Goal: Task Accomplishment & Management: Complete application form

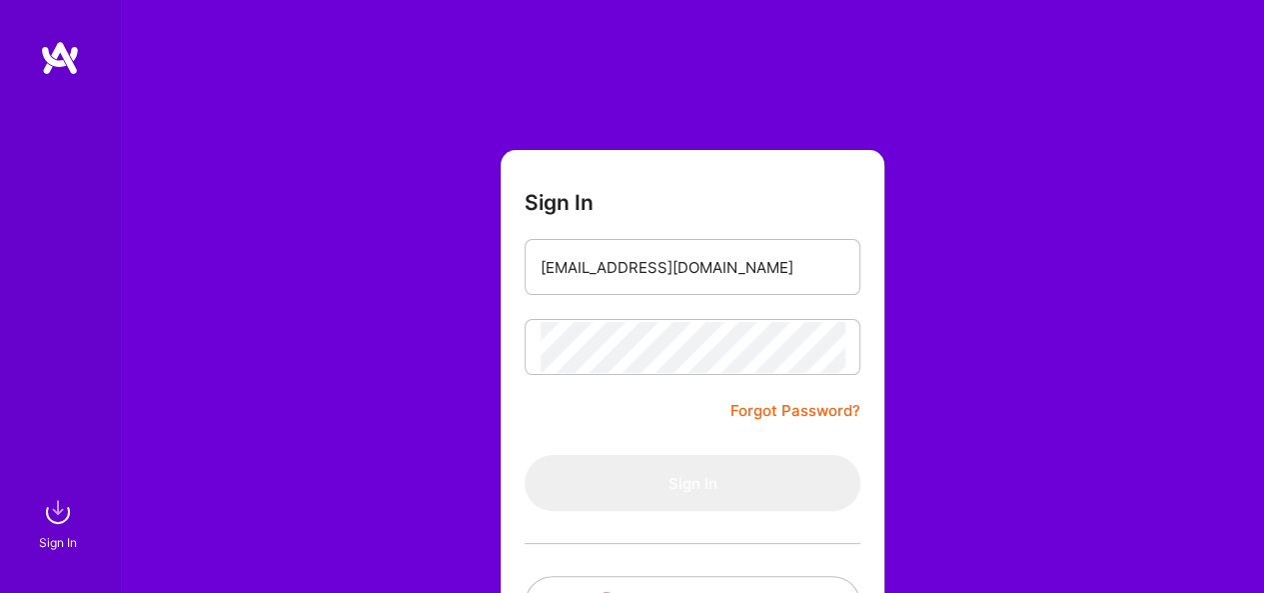
type input "[EMAIL_ADDRESS][DOMAIN_NAME]"
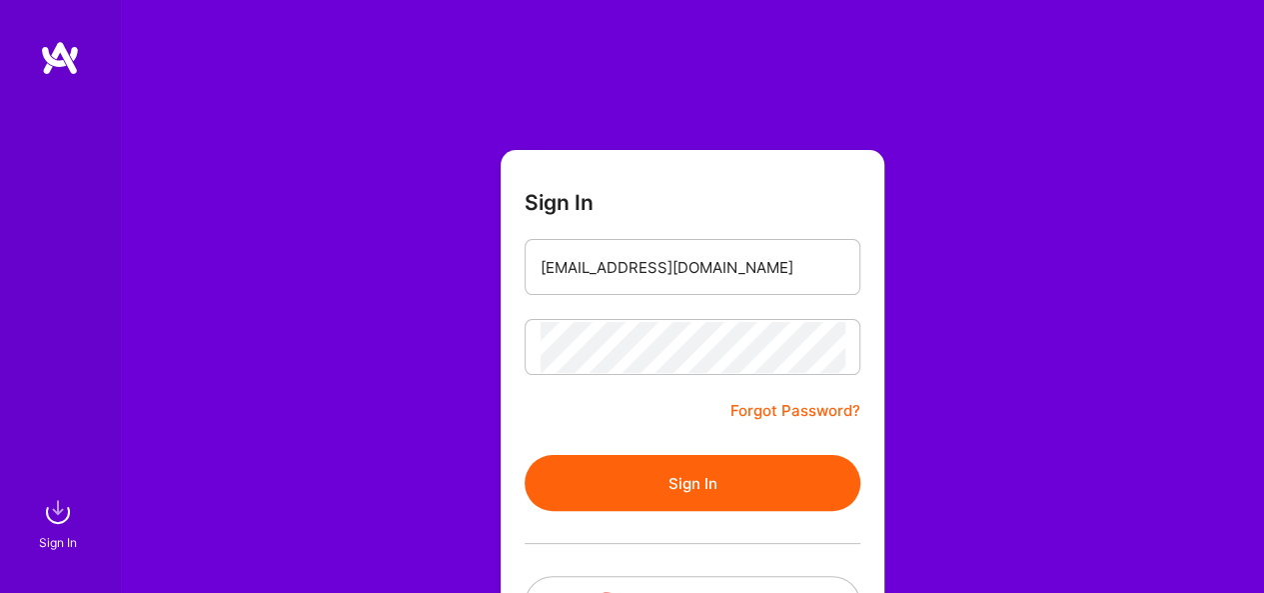
click at [682, 476] on button "Sign In" at bounding box center [693, 483] width 336 height 56
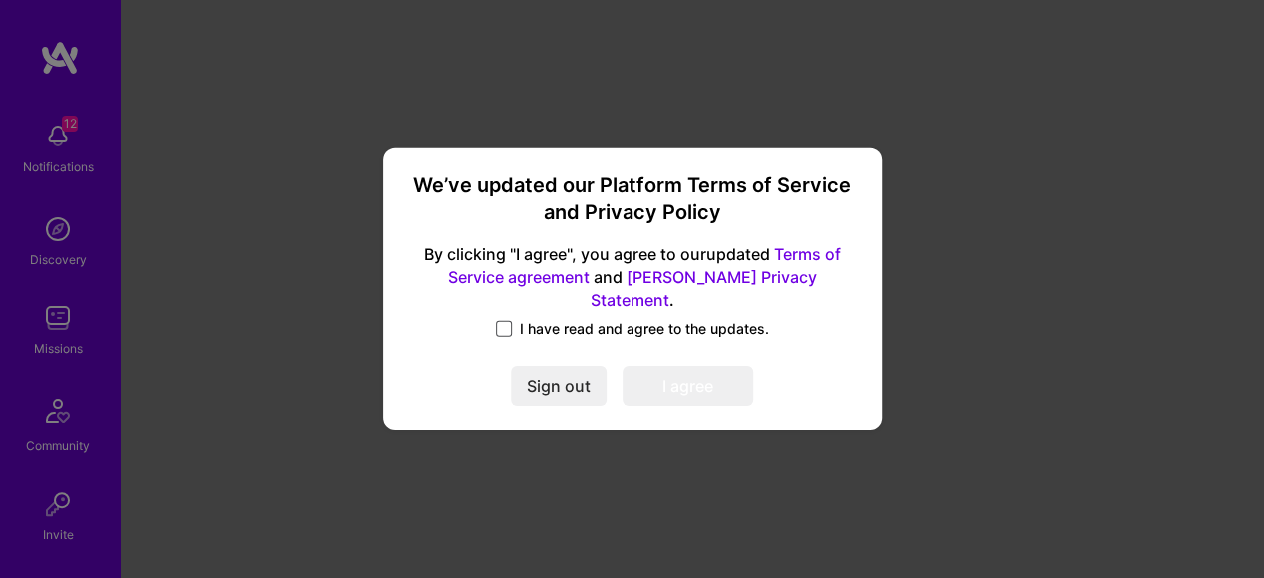
click at [506, 321] on span at bounding box center [504, 329] width 16 height 16
click at [0, 0] on input "I have read and agree to the updates." at bounding box center [0, 0] width 0 height 0
click at [692, 375] on button "I agree" at bounding box center [688, 387] width 131 height 40
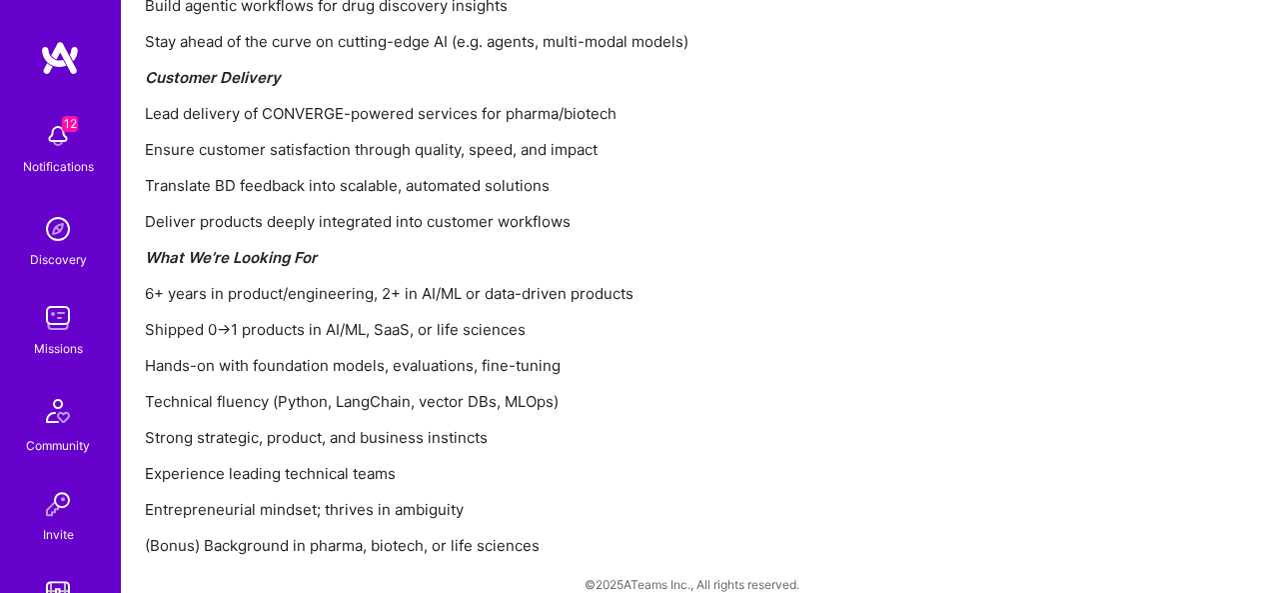
scroll to position [2569, 0]
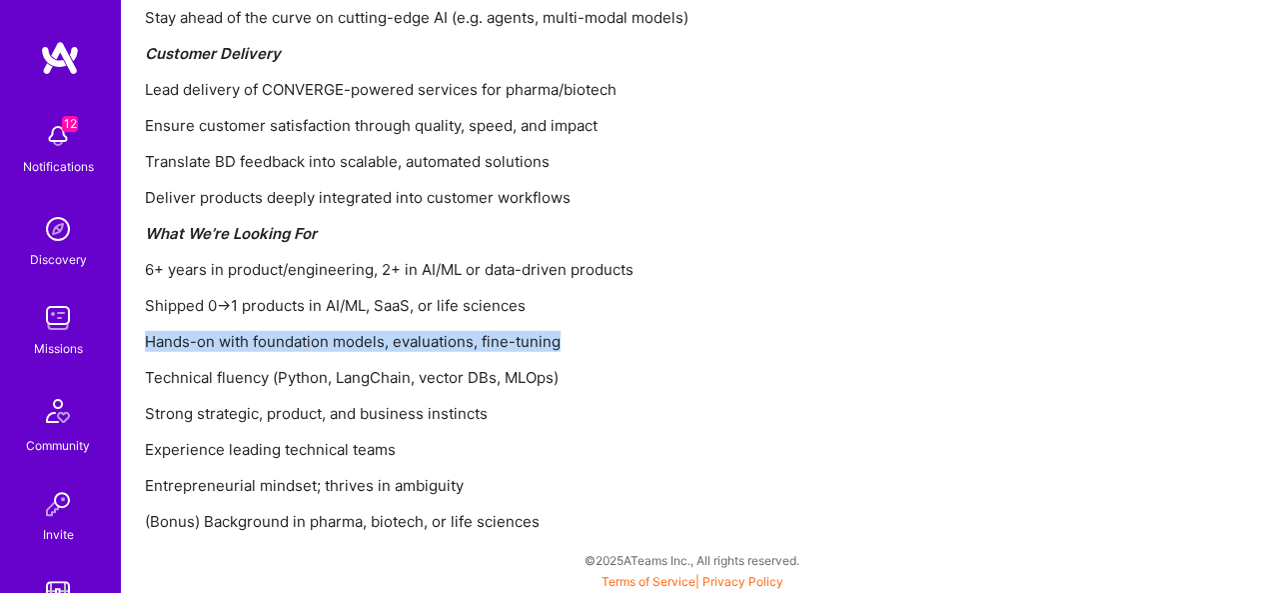
drag, startPoint x: 144, startPoint y: 338, endPoint x: 564, endPoint y: 339, distance: 419.8
click at [564, 339] on p "Hands-on with foundation models, evaluations, fine-tuning" at bounding box center [692, 341] width 1095 height 21
copy p "Hands-on with foundation models, evaluations, fine-tuning"
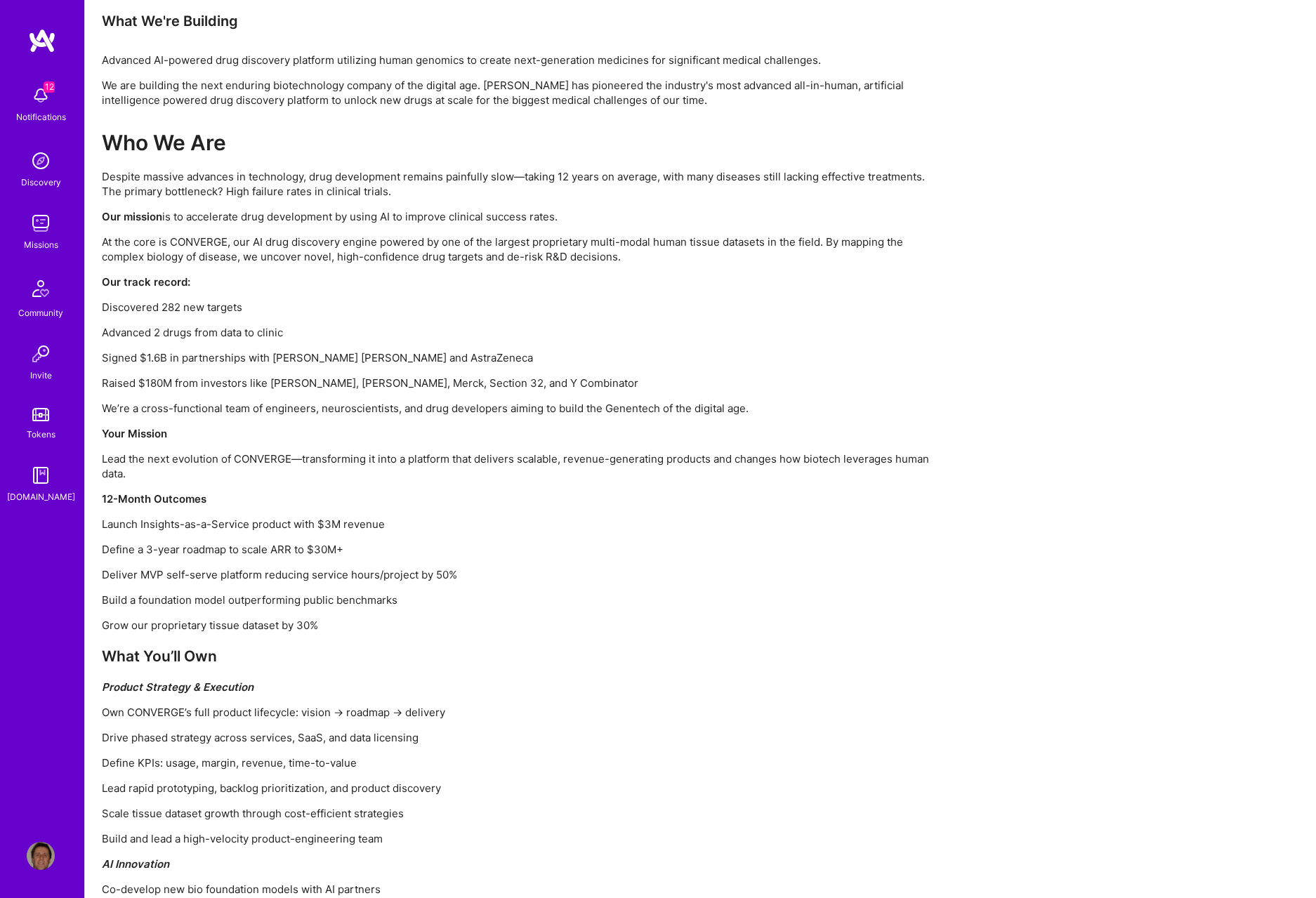
scroll to position [0, 0]
click at [445, 416] on div "Who We Are Despite massive advances in technology, drug development remains pai…" at bounding box center [523, 728] width 842 height 1197
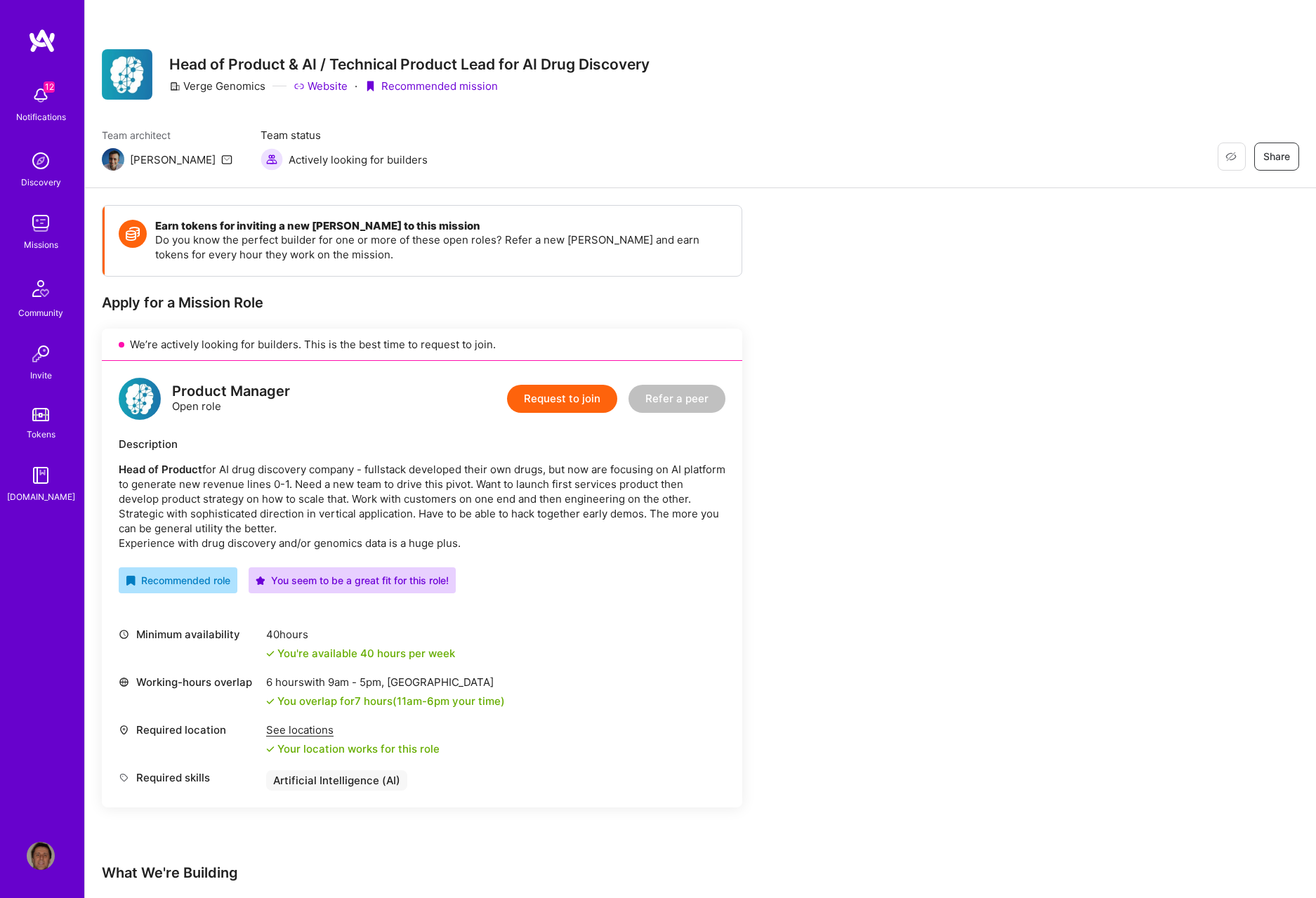
click at [572, 405] on button "Request to join" at bounding box center [562, 399] width 110 height 28
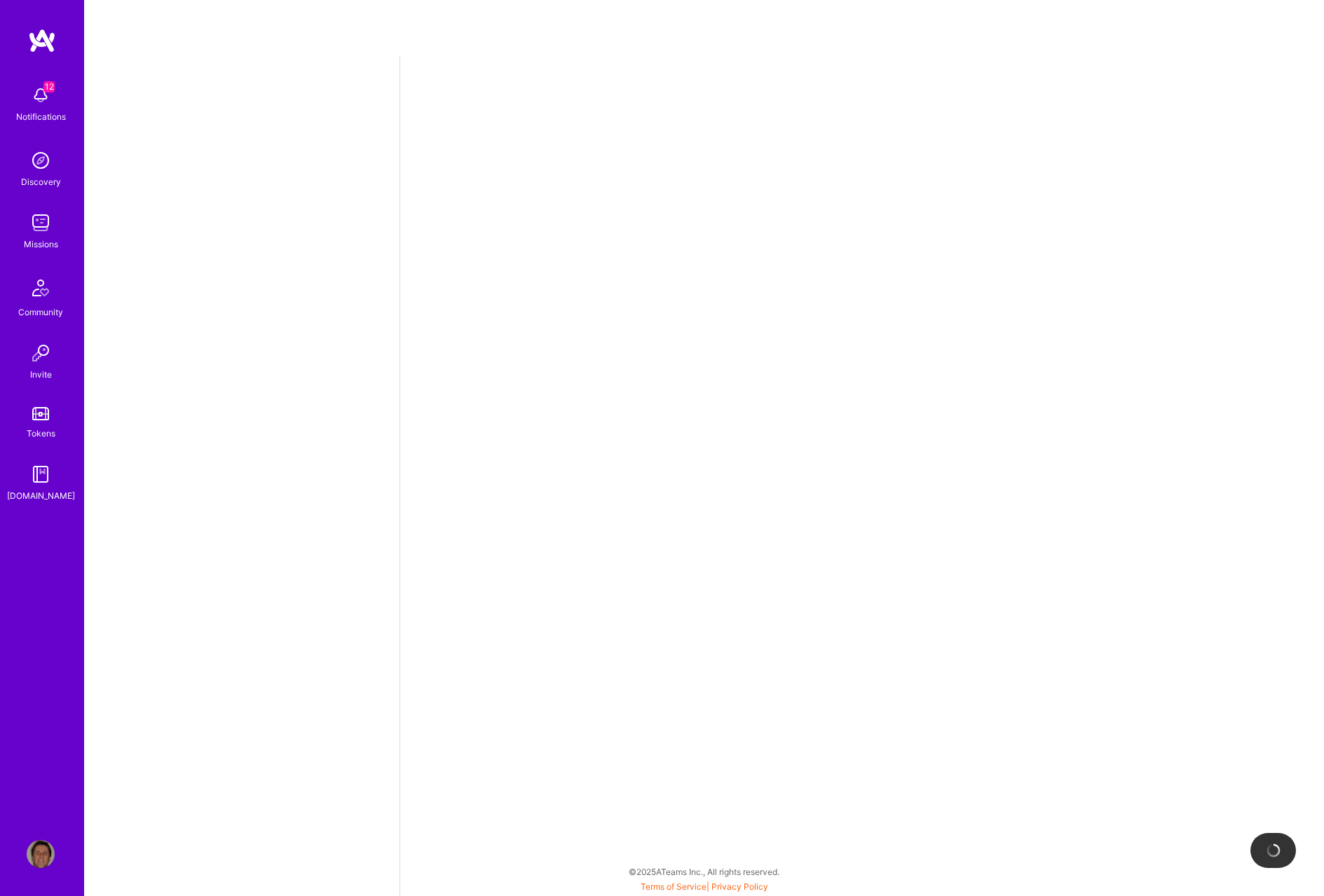
select select "US"
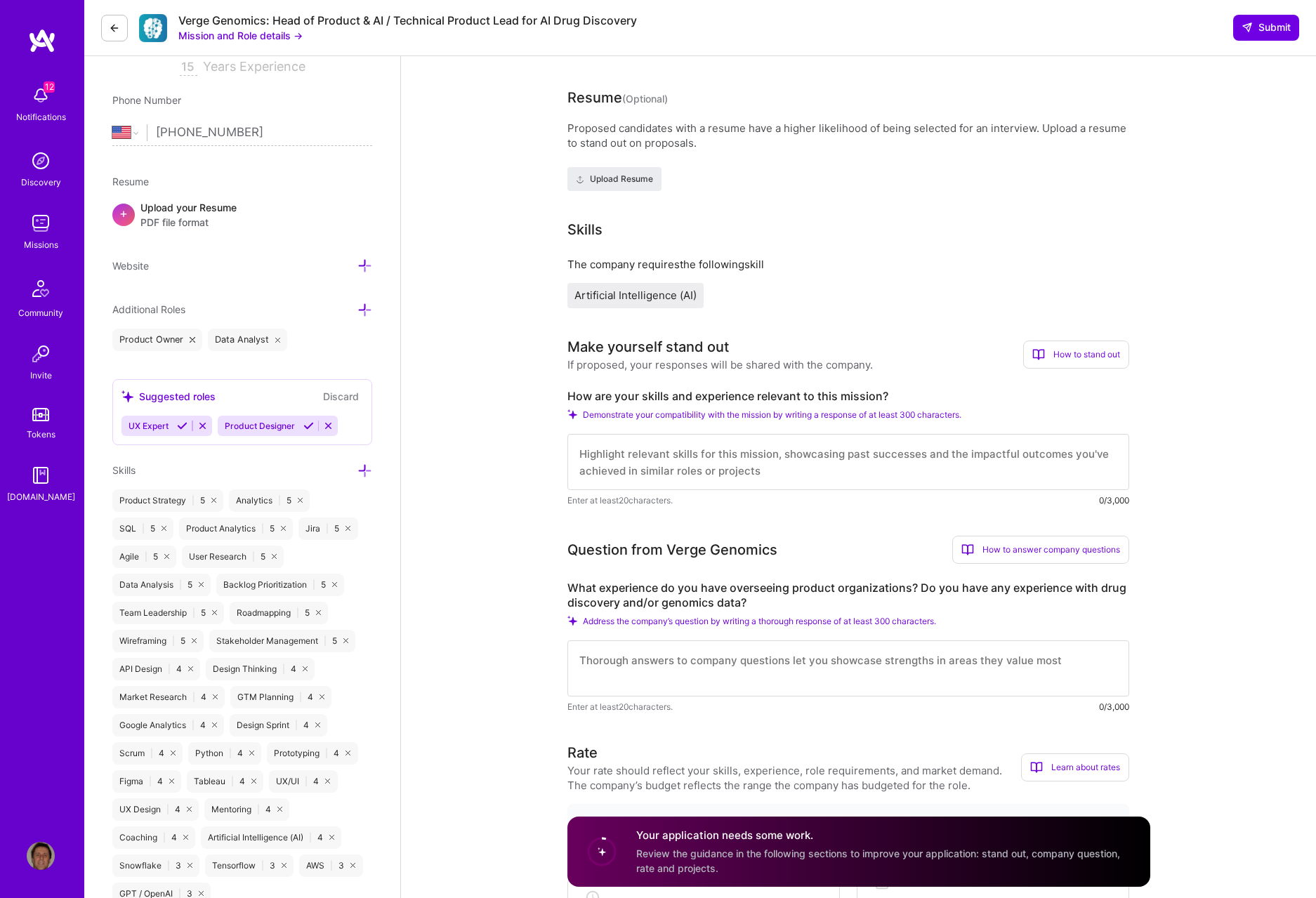
scroll to position [249, 0]
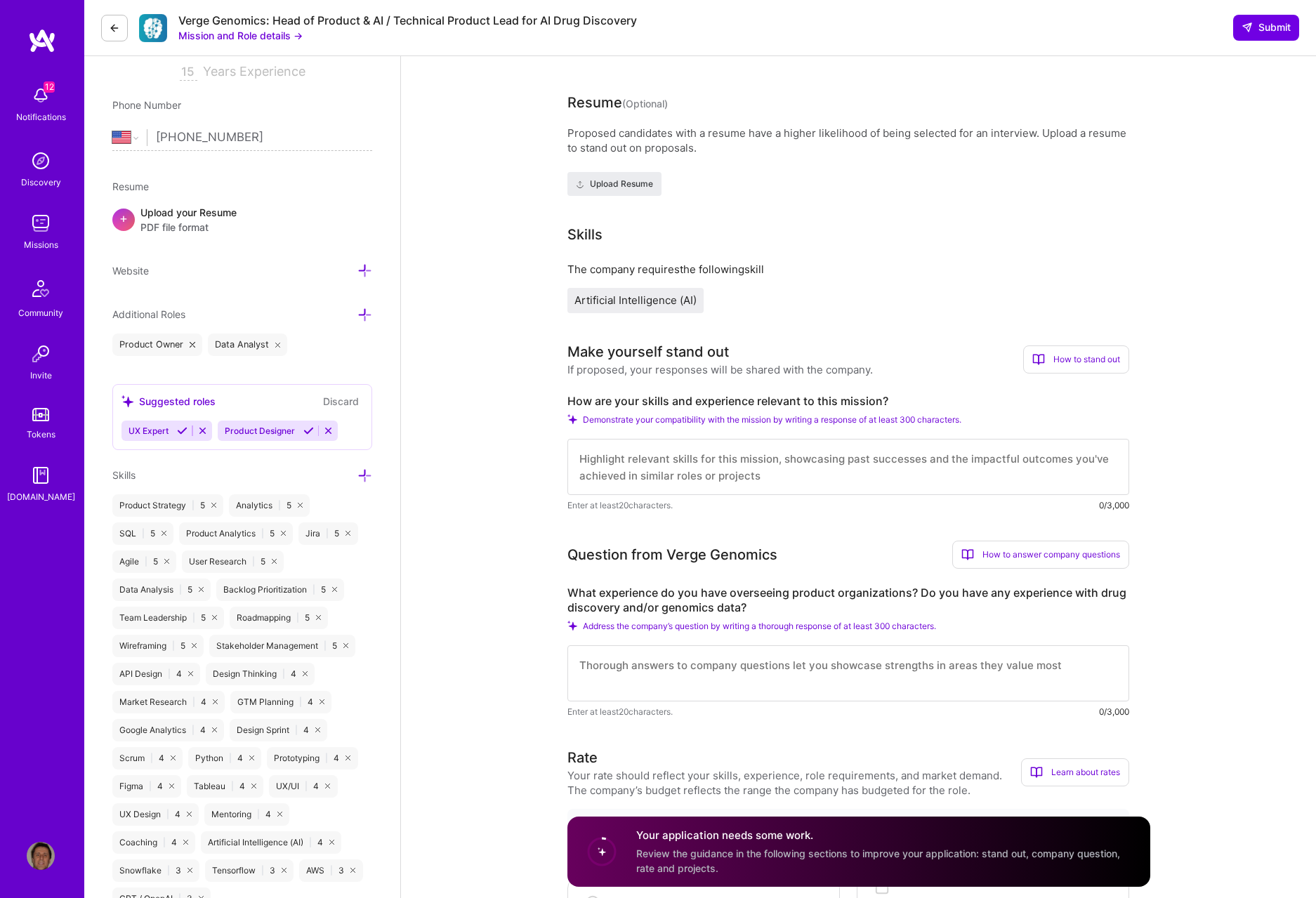
click at [367, 416] on icon at bounding box center [365, 476] width 15 height 15
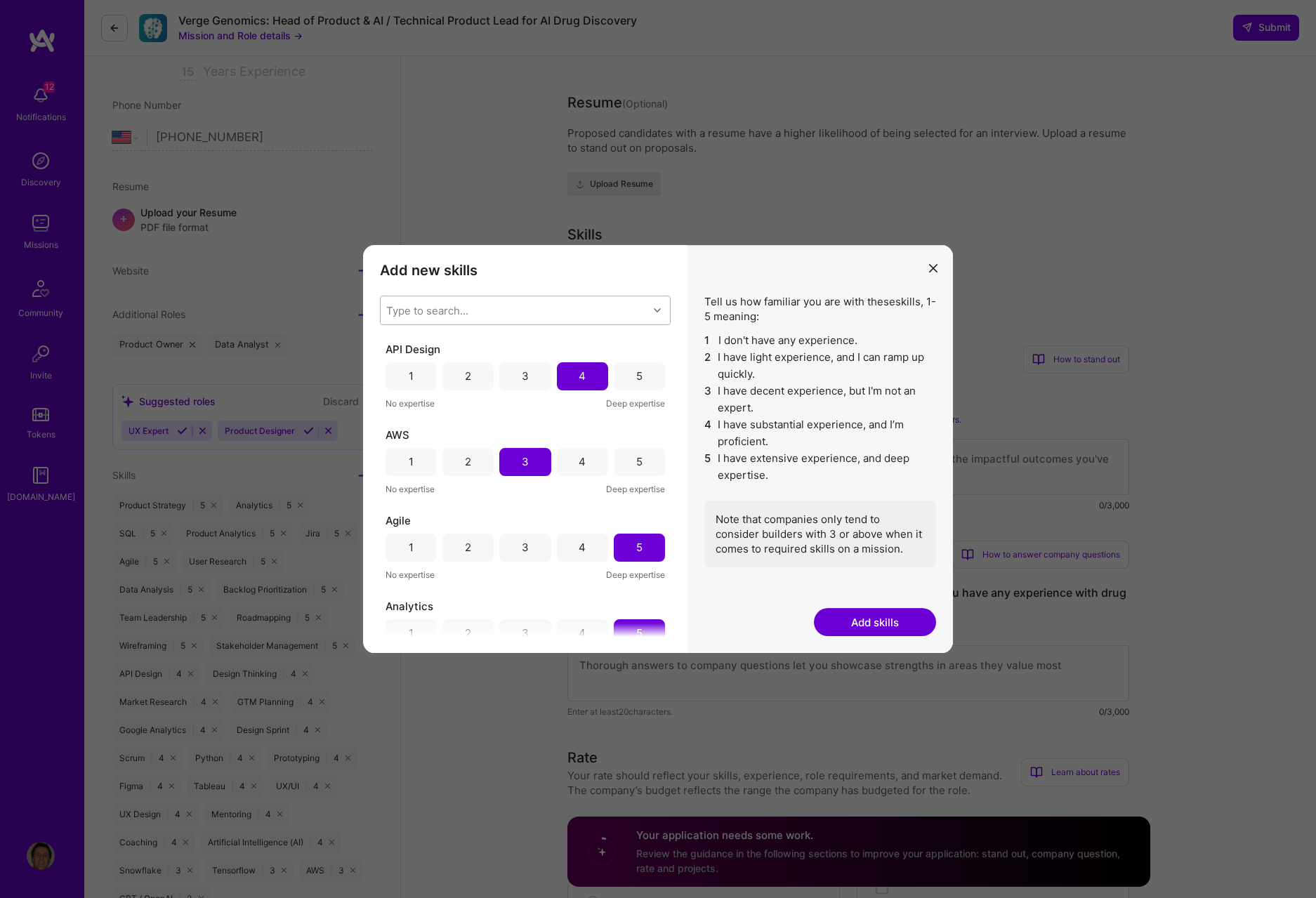
click at [436, 314] on div "Type to search..." at bounding box center [427, 310] width 82 height 15
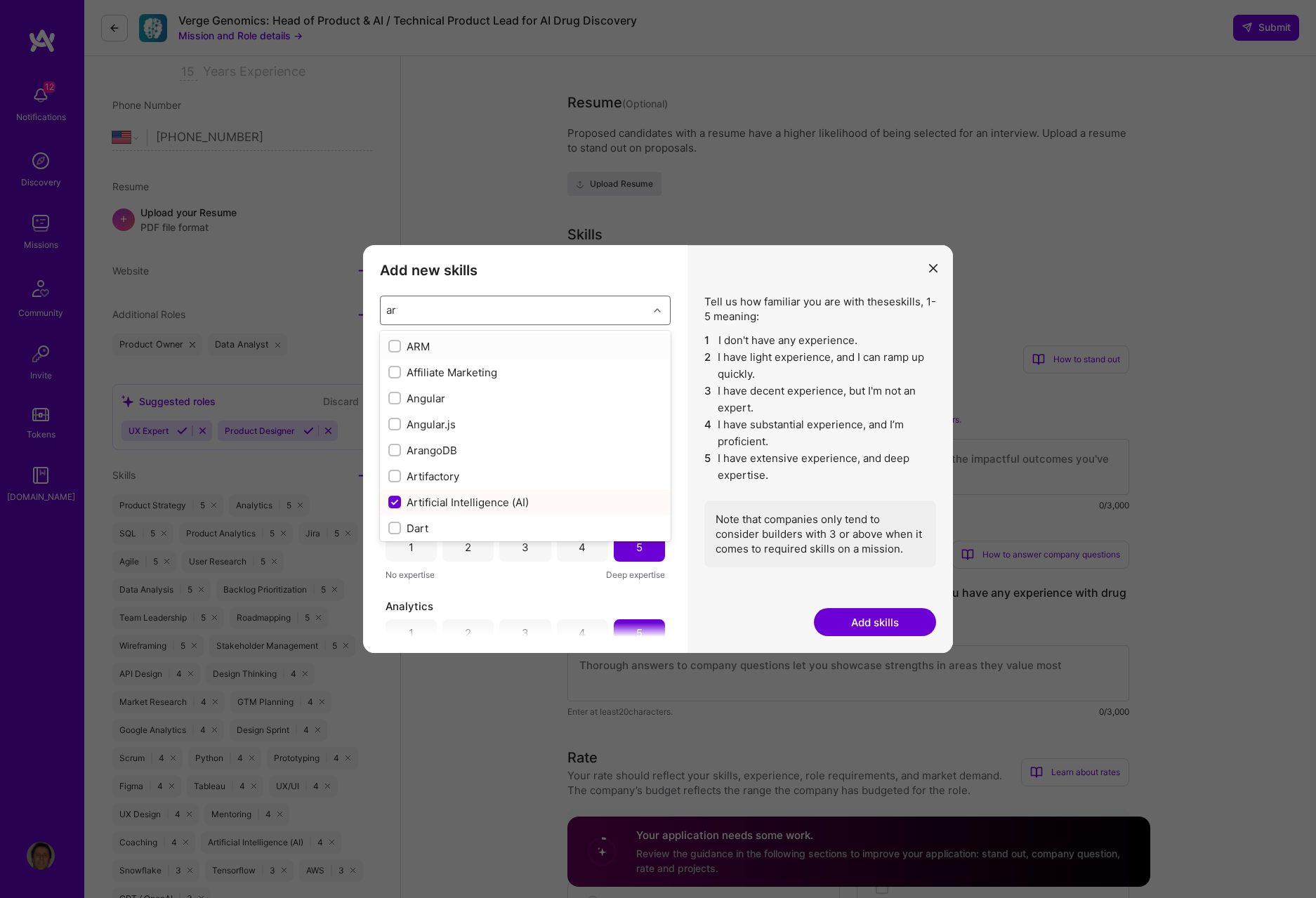
type input "arti"
checkbox input "true"
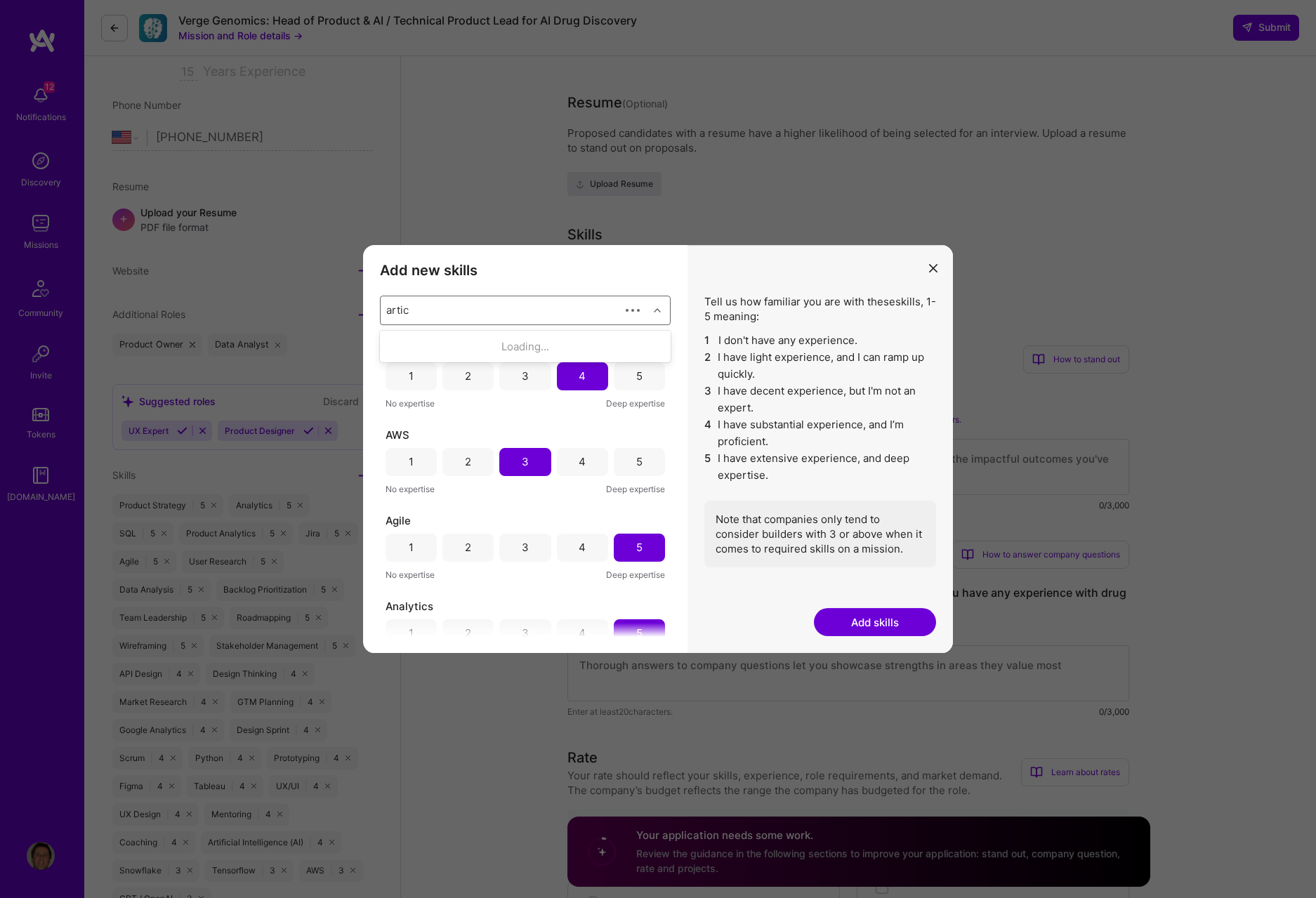
type input "arti"
click at [520, 373] on div "Artificial Intelligence (AI)" at bounding box center [526, 372] width 274 height 15
checkbox input "false"
click at [887, 261] on button "modal" at bounding box center [933, 268] width 17 height 23
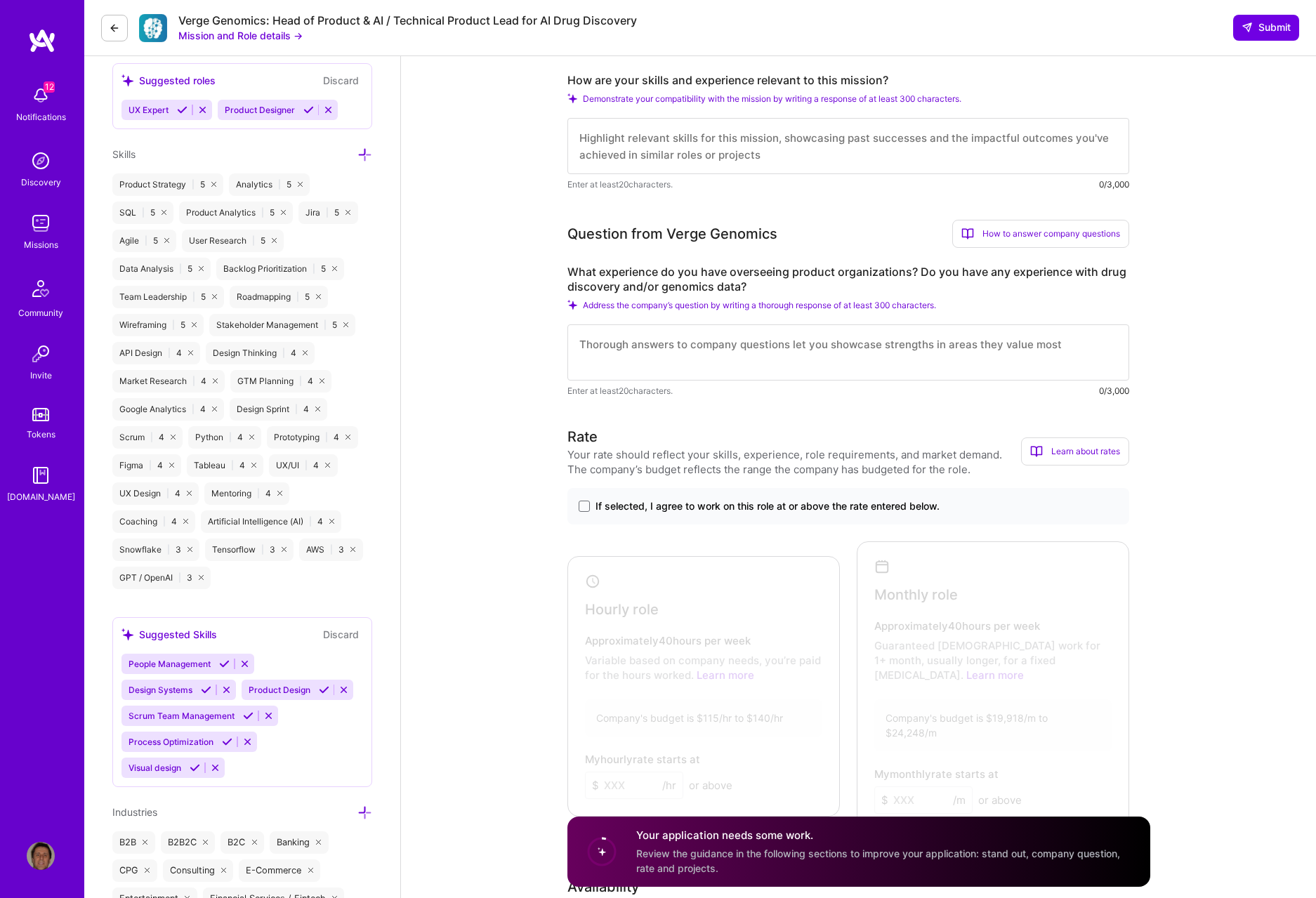
scroll to position [575, 0]
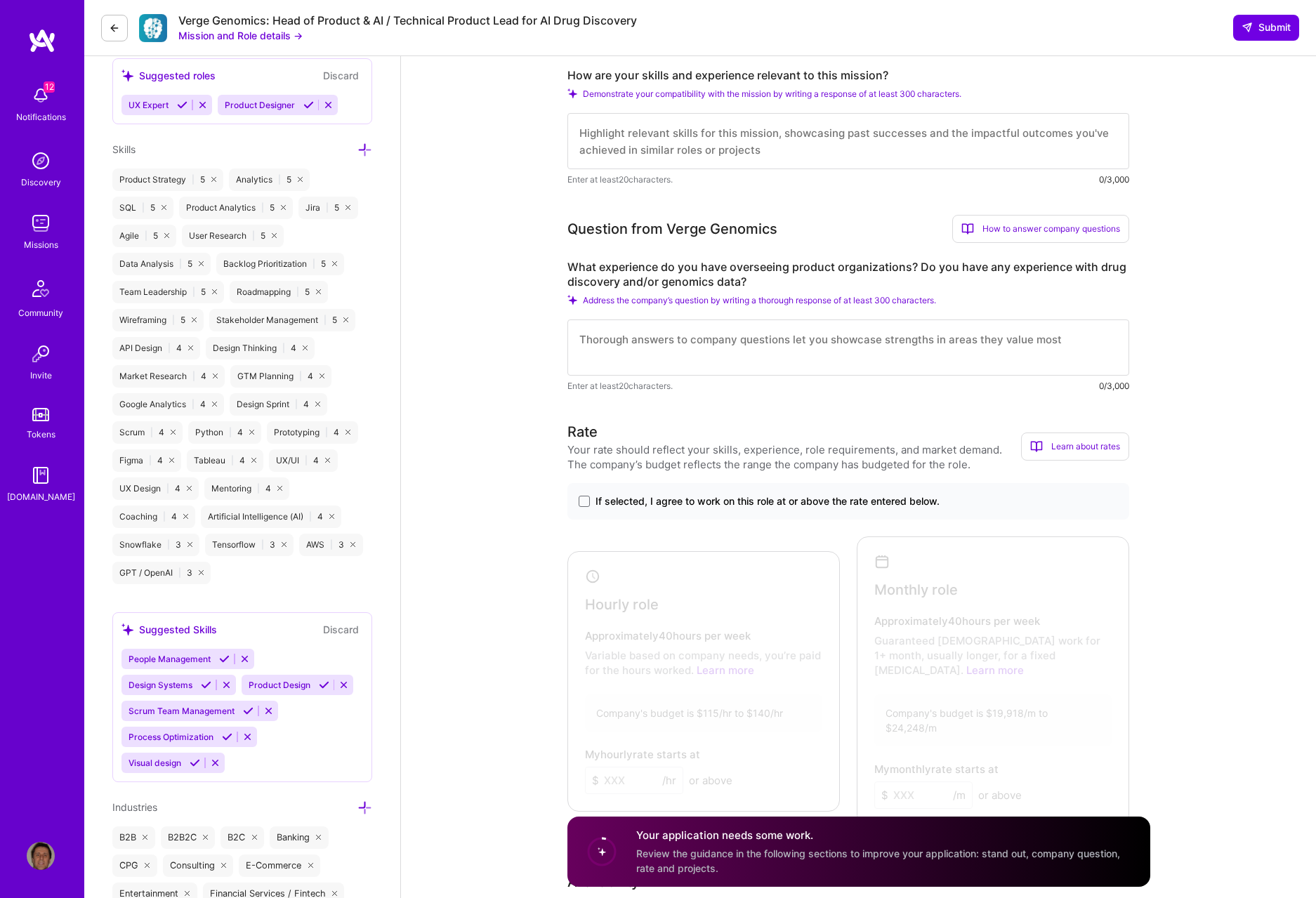
click at [801, 91] on span "Demonstrate your compatibility with the mission by writing a response of at lea…" at bounding box center [772, 93] width 379 height 11
click at [672, 123] on textarea at bounding box center [849, 141] width 562 height 56
click at [580, 131] on textarea "SaaS, technical depth, AI/ML/Agentic experience" at bounding box center [849, 141] width 562 height 56
paste textarea "15+ years of experience, including a strong software engineering foundation and…"
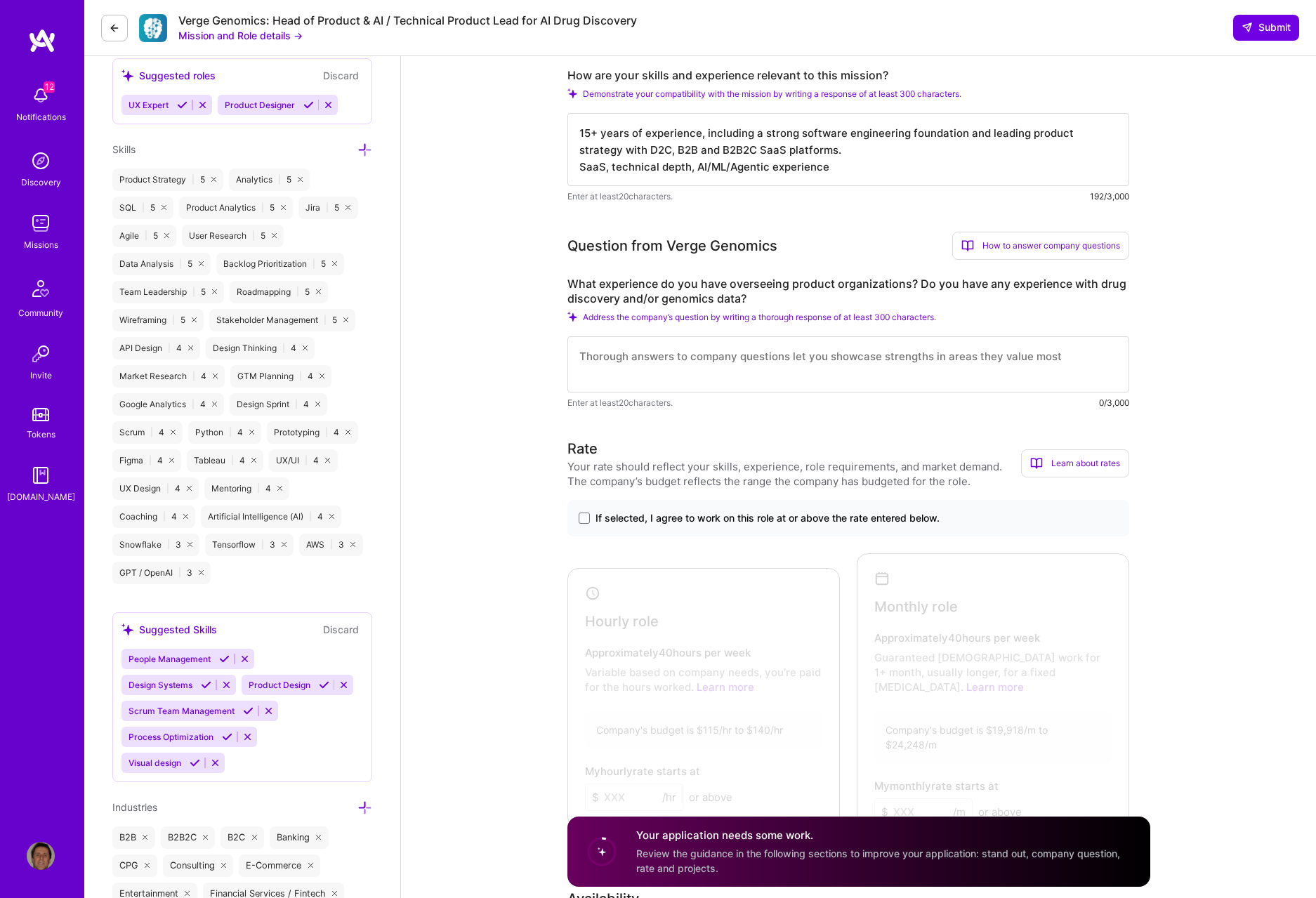
click at [864, 150] on textarea "15+ years of experience, including a strong software engineering foundation and…" at bounding box center [849, 150] width 562 height 73
drag, startPoint x: 839, startPoint y: 148, endPoint x: 989, endPoint y: 149, distance: 150.0
click at [887, 149] on textarea "15+ years of experience, including a strong software engineering foundation and…" at bounding box center [849, 150] width 562 height 73
click at [887, 150] on textarea "15+ years of experience, including a strong software engineering foundation and…" at bounding box center [849, 150] width 562 height 73
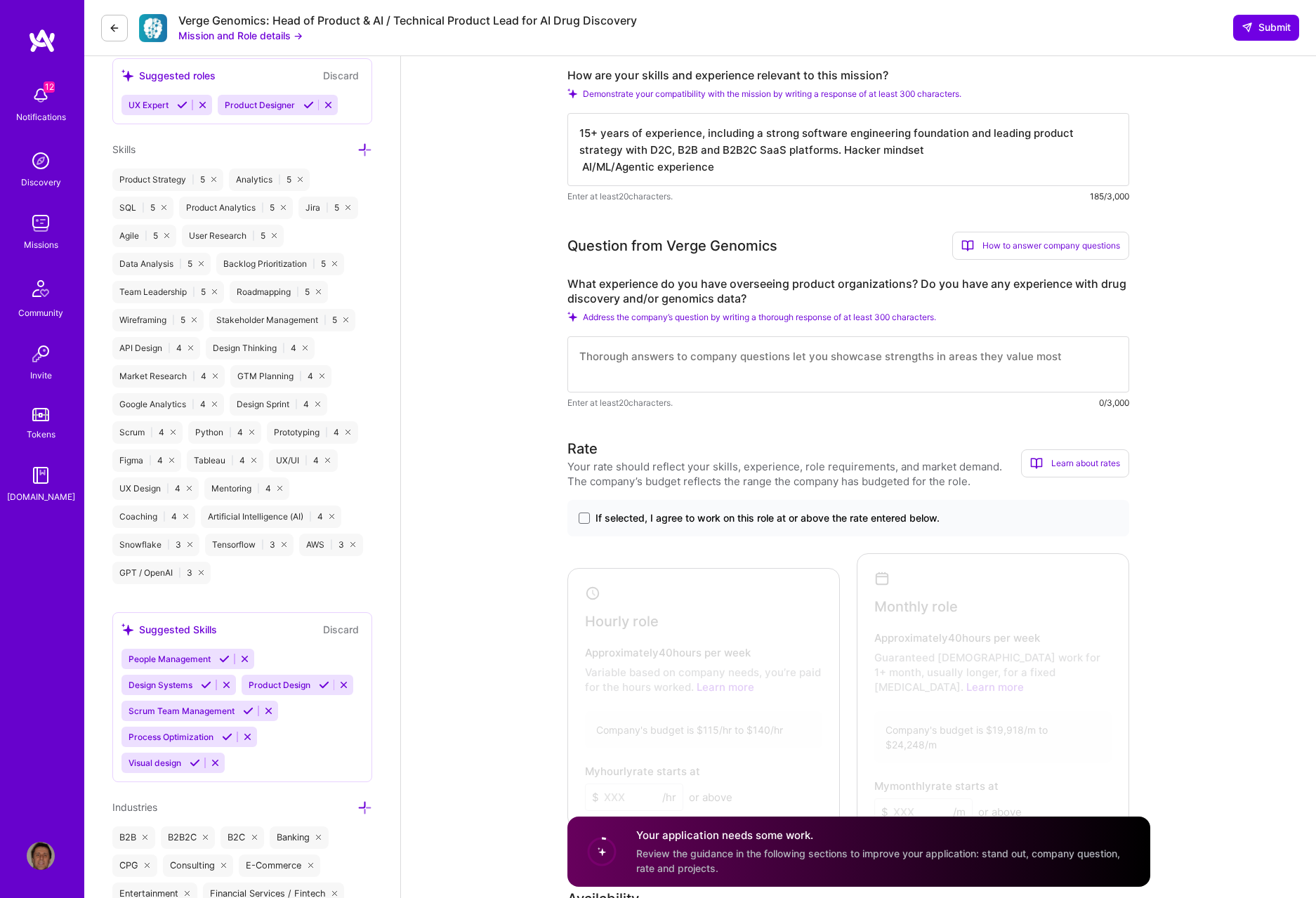
click at [887, 150] on textarea "15+ years of experience, including a strong software engineering foundation and…" at bounding box center [849, 150] width 562 height 73
click at [887, 167] on textarea "15+ years of experience, including a strong software engineering foundation and…" at bounding box center [849, 150] width 562 height 73
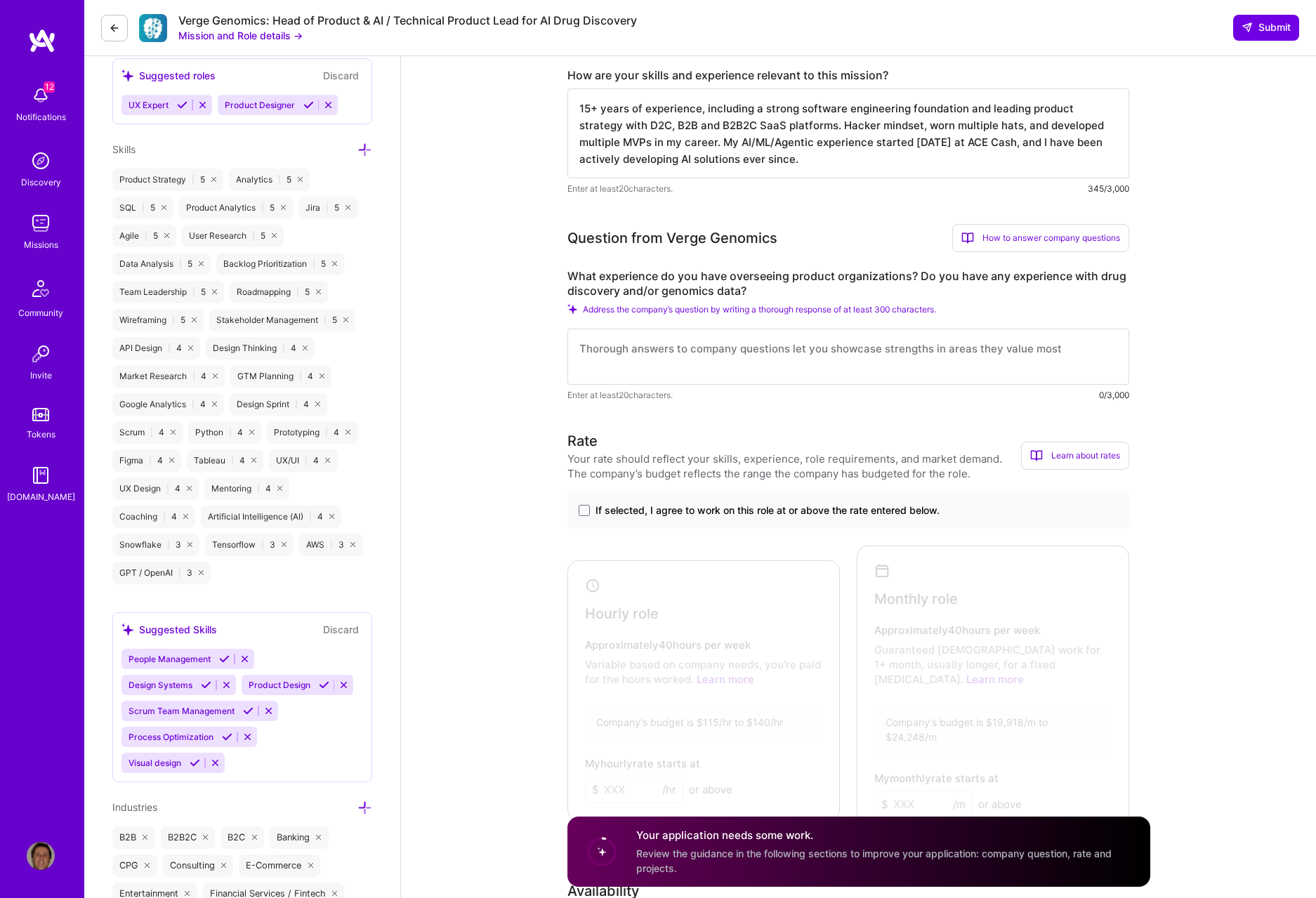
type textarea "15+ years of experience, including a strong software engineering foundation and…"
click at [785, 348] on textarea at bounding box center [849, 357] width 562 height 56
click at [640, 346] on textarea at bounding box center [849, 357] width 562 height 56
paste textarea "Excel at leading high-performing product teams (Product Managers/Owners + Busin…"
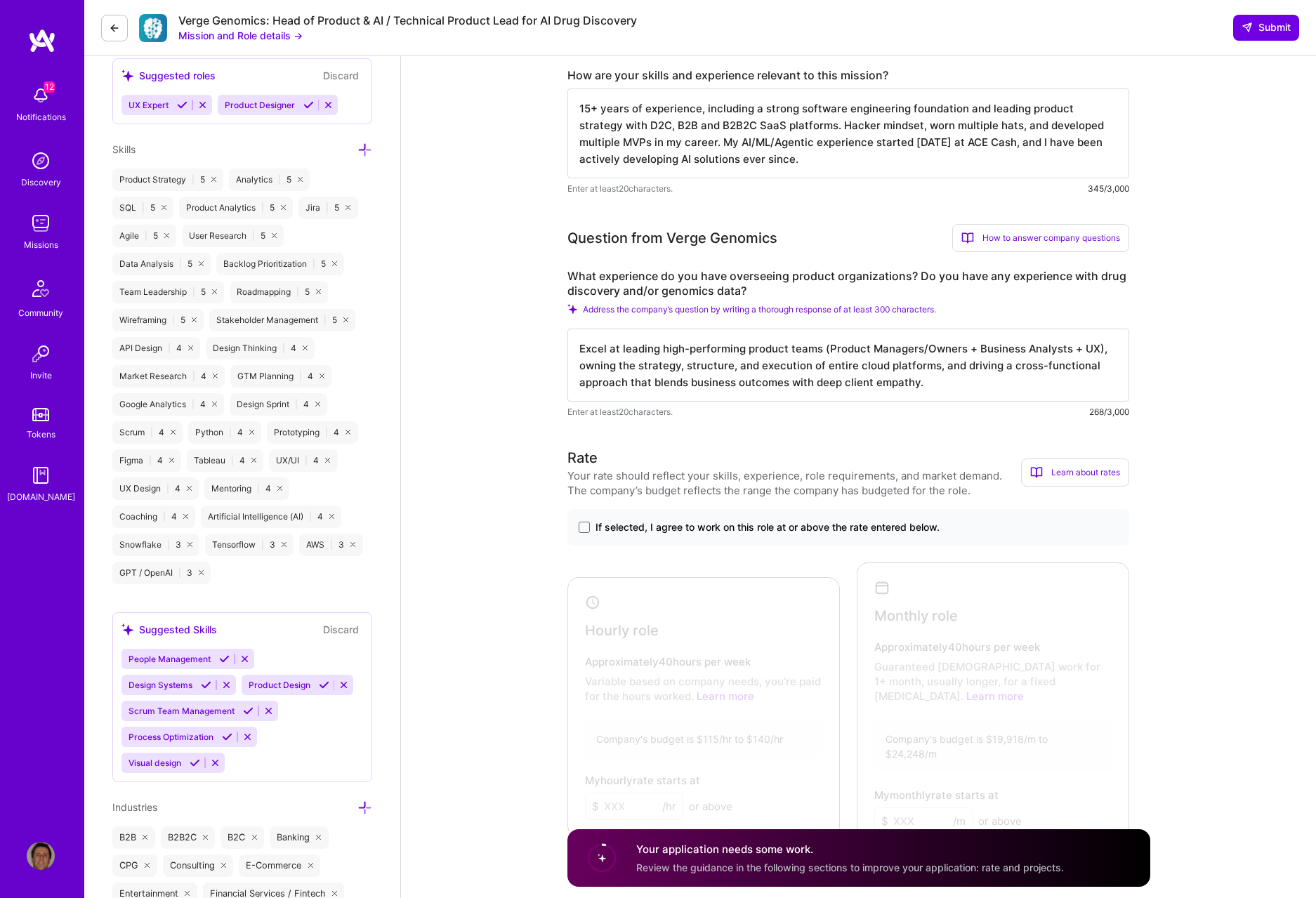
click at [580, 349] on textarea "Excel at leading high-performing product teams (Product Managers/Owners + Busin…" at bounding box center [849, 365] width 562 height 73
click at [887, 379] on textarea "I excel at leading high-performing product teams (Product Managers/Owners + Bus…" at bounding box center [849, 365] width 562 height 73
click at [578, 348] on textarea "I excel at leading high-performing product teams (Product Managers/Owners + Bus…" at bounding box center [849, 365] width 562 height 73
click at [662, 349] on textarea "I have led teams I excel at leading high-performing product teams (Product Mana…" at bounding box center [849, 365] width 562 height 73
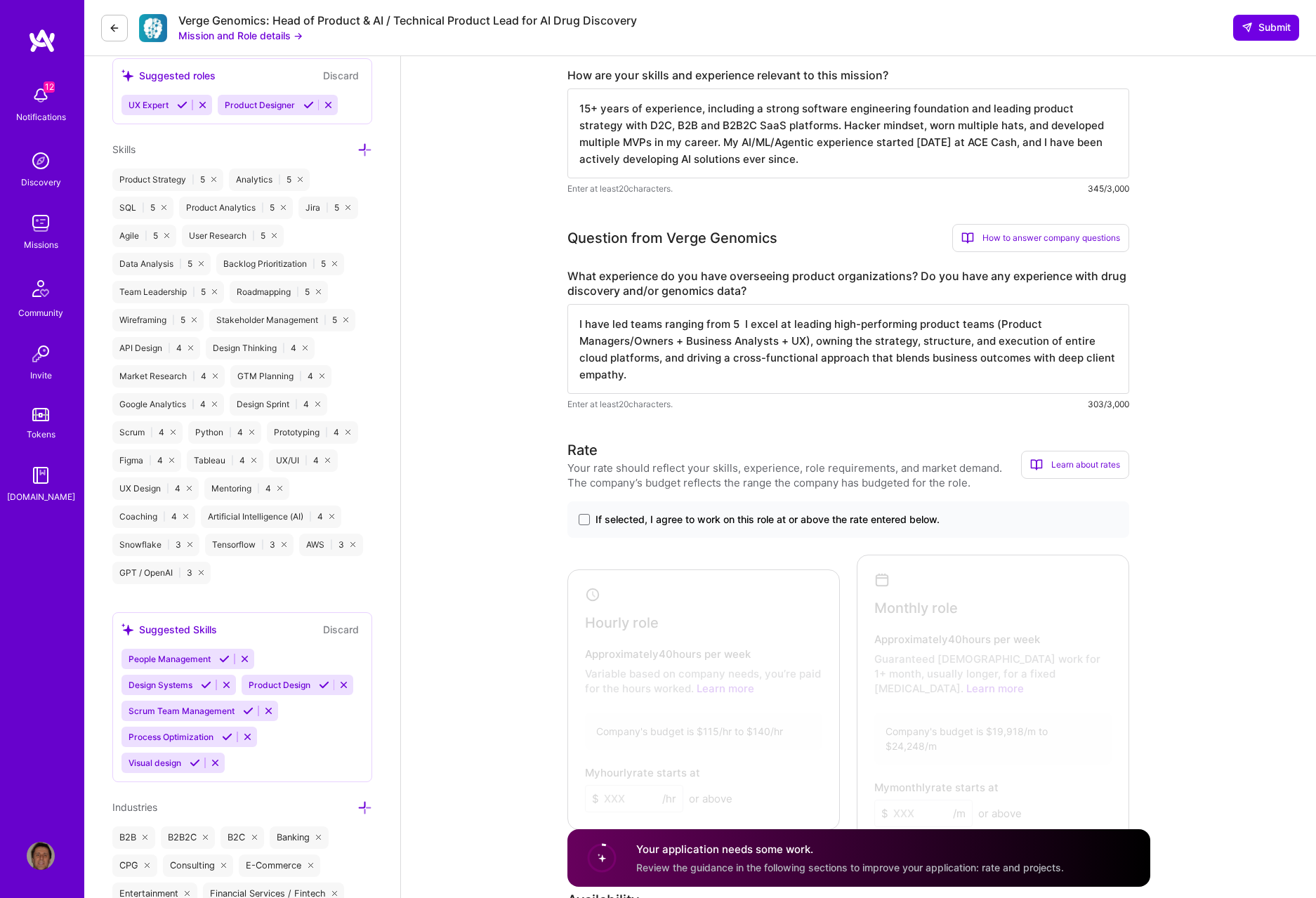
click at [738, 320] on textarea "I have led teams ranging from 5 I excel at leading high-performing product team…" at bounding box center [849, 349] width 562 height 90
click at [784, 372] on textarea "I have led teams ranging from 5 to 12, even surging at one point to 18. I excel…" at bounding box center [849, 349] width 562 height 90
click at [796, 376] on textarea "I have led teams ranging from 5 to 12, even surging at one point to 18. I excel…" at bounding box center [849, 349] width 562 height 90
paste textarea "built platform-level infrastructure (e.g., API gateways, core integration layer…"
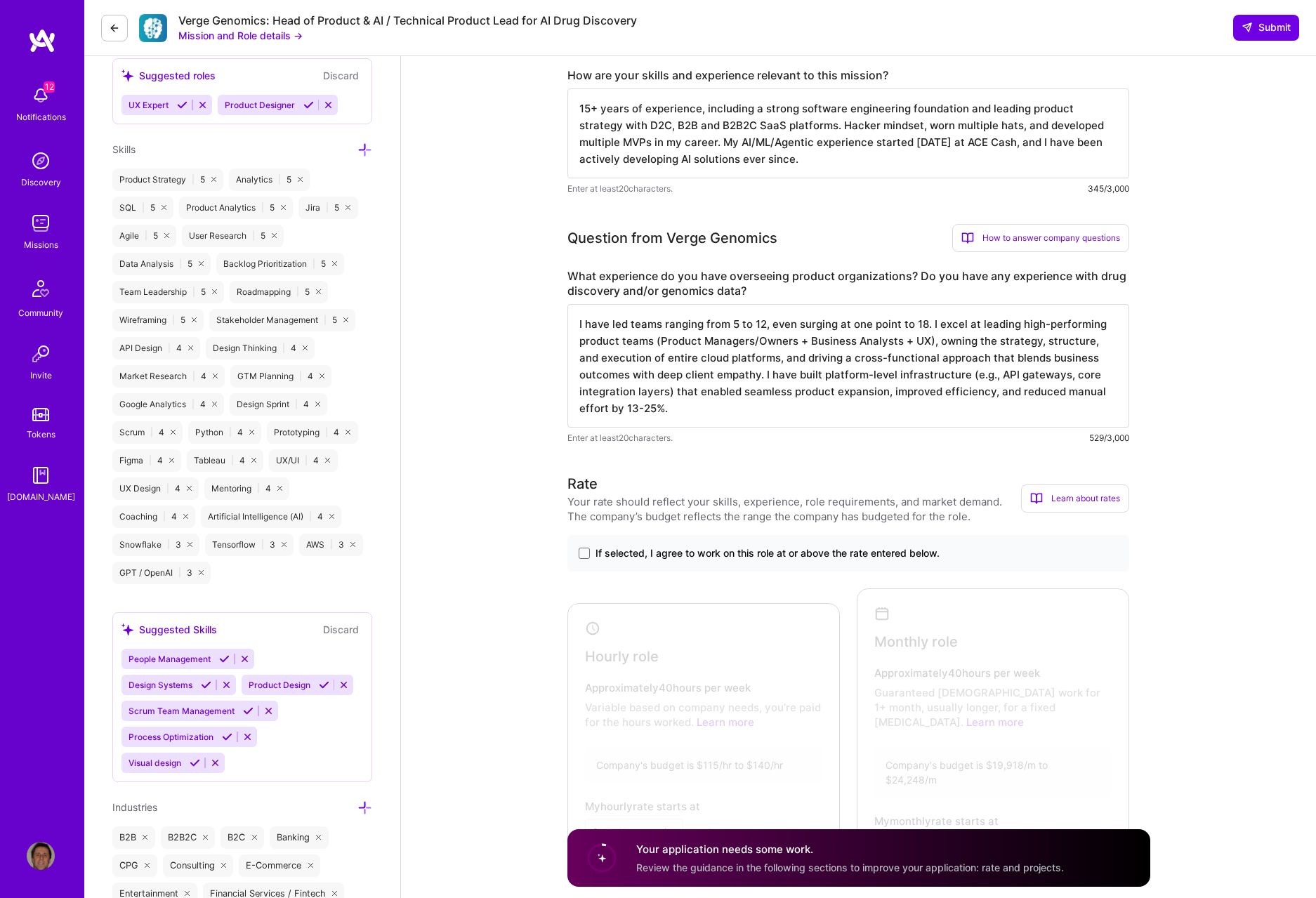
click at [740, 405] on textarea "I have led teams ranging from 5 to 12, even surging at one point to 18. I excel…" at bounding box center [849, 366] width 562 height 124
paste textarea "Strengthened product operations by building consistent, scalable practices acro…"
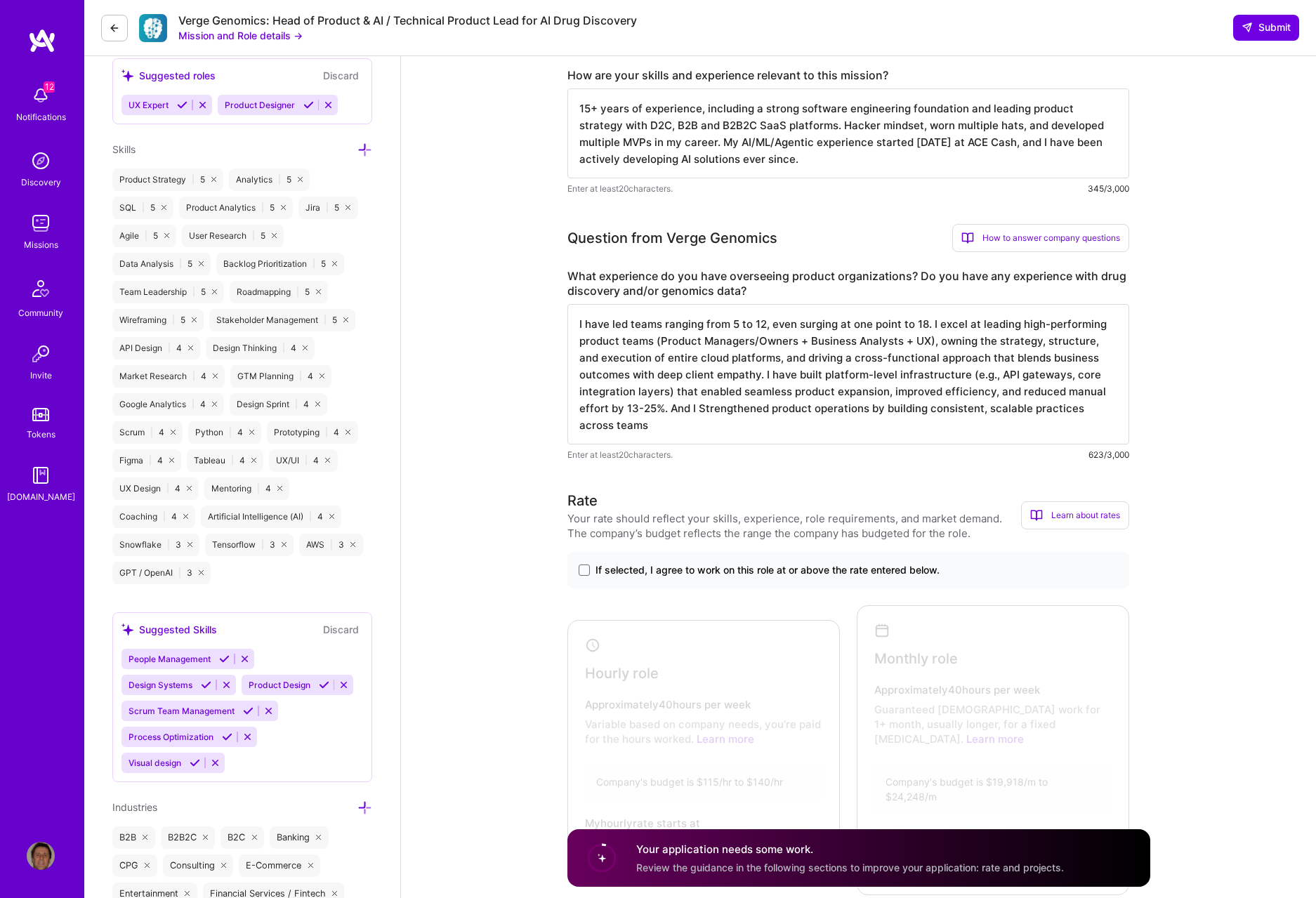
click at [701, 409] on textarea "I have led teams ranging from 5 to 12, even surging at one point to 18. I excel…" at bounding box center [849, 375] width 562 height 141
click at [698, 410] on textarea "I have led teams ranging from 5 to 12, even surging at one point to 18. I excel…" at bounding box center [849, 375] width 562 height 141
click at [669, 416] on textarea "I have led teams ranging from 5 to 12, even surging at one point to 18. I excel…" at bounding box center [849, 375] width 562 height 141
type textarea "I have led teams ranging from 5 to 12, even surging at one point to 18. I excel…"
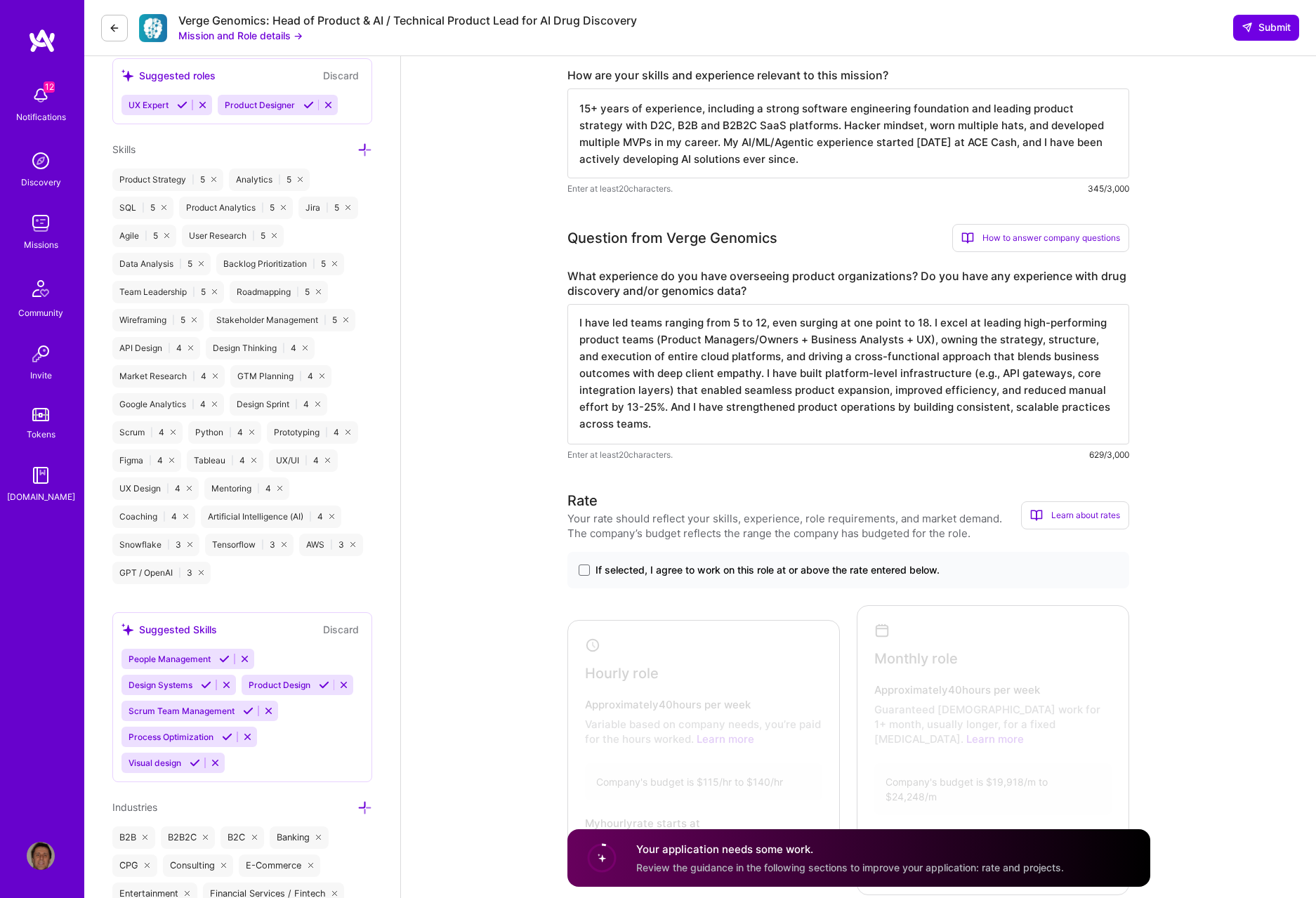
click at [825, 416] on span "Review the guidance in the following sections to improve your application: rate…" at bounding box center [850, 866] width 428 height 12
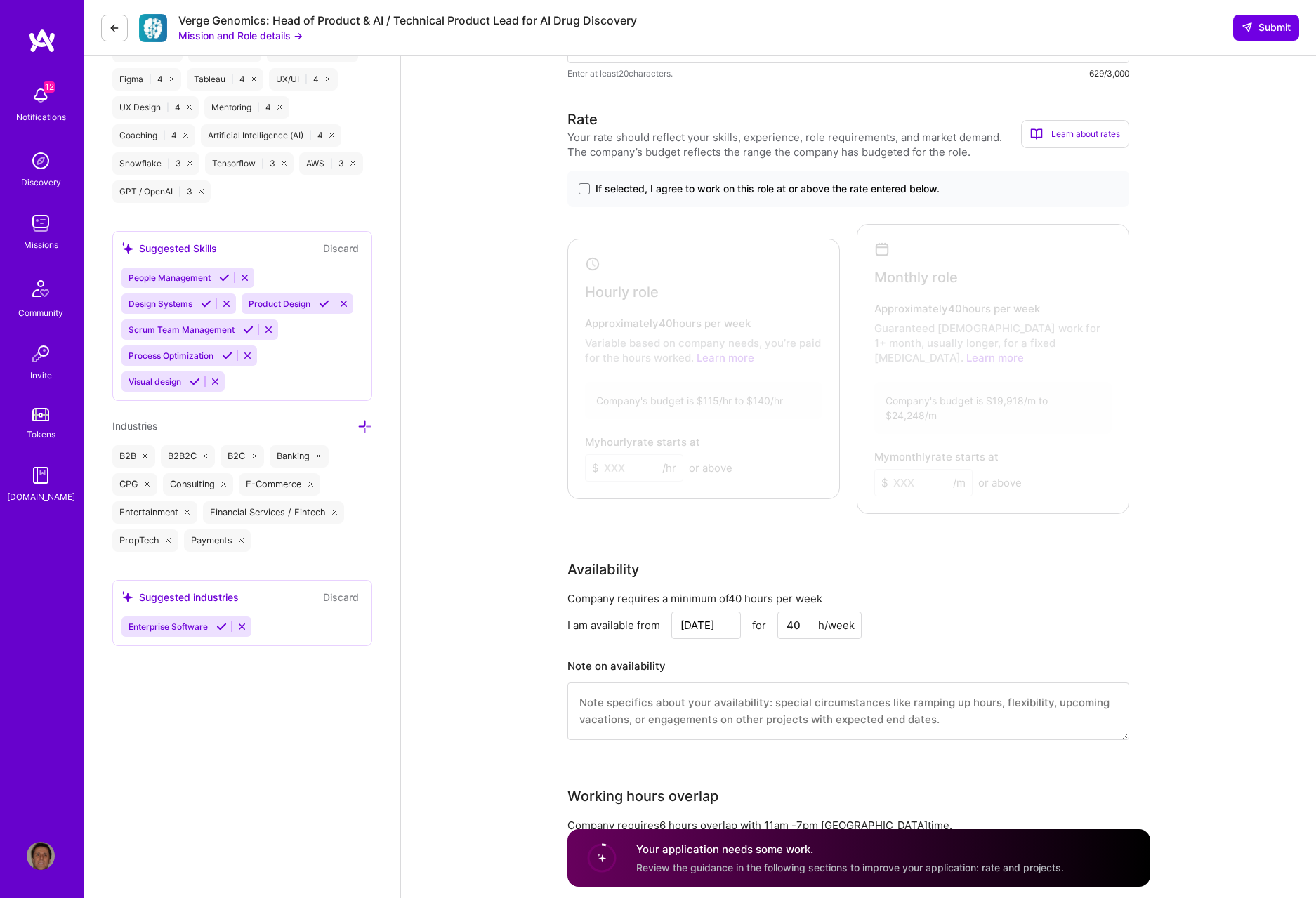
scroll to position [918, 0]
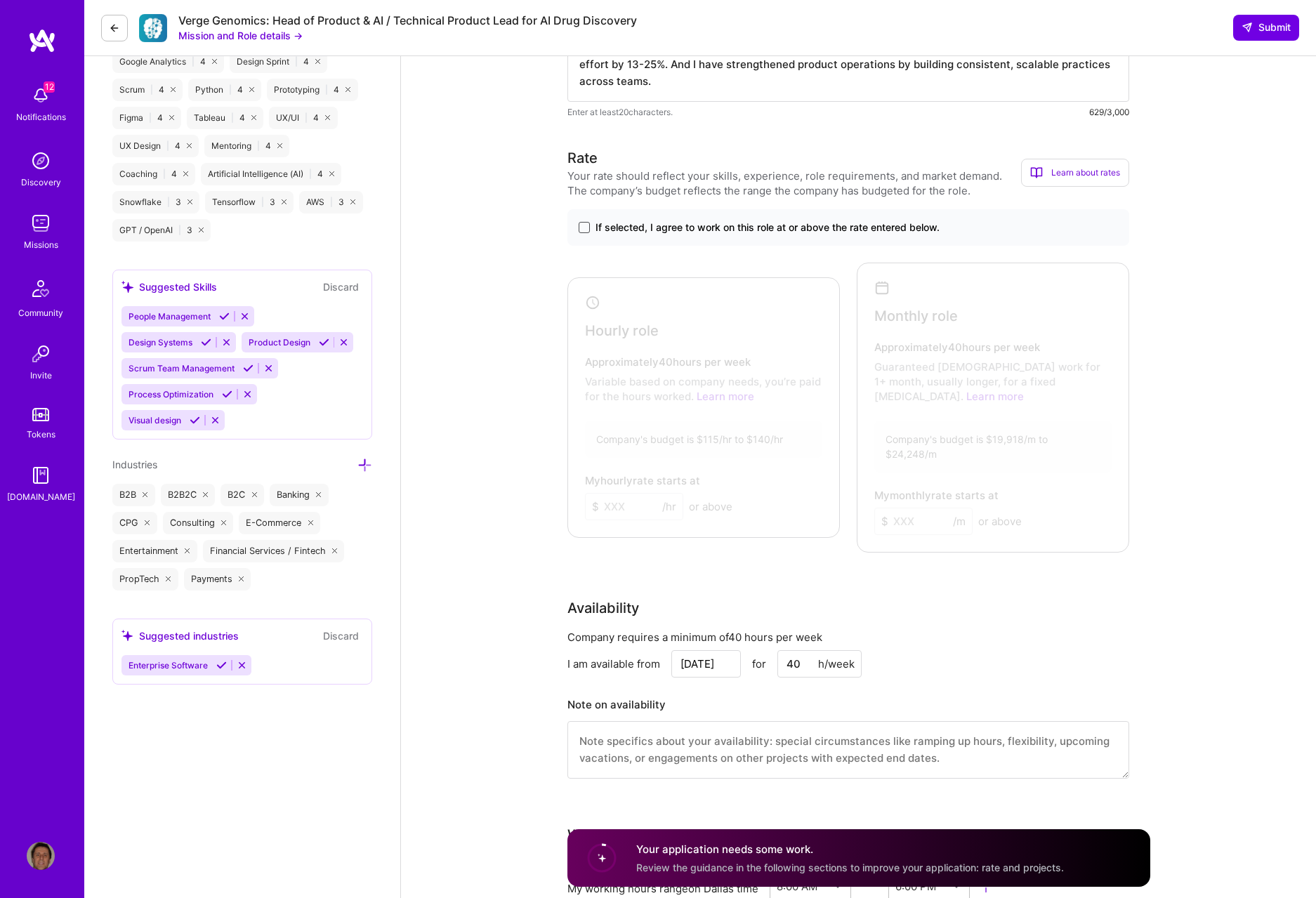
click at [584, 227] on span at bounding box center [585, 228] width 11 height 11
click at [0, 0] on input "If selected, I agree to work on this role at or above the rate entered below." at bounding box center [0, 0] width 0 height 0
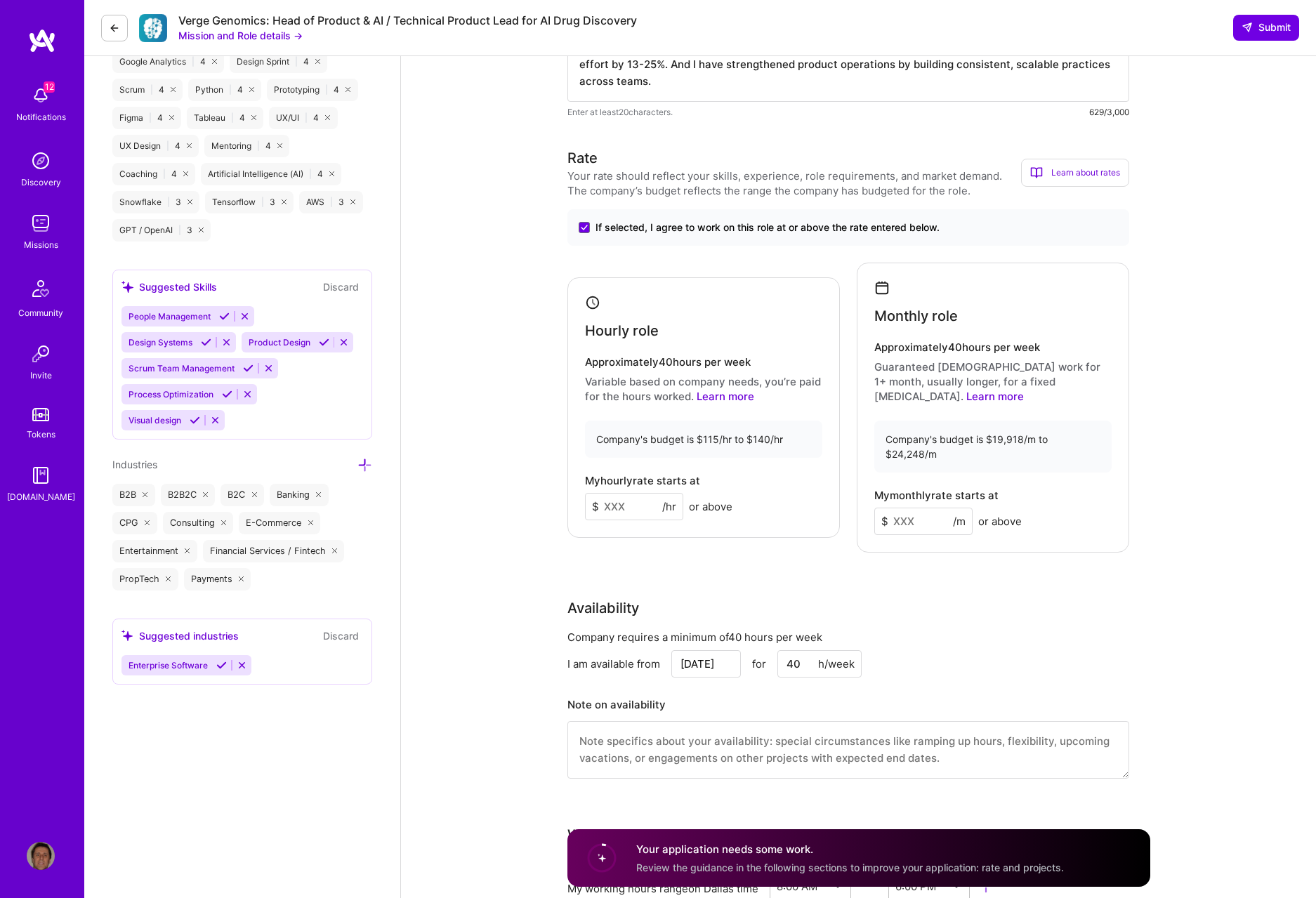
click at [626, 416] on input at bounding box center [634, 507] width 98 height 27
type input "120"
click at [887, 416] on div "Company requires a minimum of 40 hours per week" at bounding box center [849, 637] width 562 height 15
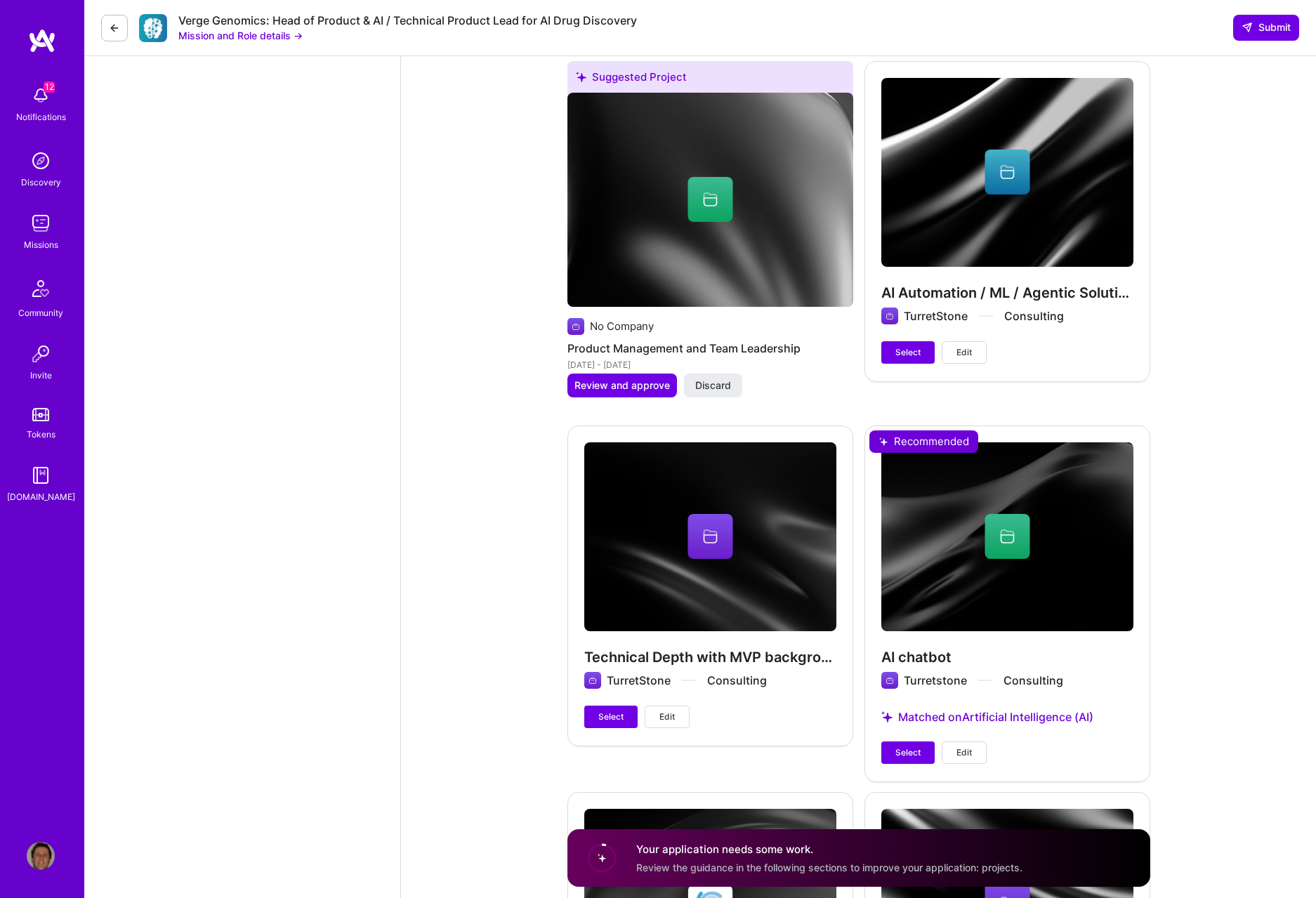
scroll to position [3413, 0]
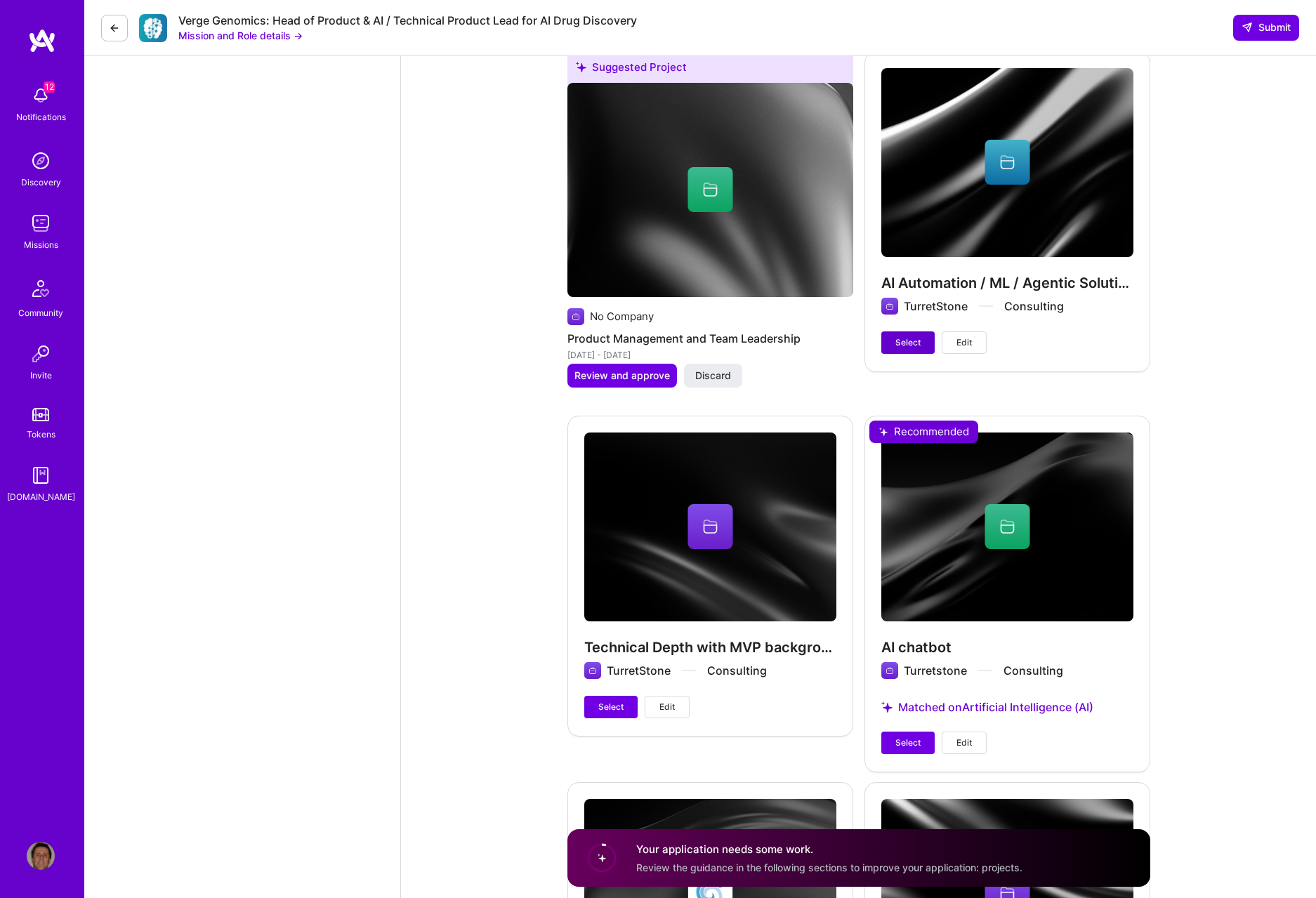
click at [887, 337] on span "Select" at bounding box center [908, 343] width 25 height 13
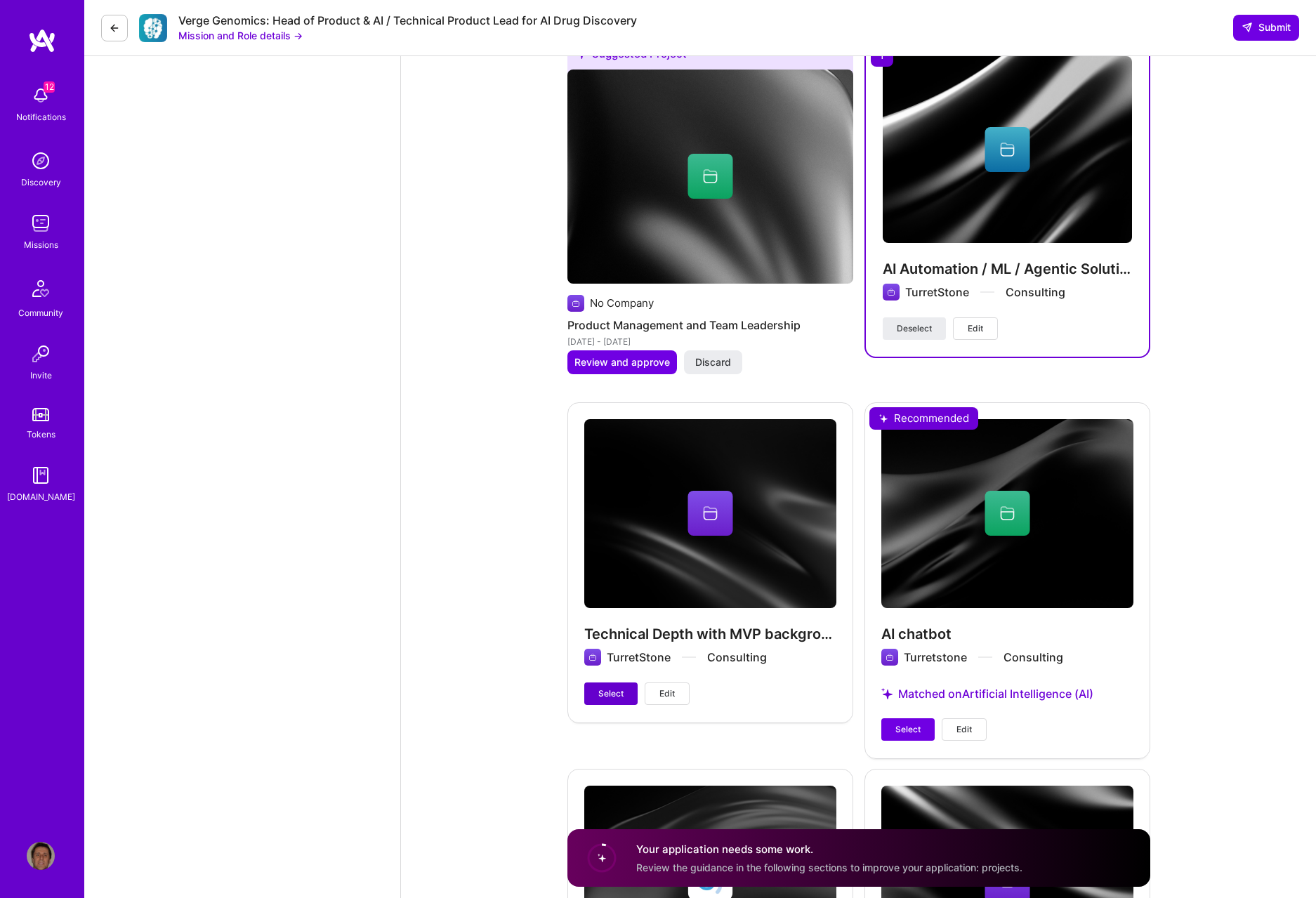
click at [608, 416] on span "Select" at bounding box center [611, 694] width 25 height 13
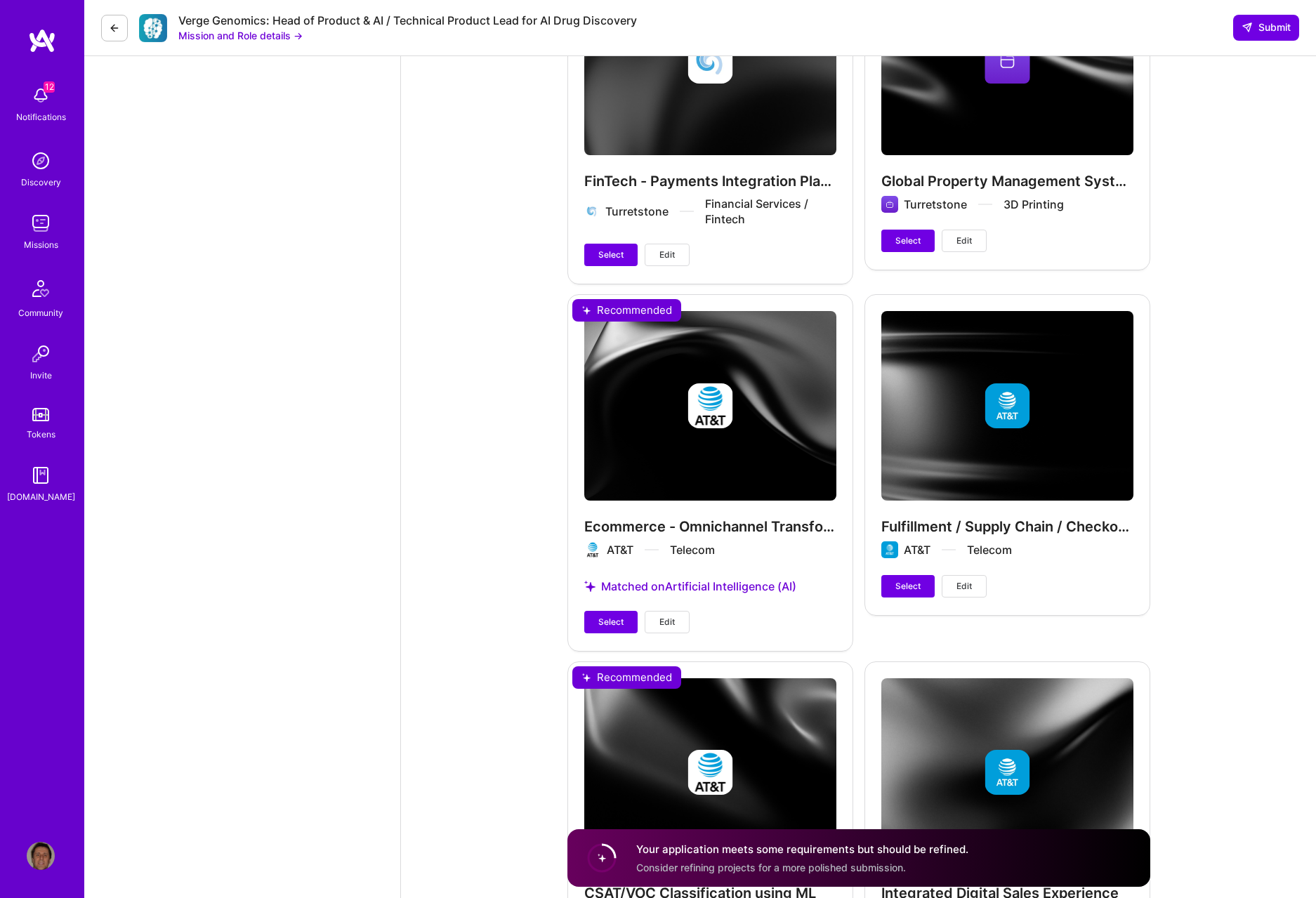
scroll to position [4237, 0]
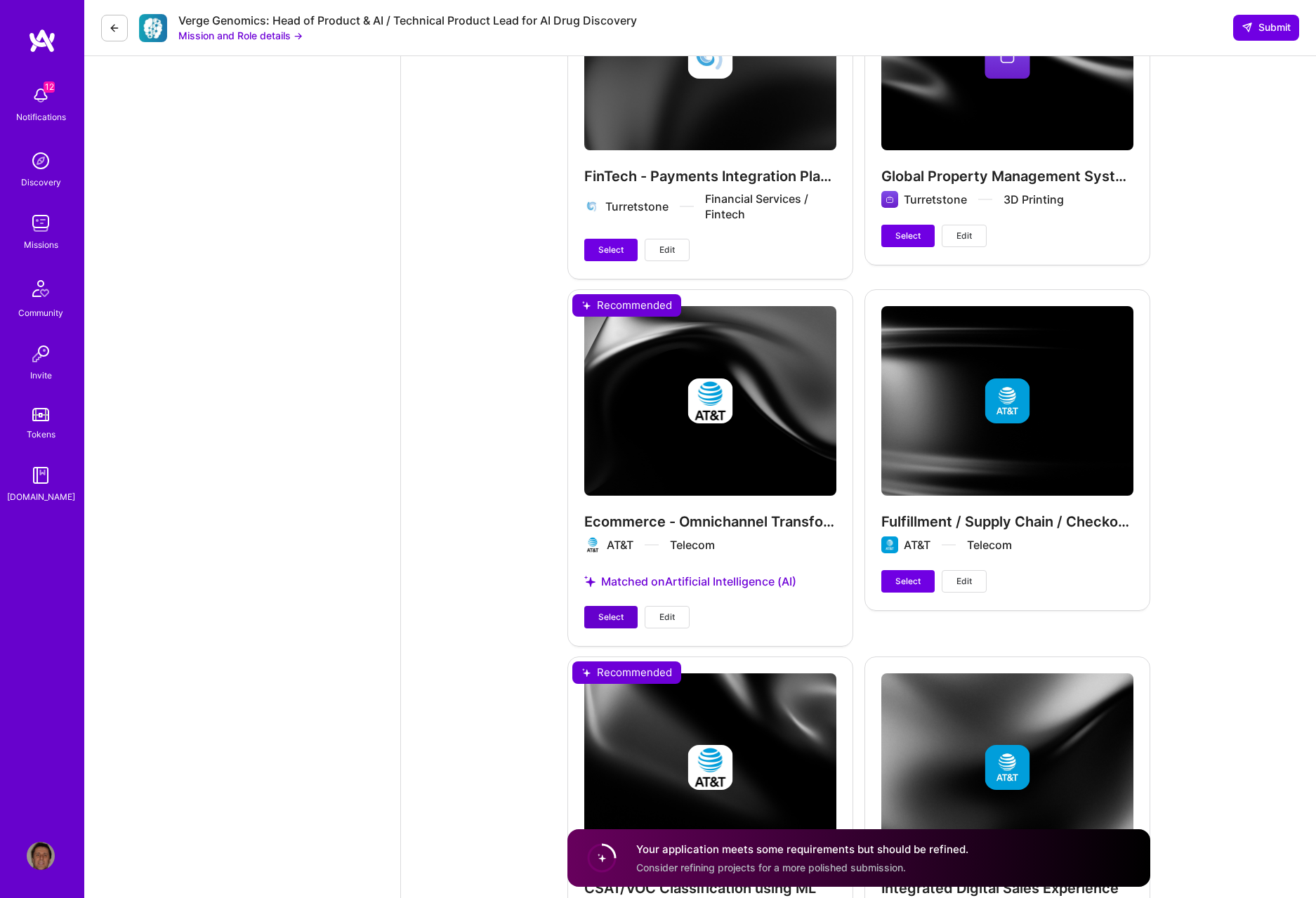
click at [606, 416] on span "Select" at bounding box center [611, 618] width 25 height 13
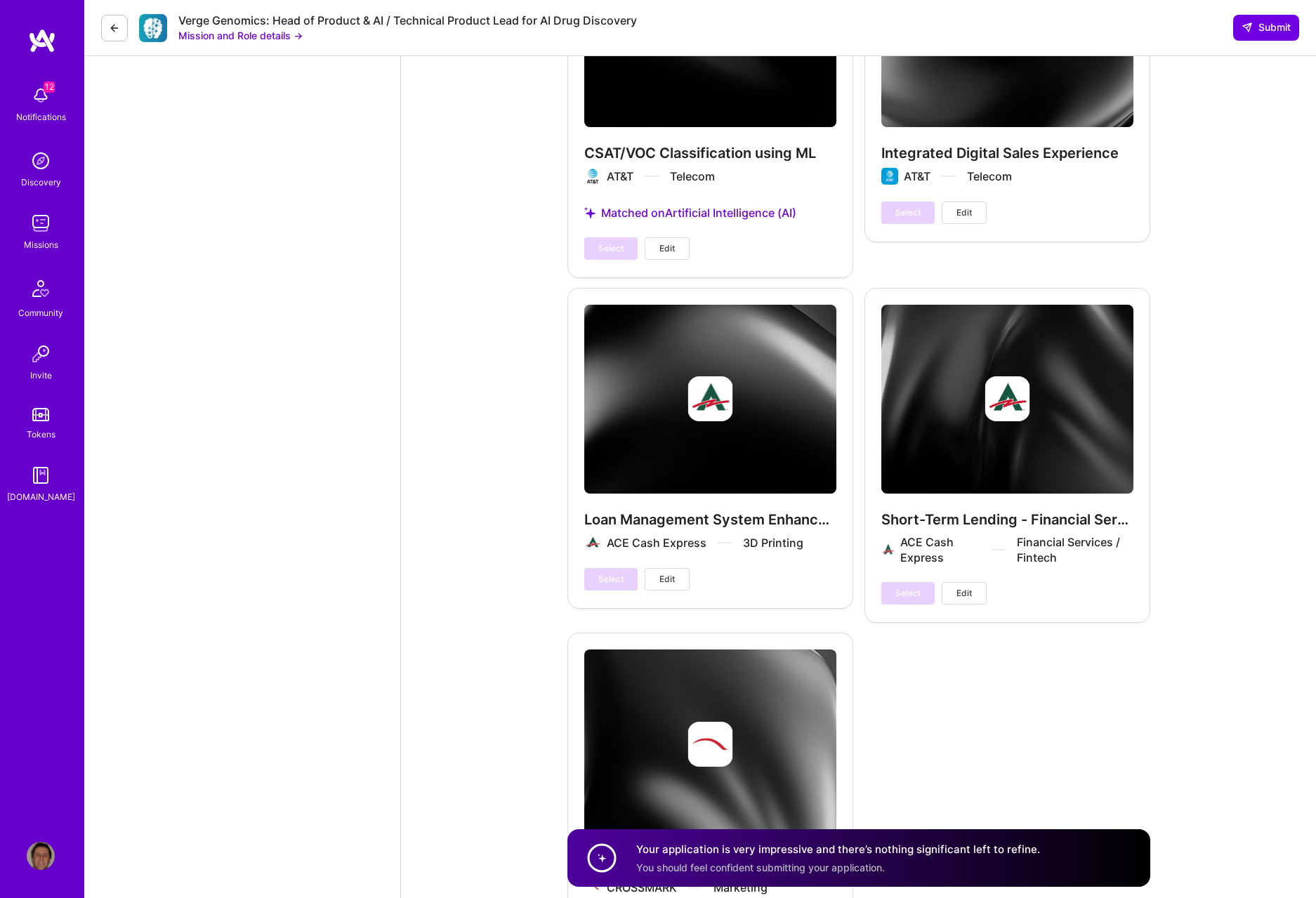
scroll to position [4933, 0]
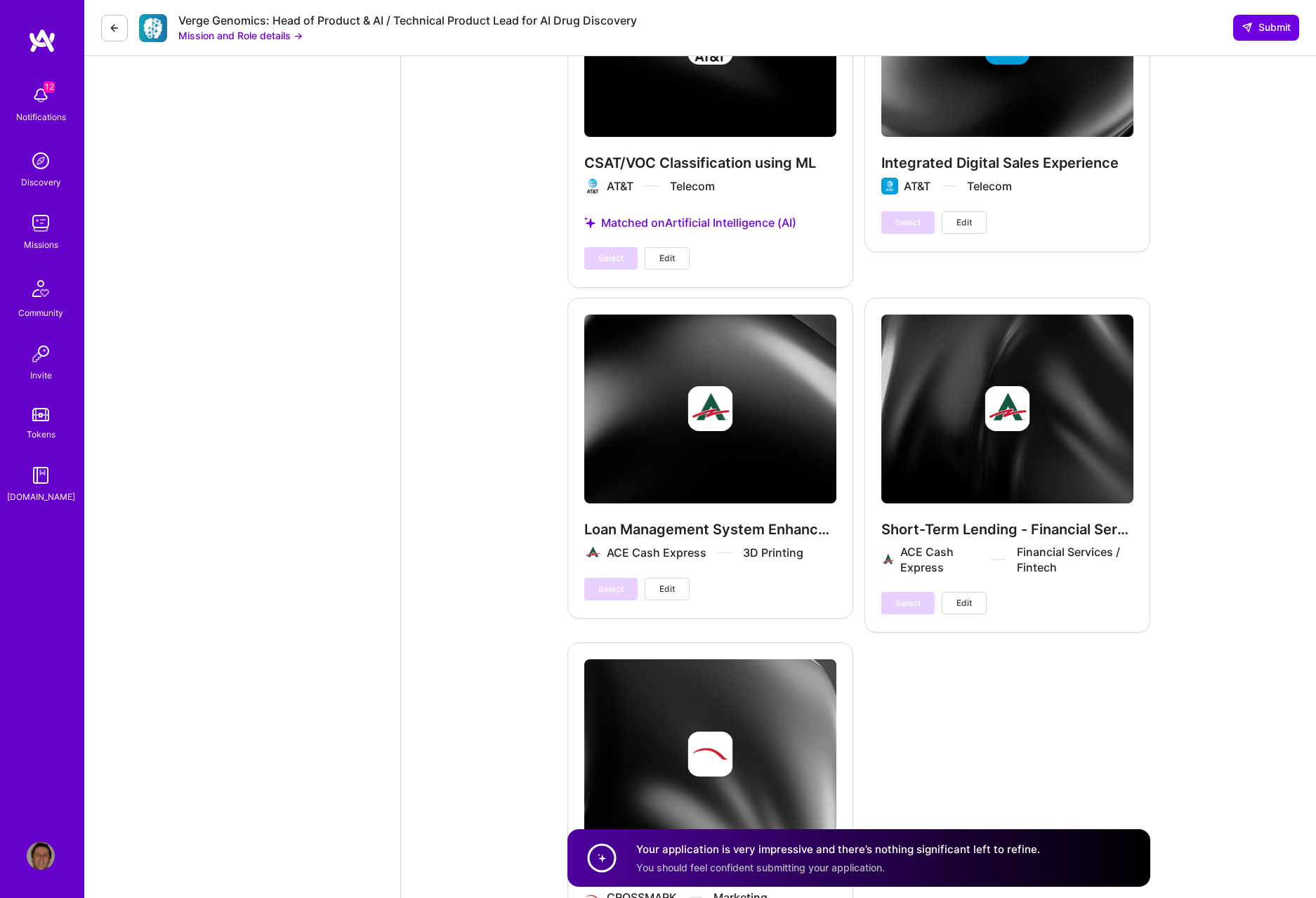
click at [887, 416] on div "Select Edit" at bounding box center [934, 604] width 105 height 22
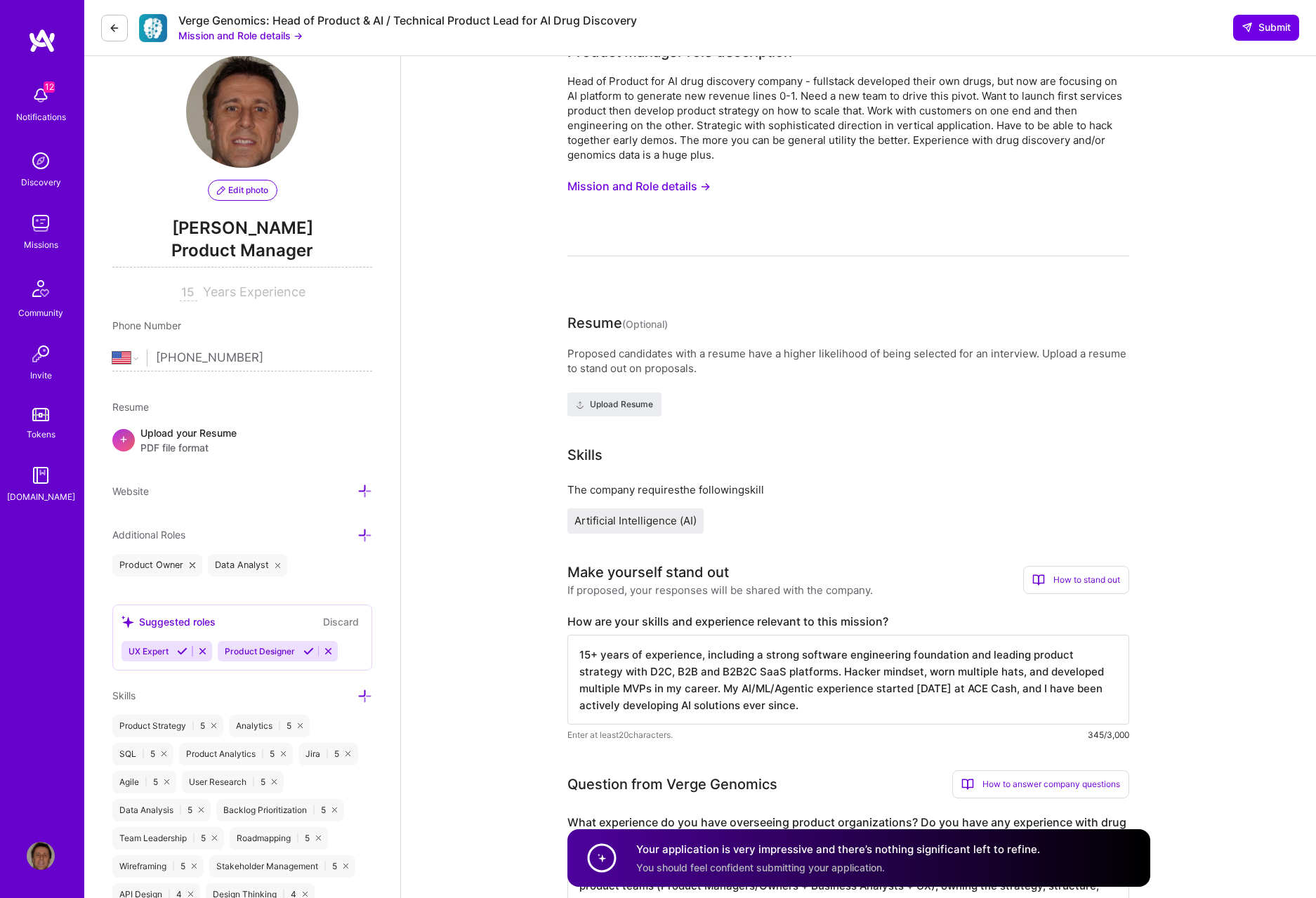
scroll to position [0, 0]
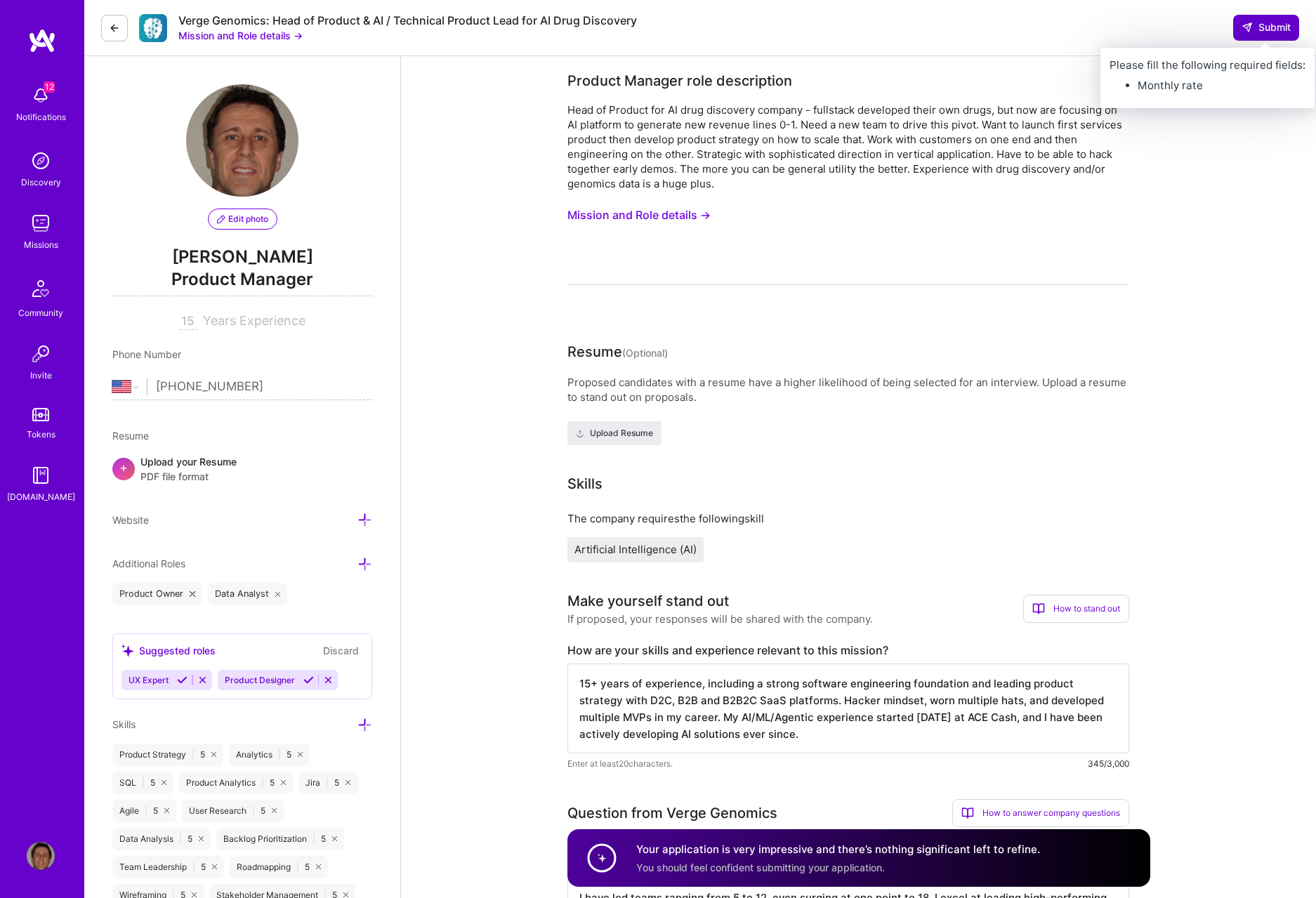
click at [887, 28] on span "Submit" at bounding box center [1266, 27] width 49 height 14
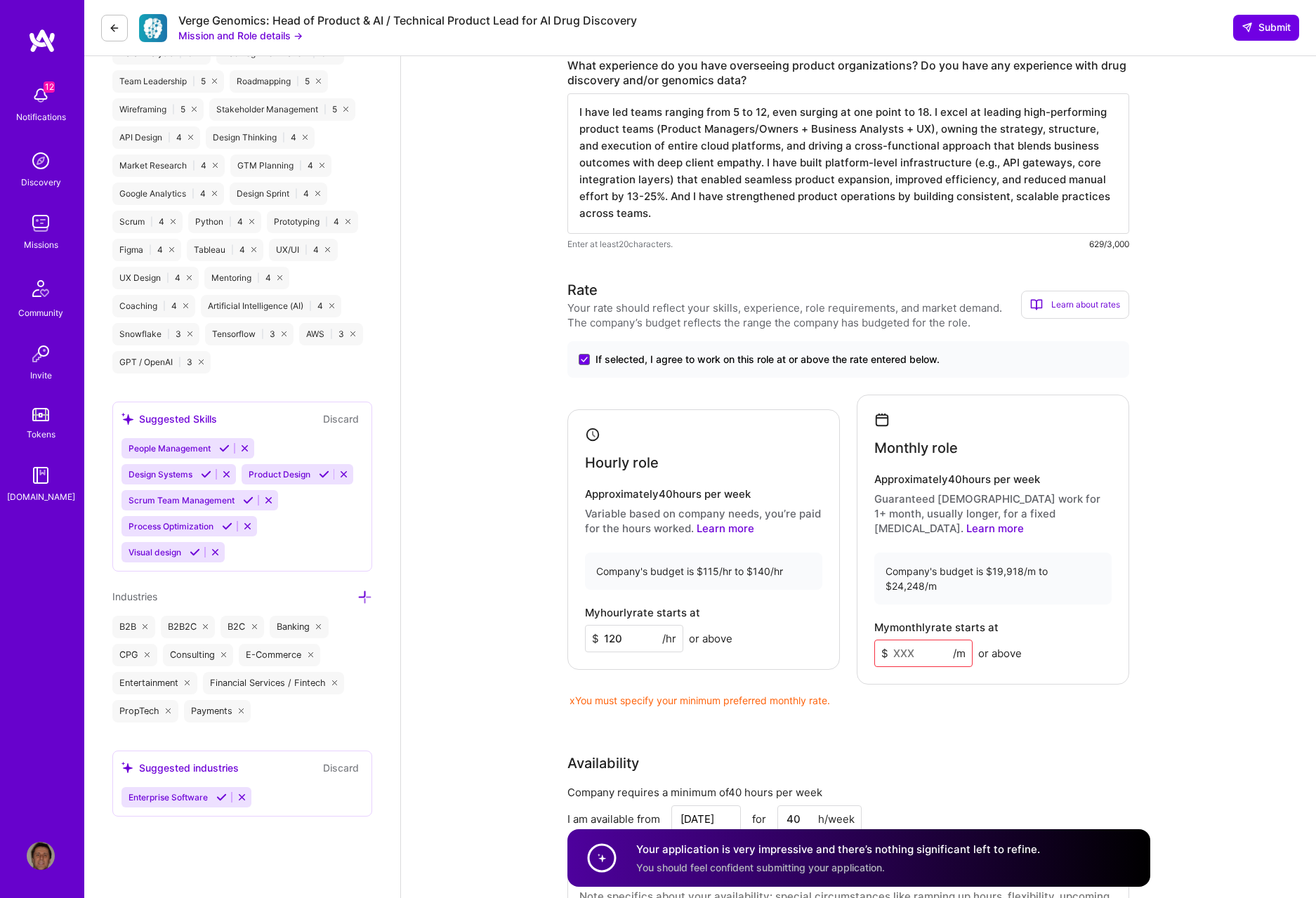
click at [887, 416] on input at bounding box center [923, 653] width 98 height 27
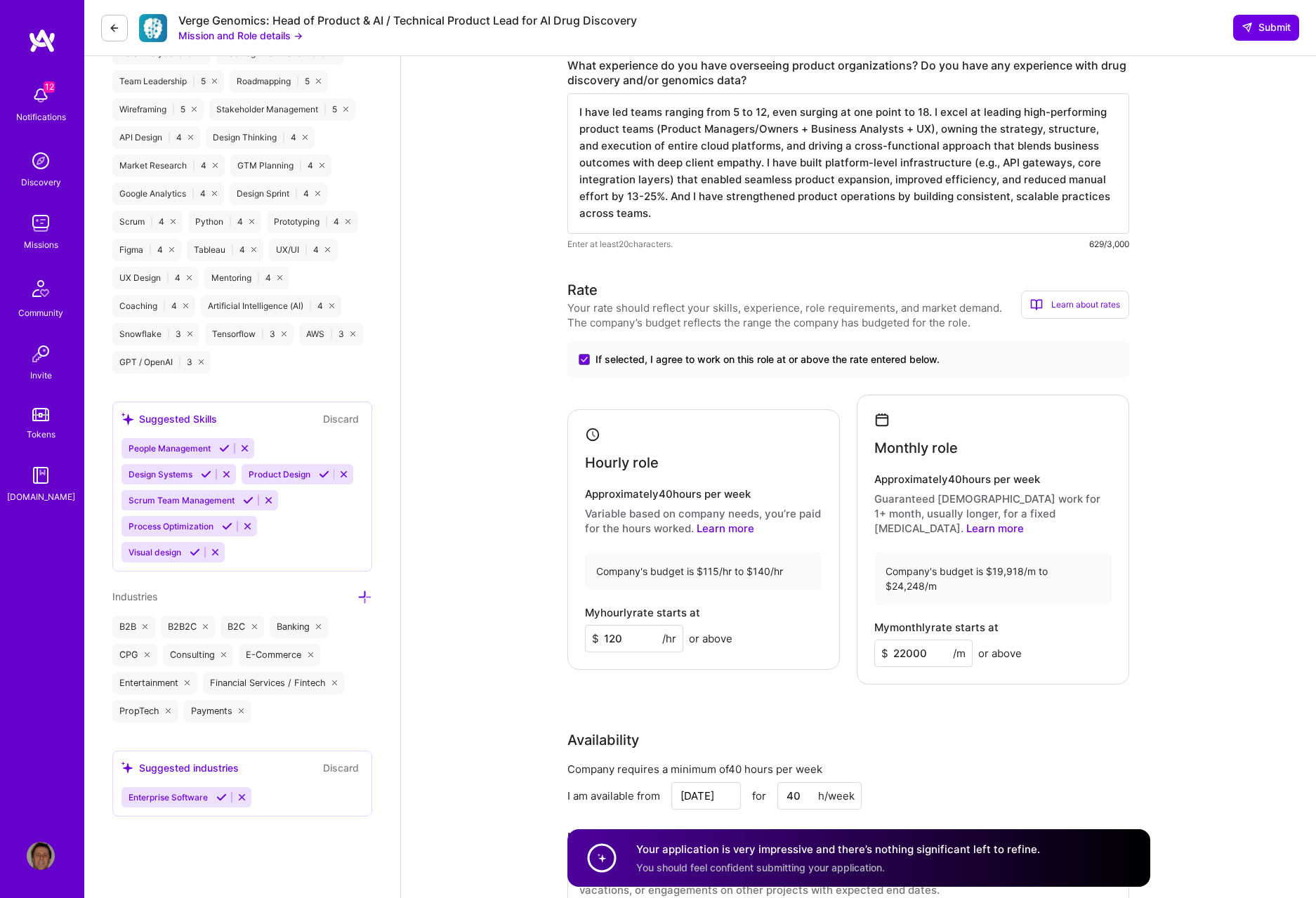
type input "22000"
click at [887, 416] on div "Rate Your rate should reflect your skills, experience, role requirements, and m…" at bounding box center [859, 604] width 583 height 649
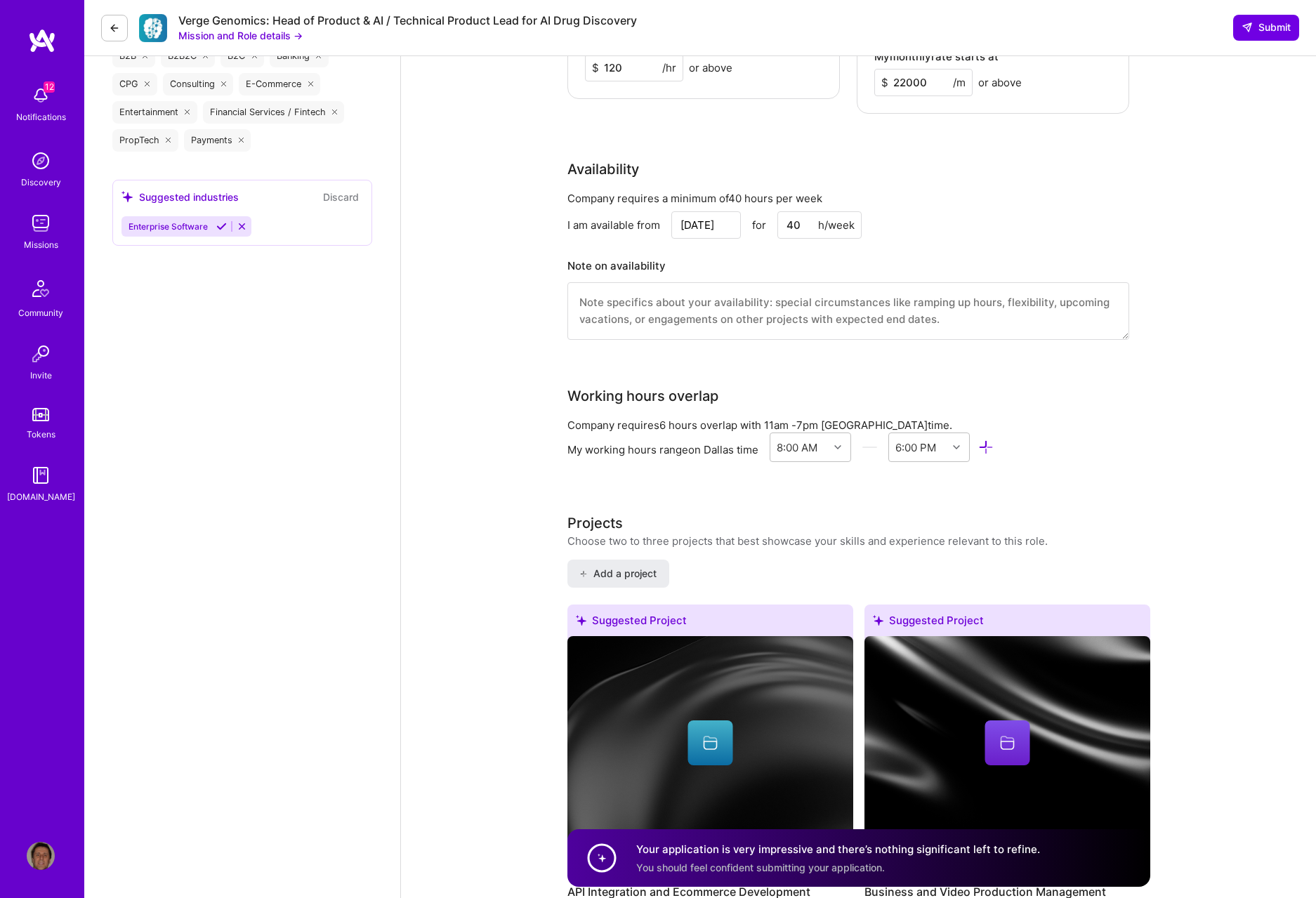
scroll to position [1347, 0]
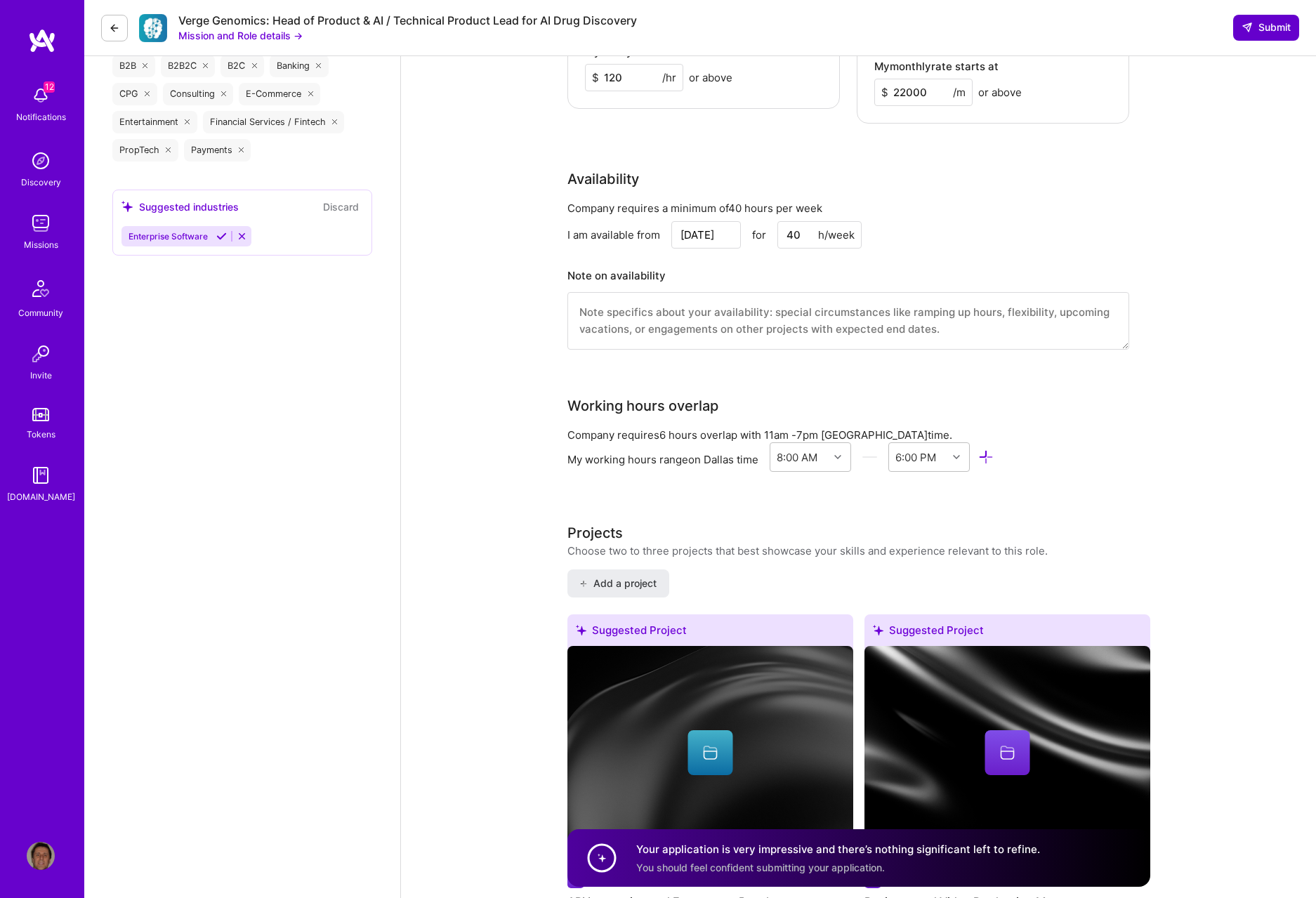
click at [887, 29] on span "Submit" at bounding box center [1266, 27] width 49 height 14
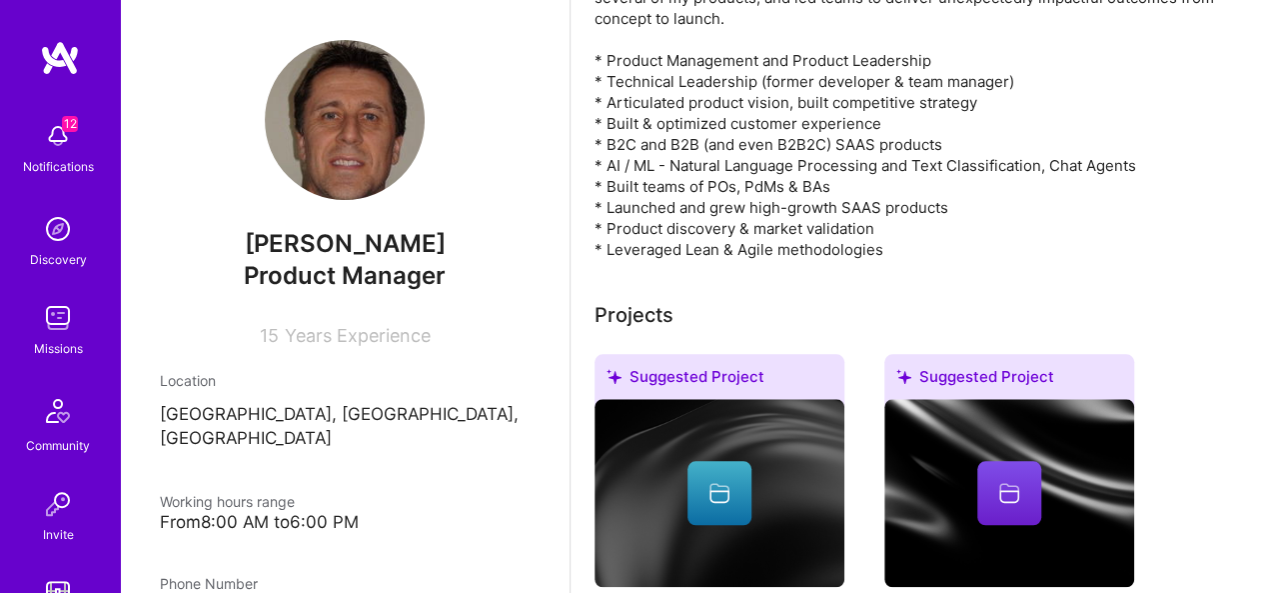
scroll to position [752, 0]
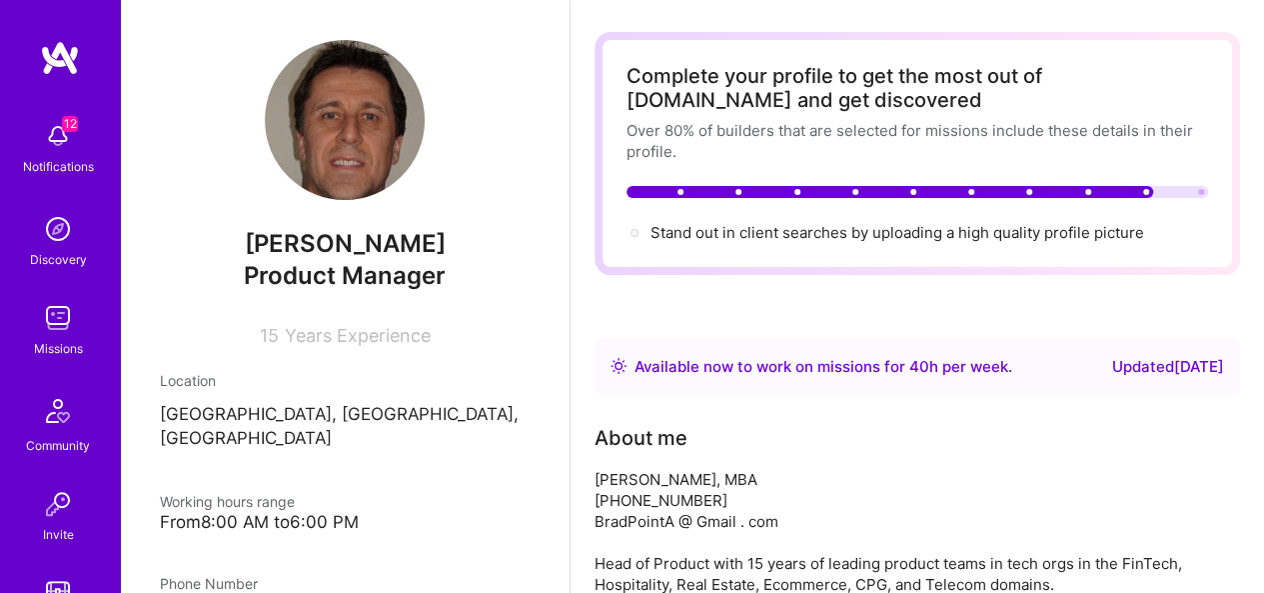
scroll to position [0, 0]
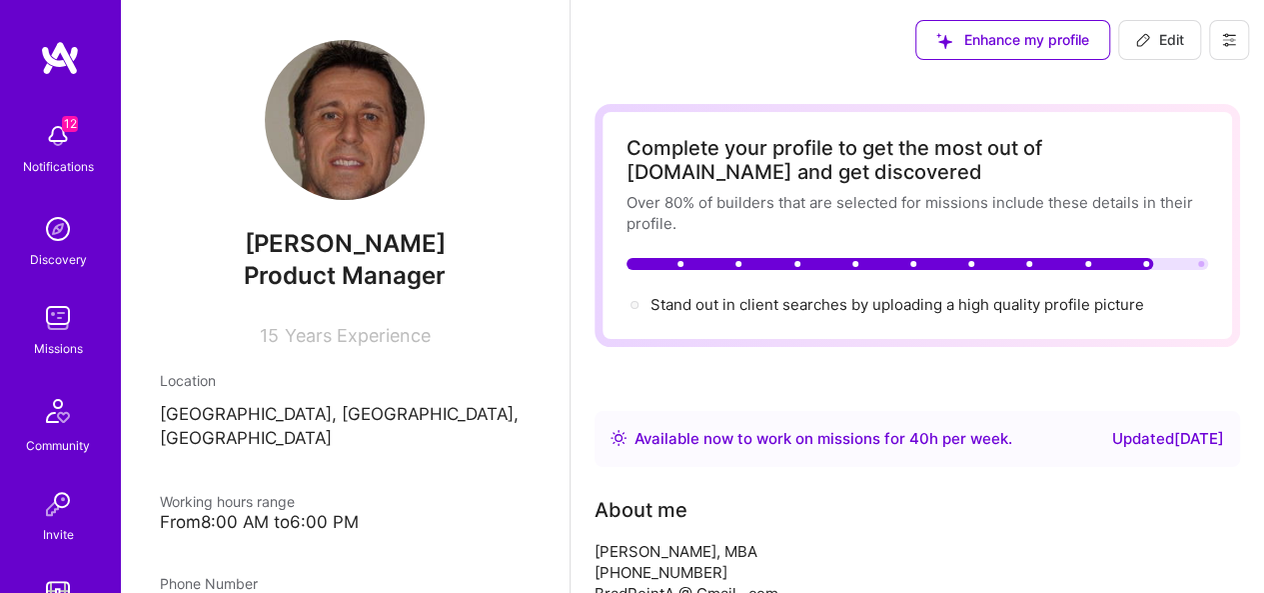
click at [1171, 41] on span "Edit" at bounding box center [1159, 40] width 49 height 20
select select "US"
select select "Right Now"
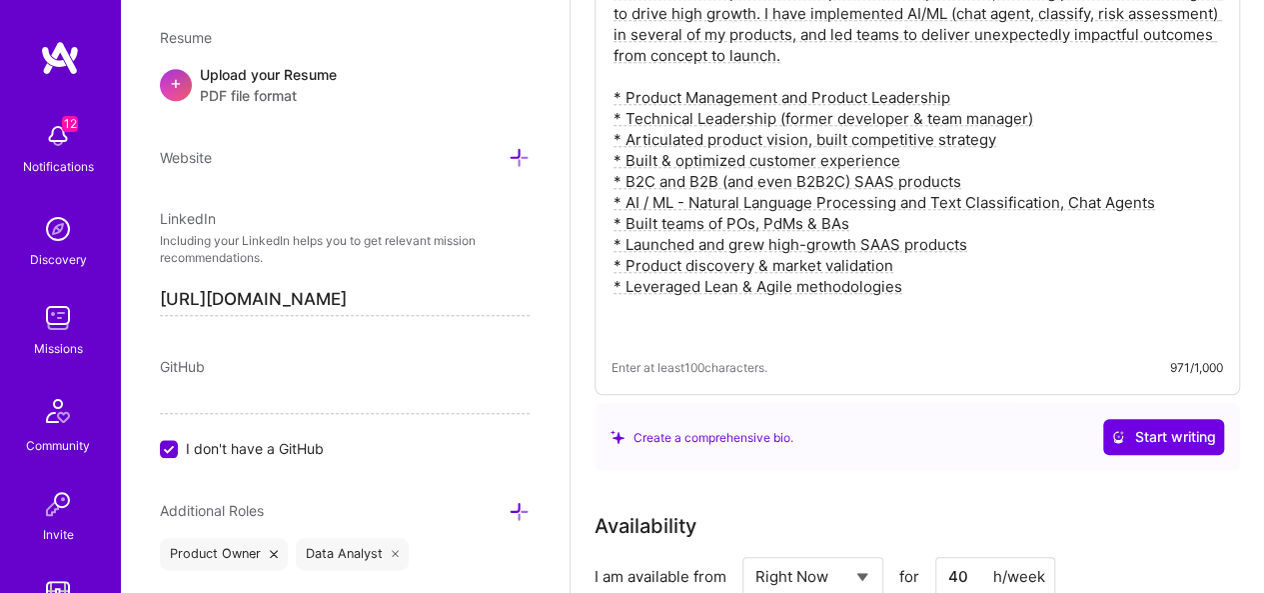
scroll to position [682, 0]
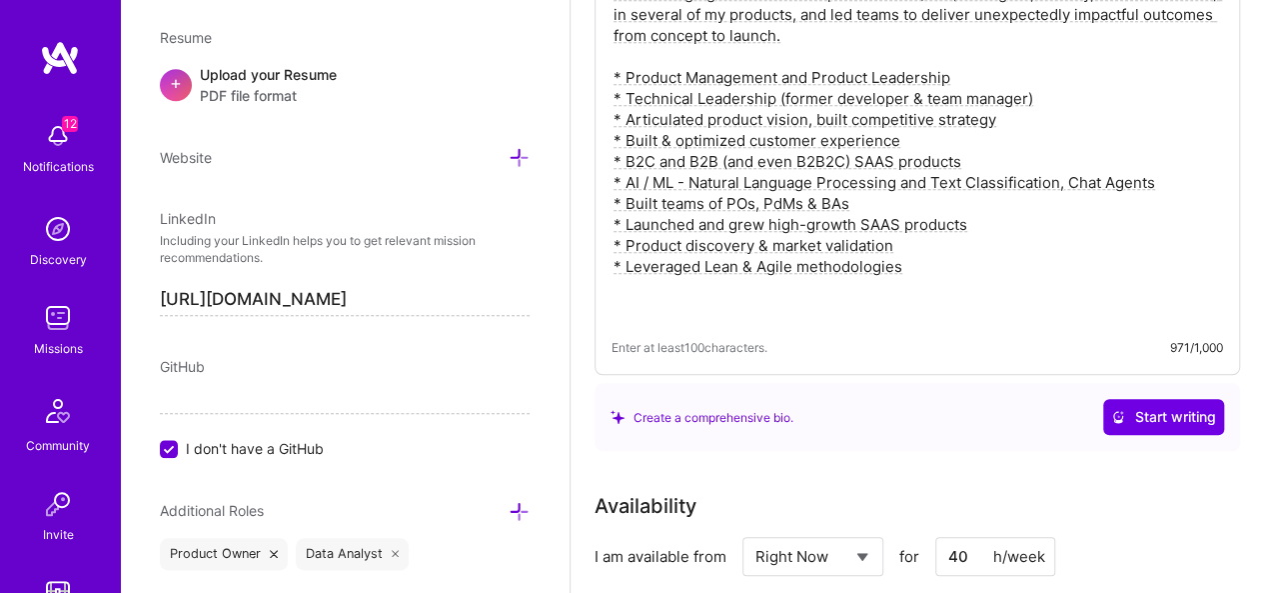
click at [692, 179] on textarea "[PERSON_NAME], MBA [PHONE_NUMBER] BradPointA @ Gmail . com Head of Product with…" at bounding box center [918, 67] width 612 height 508
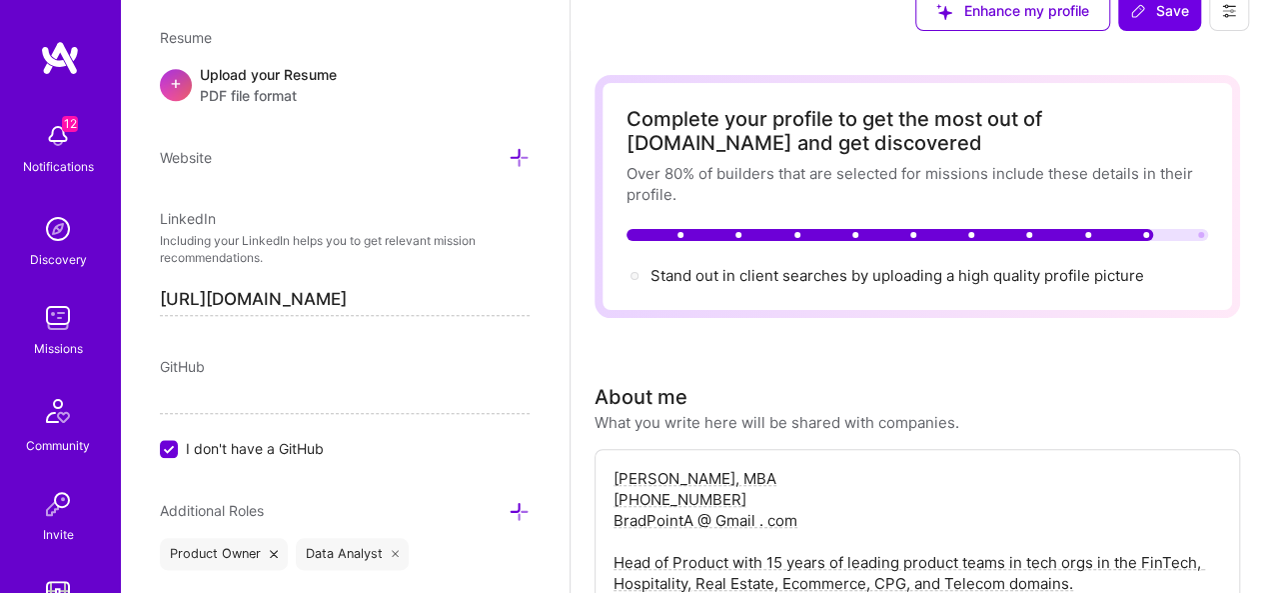
scroll to position [0, 0]
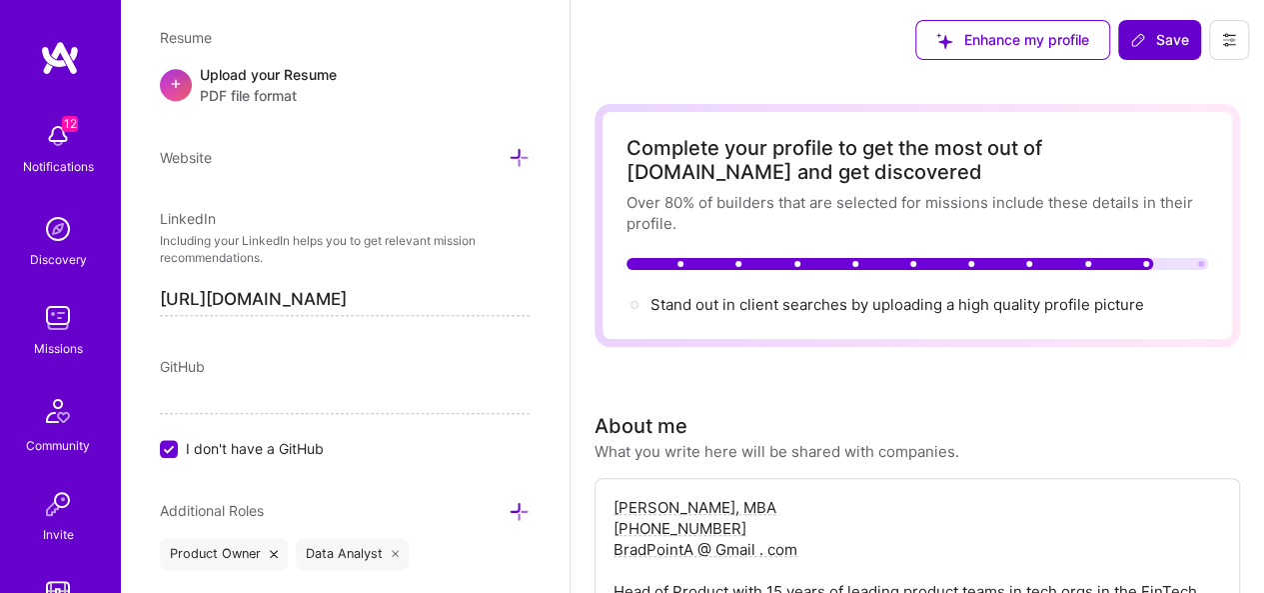
type textarea "[PERSON_NAME], MBA [PHONE_NUMBER] BradPointA @ Gmail . com Head of Product with…"
click at [1169, 39] on span "Save" at bounding box center [1159, 40] width 59 height 20
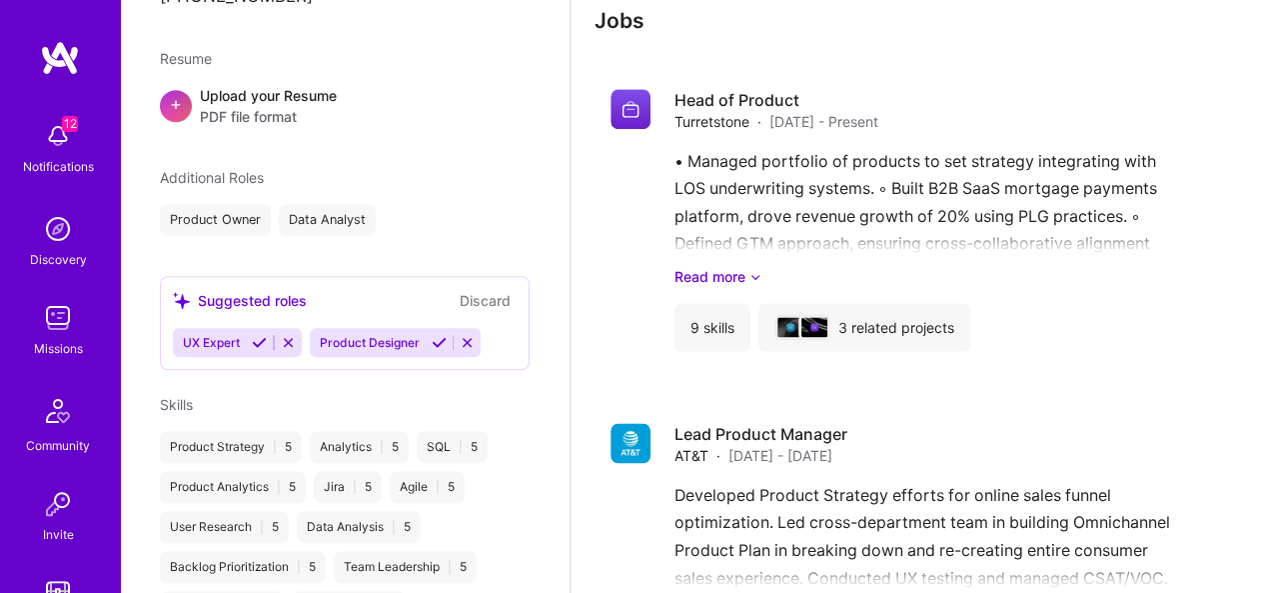
scroll to position [5099, 0]
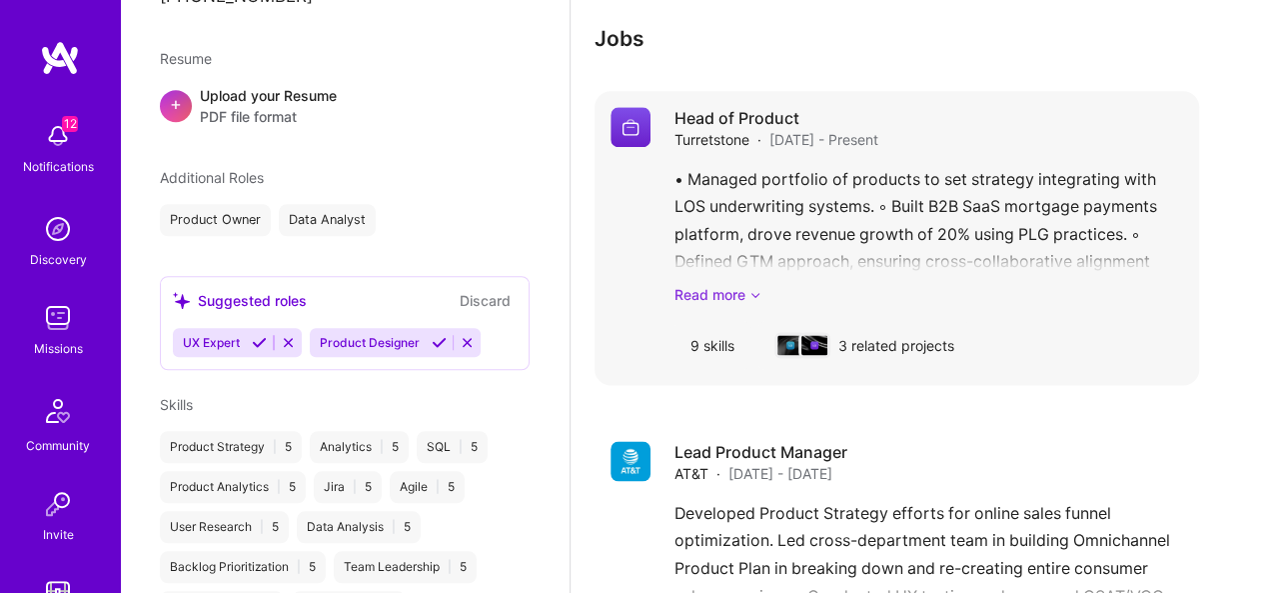
click at [748, 305] on link "Read more" at bounding box center [929, 294] width 509 height 21
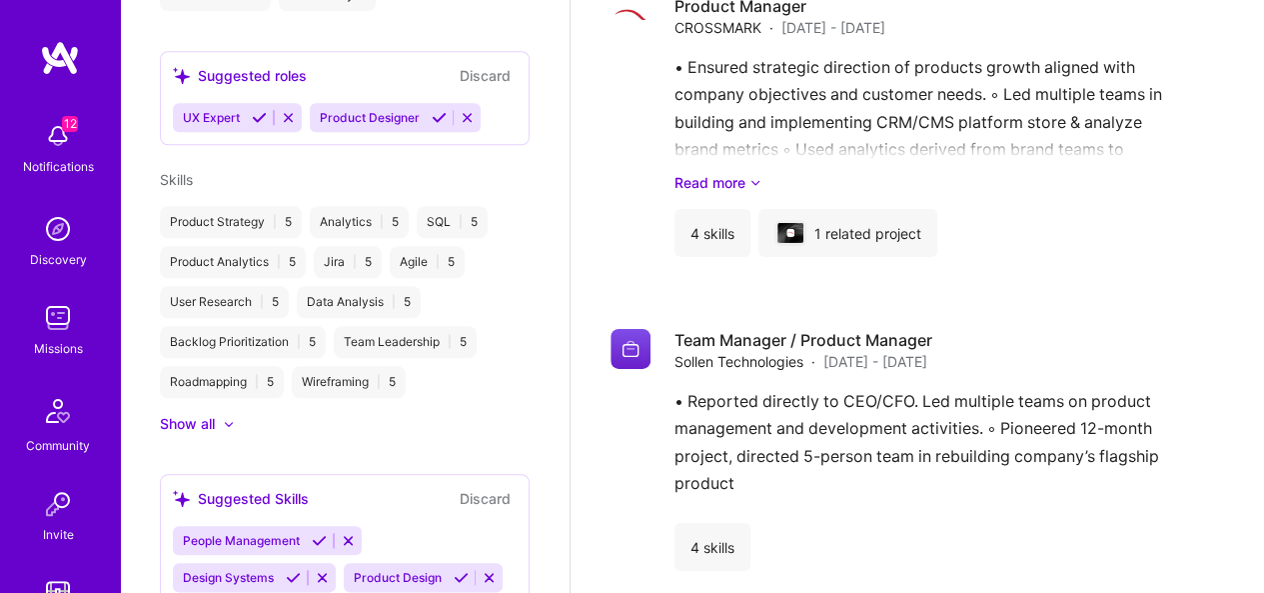
scroll to position [848, 0]
click at [230, 419] on icon at bounding box center [229, 422] width 10 height 6
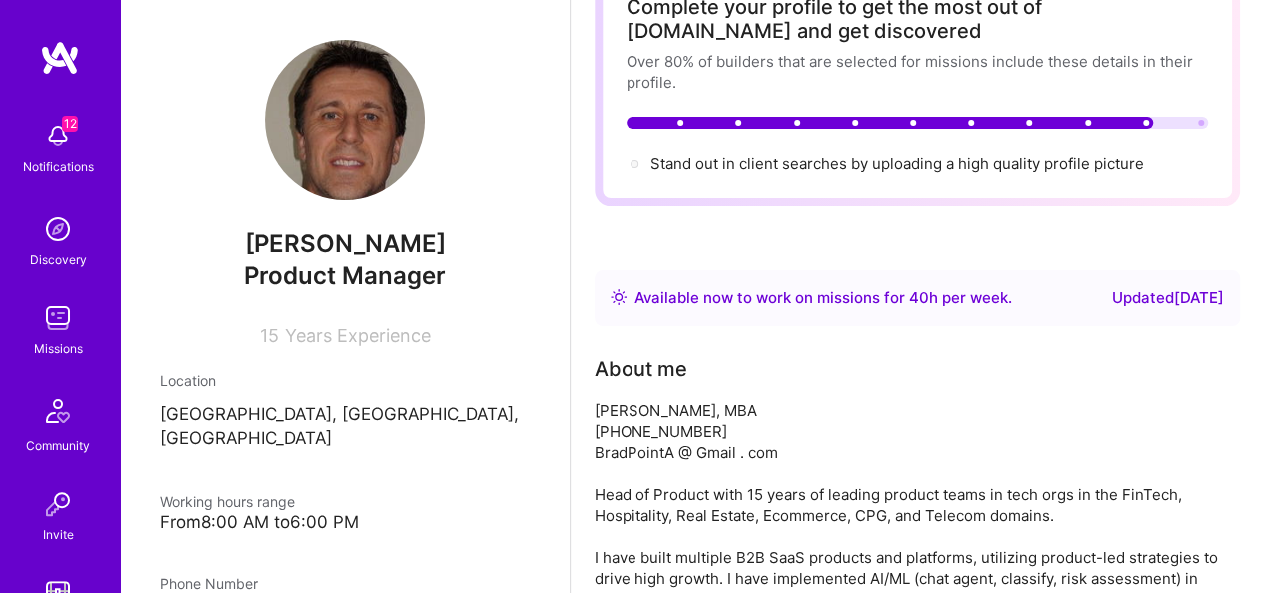
scroll to position [0, 0]
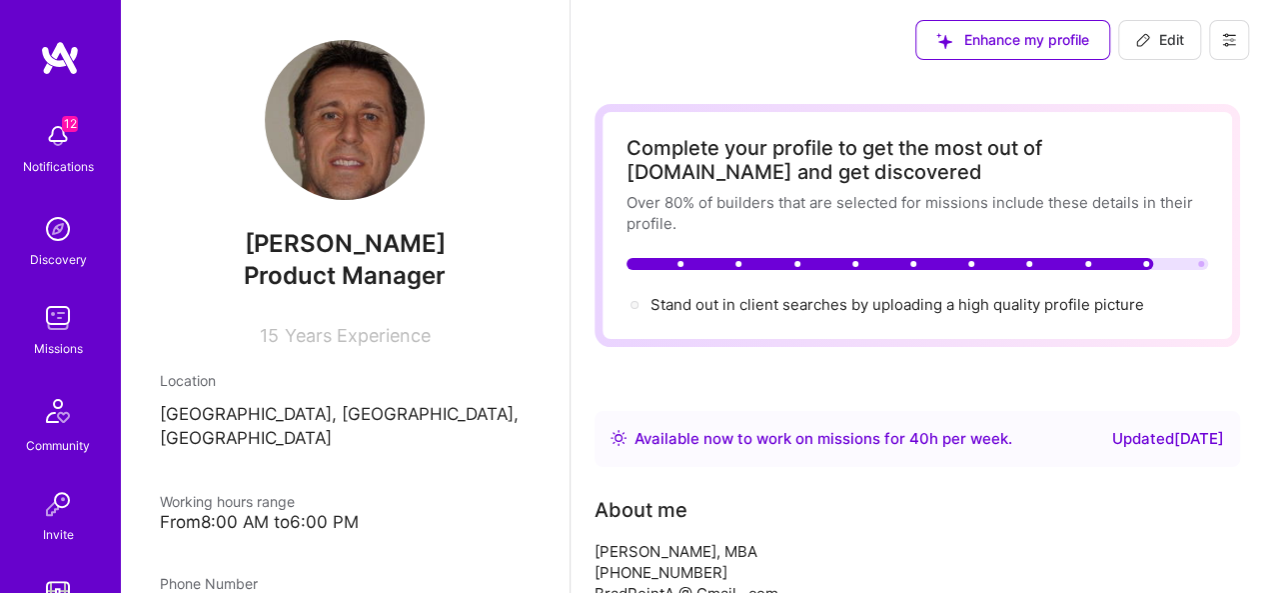
click at [1172, 48] on span "Edit" at bounding box center [1159, 40] width 49 height 20
select select "US"
select select "Right Now"
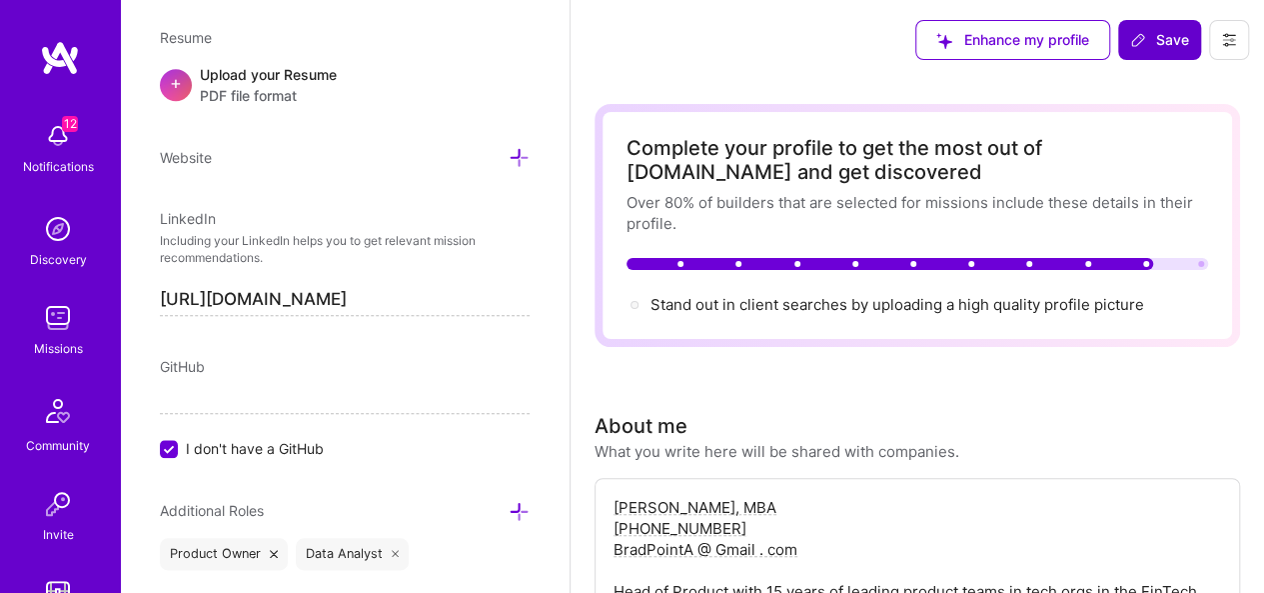
click at [1170, 37] on span "Save" at bounding box center [1159, 40] width 59 height 20
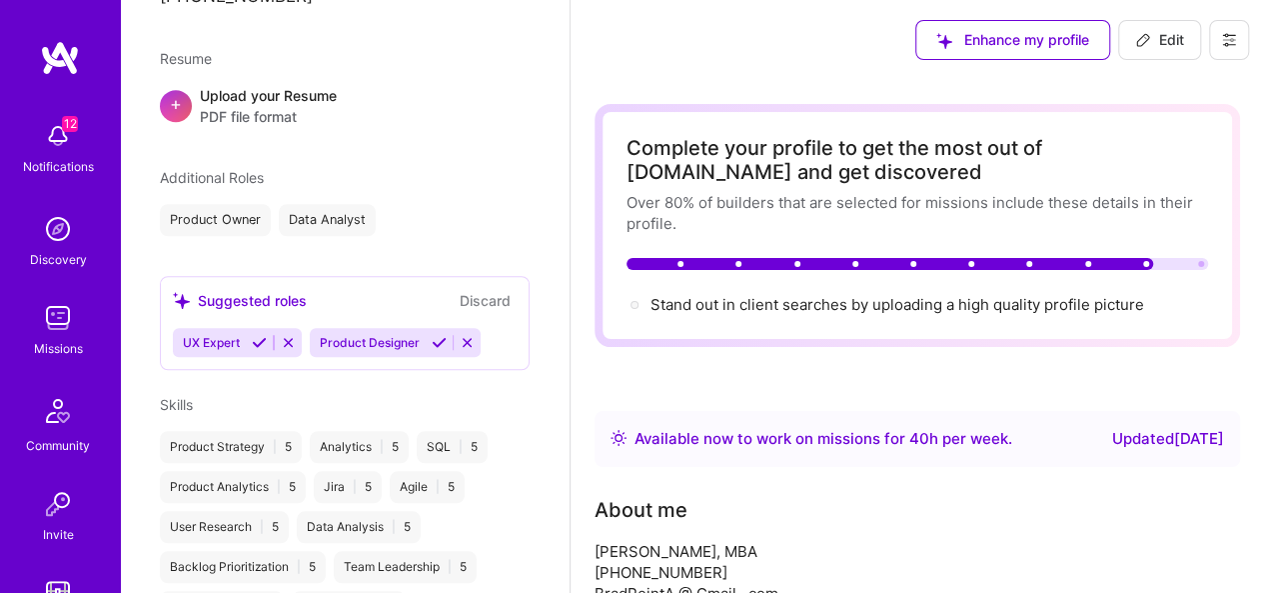
click at [1181, 44] on span "Edit" at bounding box center [1159, 40] width 49 height 20
select select "US"
select select "Right Now"
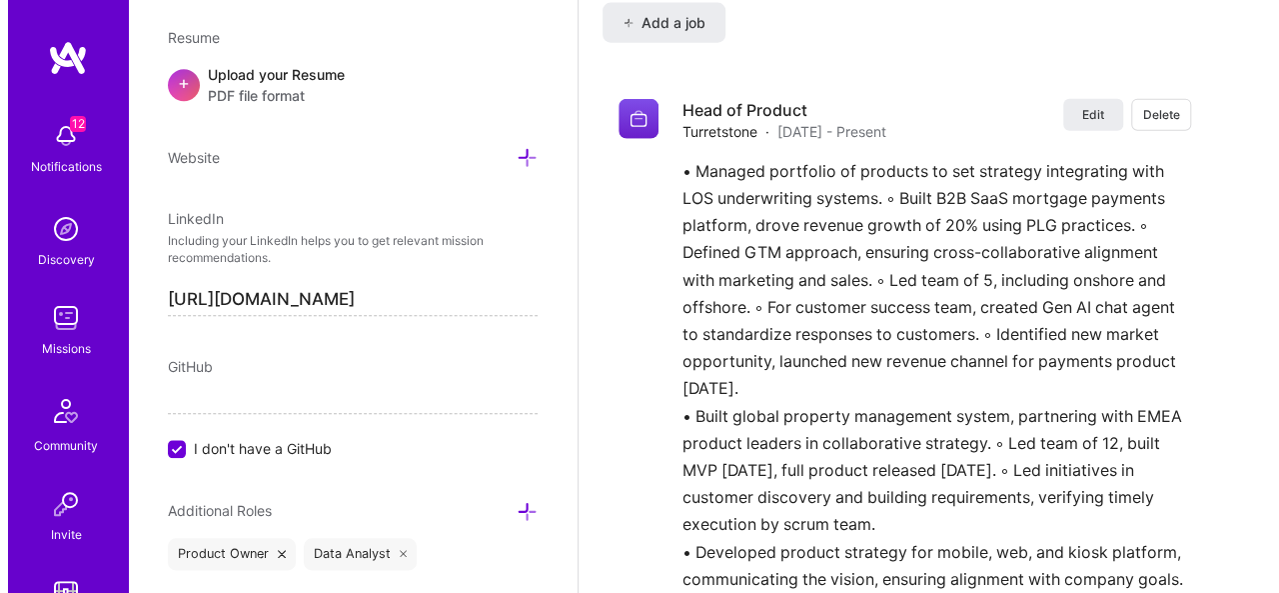
scroll to position [6087, 0]
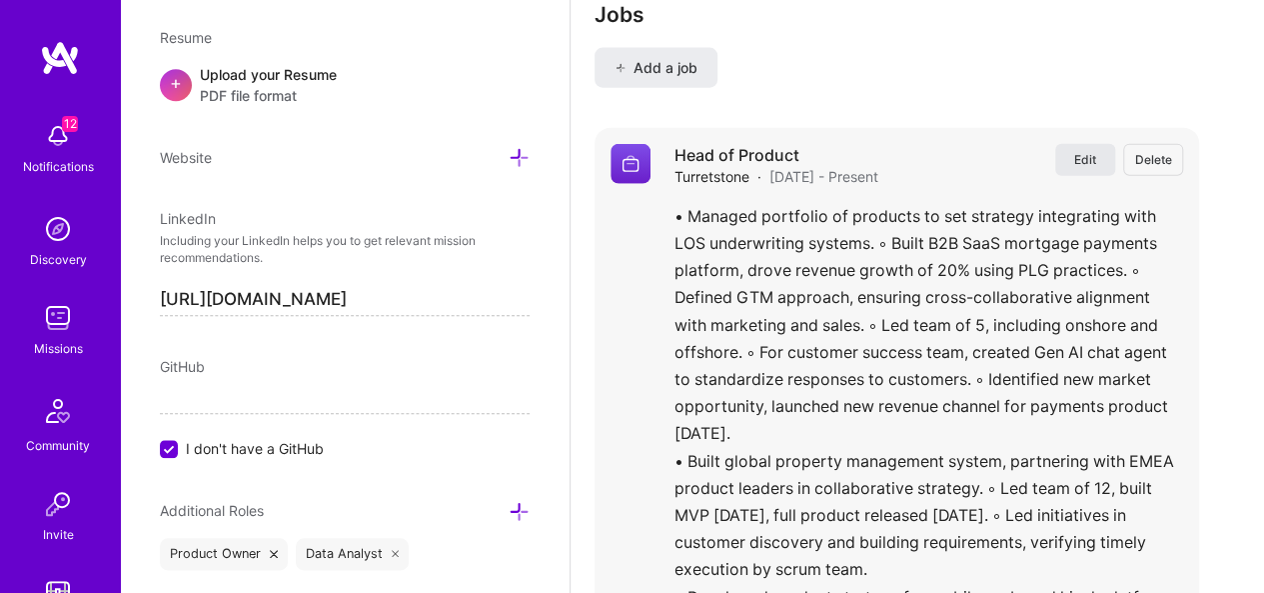
click at [1111, 159] on button "Edit" at bounding box center [1085, 160] width 60 height 32
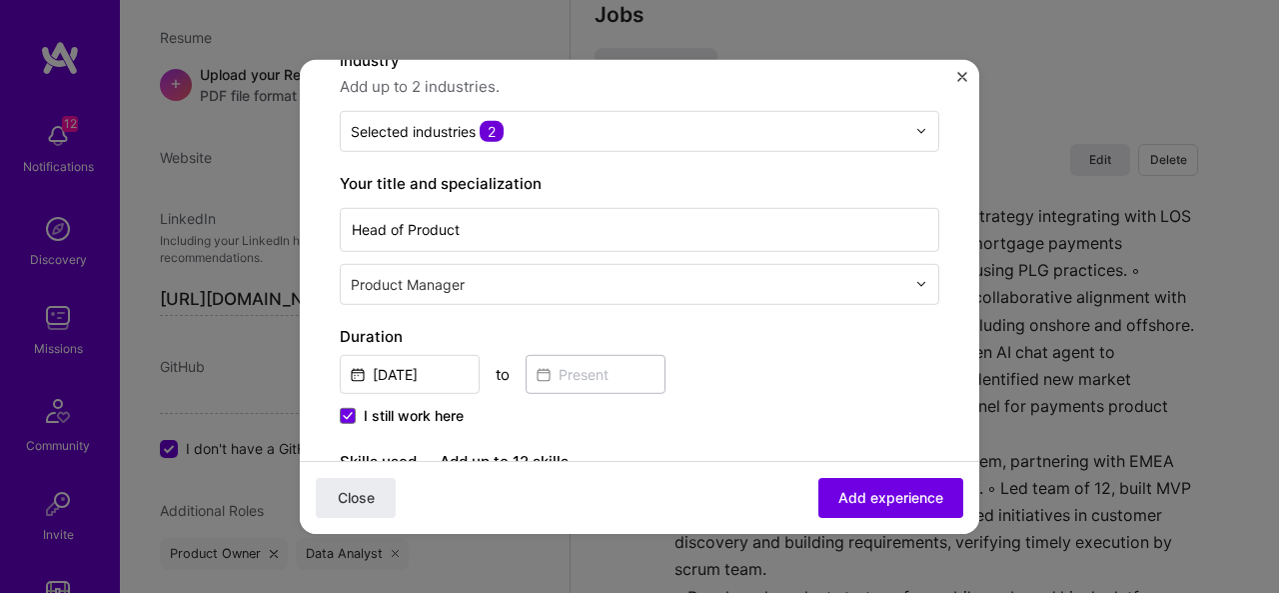
scroll to position [206, 0]
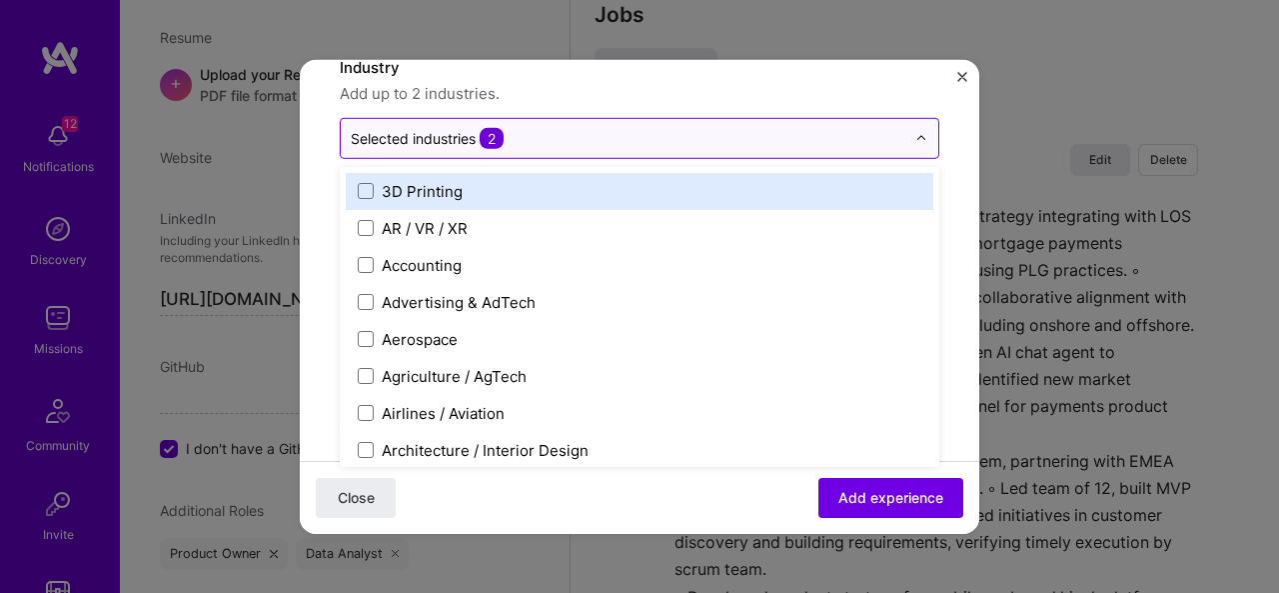
click at [488, 136] on span "2" at bounding box center [492, 137] width 24 height 21
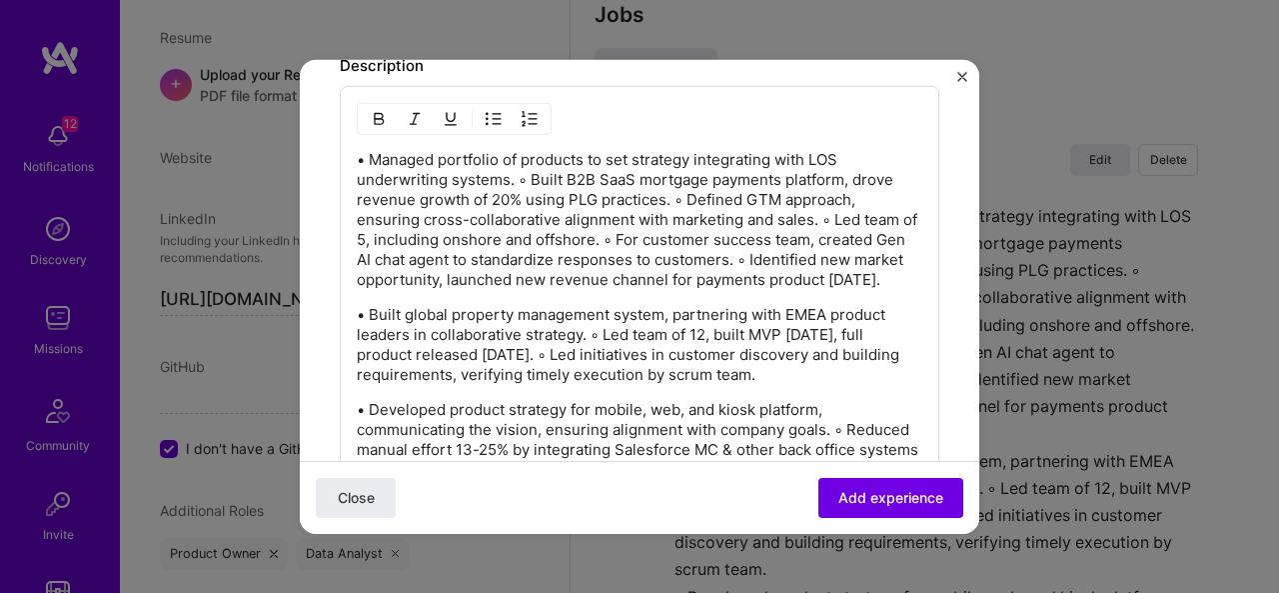
scroll to position [1349, 0]
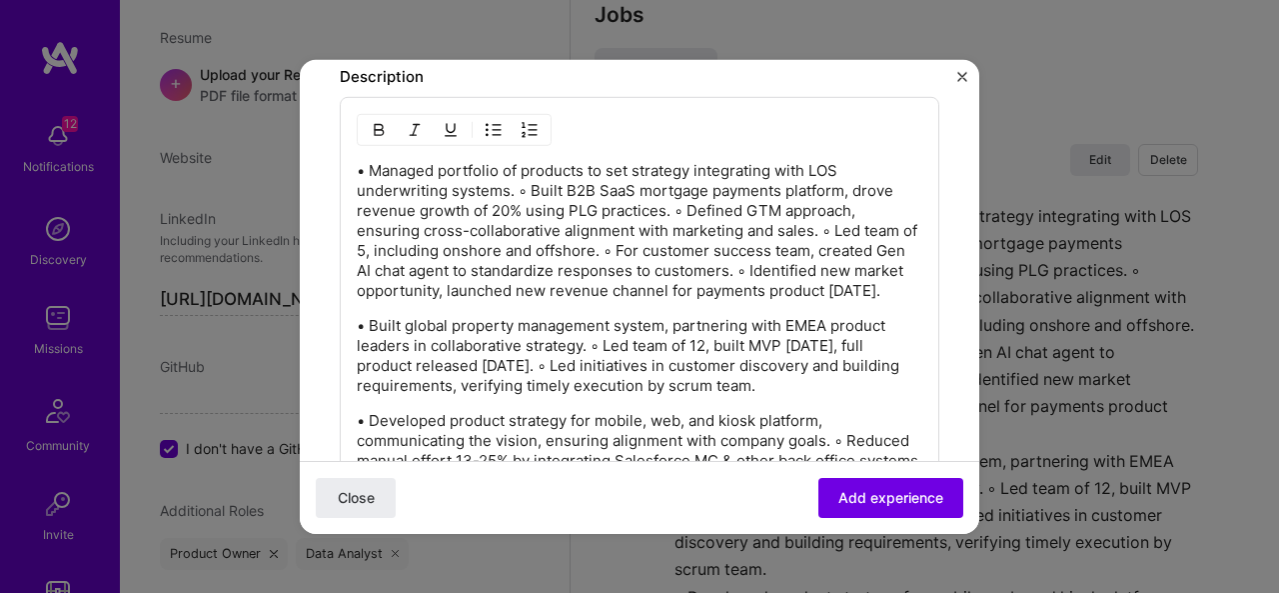
click at [358, 161] on p "• Managed portfolio of products to set strategy integrating with LOS underwriti…" at bounding box center [640, 230] width 566 height 140
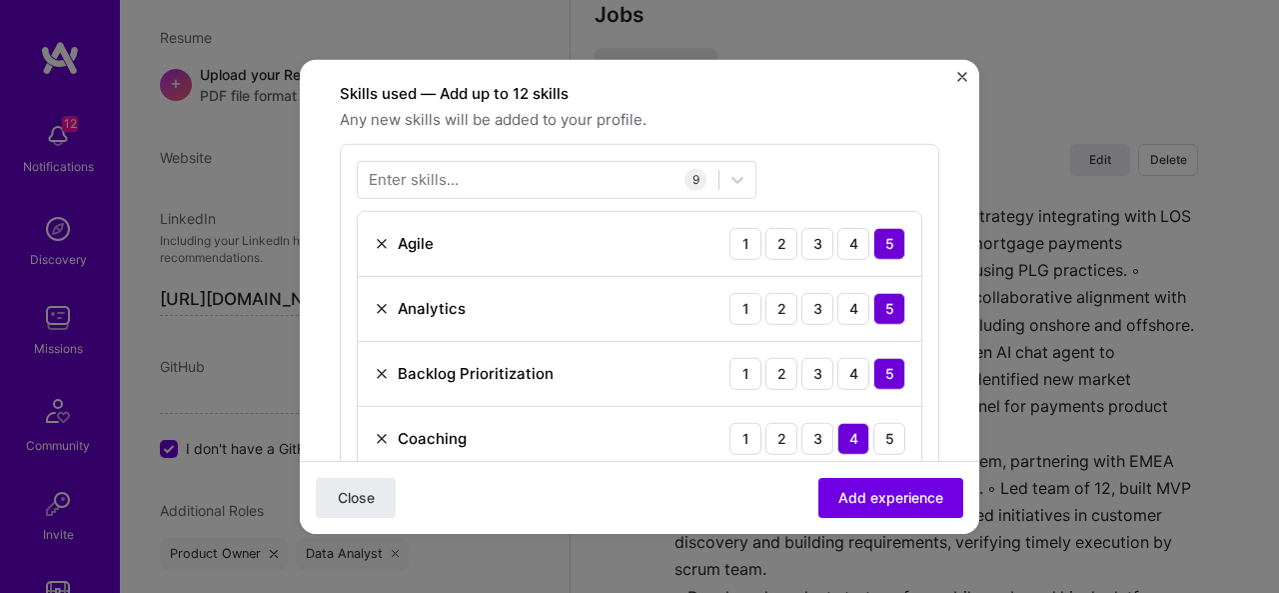
scroll to position [577, 0]
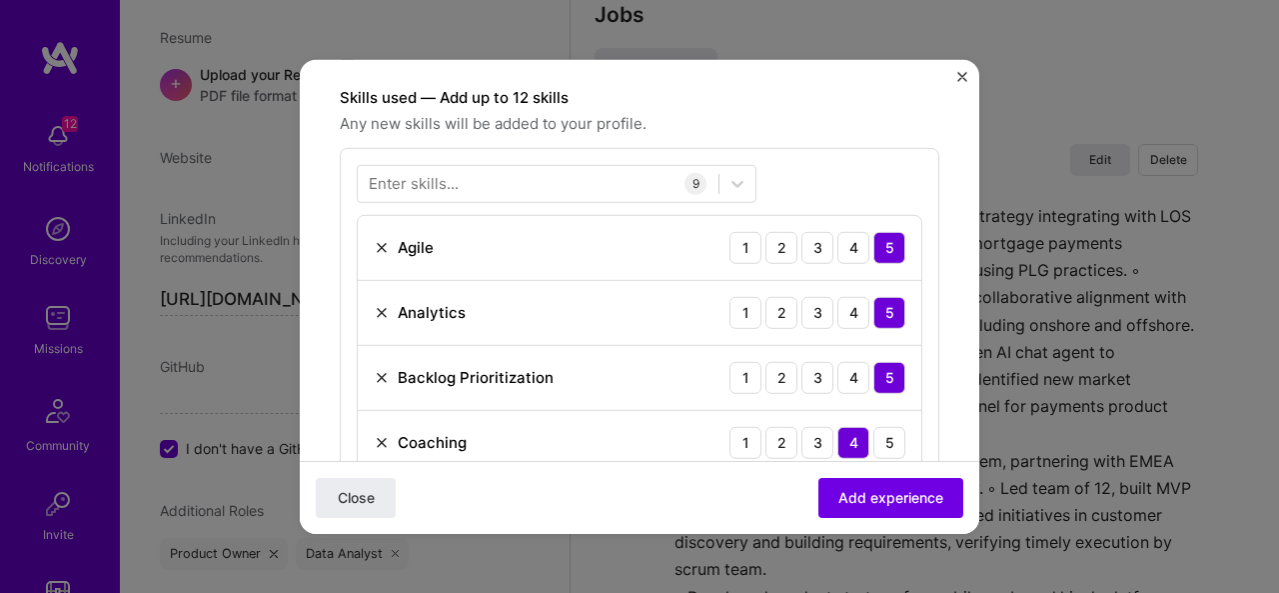
click at [454, 176] on div "Enter skills..." at bounding box center [414, 183] width 90 height 21
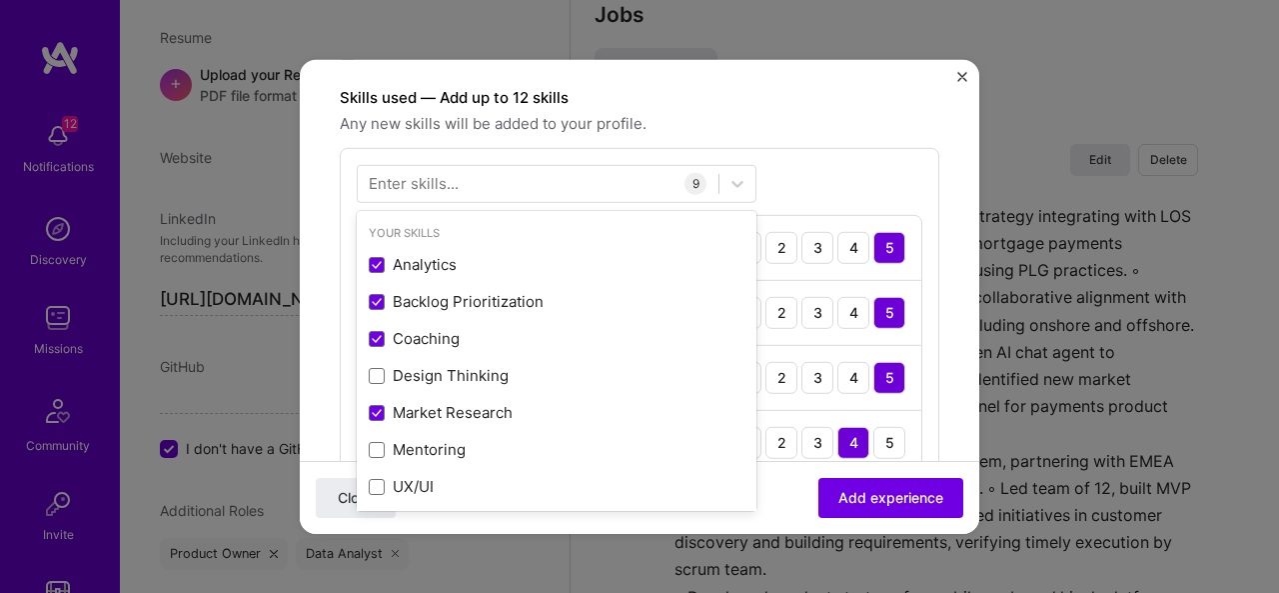
click at [405, 176] on div "Enter skills..." at bounding box center [414, 183] width 90 height 21
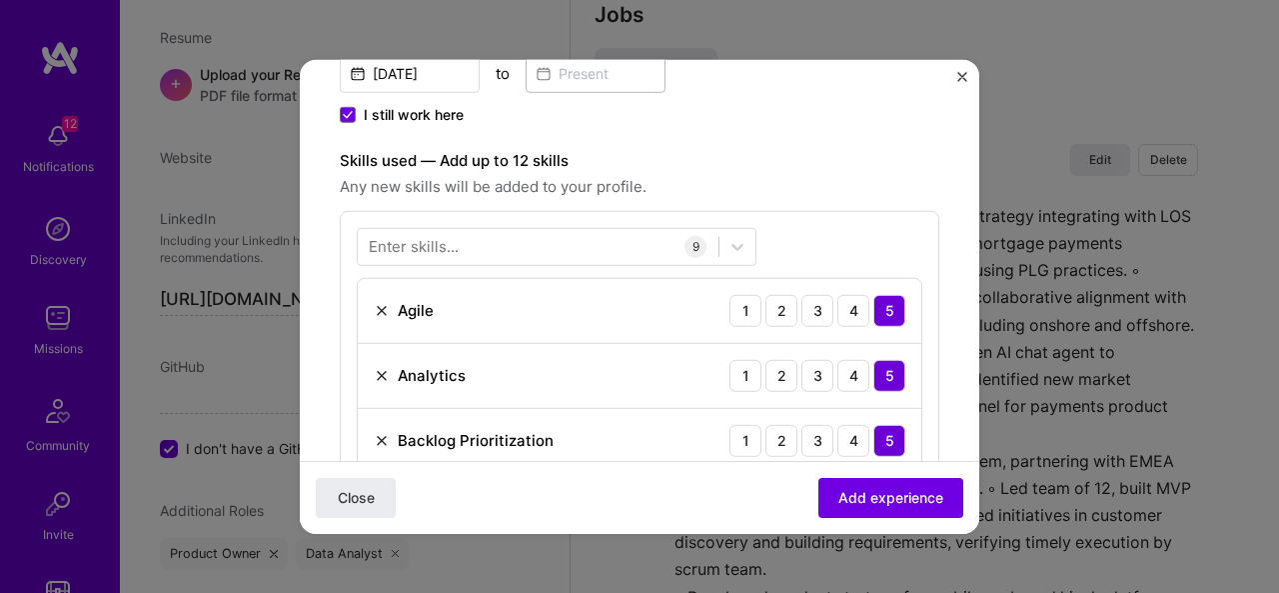
scroll to position [522, 0]
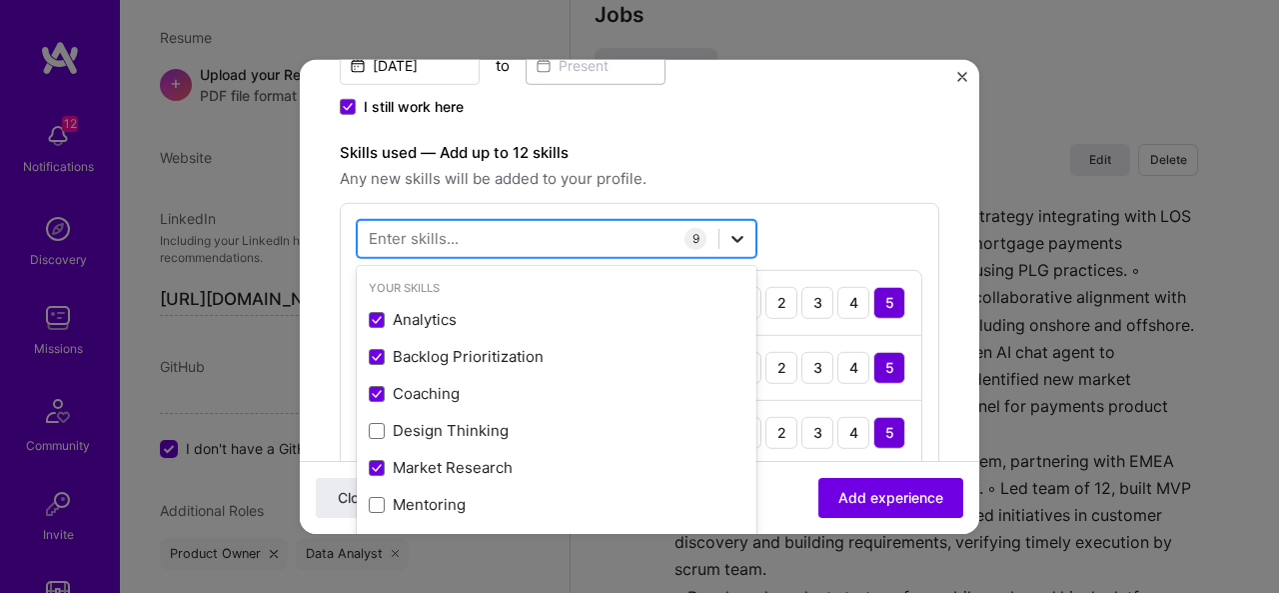
click at [736, 234] on icon at bounding box center [738, 238] width 20 height 20
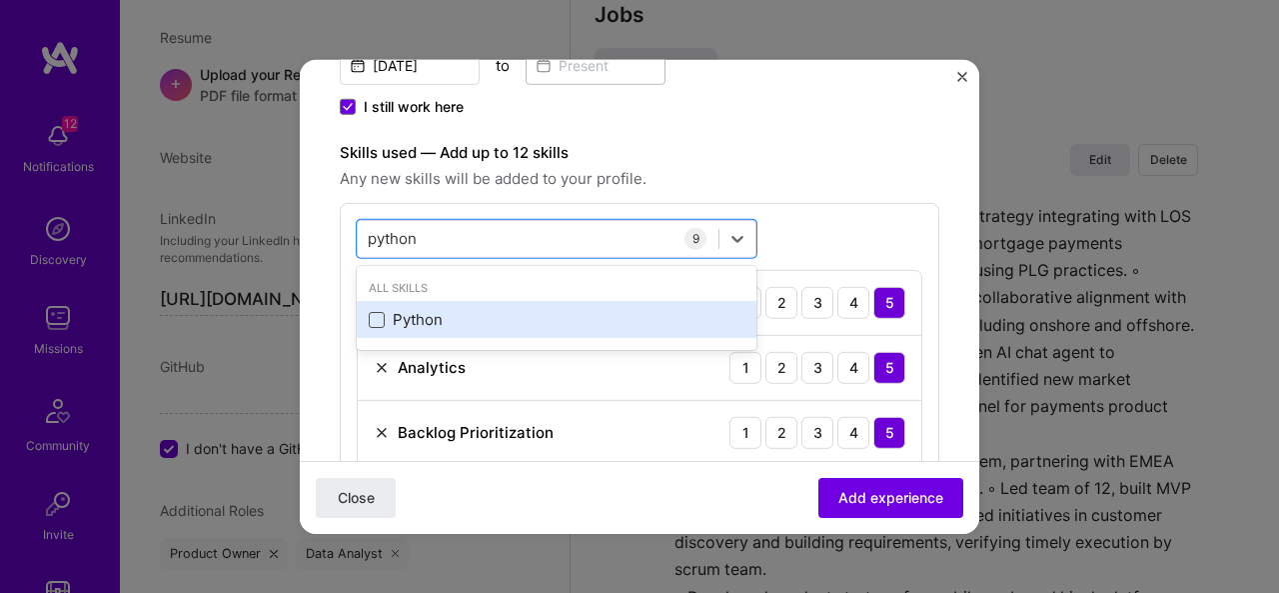
click at [376, 315] on span at bounding box center [377, 320] width 16 height 16
click at [0, 0] on input "checkbox" at bounding box center [0, 0] width 0 height 0
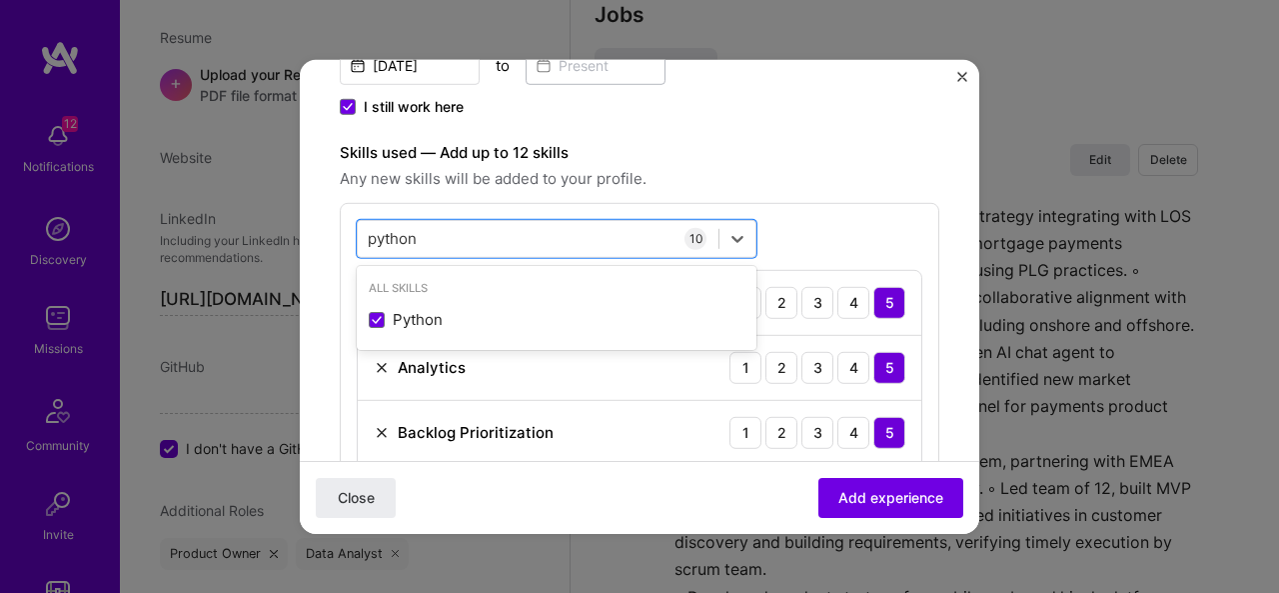
type input "python"
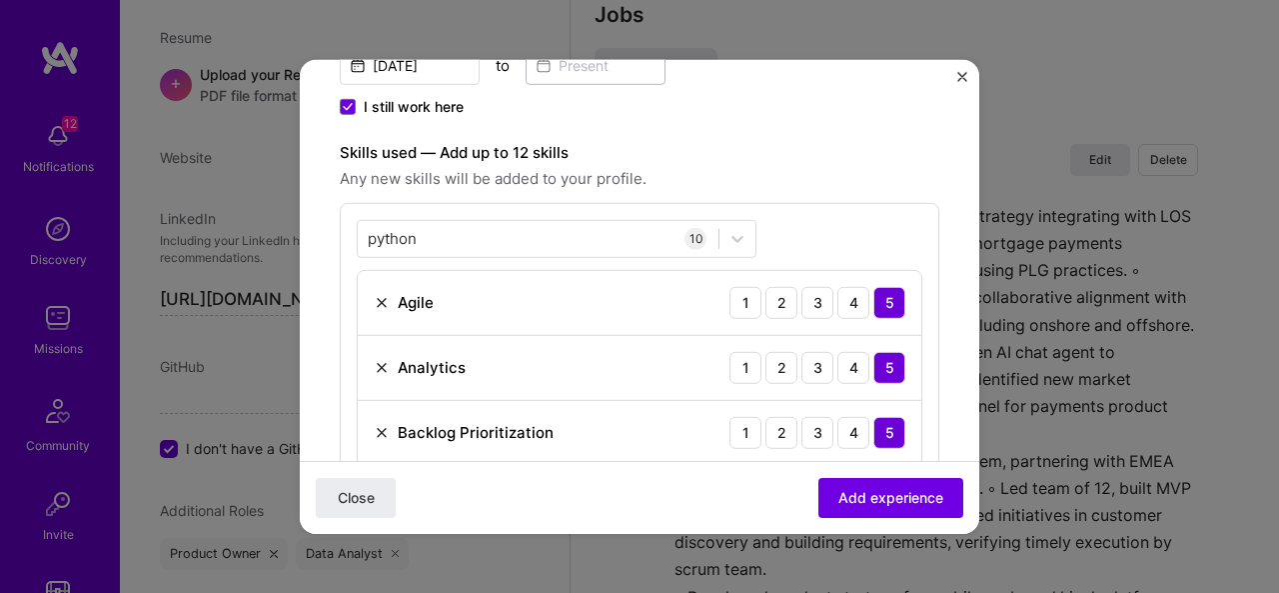
click at [696, 234] on div "10" at bounding box center [696, 238] width 22 height 22
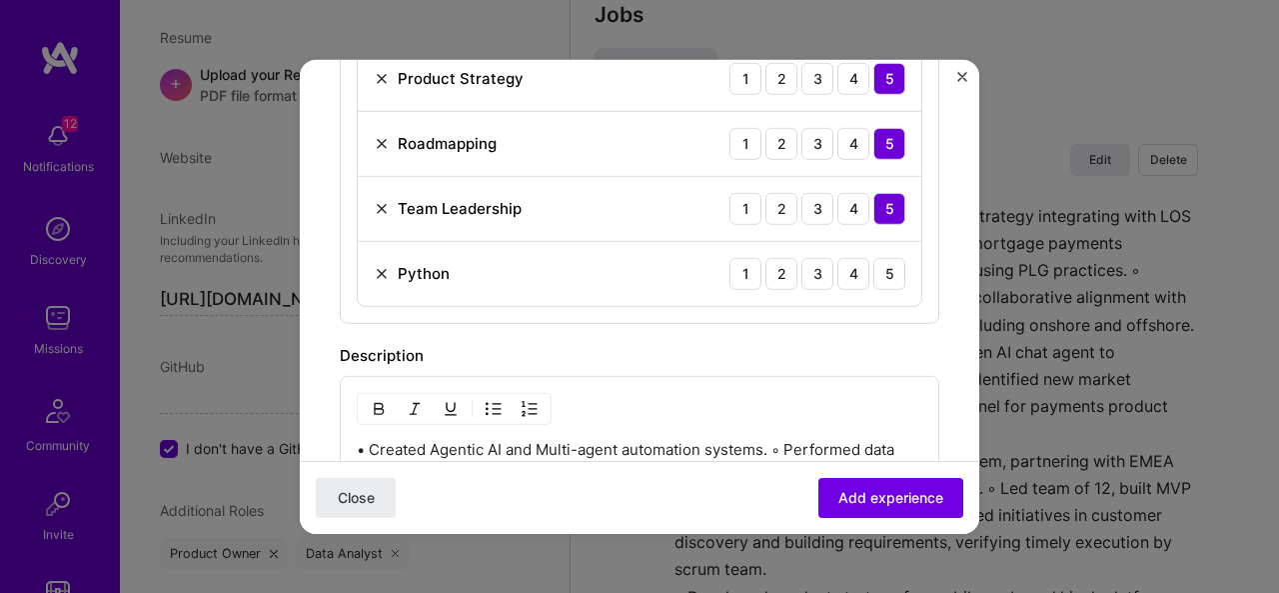
scroll to position [1139, 0]
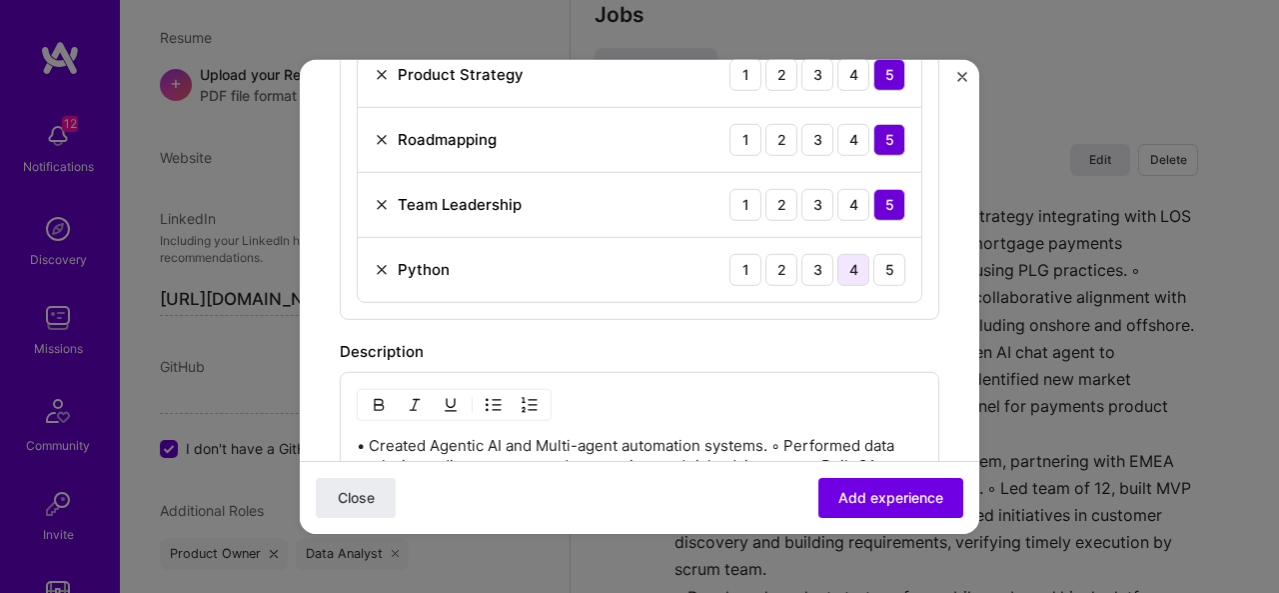
click at [838, 257] on div "4" at bounding box center [854, 269] width 32 height 32
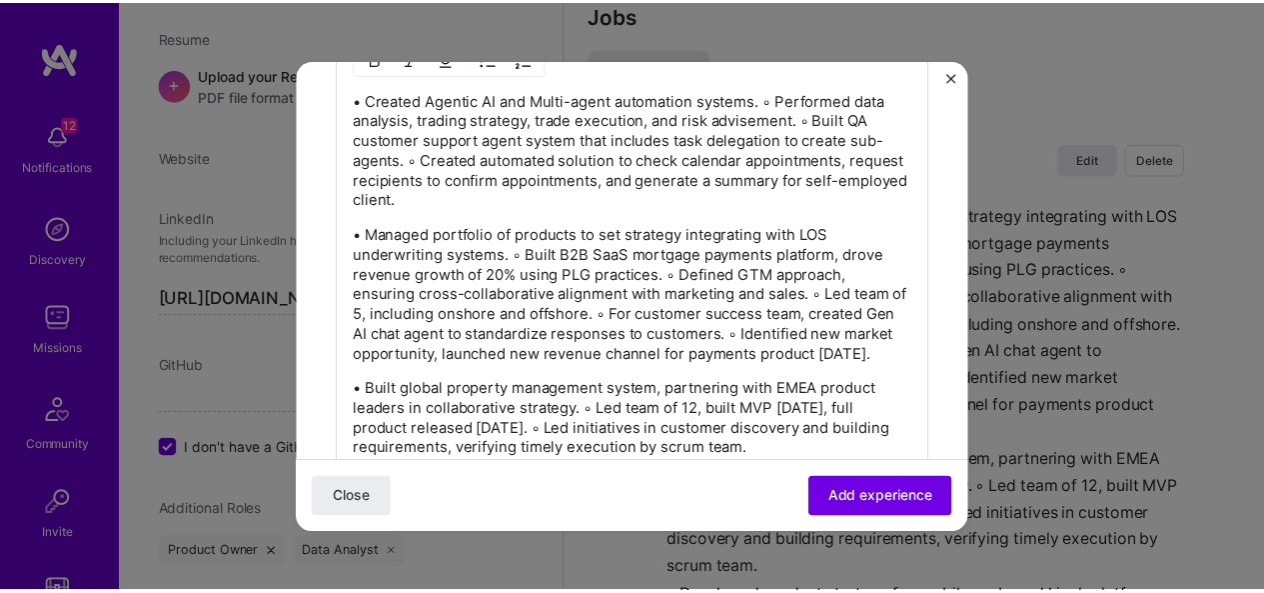
scroll to position [1591, 0]
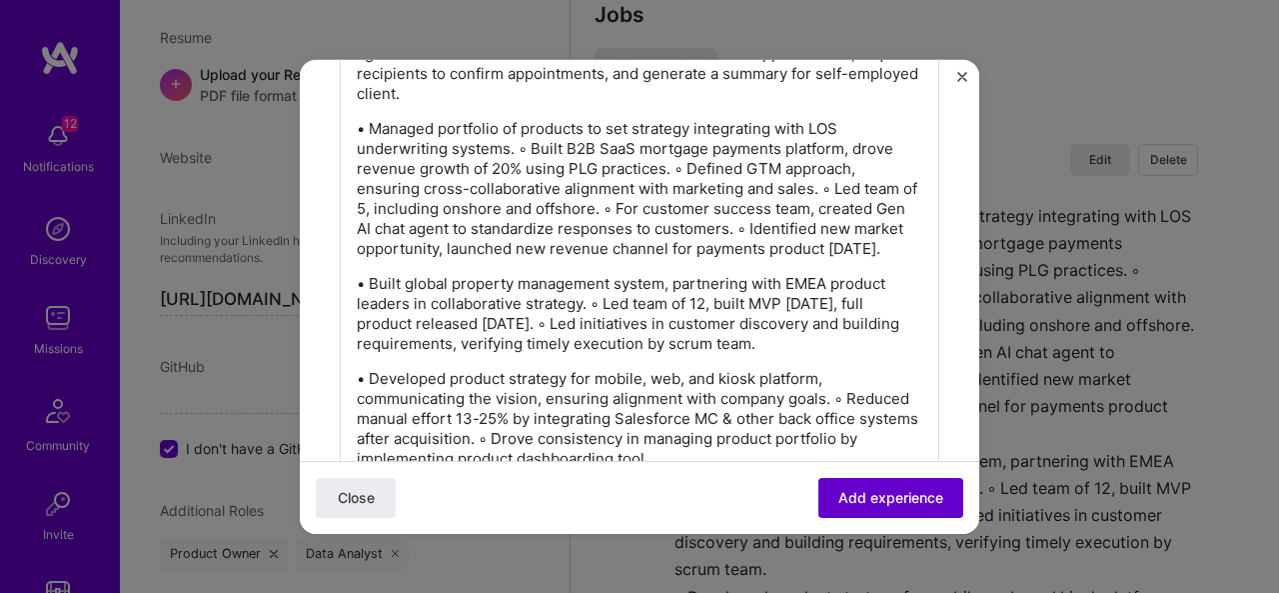
click at [880, 493] on span "Add experience" at bounding box center [891, 498] width 105 height 20
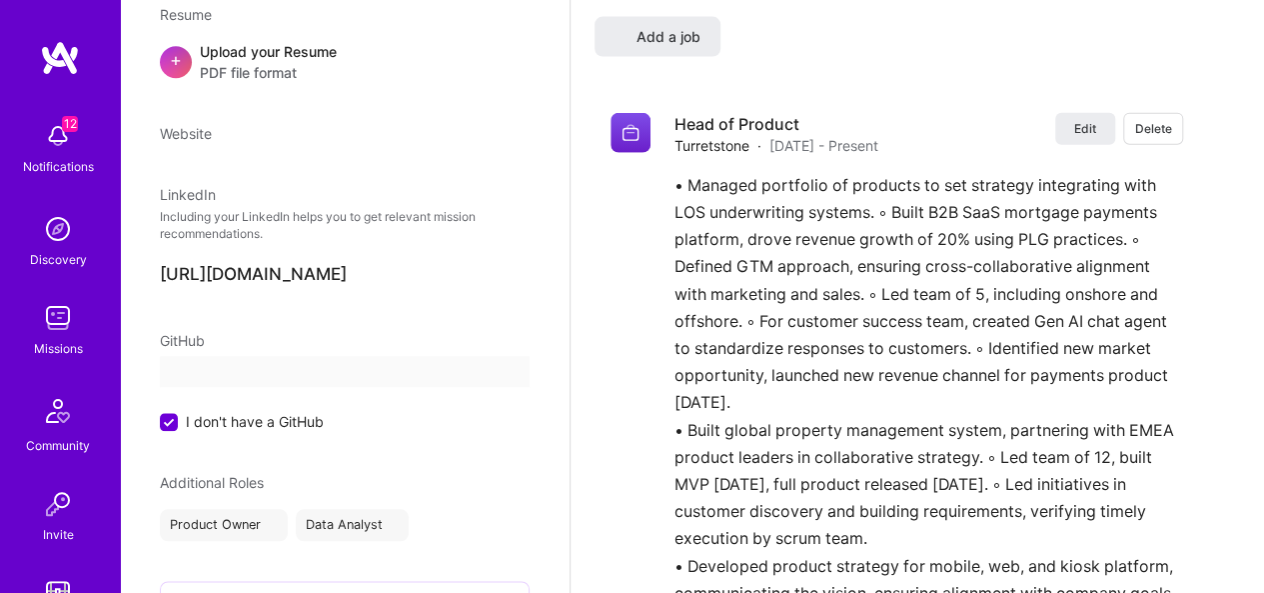
select select "US"
select select "Right Now"
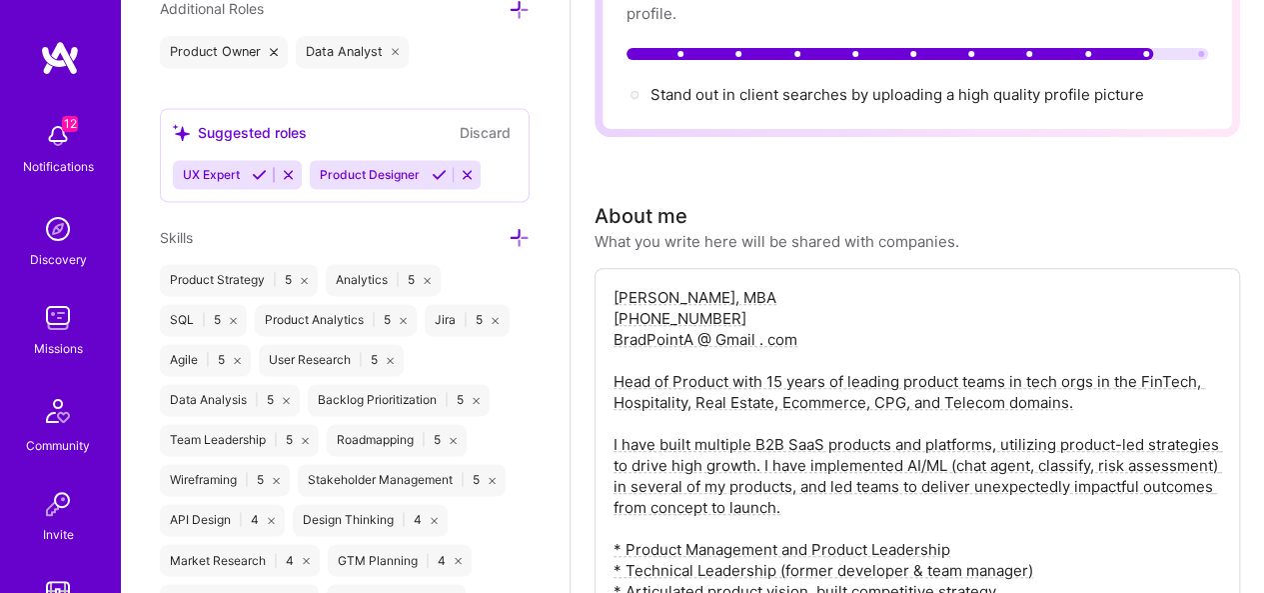
scroll to position [1366, 0]
click at [509, 234] on icon at bounding box center [519, 240] width 21 height 21
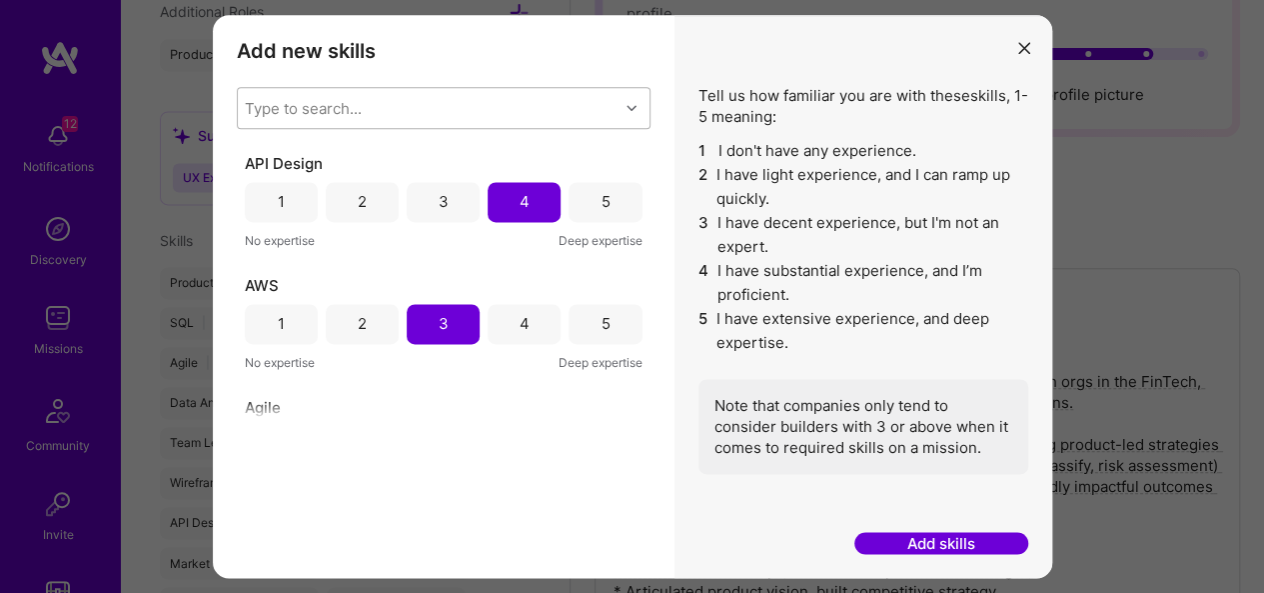
click at [408, 111] on div "Type to search..." at bounding box center [428, 108] width 381 height 40
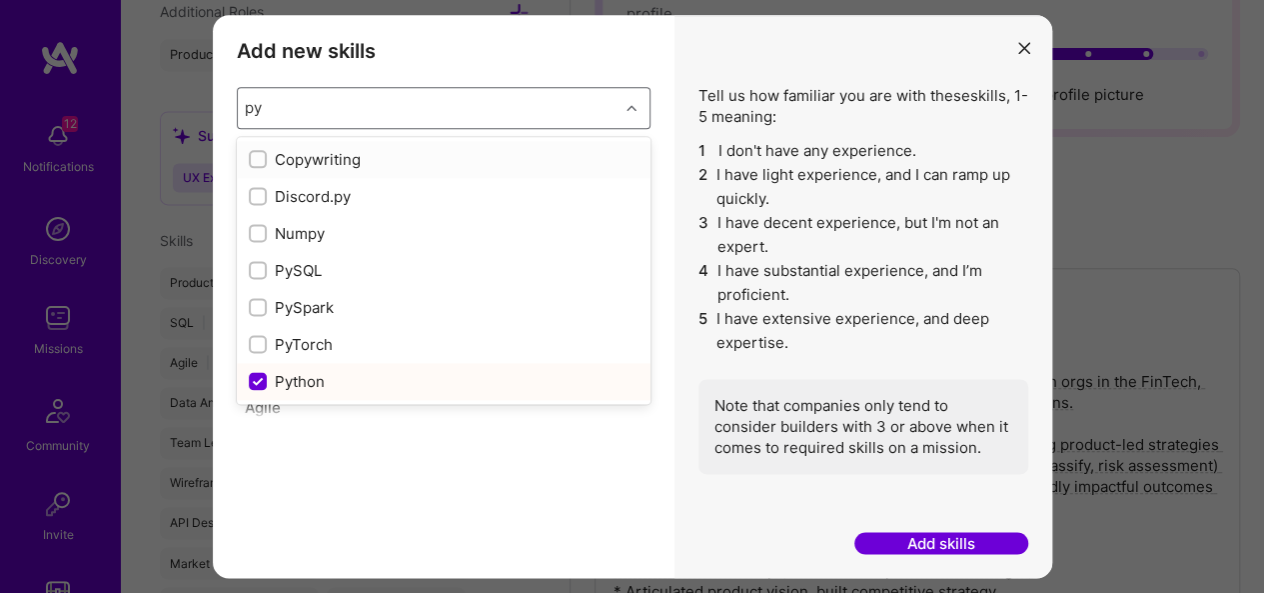
type input "pyt"
checkbox input "true"
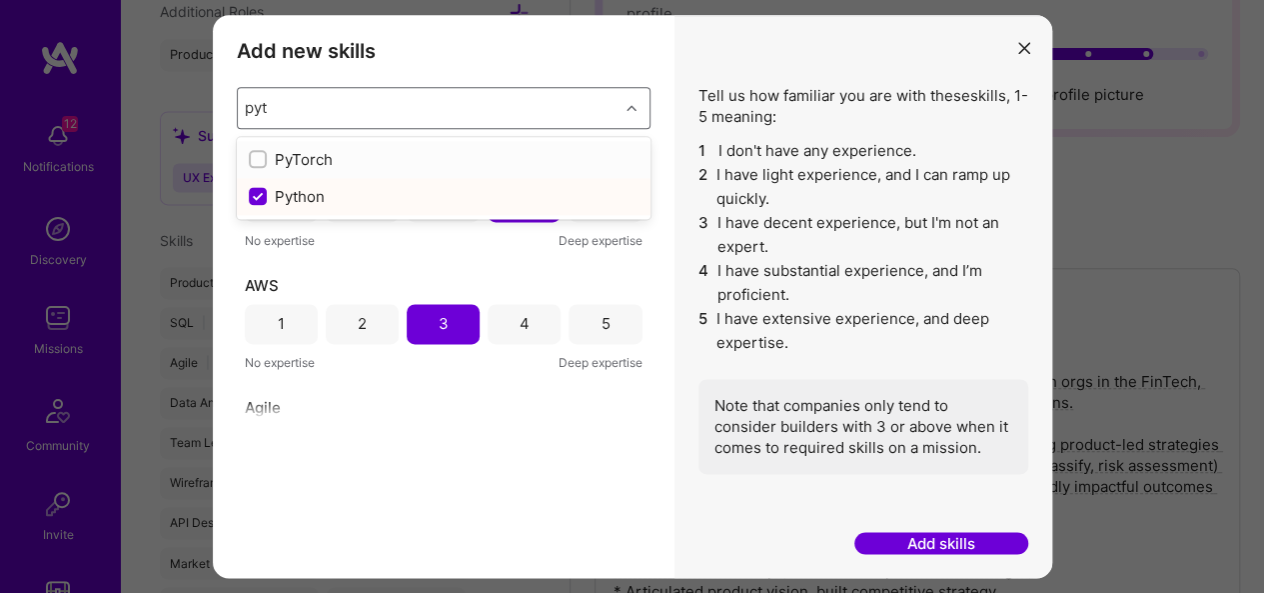
type input "pyth"
checkbox input "true"
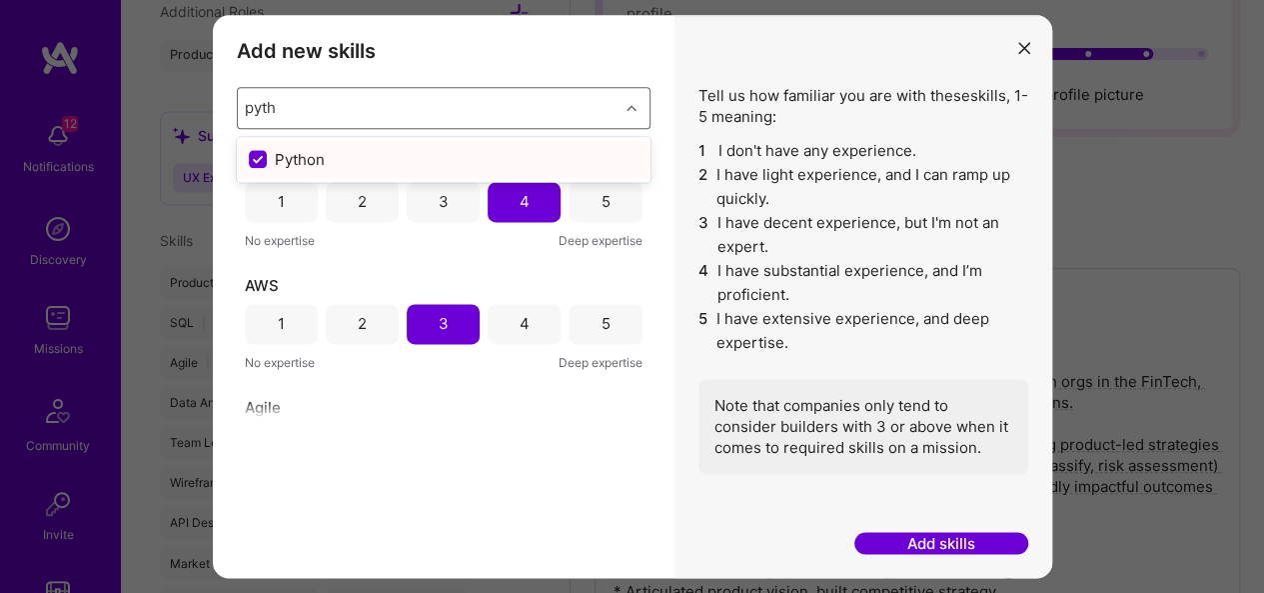
click at [376, 166] on div "Python" at bounding box center [444, 159] width 390 height 21
checkbox input "false"
click at [655, 187] on div "Add new skills Tell us how familiar you are with given skills, using between 1 …" at bounding box center [444, 296] width 462 height 563
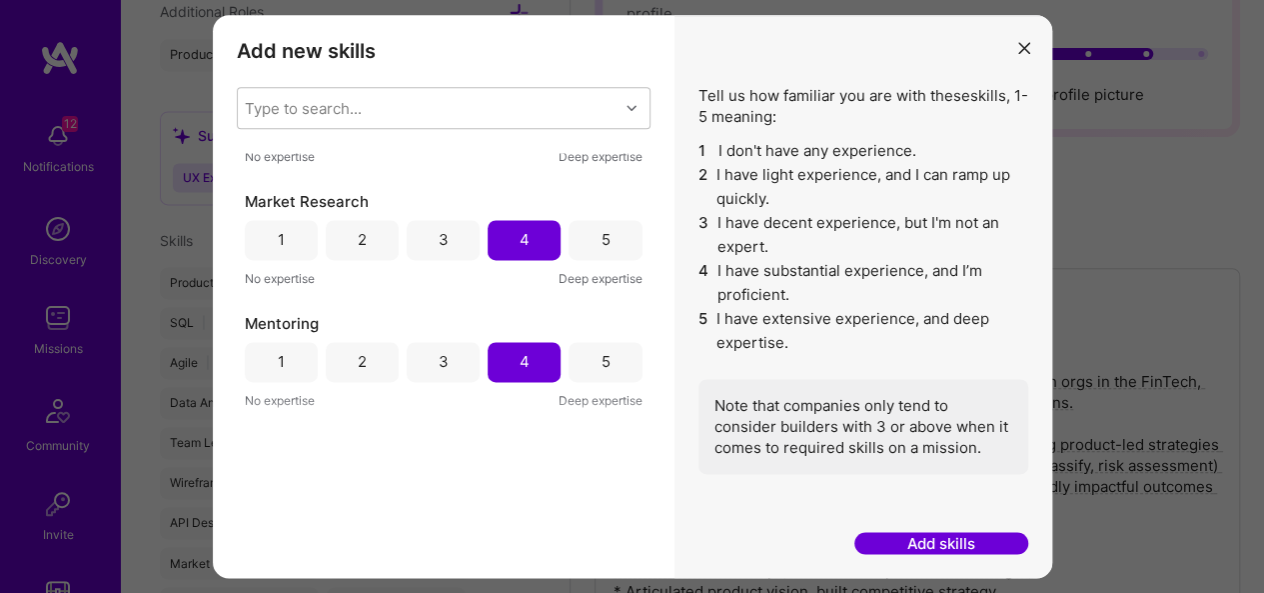
scroll to position [1772, 0]
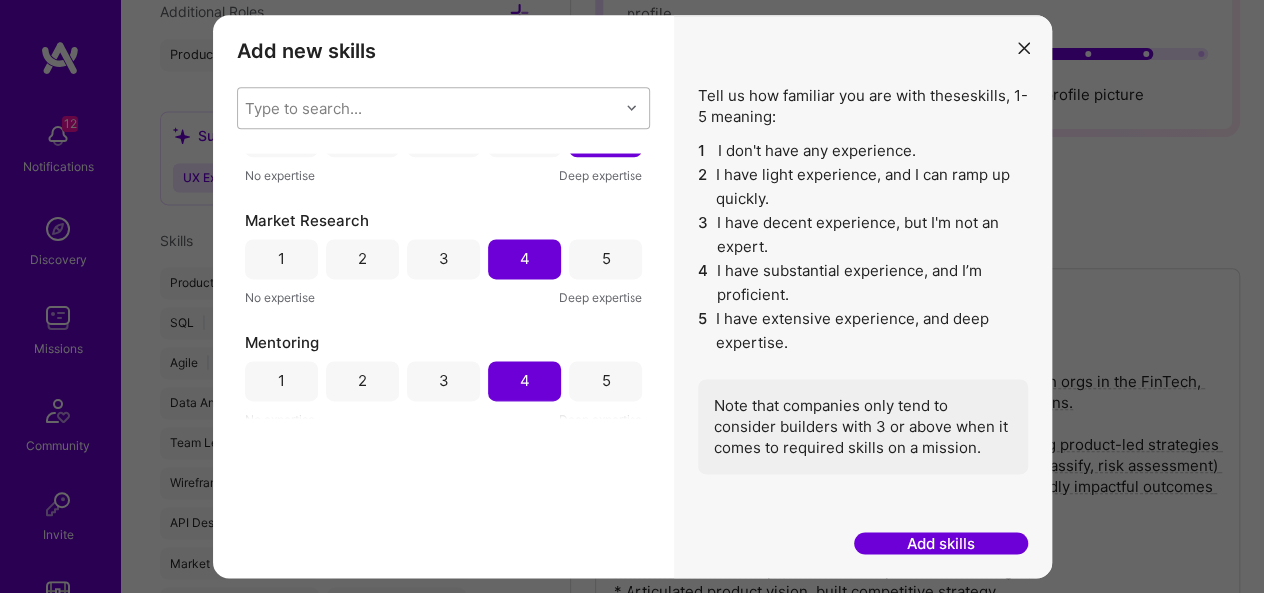
click at [304, 104] on div "Type to search..." at bounding box center [303, 107] width 117 height 21
type input "py"
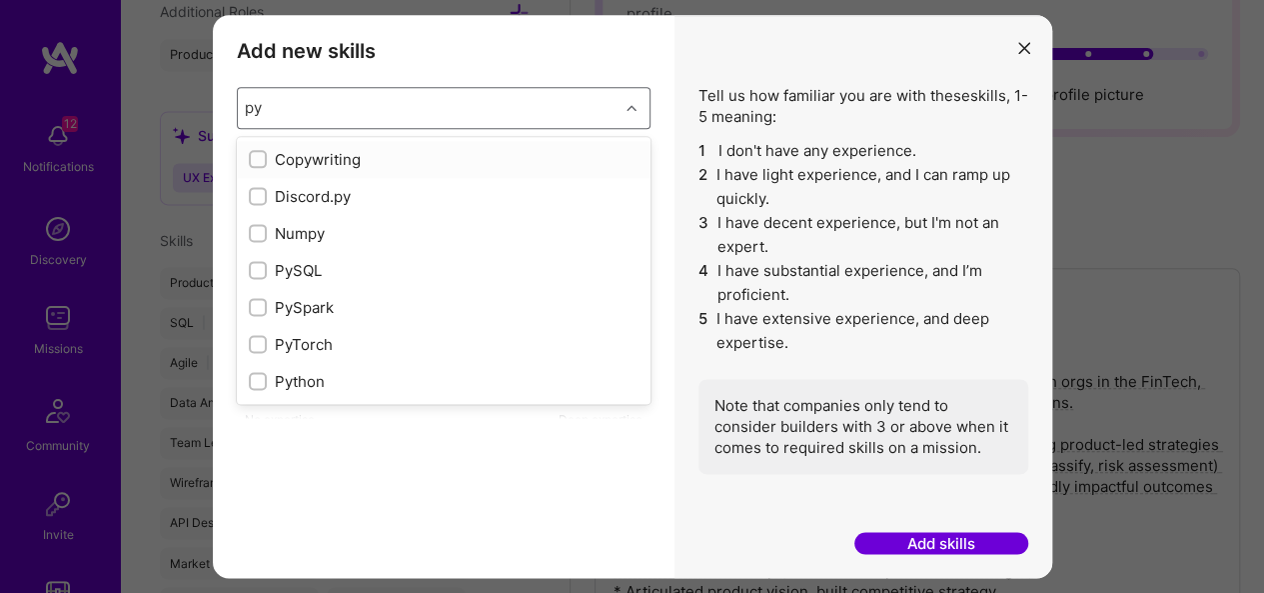
checkbox input "true"
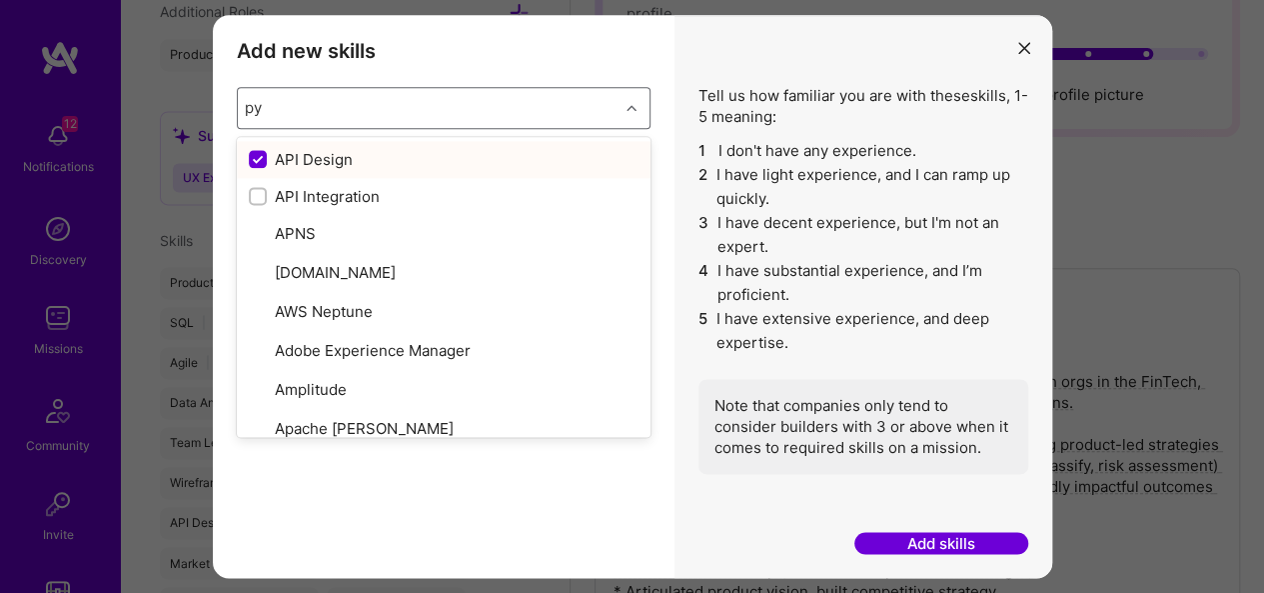
type input "pyt"
checkbox input "false"
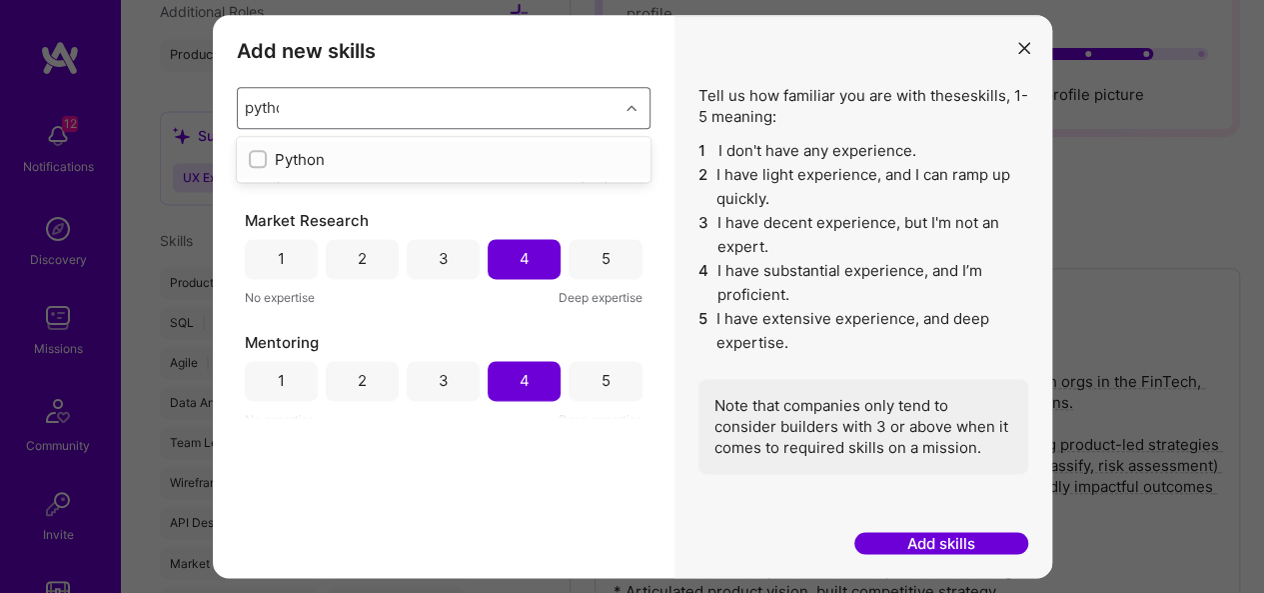
type input "python"
click at [260, 157] on input "modal" at bounding box center [260, 160] width 14 height 14
checkbox input "false"
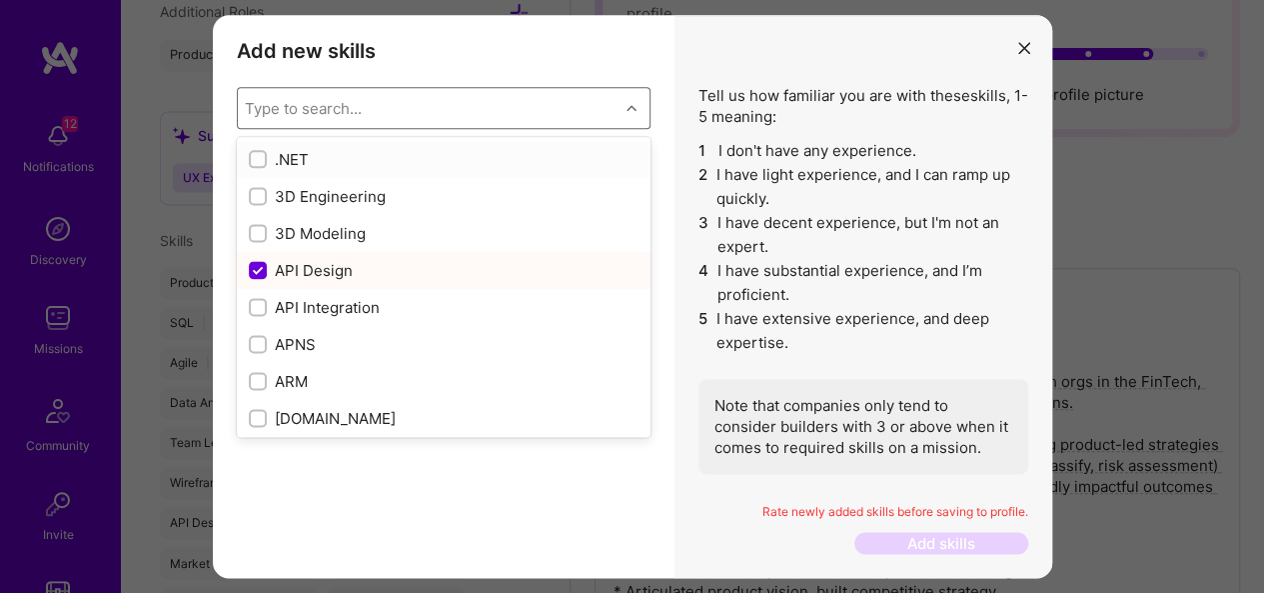
scroll to position [1894, 0]
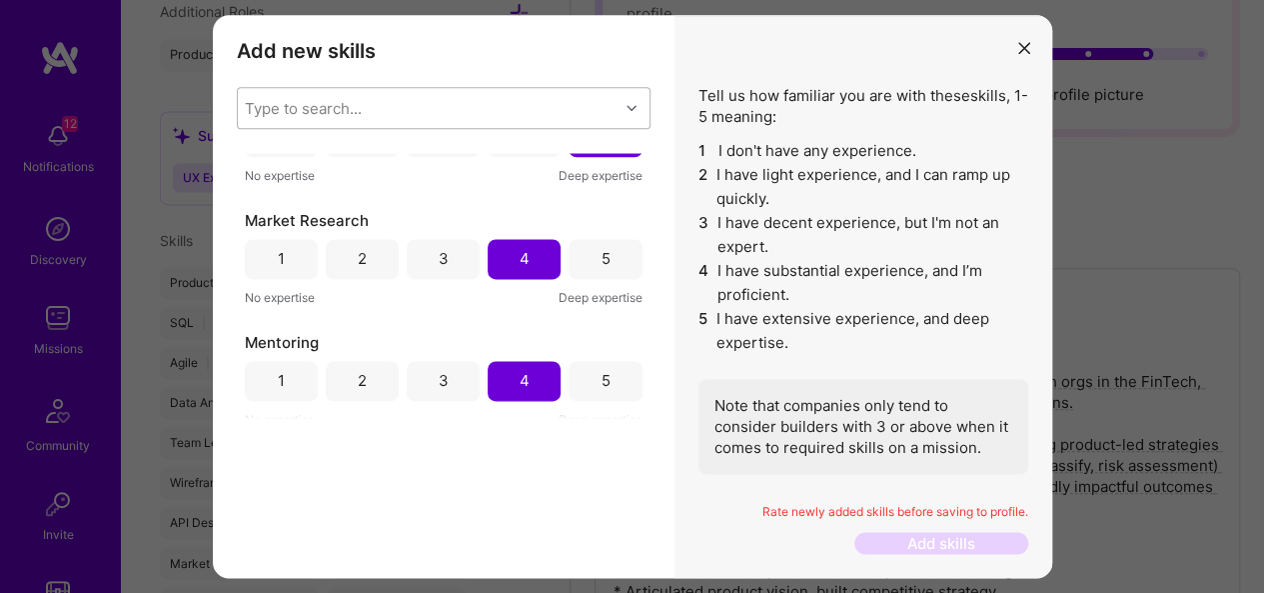
click at [665, 173] on div "Add new skills Tell us how familiar you are with given skills, using between 1 …" at bounding box center [444, 296] width 462 height 563
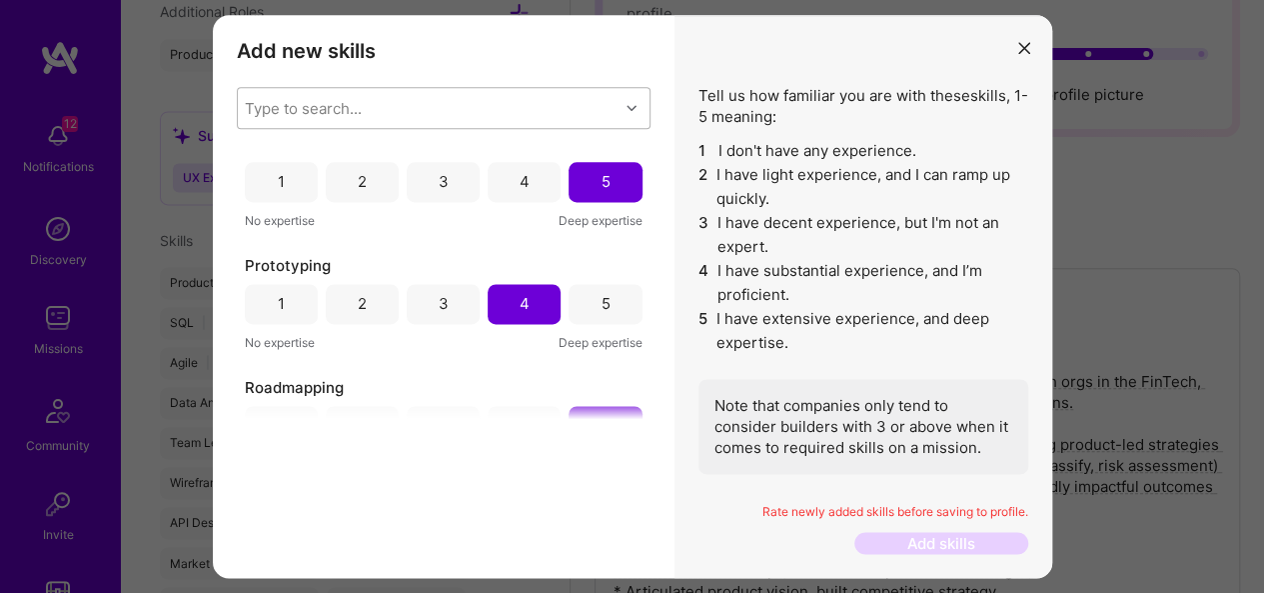
scroll to position [2362, 0]
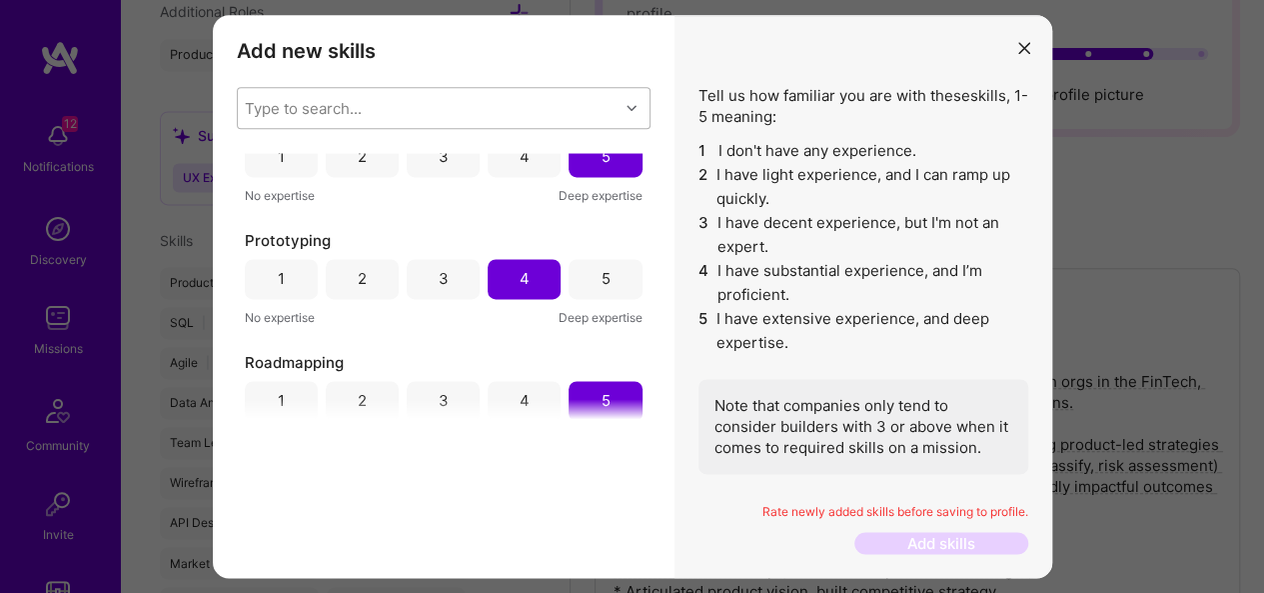
click at [370, 110] on div "Type to search..." at bounding box center [428, 108] width 381 height 40
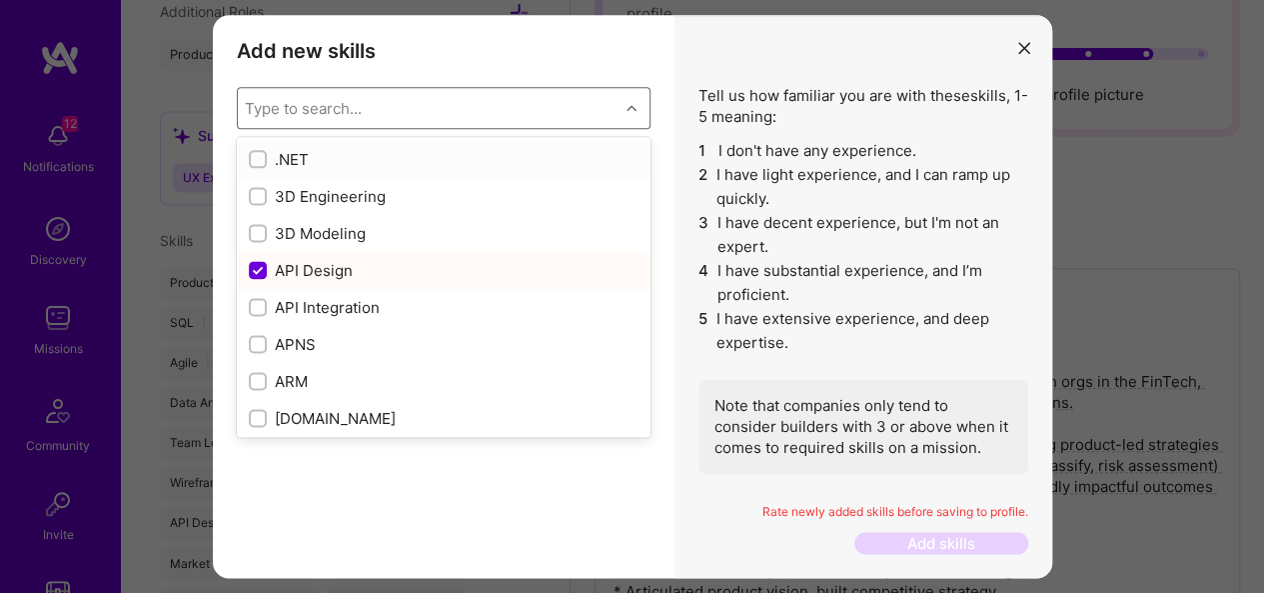
type input "p"
checkbox input "true"
checkbox input "false"
checkbox input "true"
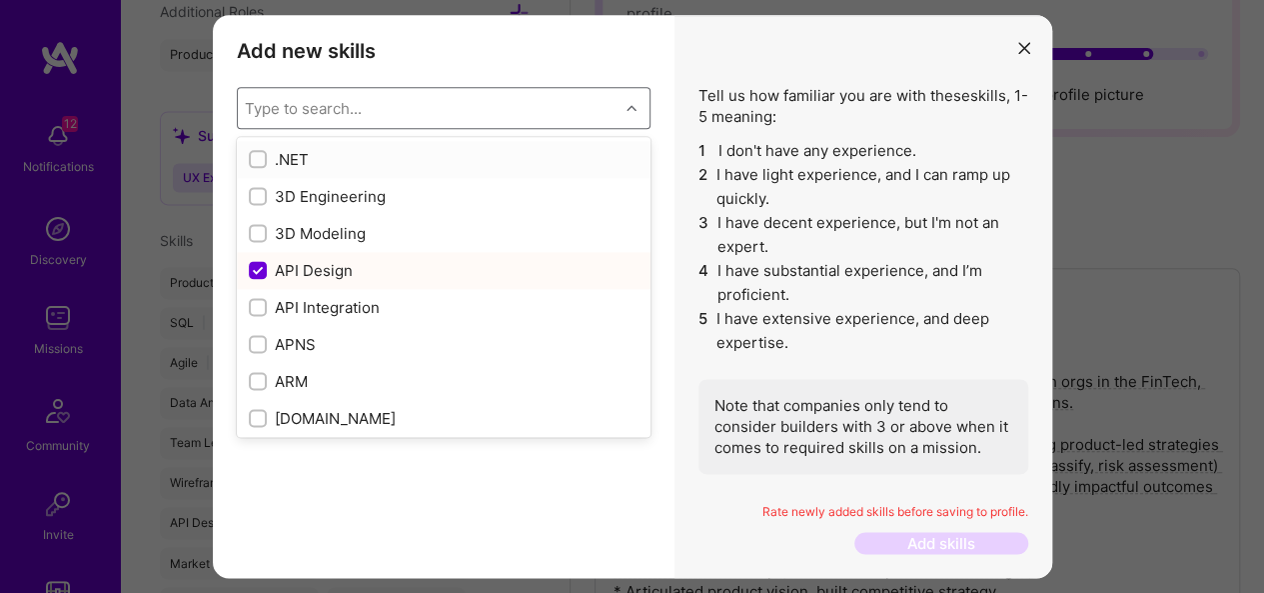
checkbox input "false"
checkbox input "true"
checkbox input "false"
checkbox input "true"
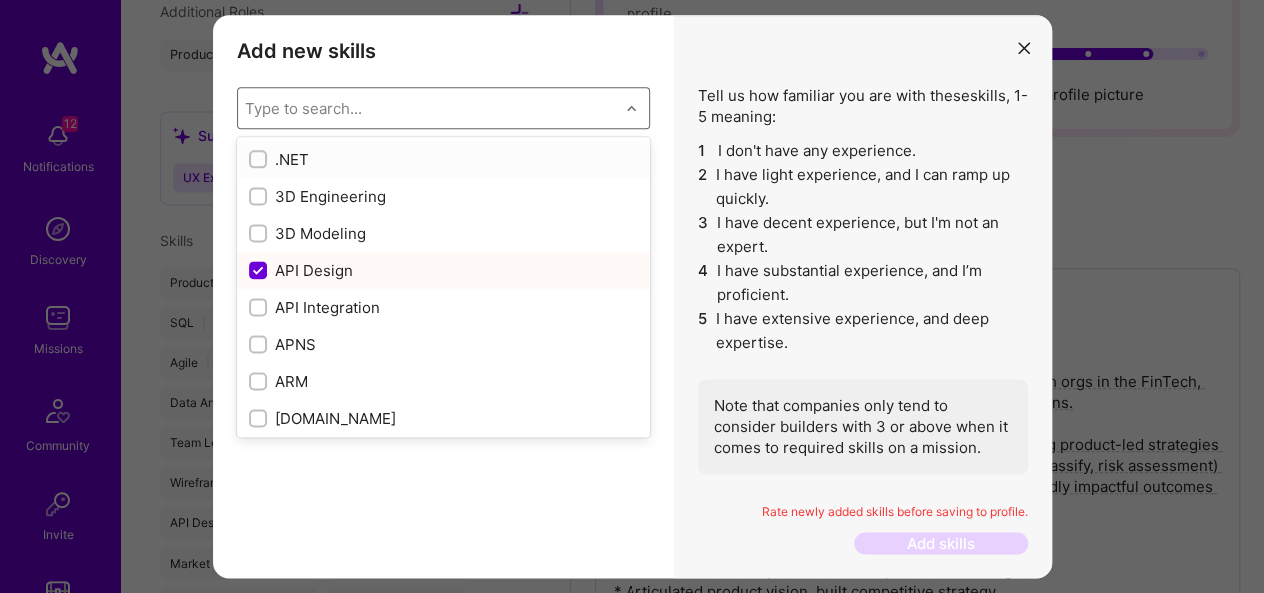
checkbox input "false"
checkbox input "true"
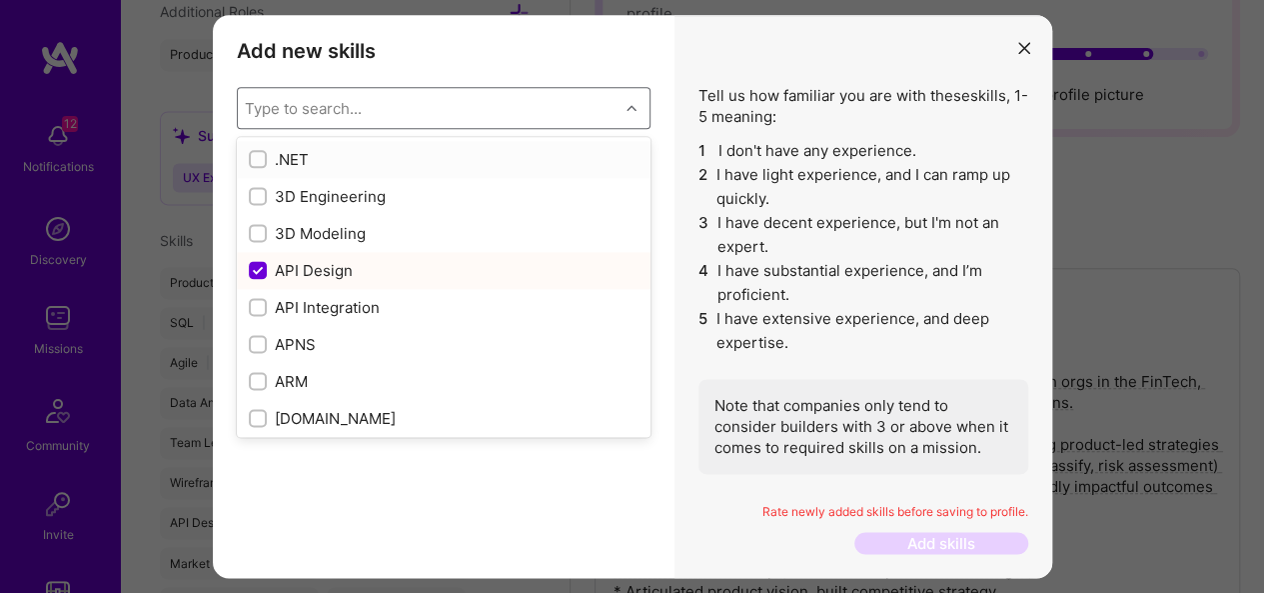
checkbox input "true"
checkbox input "false"
checkbox input "true"
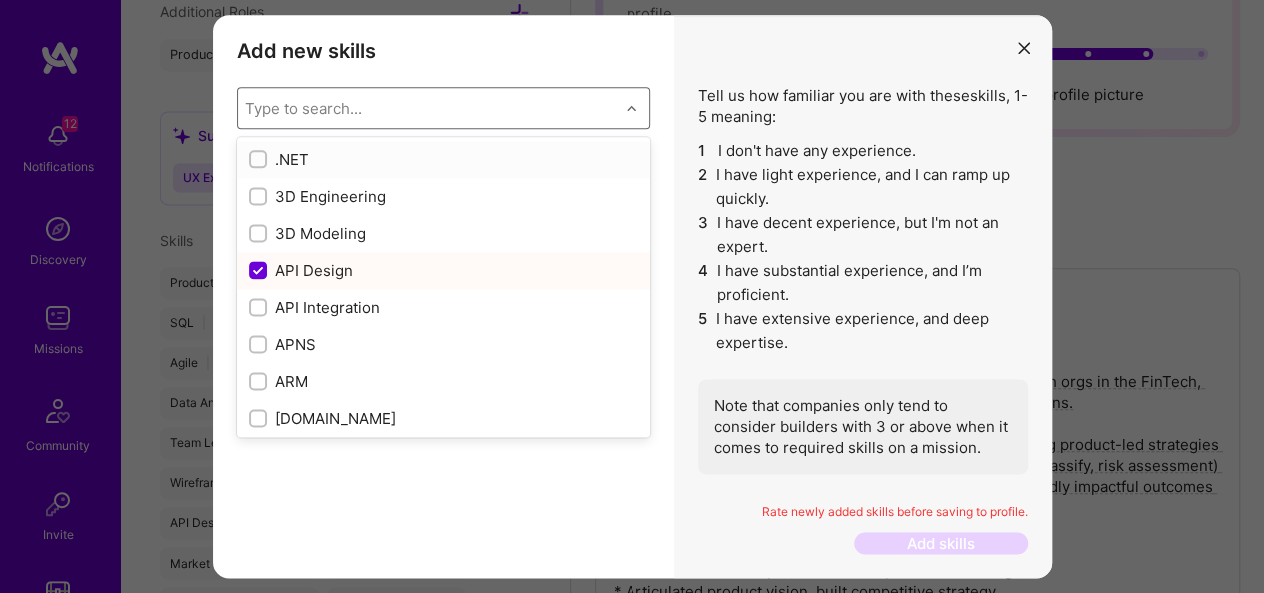
checkbox input "false"
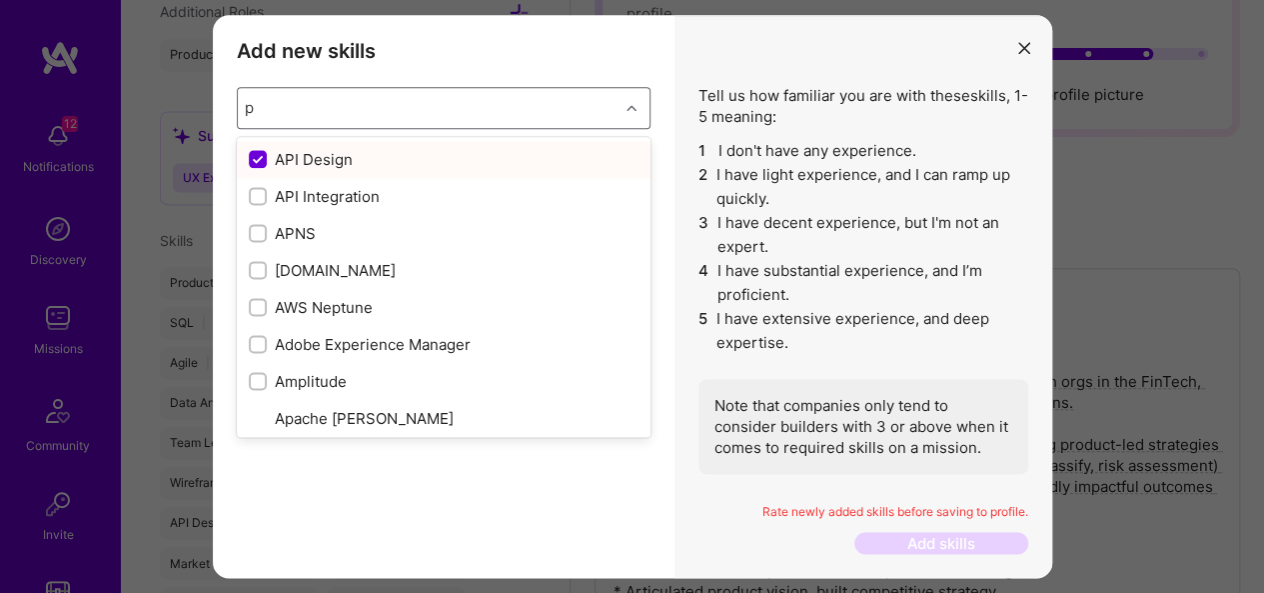
type input "py"
checkbox input "false"
checkbox input "true"
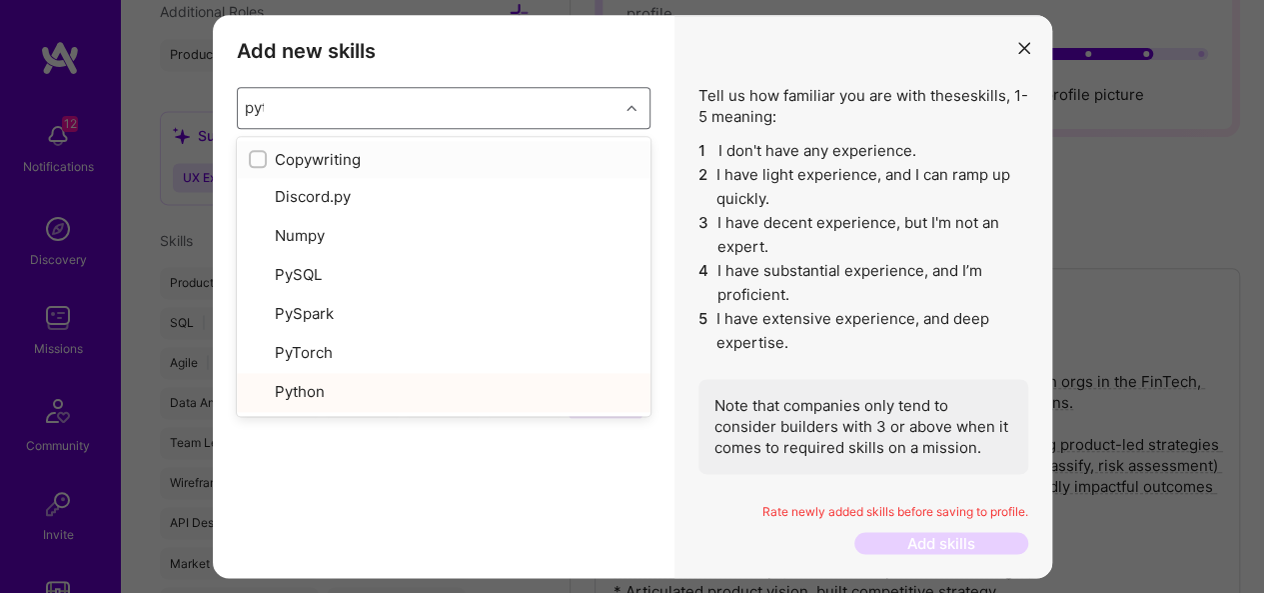
type input "pyth"
checkbox input "true"
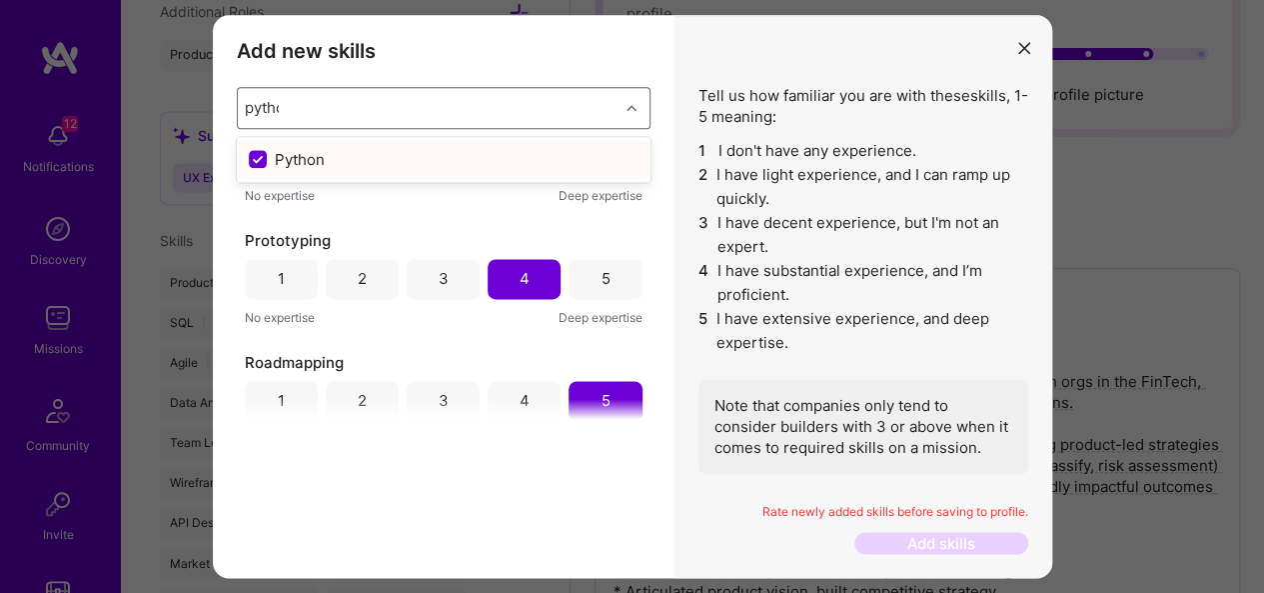
type input "python"
click at [274, 159] on div "Python" at bounding box center [444, 159] width 390 height 21
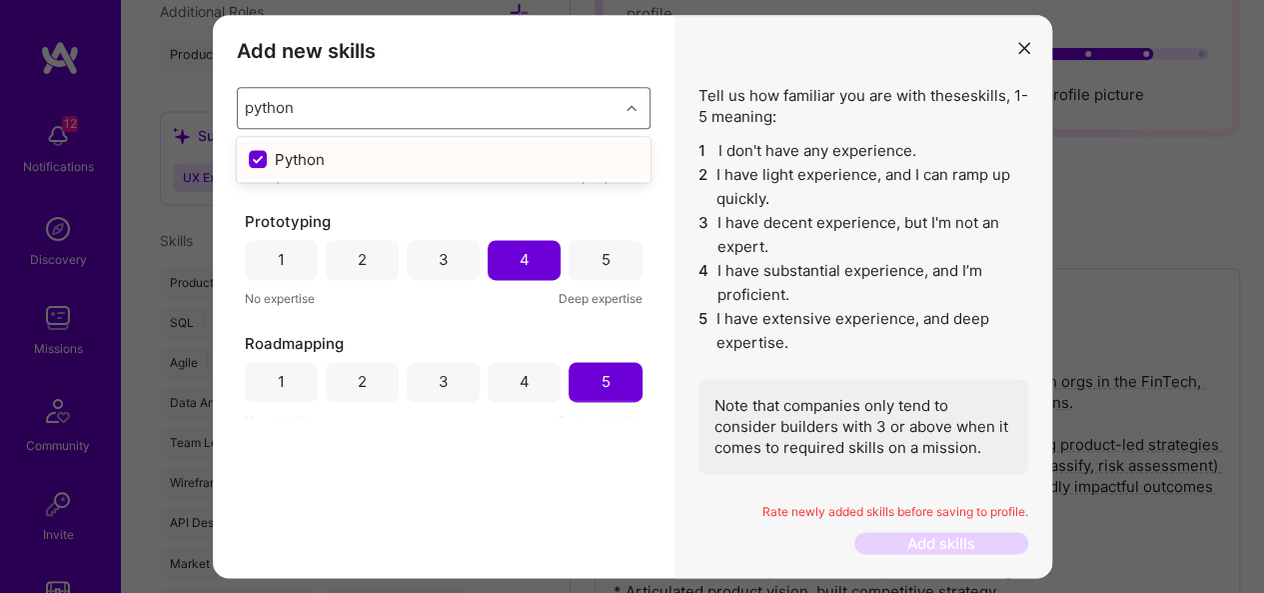
checkbox input "false"
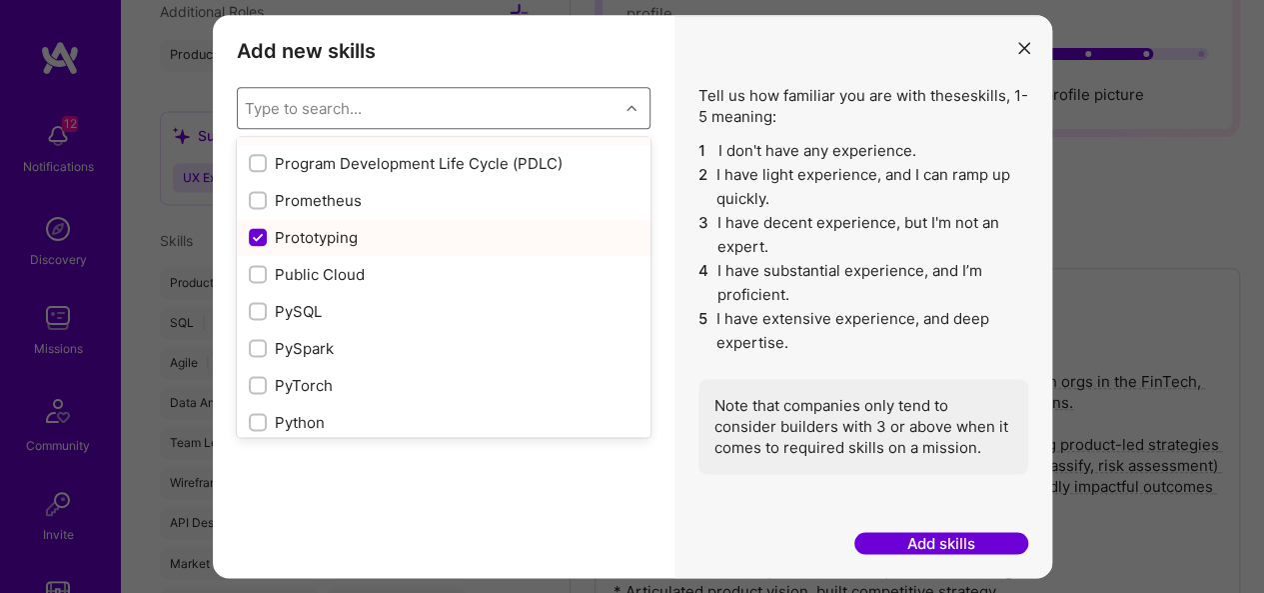
scroll to position [9389, 0]
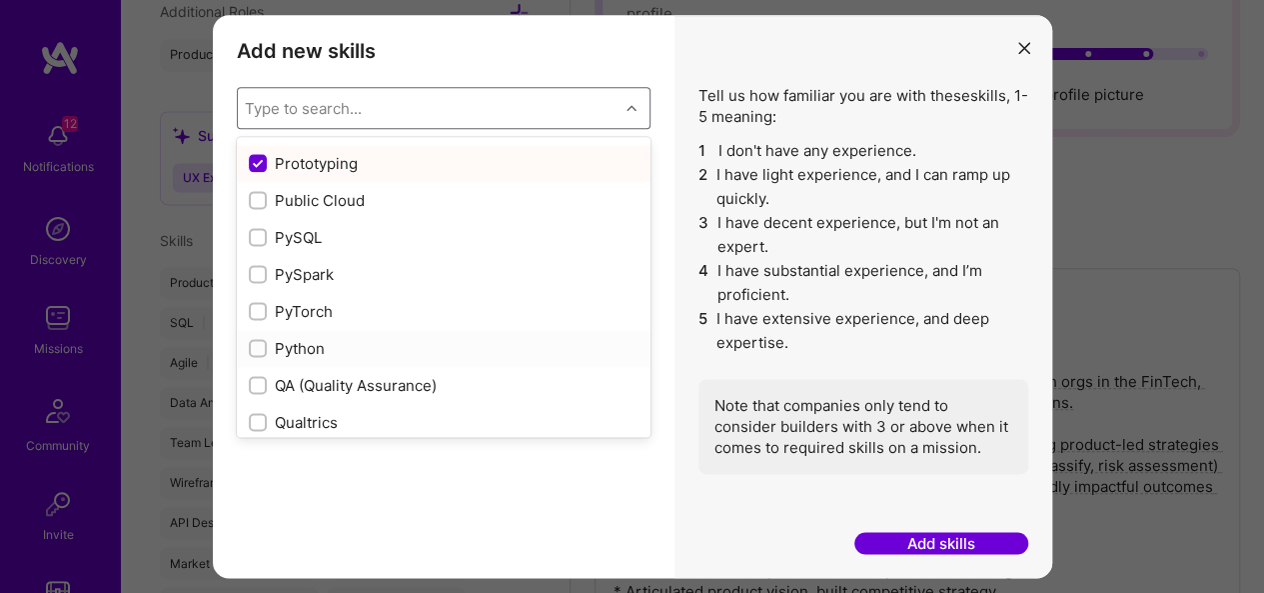
click at [266, 347] on div "modal" at bounding box center [258, 348] width 18 height 18
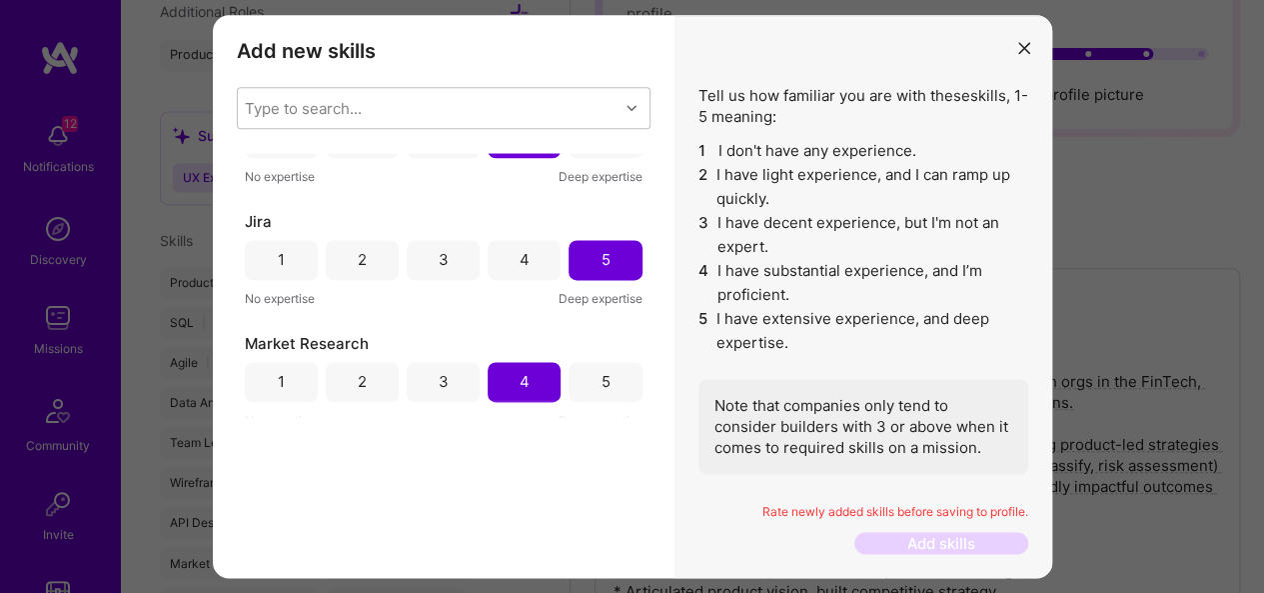
scroll to position [1752, 0]
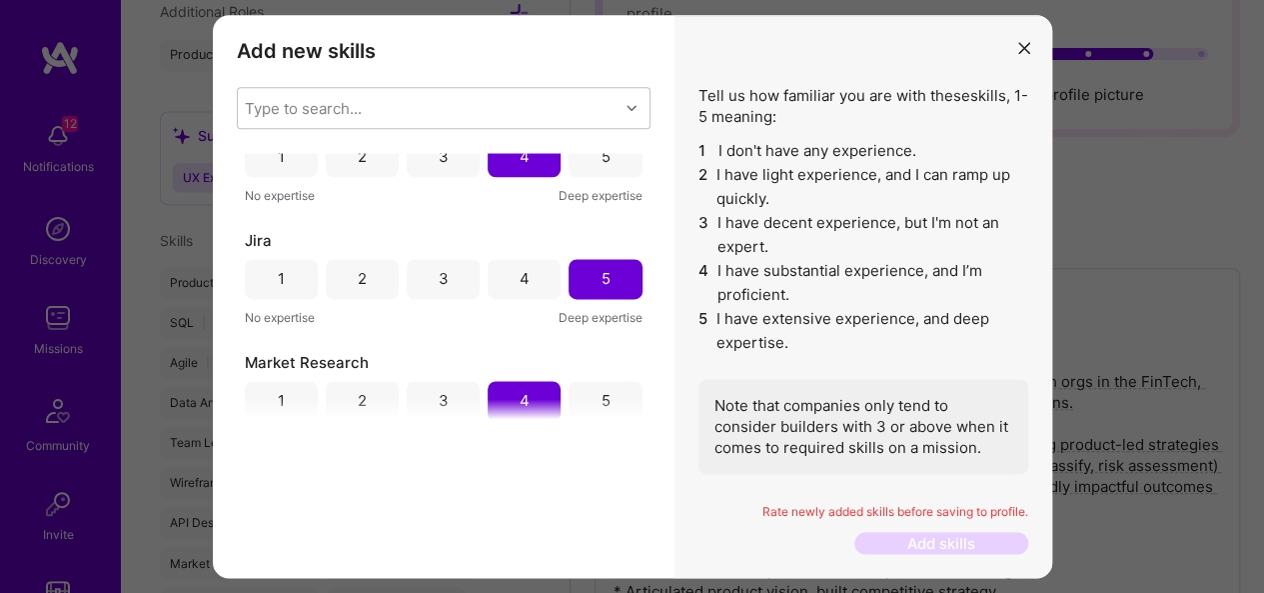
click at [775, 264] on li "4 I have substantial experience, and I’m proficient." at bounding box center [864, 283] width 330 height 48
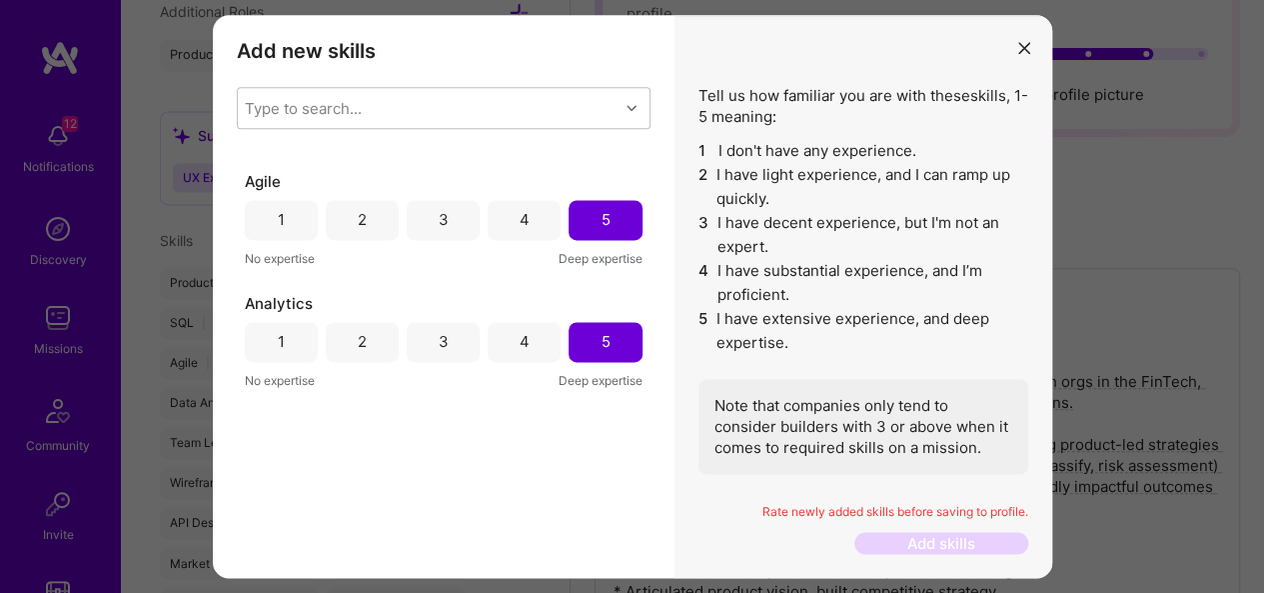
scroll to position [0, 0]
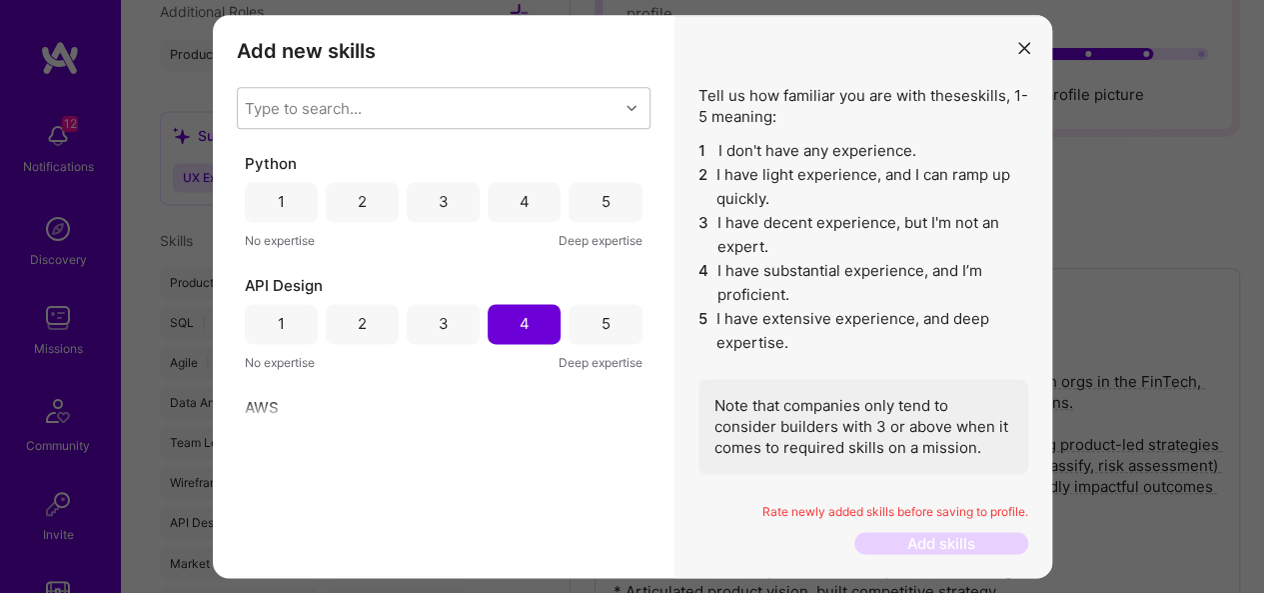
click at [488, 202] on div "4" at bounding box center [524, 202] width 73 height 40
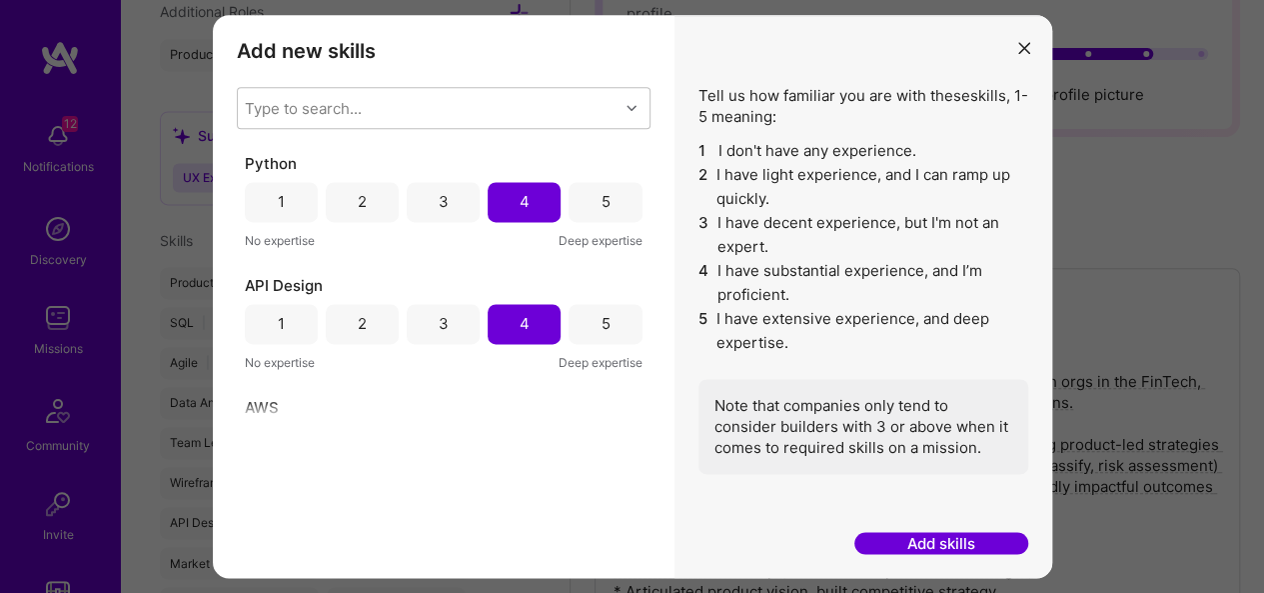
click at [916, 541] on button "Add skills" at bounding box center [942, 544] width 174 height 22
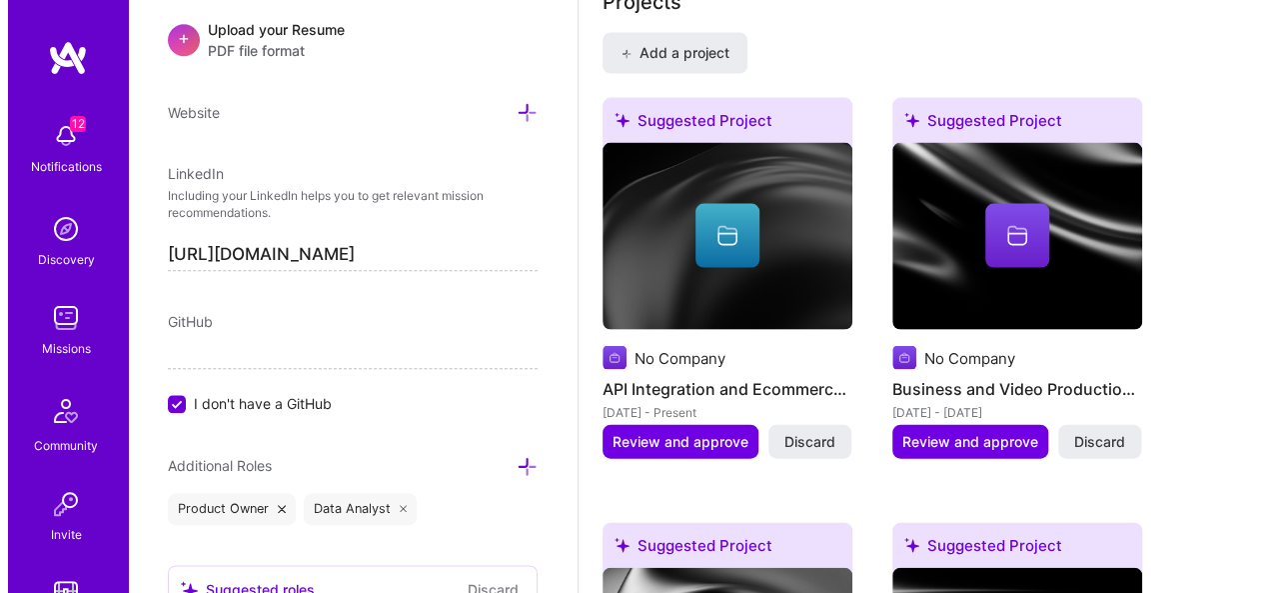
scroll to position [1896, 0]
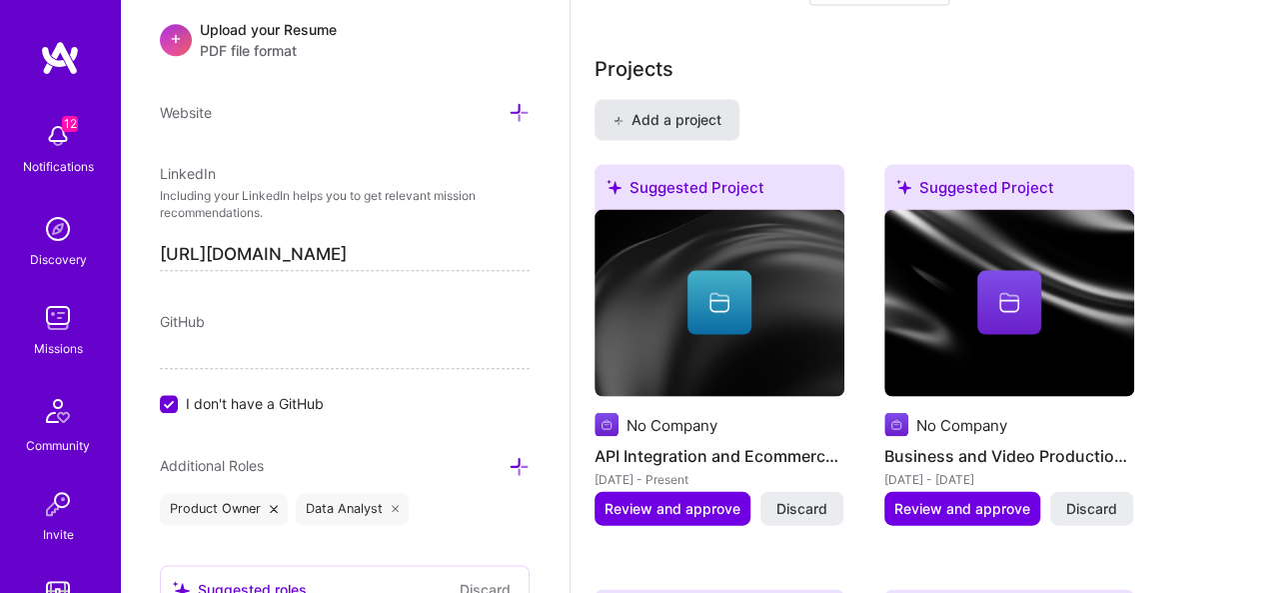
click at [671, 114] on span "Add a project" at bounding box center [667, 120] width 109 height 20
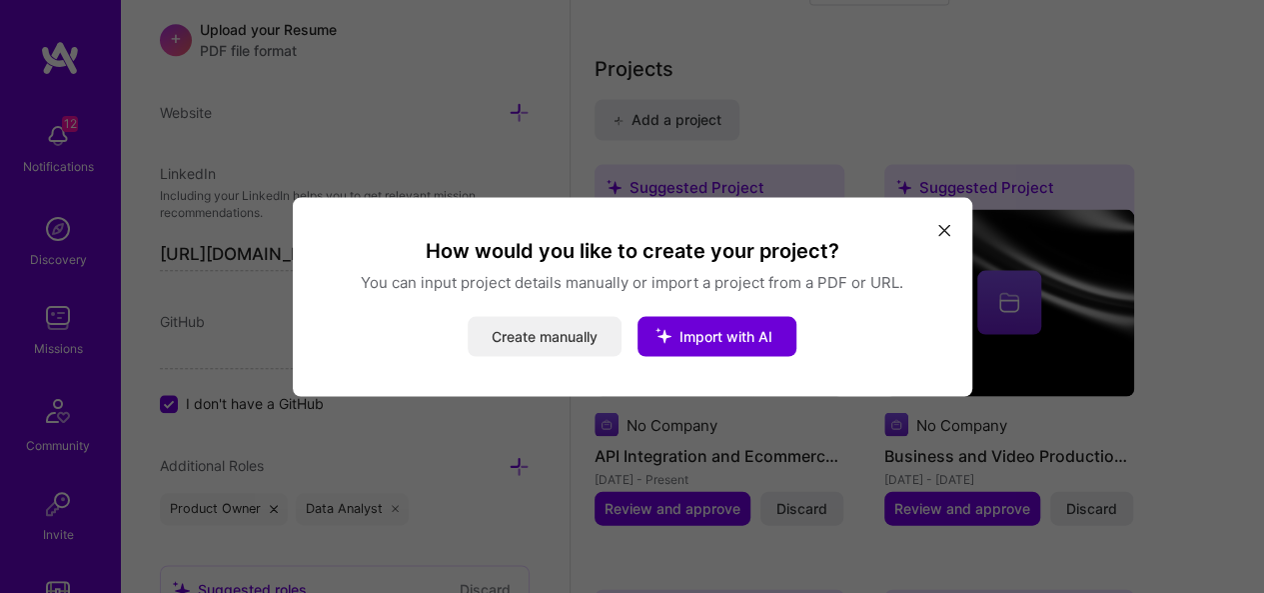
click at [554, 333] on button "Create manually" at bounding box center [545, 336] width 154 height 40
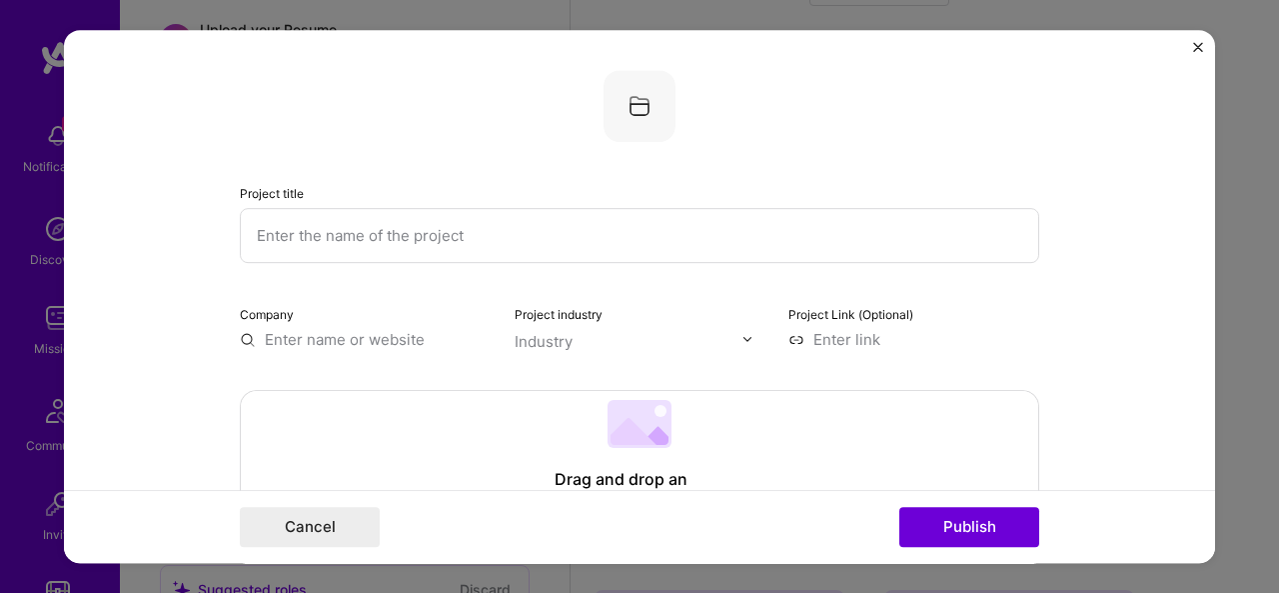
click at [410, 234] on input "text" at bounding box center [640, 235] width 800 height 55
type input "AI Automation / ML / Agentic Solutions"
click at [329, 342] on input "text" at bounding box center [365, 339] width 251 height 21
type input "TurretStone"
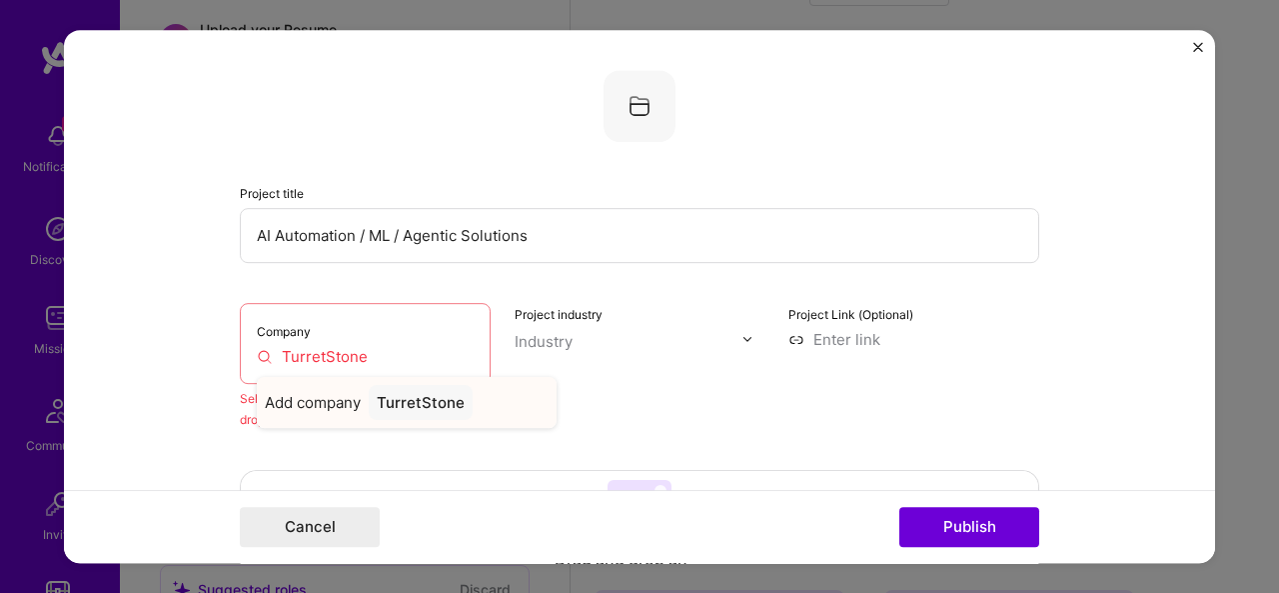
click at [407, 410] on div "TurretStone" at bounding box center [421, 402] width 104 height 35
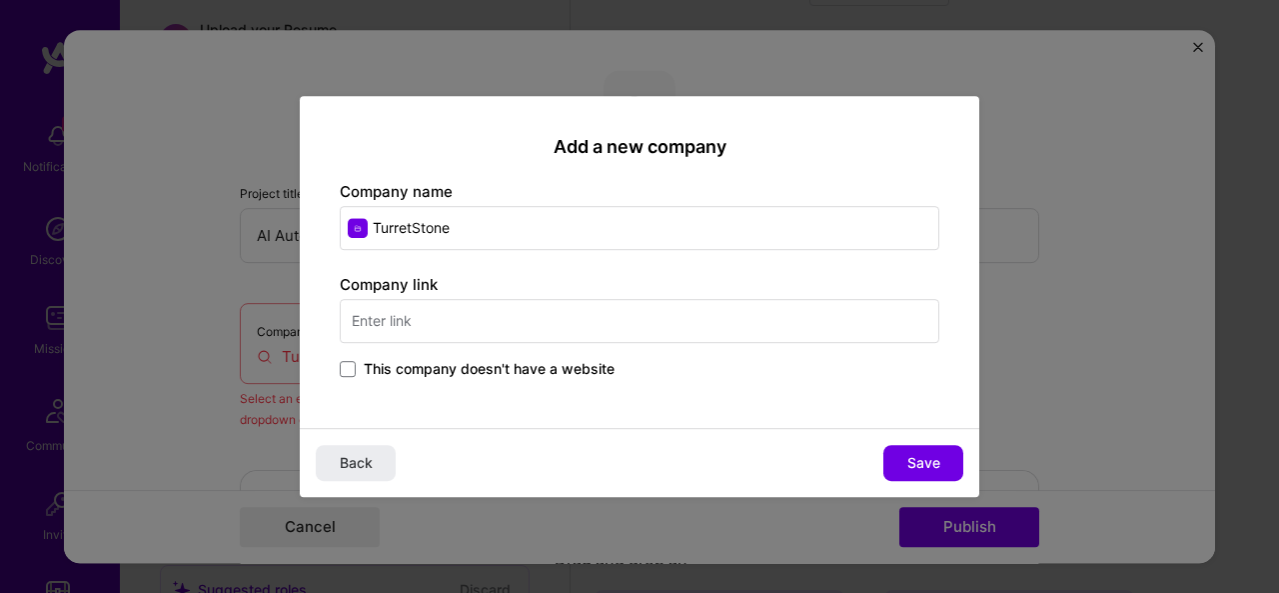
click at [478, 319] on div "Company link This company doesn't have a website" at bounding box center [640, 328] width 600 height 108
type input "[DOMAIN_NAME]"
click at [935, 449] on button "Save" at bounding box center [924, 463] width 80 height 36
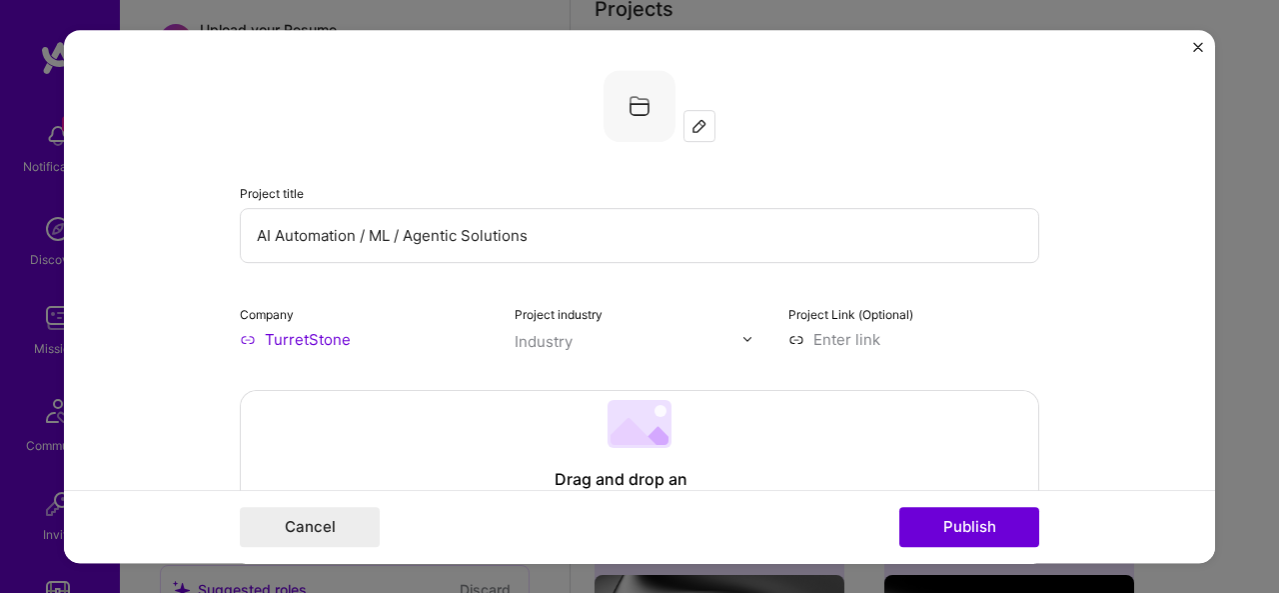
click at [743, 340] on img at bounding box center [748, 339] width 12 height 12
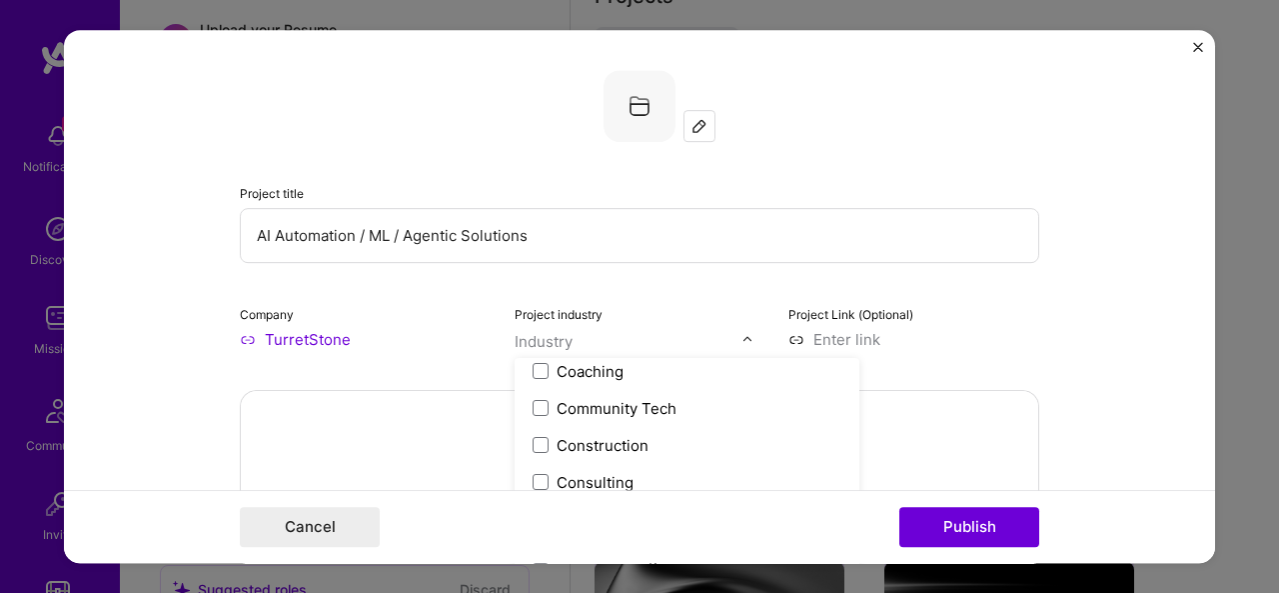
scroll to position [1253, 0]
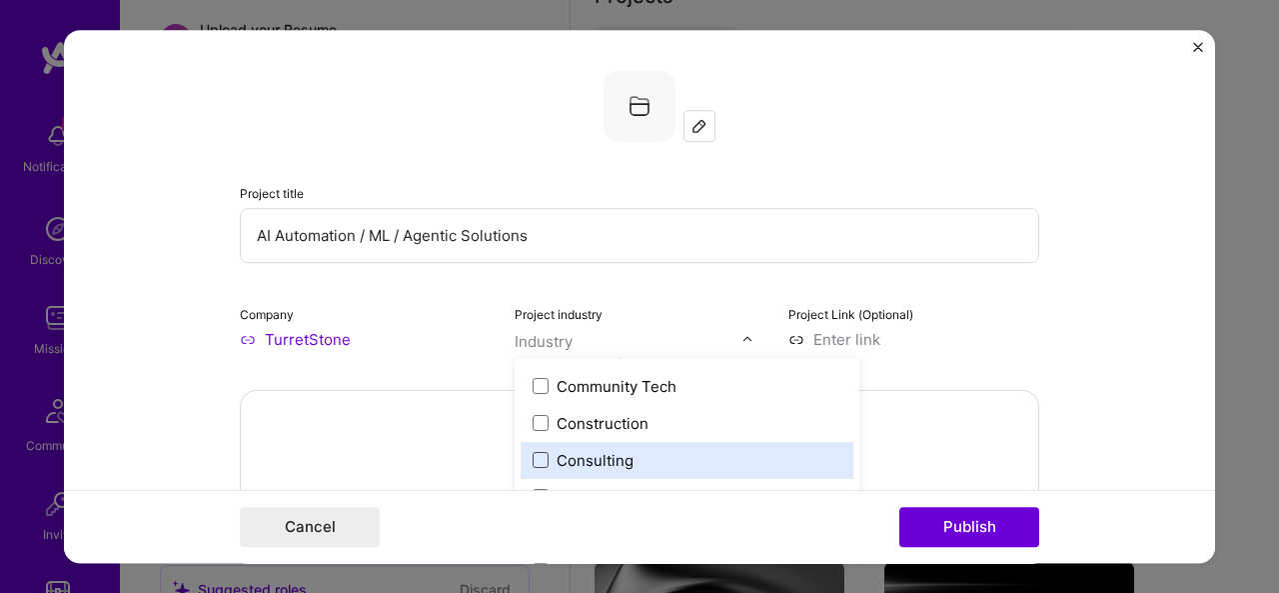
click at [534, 465] on span at bounding box center [541, 460] width 16 height 16
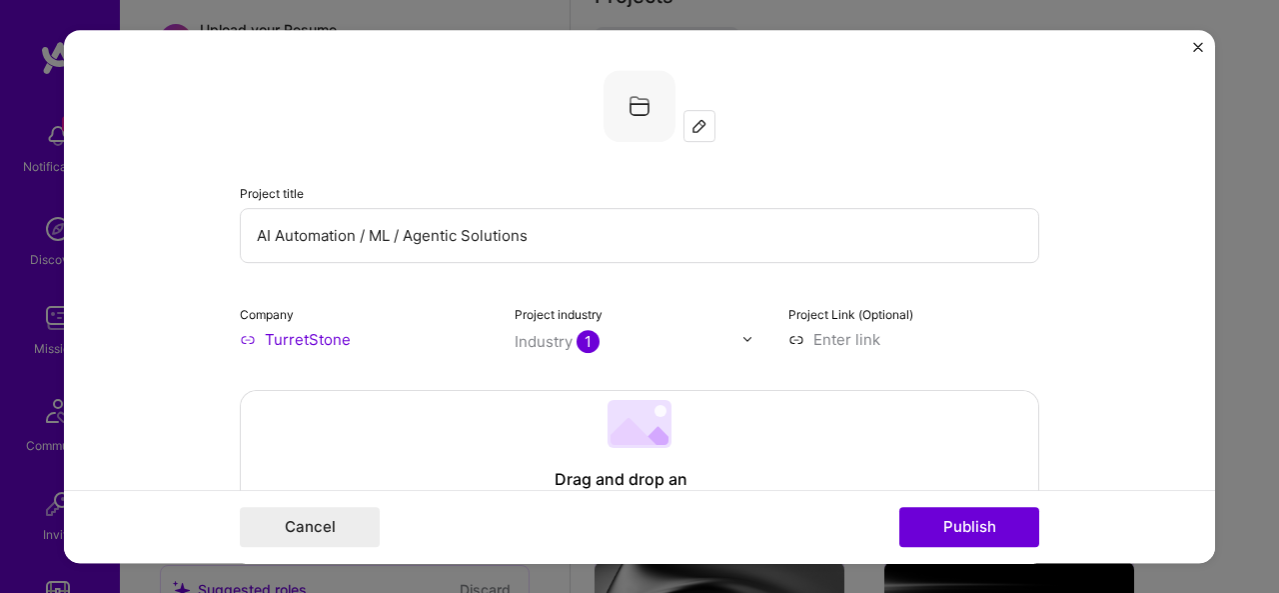
click at [1088, 347] on form "Project title AI Automation / ML / Agentic Solutions Company TurretStone Projec…" at bounding box center [639, 297] width 1151 height 534
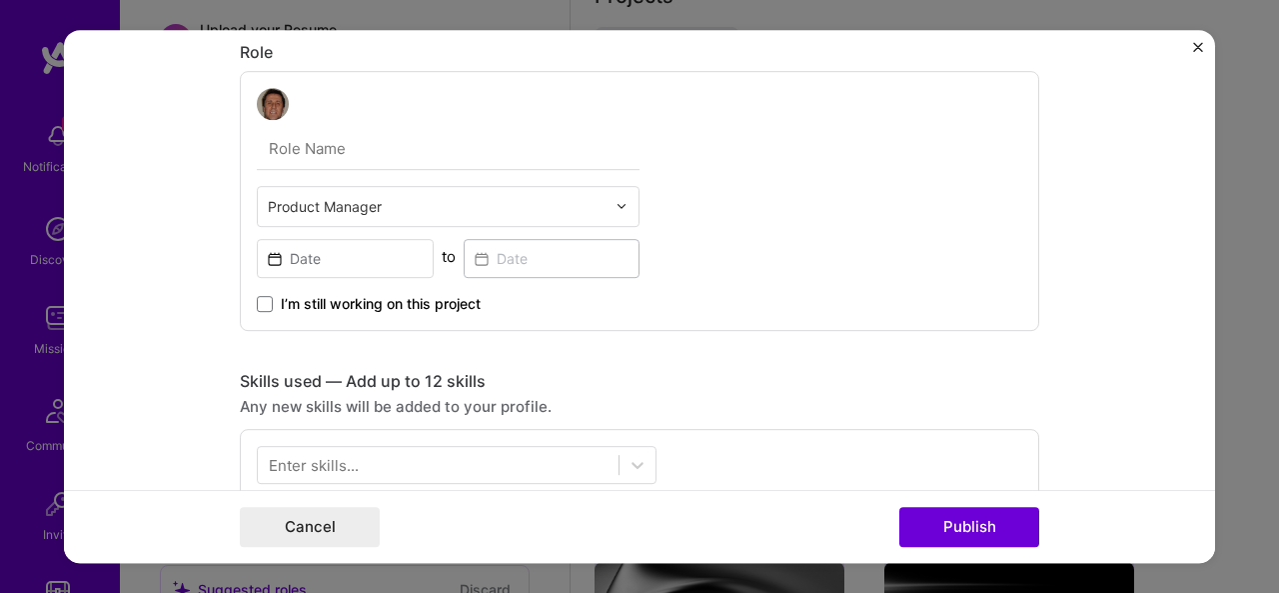
scroll to position [577, 0]
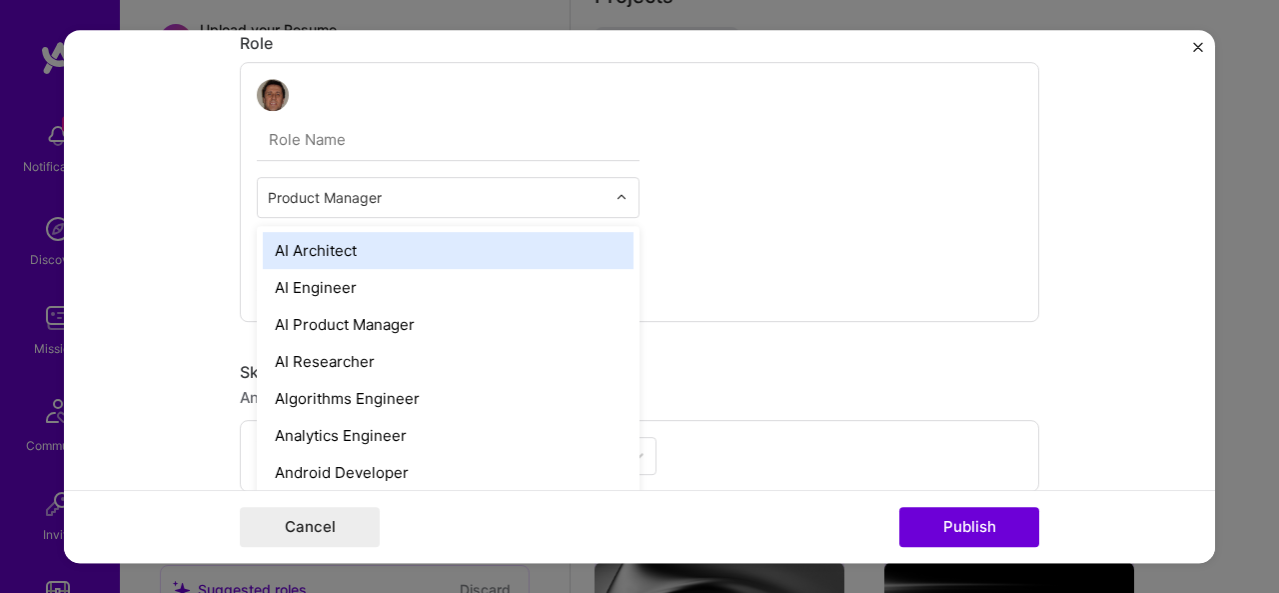
click at [616, 196] on img at bounding box center [622, 197] width 12 height 12
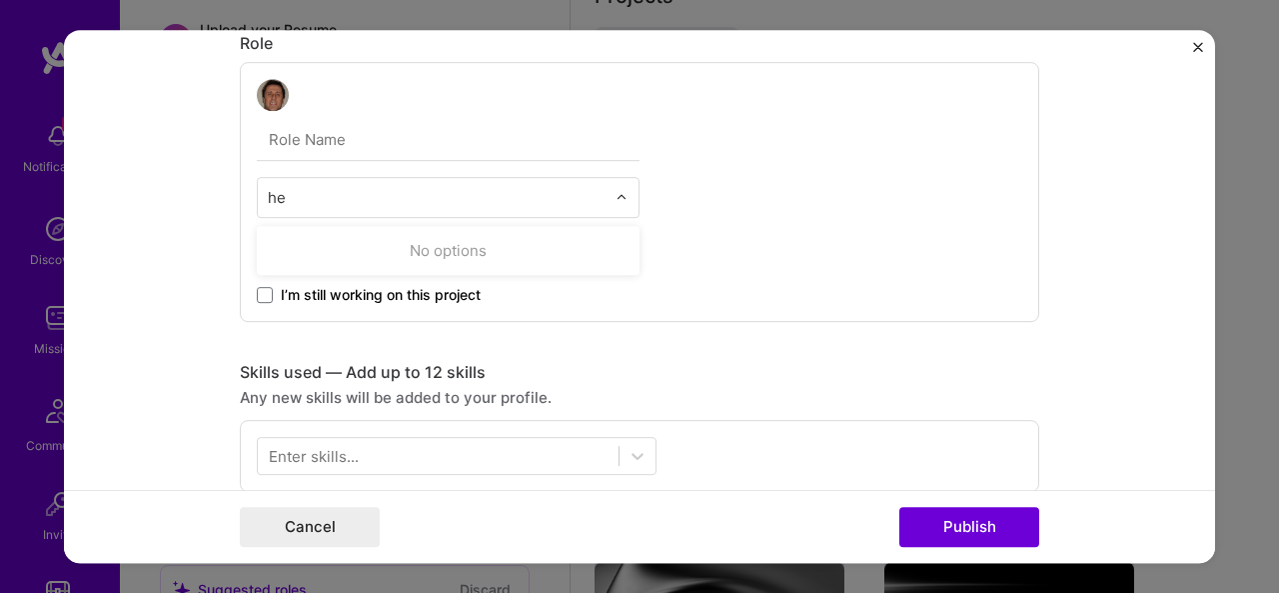
type input "h"
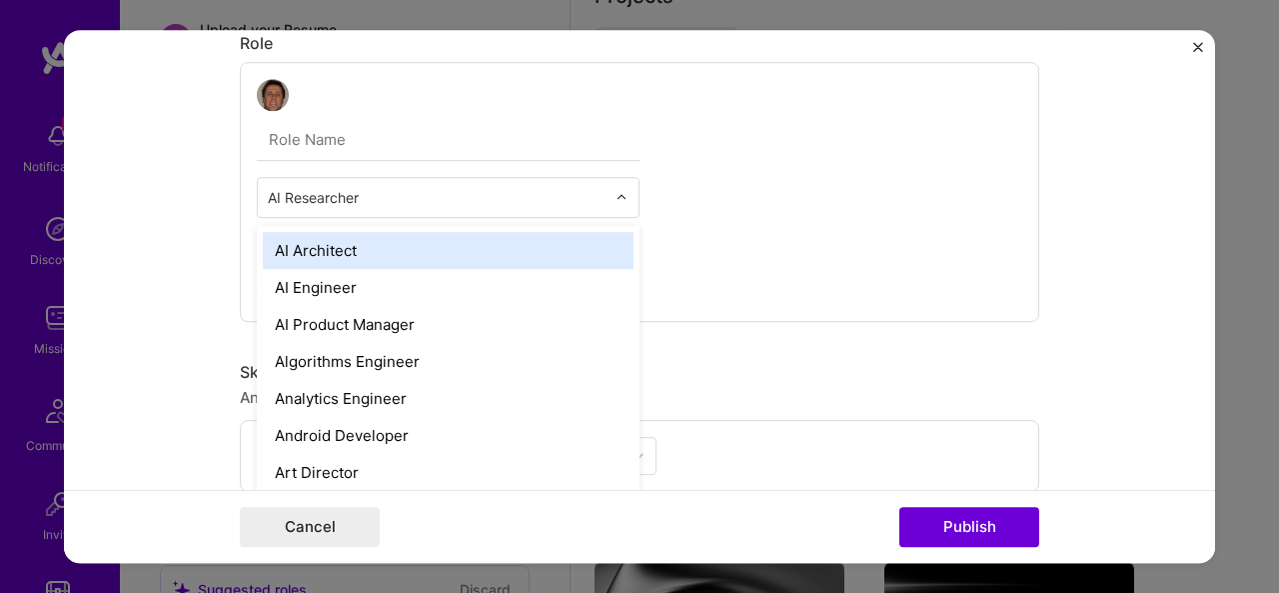
click at [571, 191] on input "text" at bounding box center [437, 197] width 338 height 21
type input "pro"
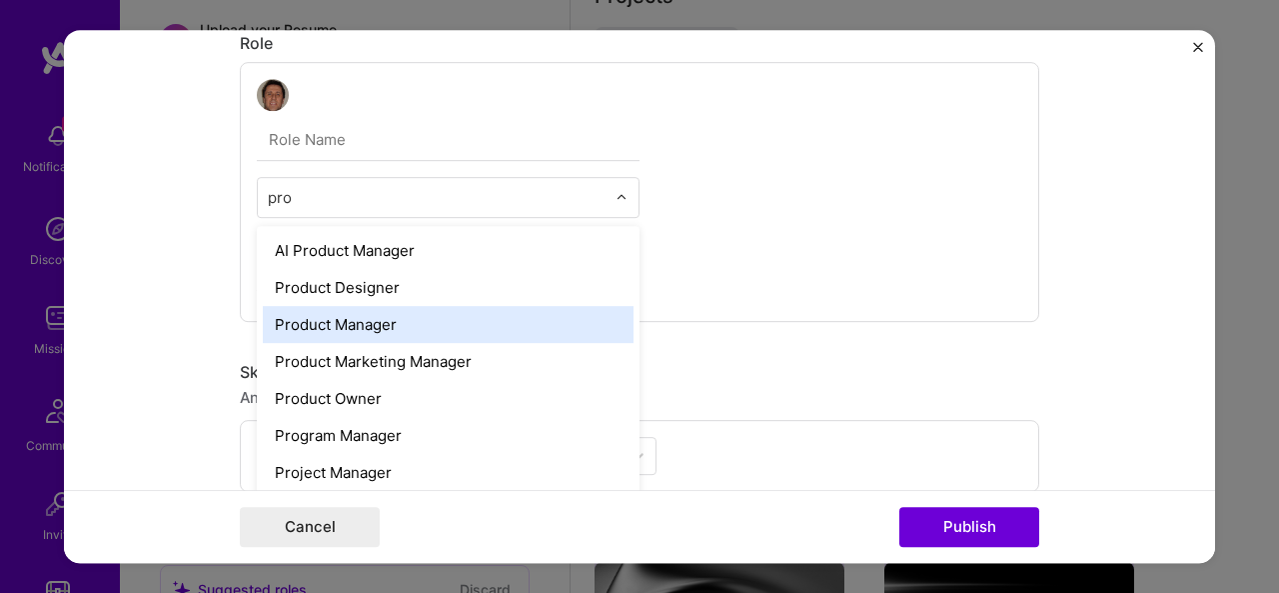
click at [394, 318] on div "Product Manager" at bounding box center [448, 324] width 371 height 37
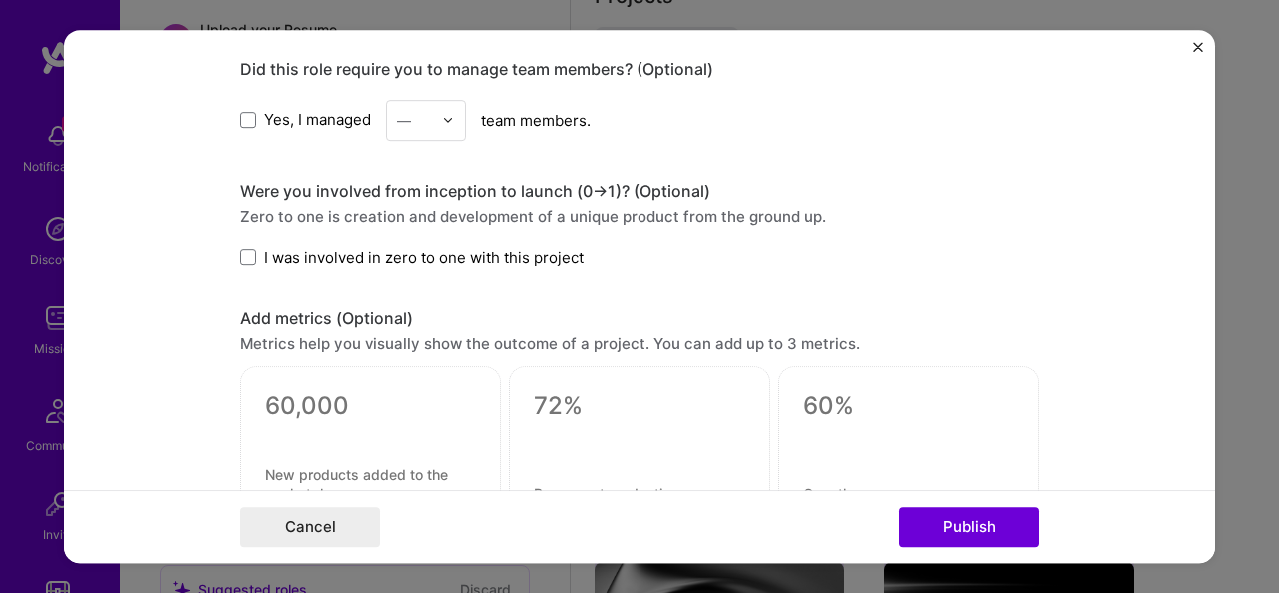
scroll to position [1052, 0]
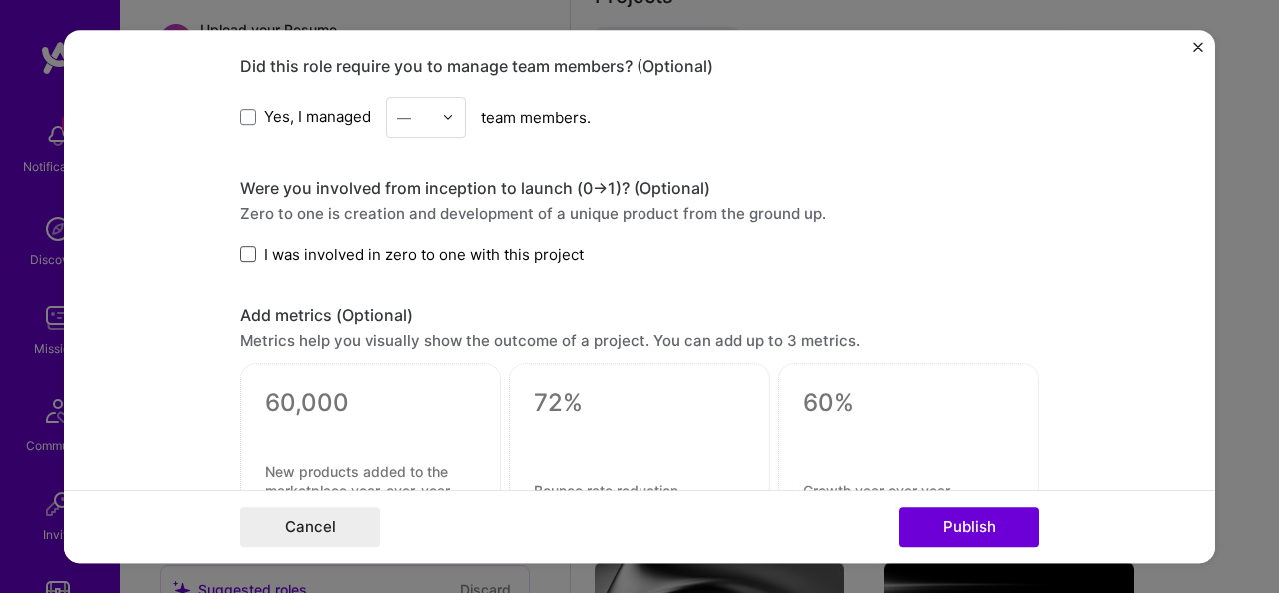
click at [240, 246] on span at bounding box center [248, 254] width 16 height 16
click at [0, 0] on input "I was involved in zero to one with this project" at bounding box center [0, 0] width 0 height 0
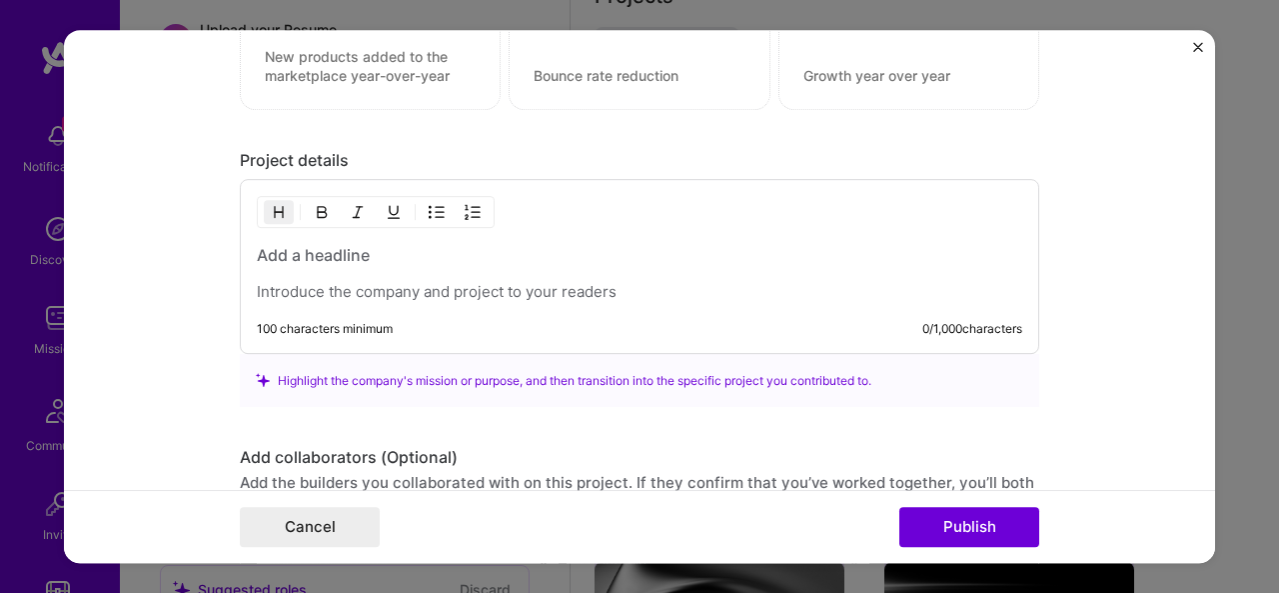
scroll to position [1473, 0]
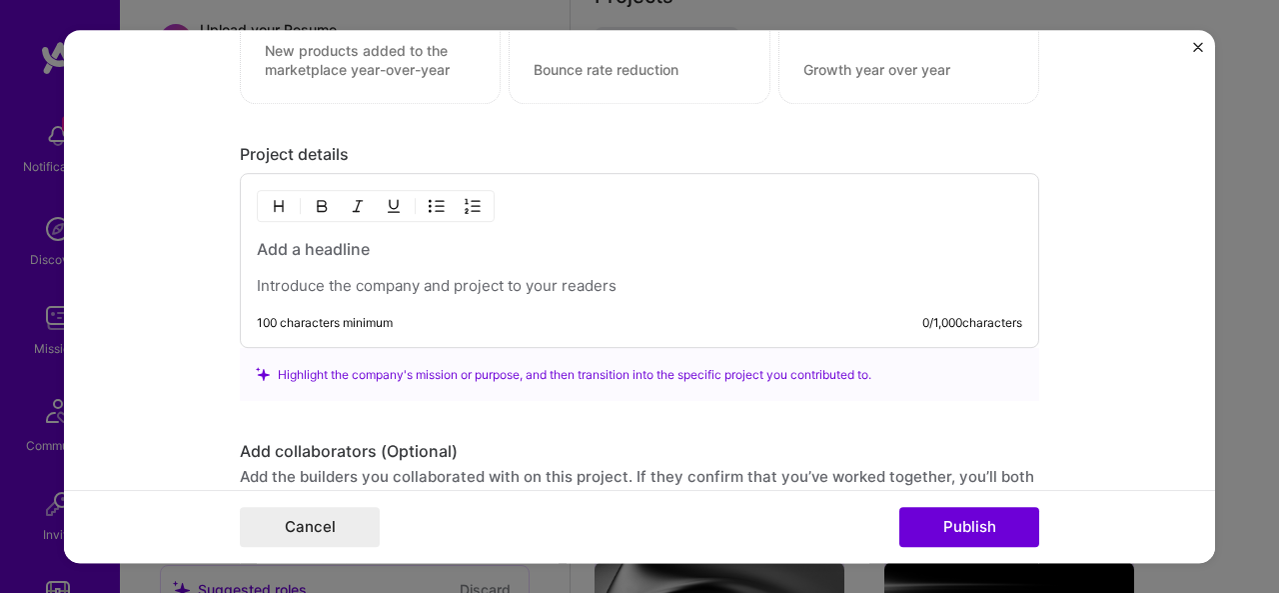
click at [443, 285] on p at bounding box center [640, 286] width 766 height 20
click at [384, 253] on h3 at bounding box center [640, 249] width 766 height 22
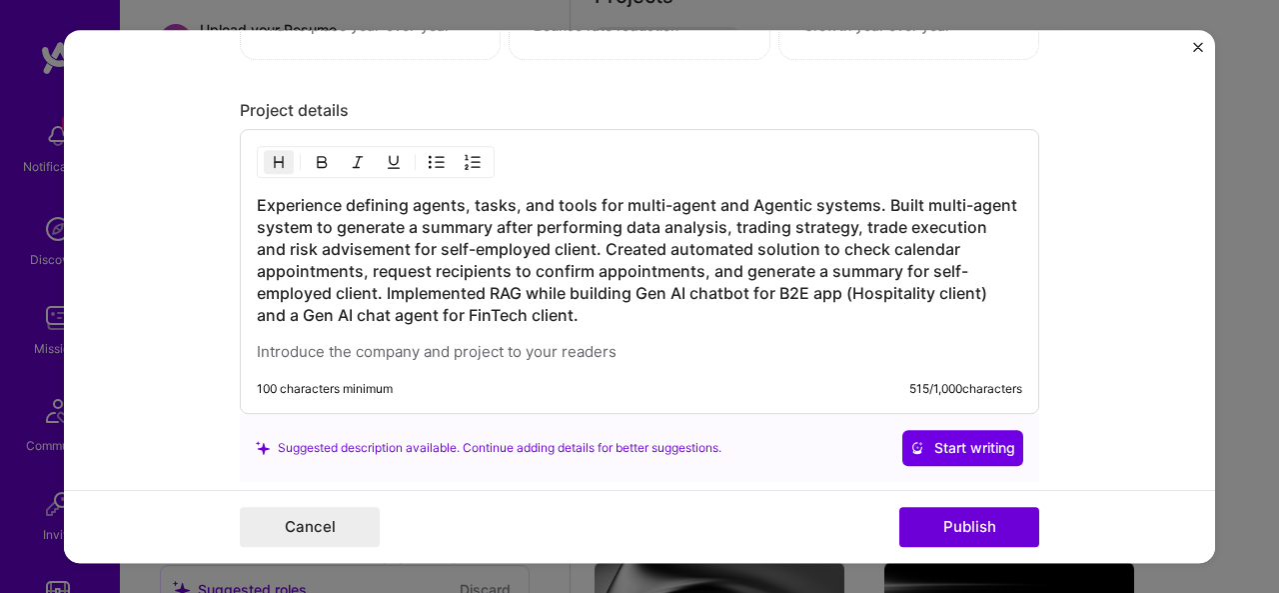
scroll to position [1530, 0]
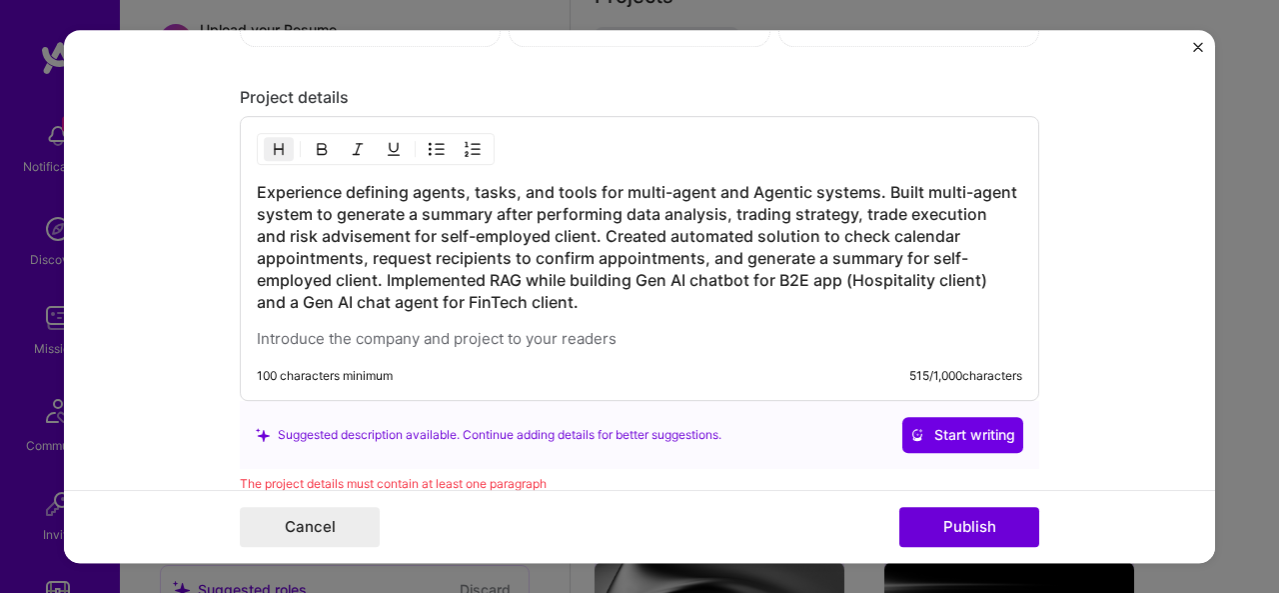
click at [878, 186] on h3 "Experience defining agents, tasks, and tools for multi-agent and Agentic system…" at bounding box center [640, 247] width 766 height 132
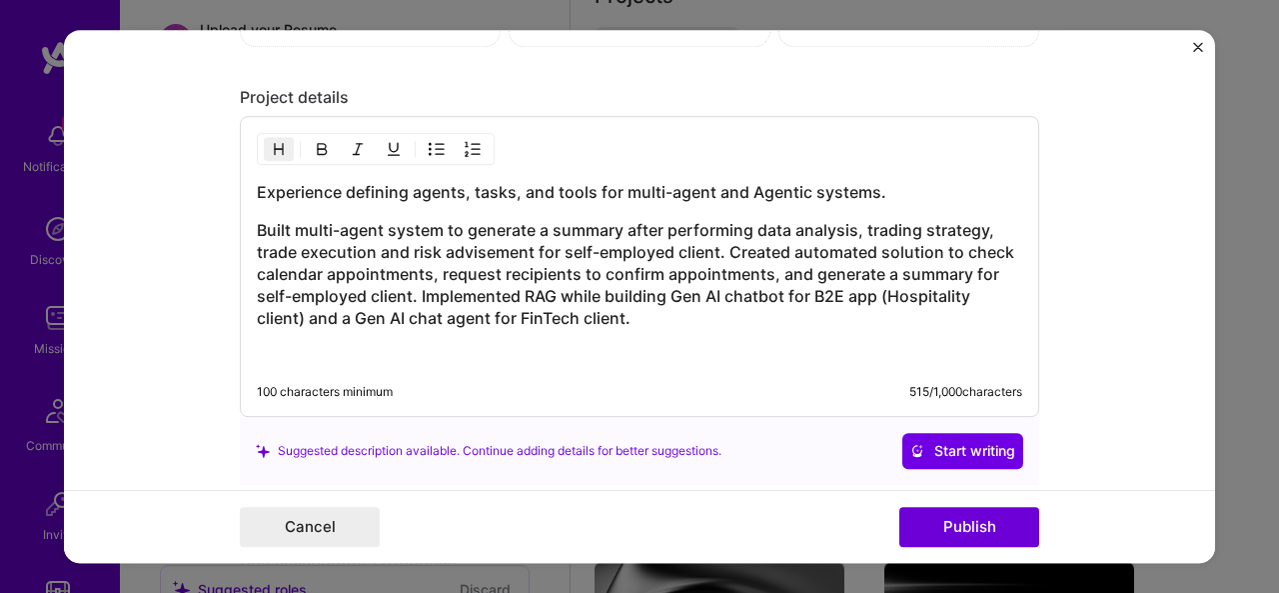
click at [724, 245] on h3 "Built multi-agent system to generate a summary after performing data analysis, …" at bounding box center [640, 274] width 766 height 110
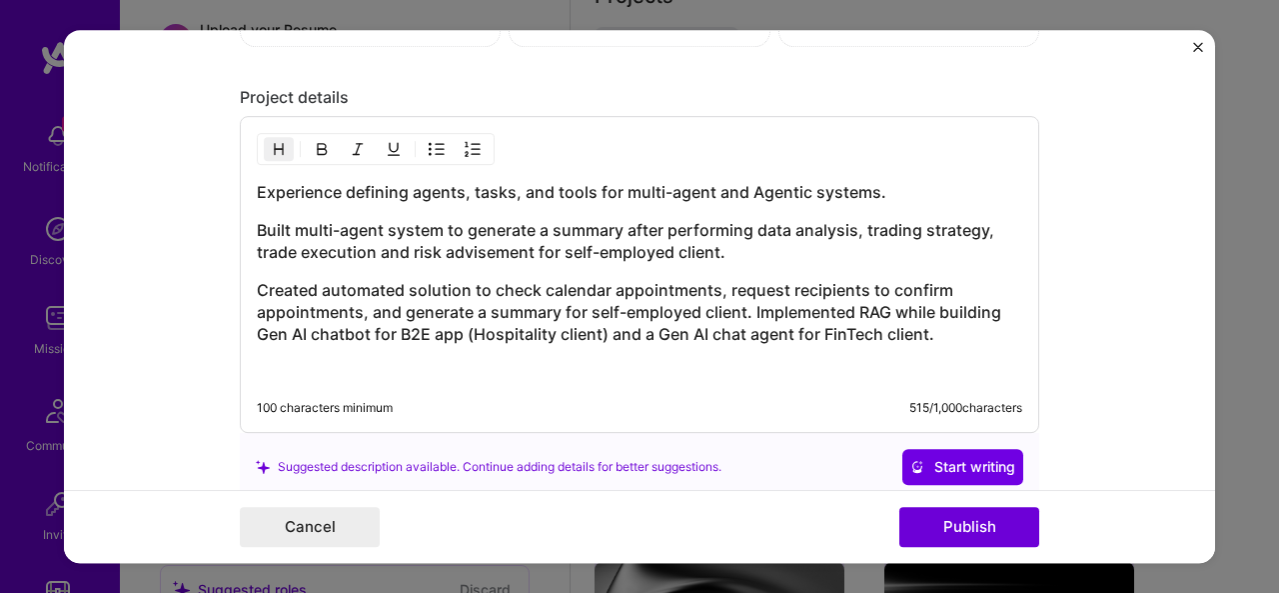
click at [746, 306] on h3 "Created automated solution to check calendar appointments, request recipients t…" at bounding box center [640, 312] width 766 height 66
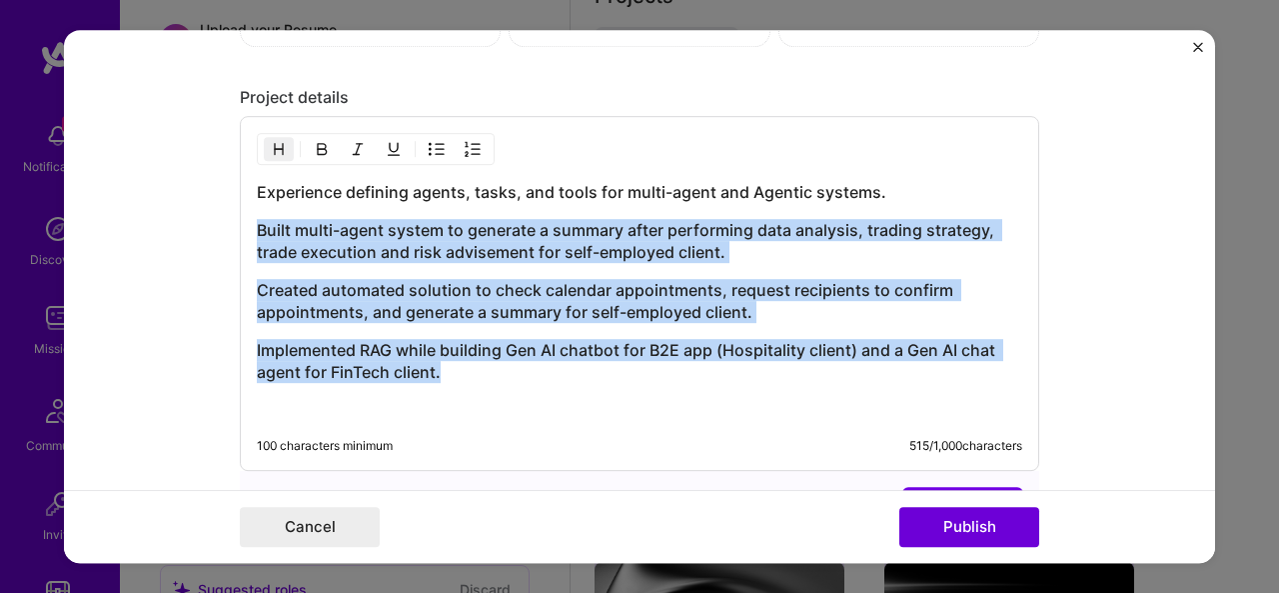
drag, startPoint x: 444, startPoint y: 361, endPoint x: 224, endPoint y: 233, distance: 254.4
click at [224, 233] on form "Project title AI Automation / ML / Agentic Solutions Company TurretStone Projec…" at bounding box center [639, 297] width 1151 height 534
click at [429, 141] on img "button" at bounding box center [437, 149] width 16 height 16
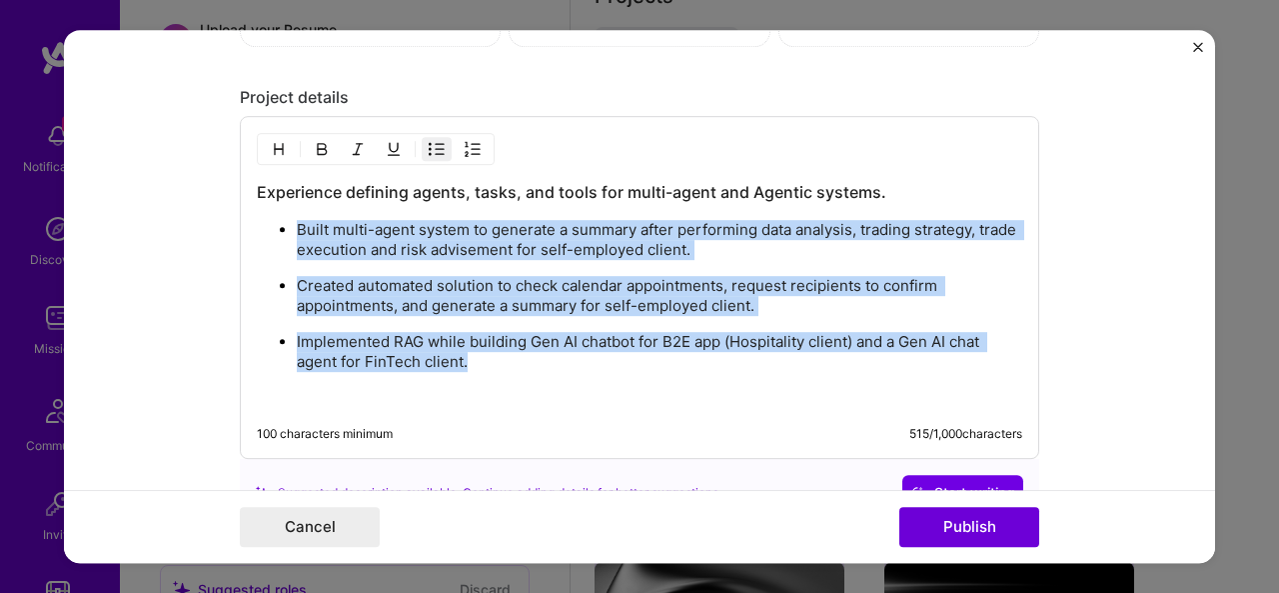
click at [761, 263] on ul "Built multi-agent system to generate a summary after performing data analysis, …" at bounding box center [640, 295] width 766 height 153
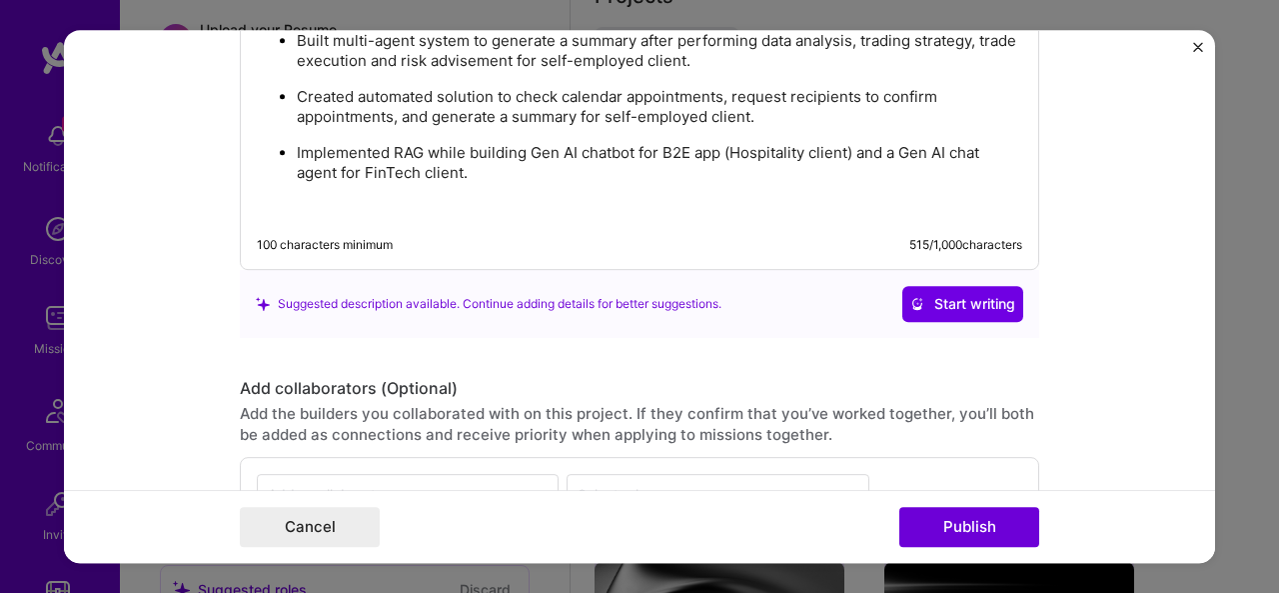
scroll to position [1735, 0]
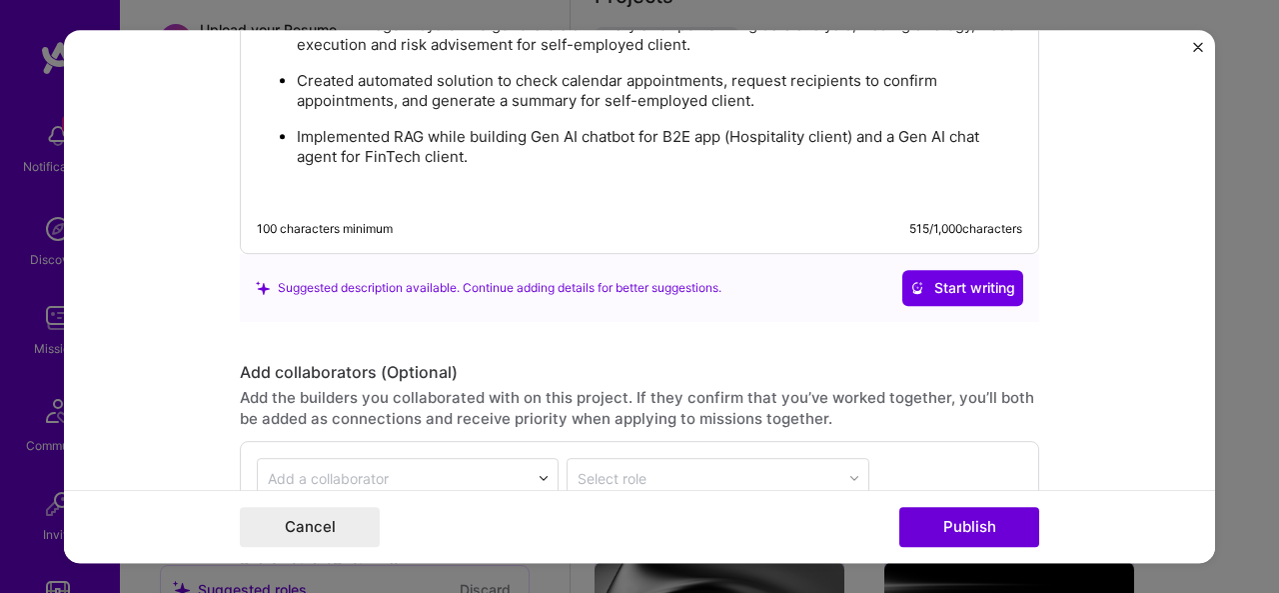
click at [480, 155] on p "Implemented RAG while building Gen AI chatbot for B2E app (Hospitality client) …" at bounding box center [660, 147] width 726 height 40
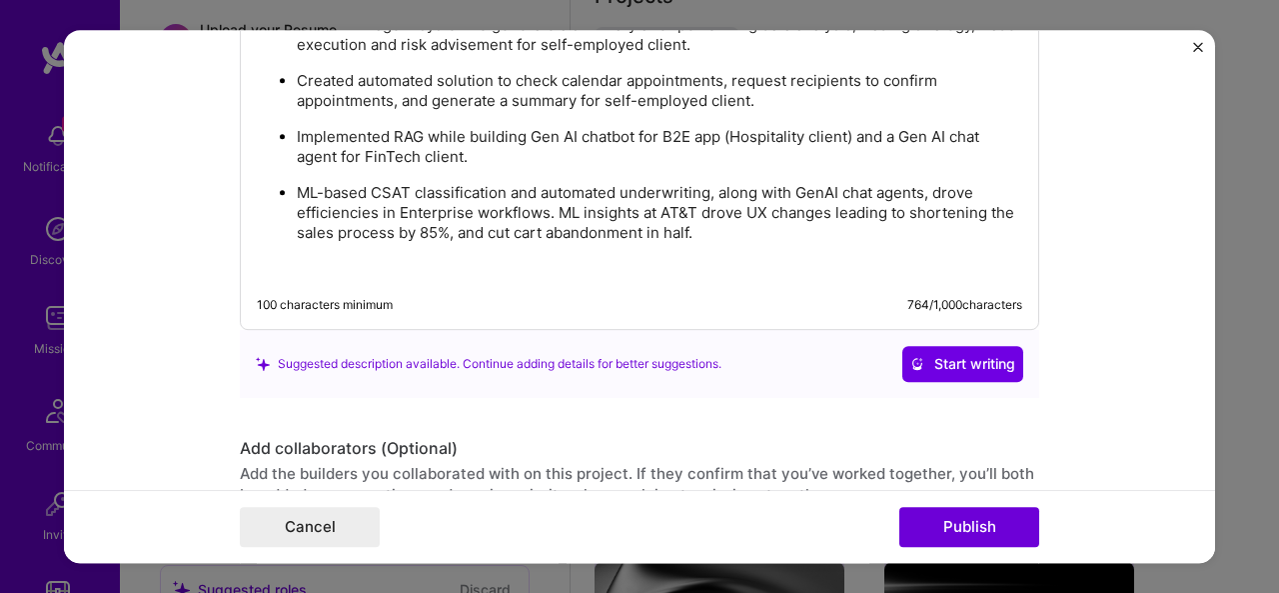
click at [503, 183] on p "ML-based CSAT classification and automated underwriting, along with GenAI chat …" at bounding box center [660, 213] width 726 height 60
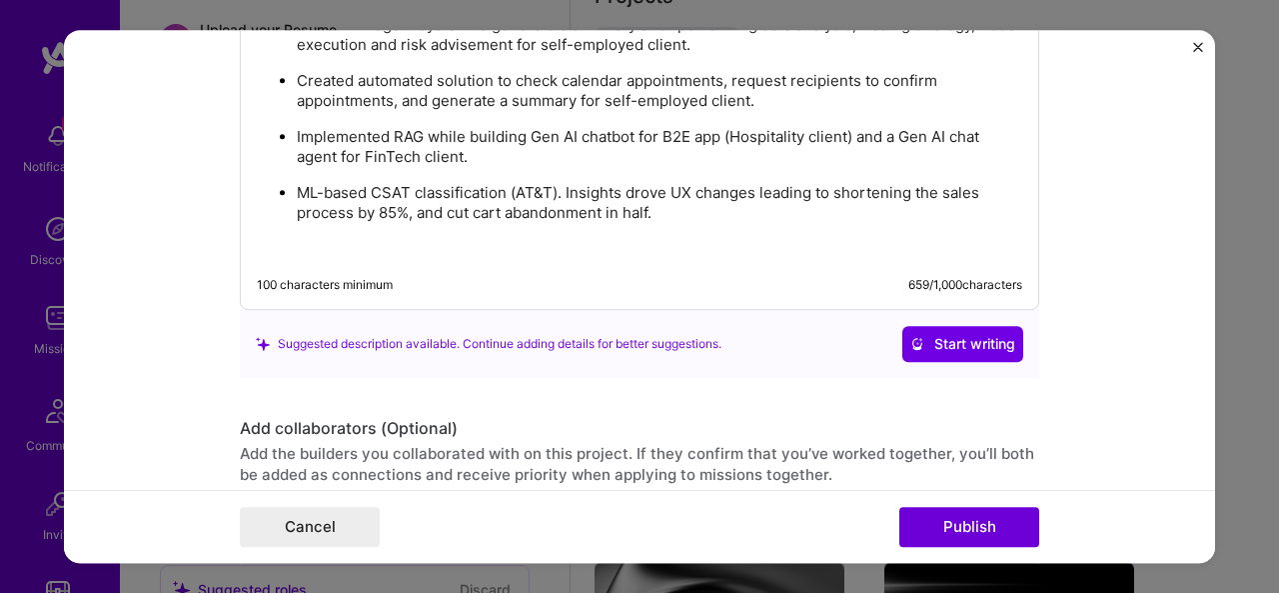
click at [660, 207] on p "ML-based CSAT classification (AT&T). Insights drove UX changes leading to short…" at bounding box center [660, 203] width 726 height 40
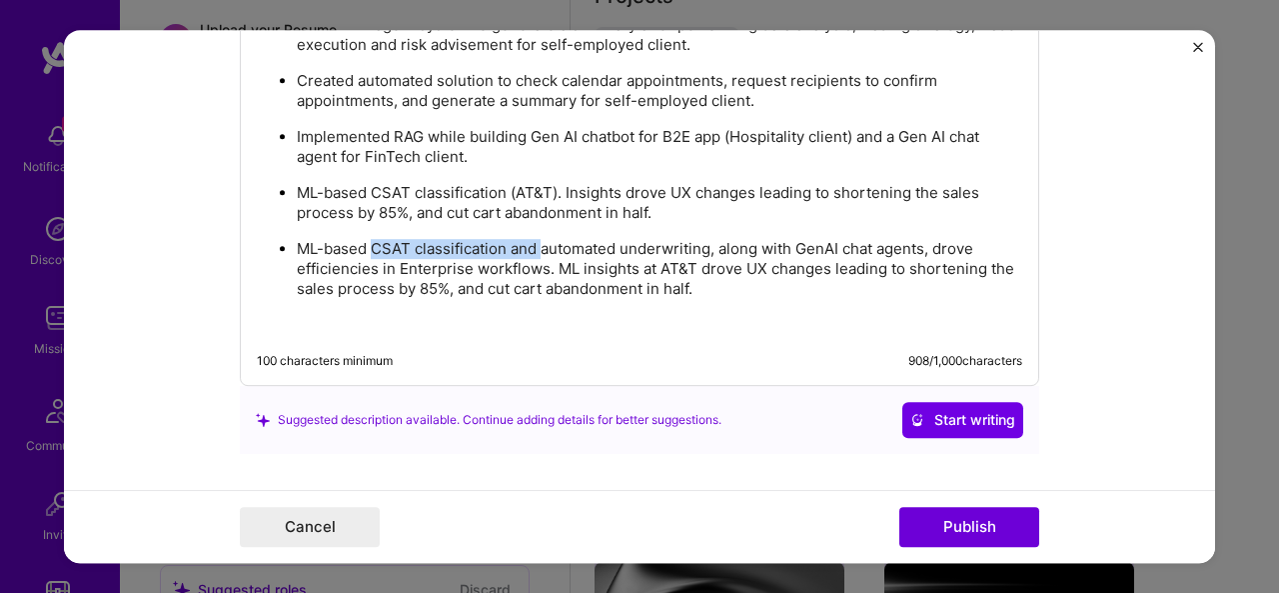
drag, startPoint x: 367, startPoint y: 243, endPoint x: 535, endPoint y: 251, distance: 168.1
click at [535, 251] on p "ML-based CSAT classification and automated underwriting, along with GenAI chat …" at bounding box center [660, 269] width 726 height 60
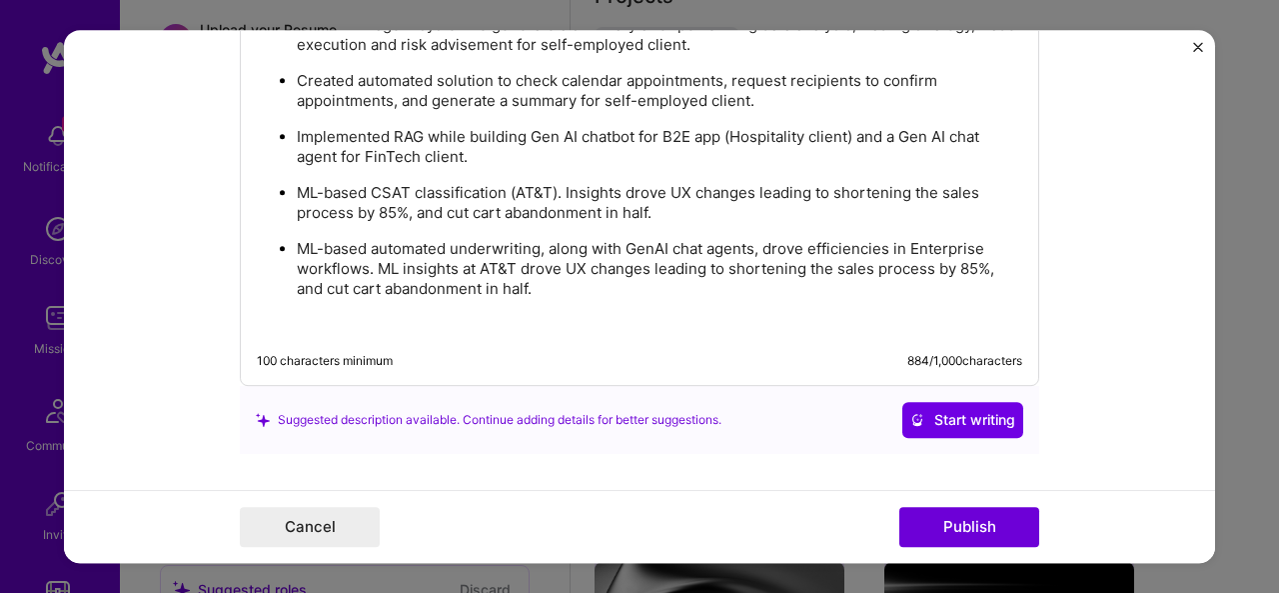
click at [535, 245] on p "ML-based automated underwriting, along with GenAI chat agents, drove efficienci…" at bounding box center [660, 269] width 726 height 60
click at [644, 243] on p "ML-based automated underwriting (ACE Cash) mirrored hard-coded rule-based , alo…" at bounding box center [660, 269] width 726 height 60
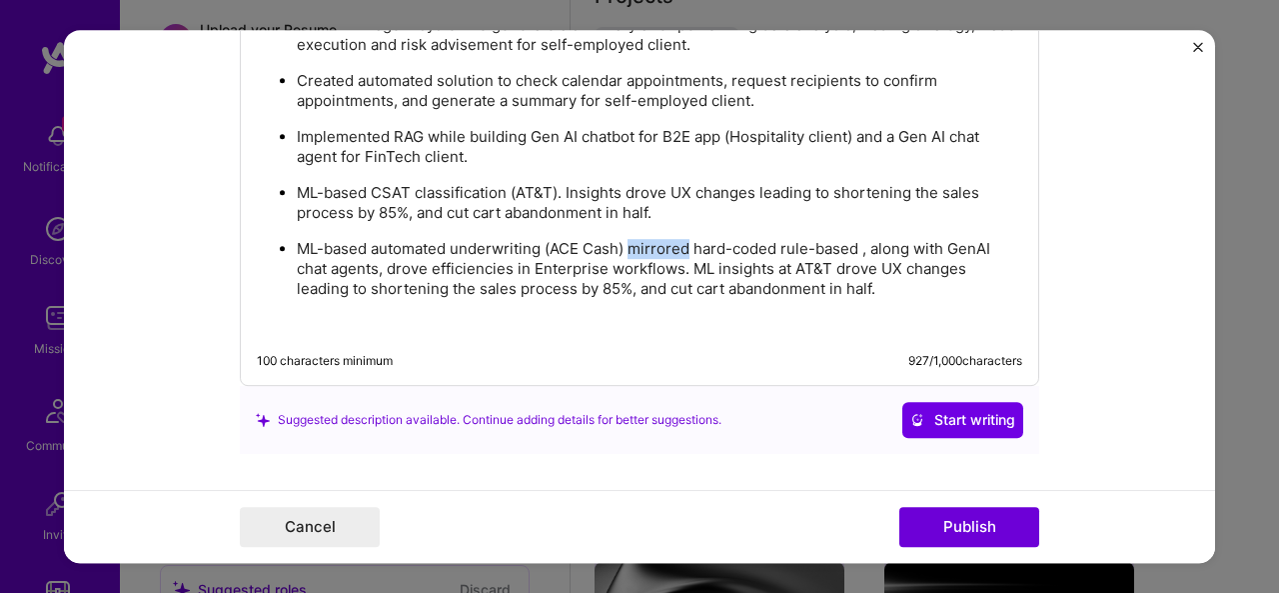
click at [644, 243] on p "ML-based automated underwriting (ACE Cash) mirrored hard-coded rule-based , alo…" at bounding box center [660, 269] width 726 height 60
click at [841, 271] on p "ML-based automated underwriting (ACE Cash) mirrored hard-coded rule-based , alo…" at bounding box center [660, 269] width 726 height 60
click at [643, 242] on p "ML-based automated underwriting (ACE Cash) mirrored hard-coded rule-based , alo…" at bounding box center [660, 269] width 726 height 60
click at [875, 243] on p "ML-based automated underwriting (ACE Cash) augmented hard-coded rule-based , al…" at bounding box center [660, 269] width 726 height 60
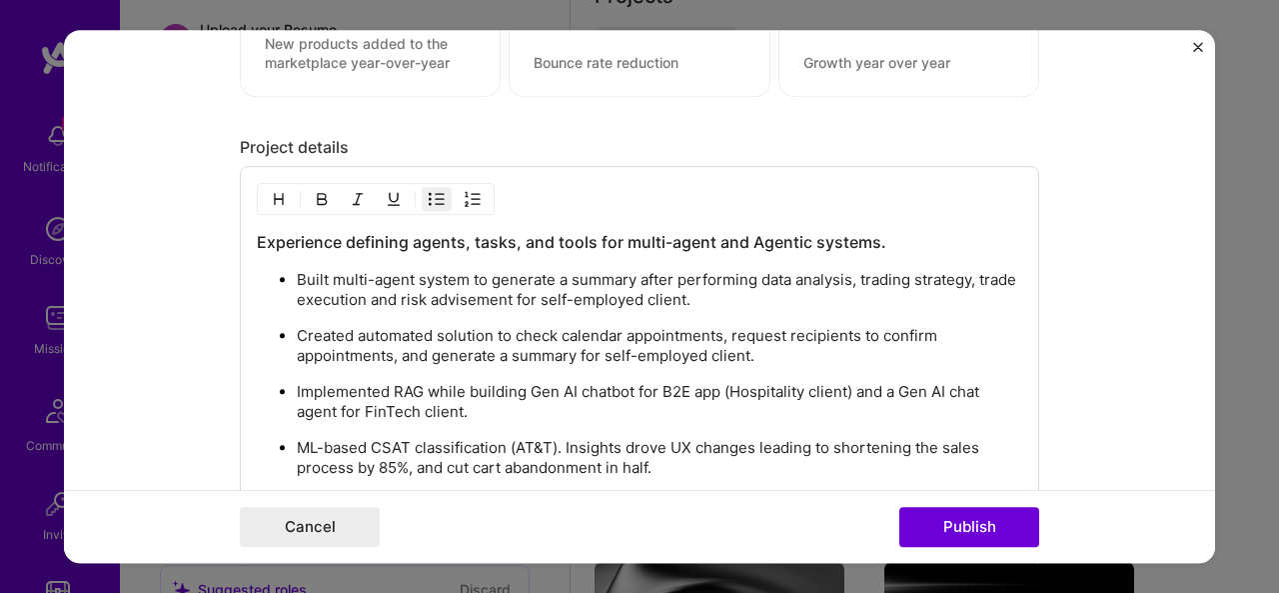
scroll to position [1483, 0]
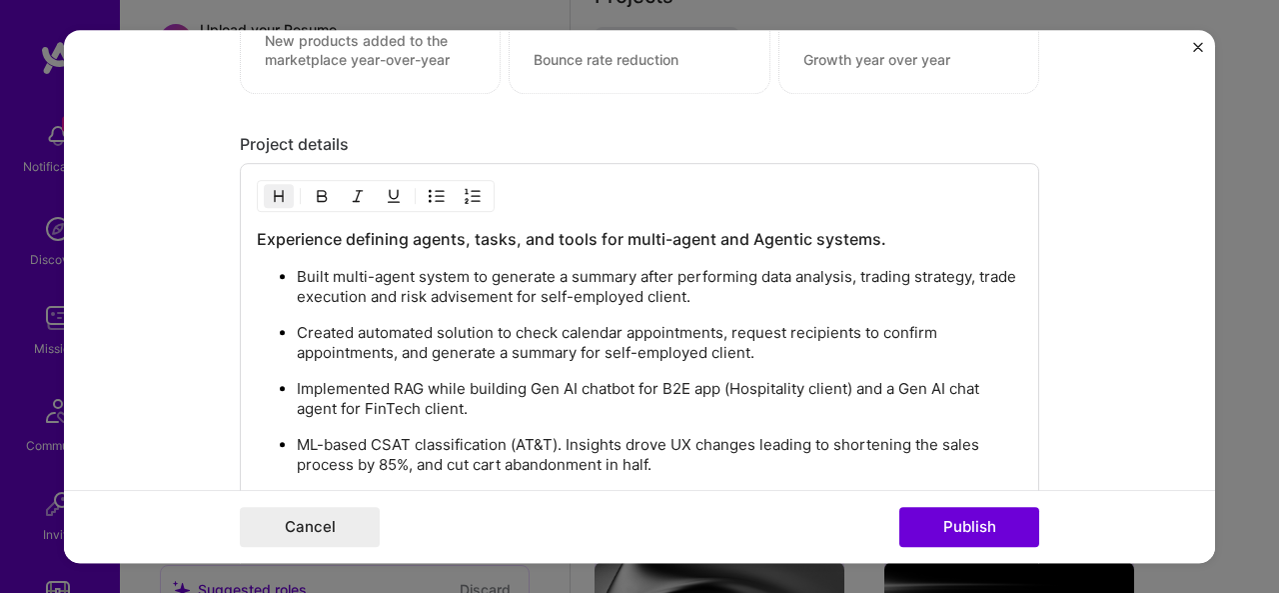
click at [339, 233] on h3 "Experience defining agents, tasks, and tools for multi-agent and Agentic system…" at bounding box center [640, 239] width 766 height 22
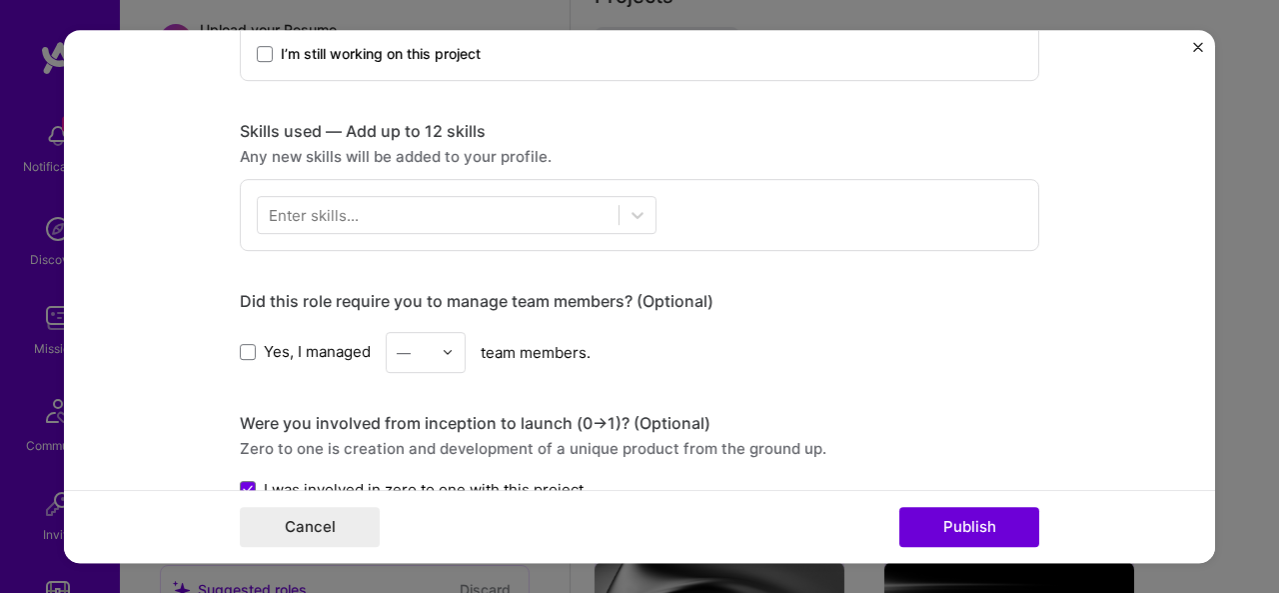
scroll to position [822, 0]
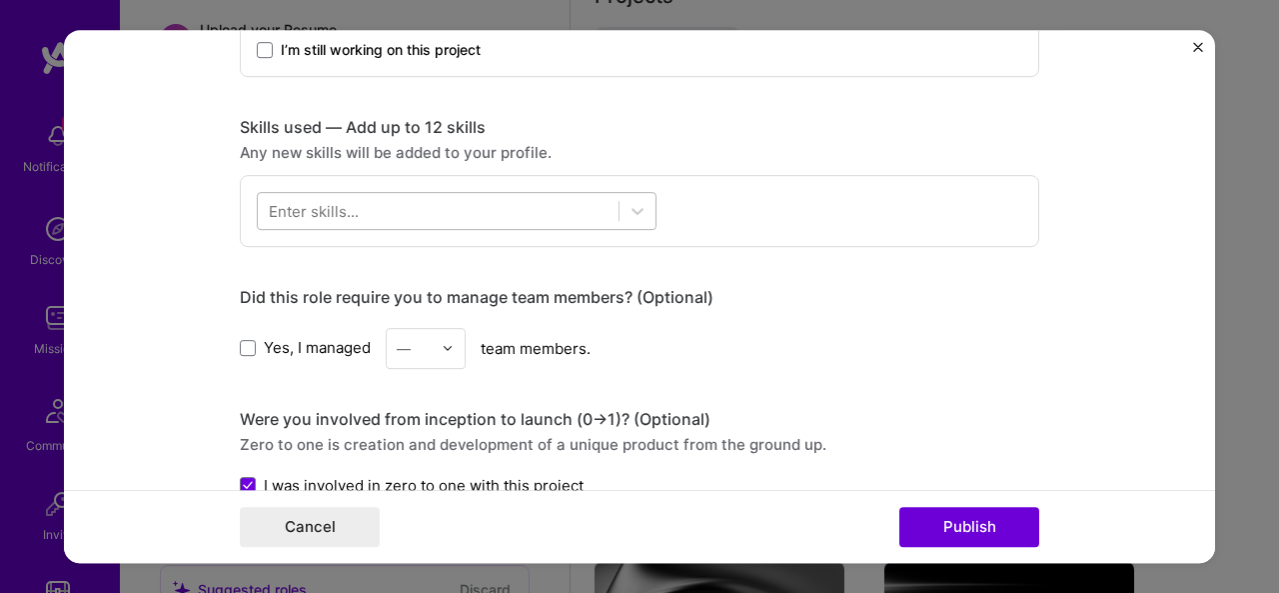
click at [434, 206] on div at bounding box center [438, 210] width 361 height 33
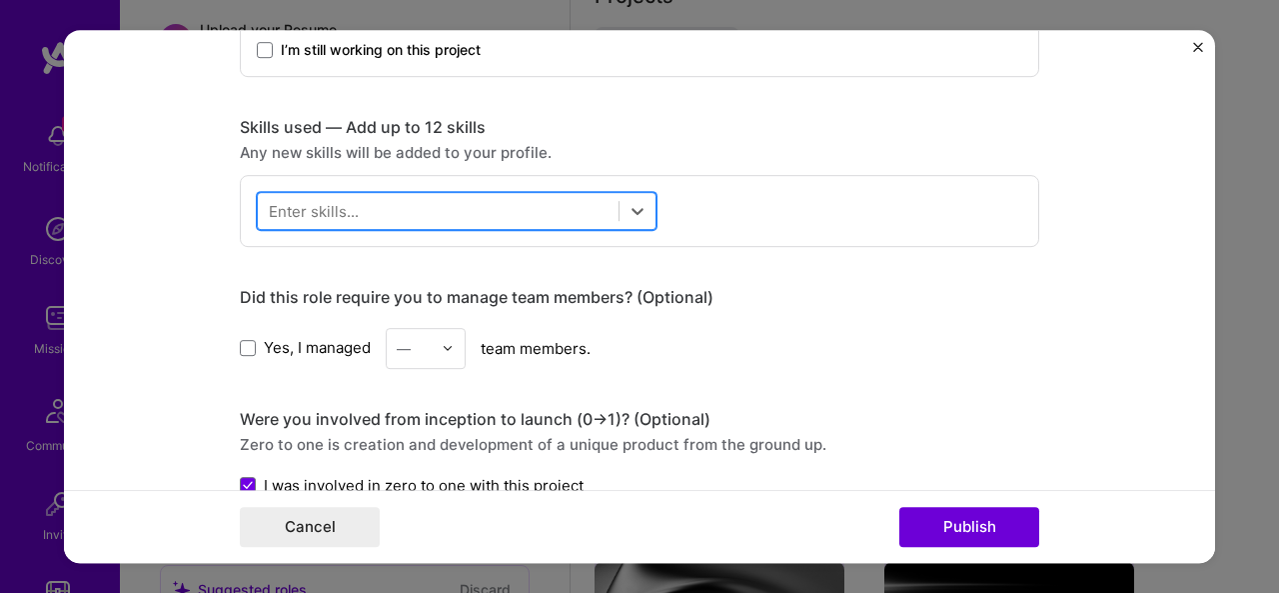
click at [434, 206] on div at bounding box center [438, 210] width 361 height 33
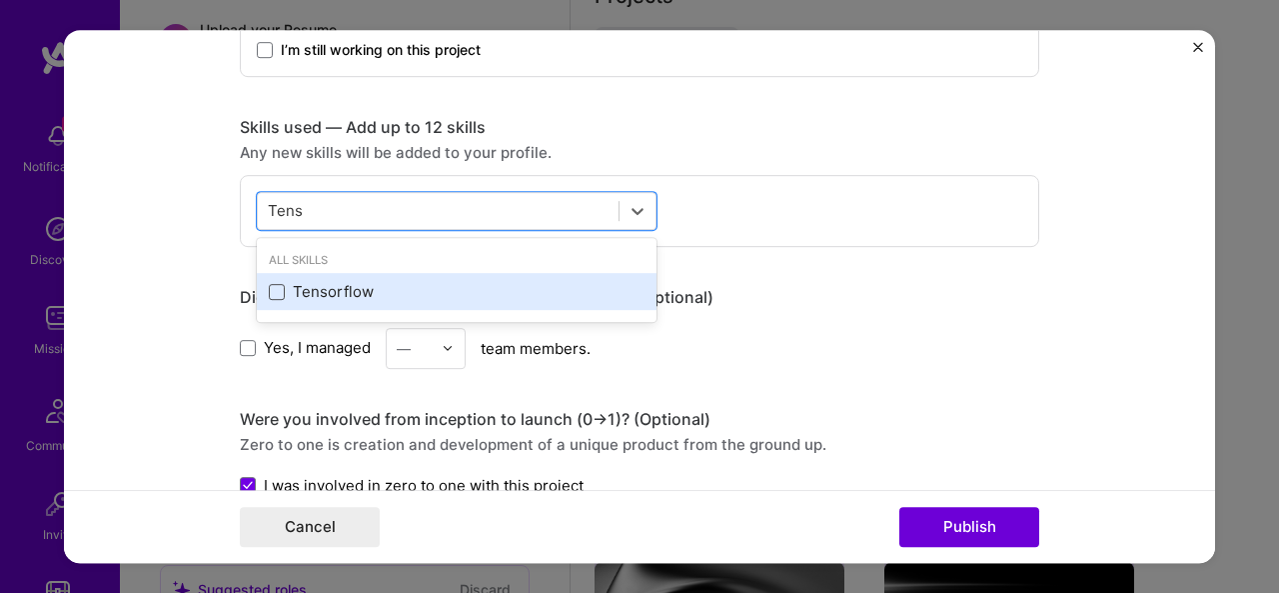
click at [269, 290] on span at bounding box center [277, 292] width 16 height 16
click at [0, 0] on input "checkbox" at bounding box center [0, 0] width 0 height 0
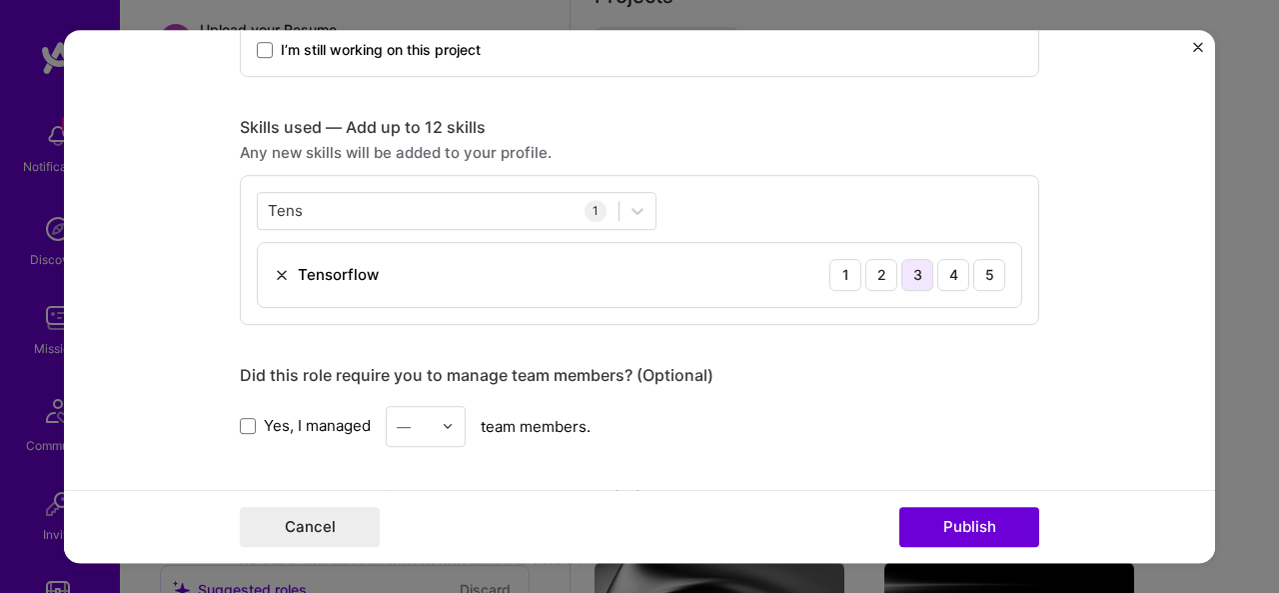
click at [914, 271] on div "3" at bounding box center [918, 275] width 32 height 32
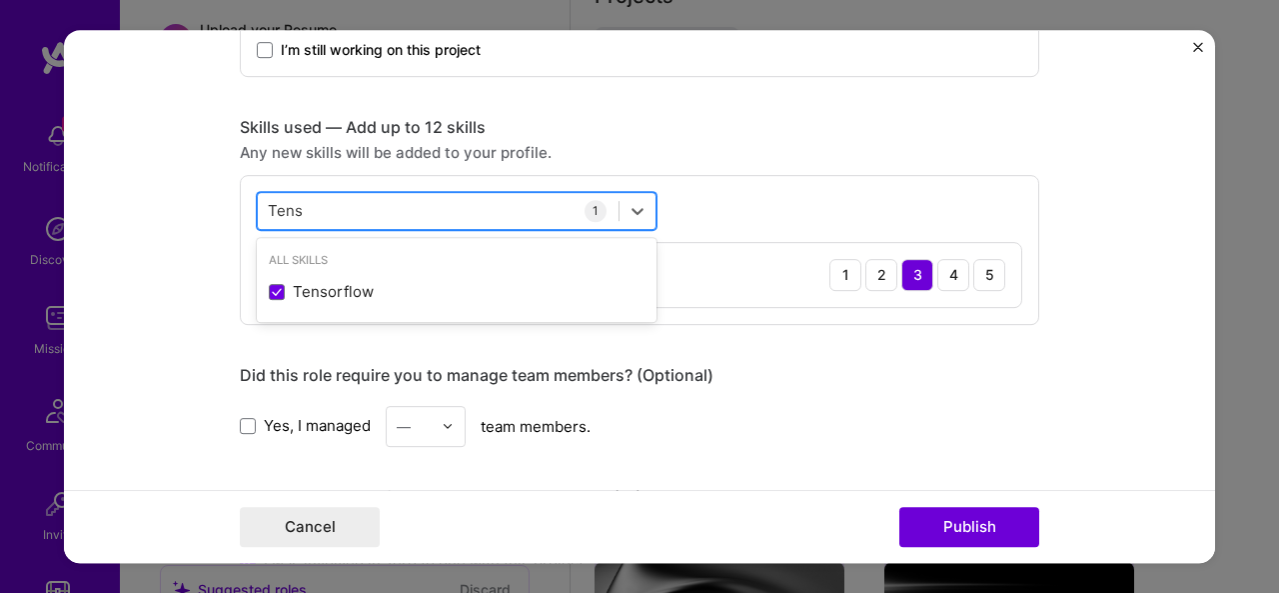
click at [430, 207] on div "Tens Tens" at bounding box center [438, 210] width 361 height 33
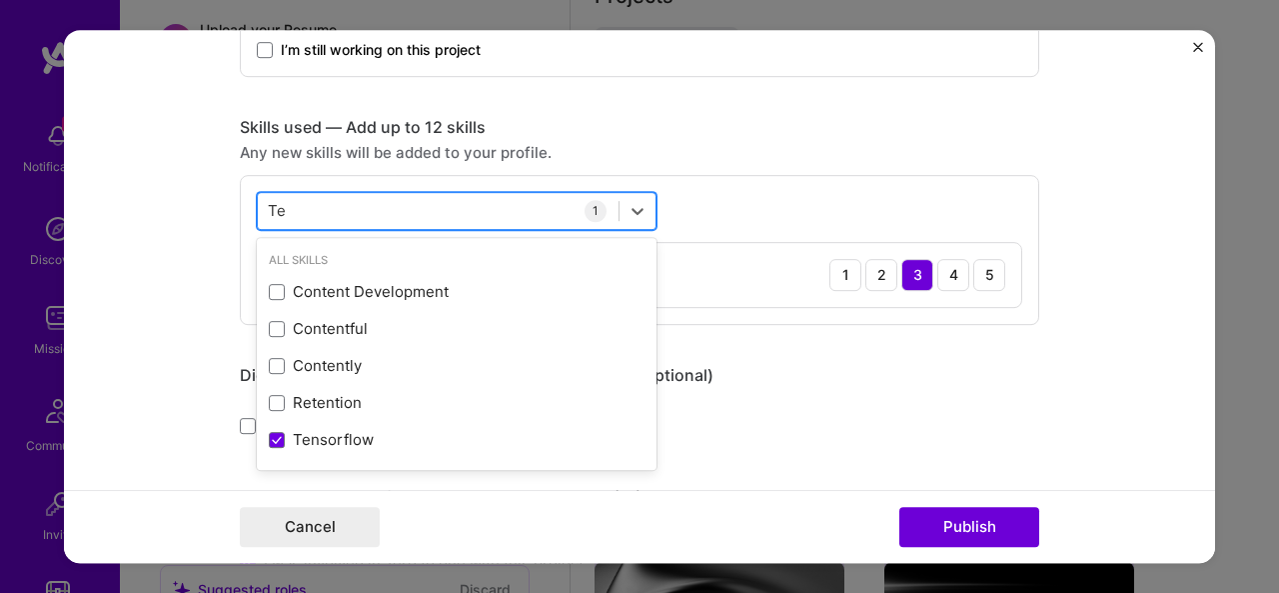
type input "T"
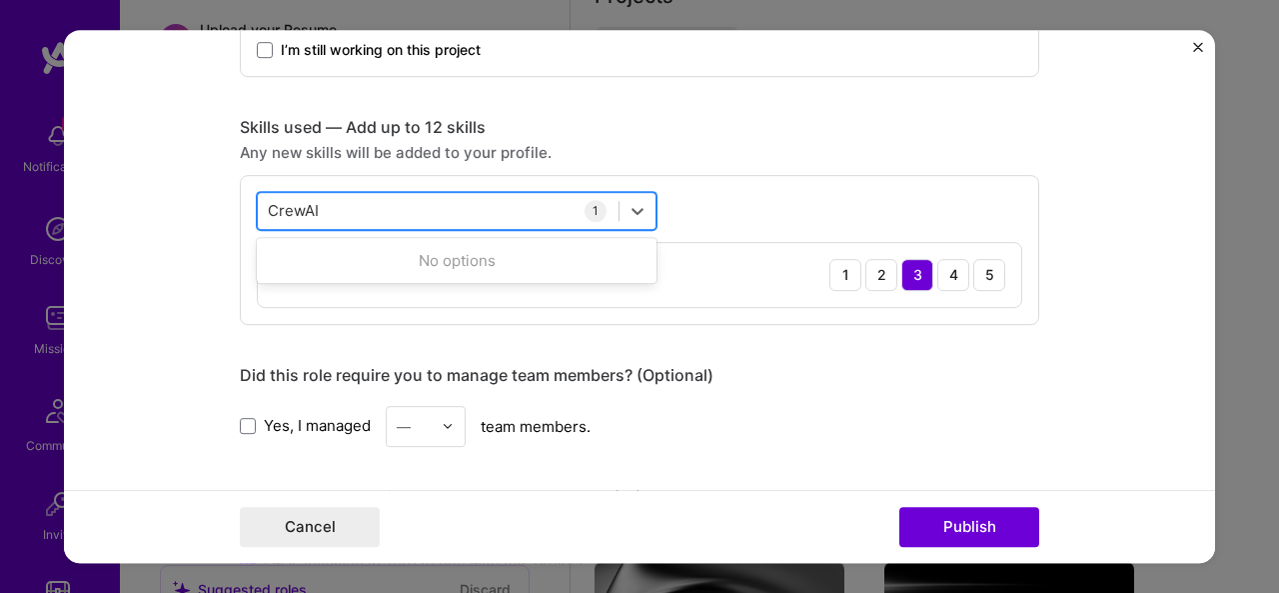
click at [482, 213] on div "CrewAI CrewAI" at bounding box center [438, 210] width 361 height 33
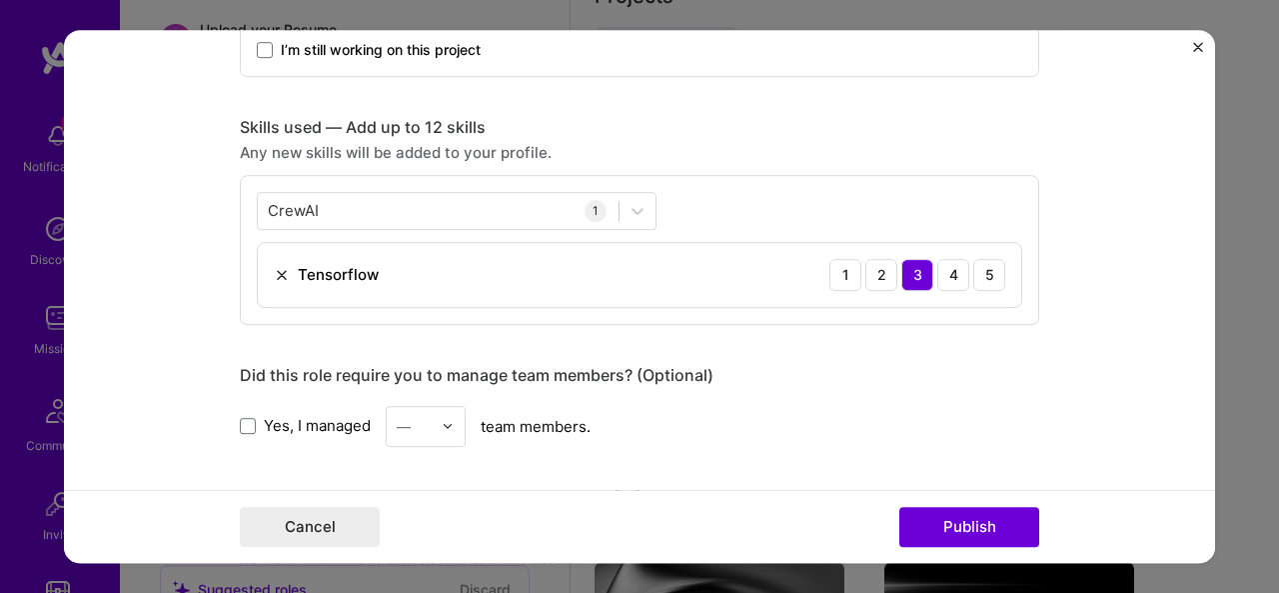
click at [696, 203] on div "CrewAI CrewAI 1 Tensorflow 1 2 3 4 5" at bounding box center [640, 250] width 800 height 150
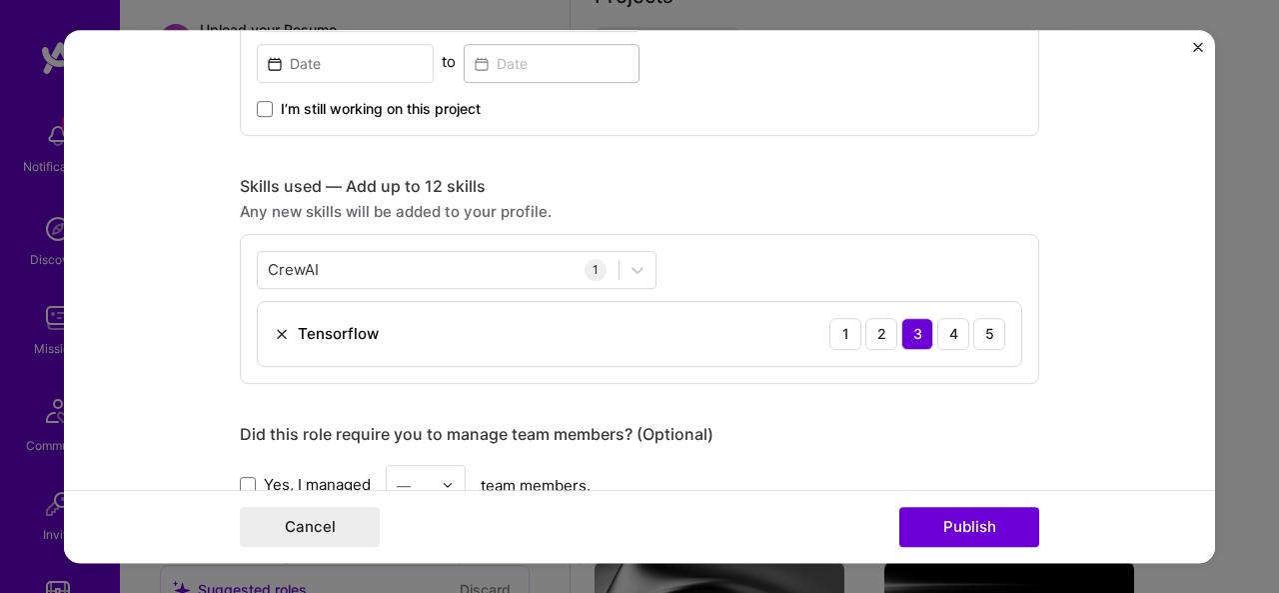
scroll to position [731, 0]
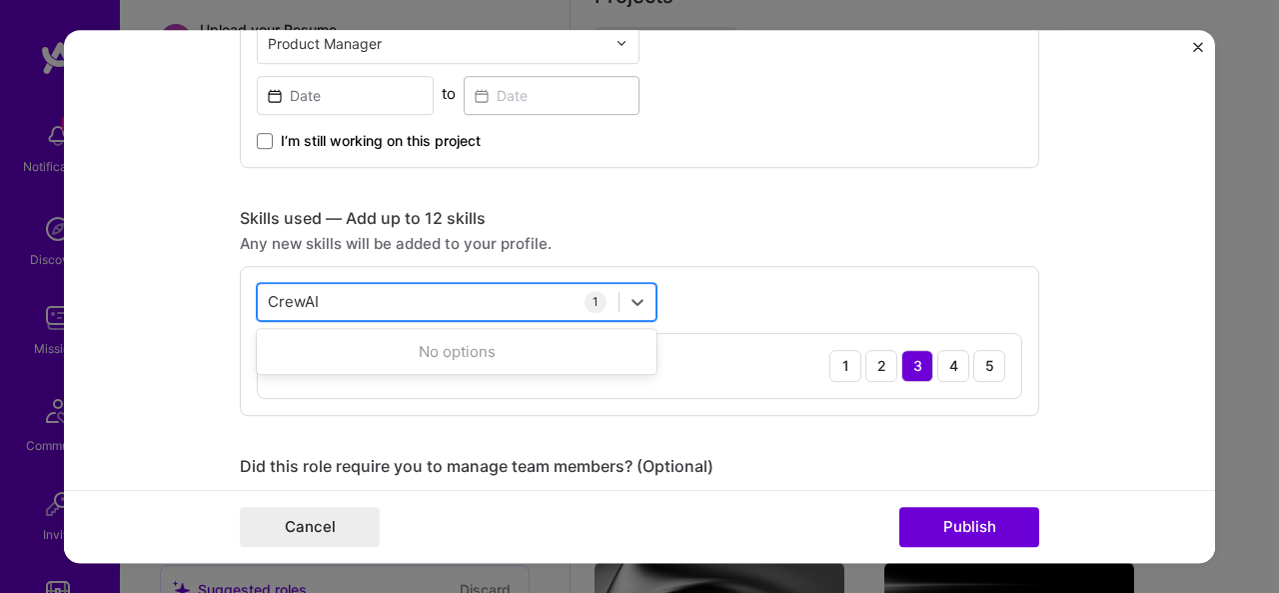
click at [323, 297] on div "CrewAI CrewAI" at bounding box center [438, 301] width 361 height 33
type input "C"
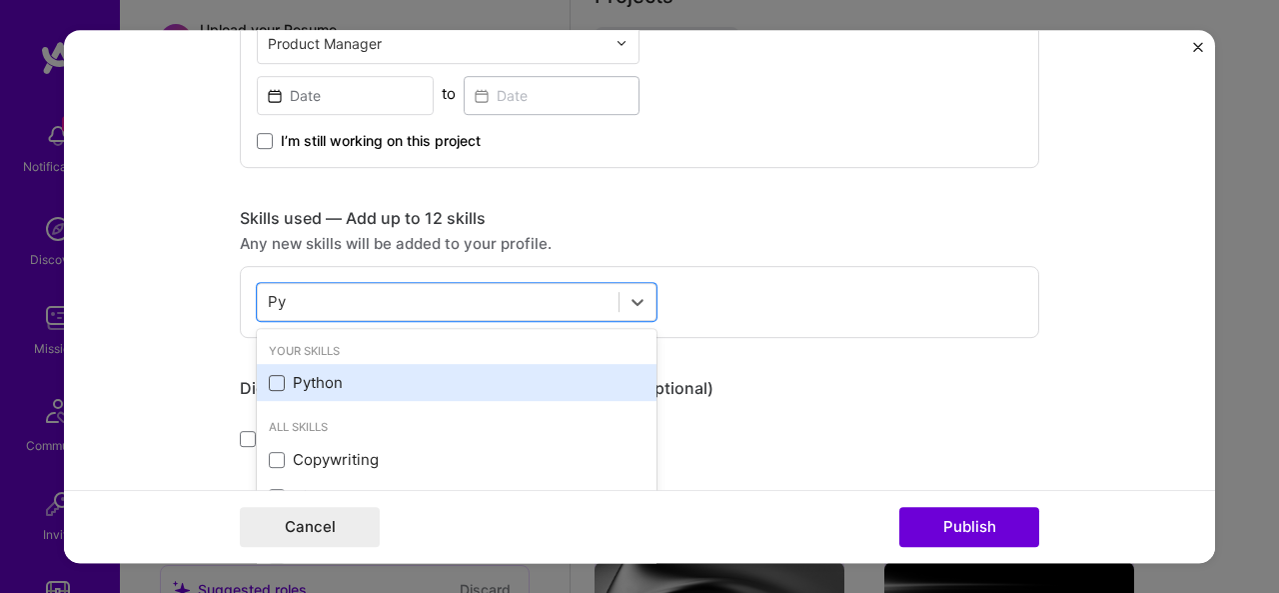
click at [269, 377] on span at bounding box center [277, 383] width 16 height 16
click at [0, 0] on input "checkbox" at bounding box center [0, 0] width 0 height 0
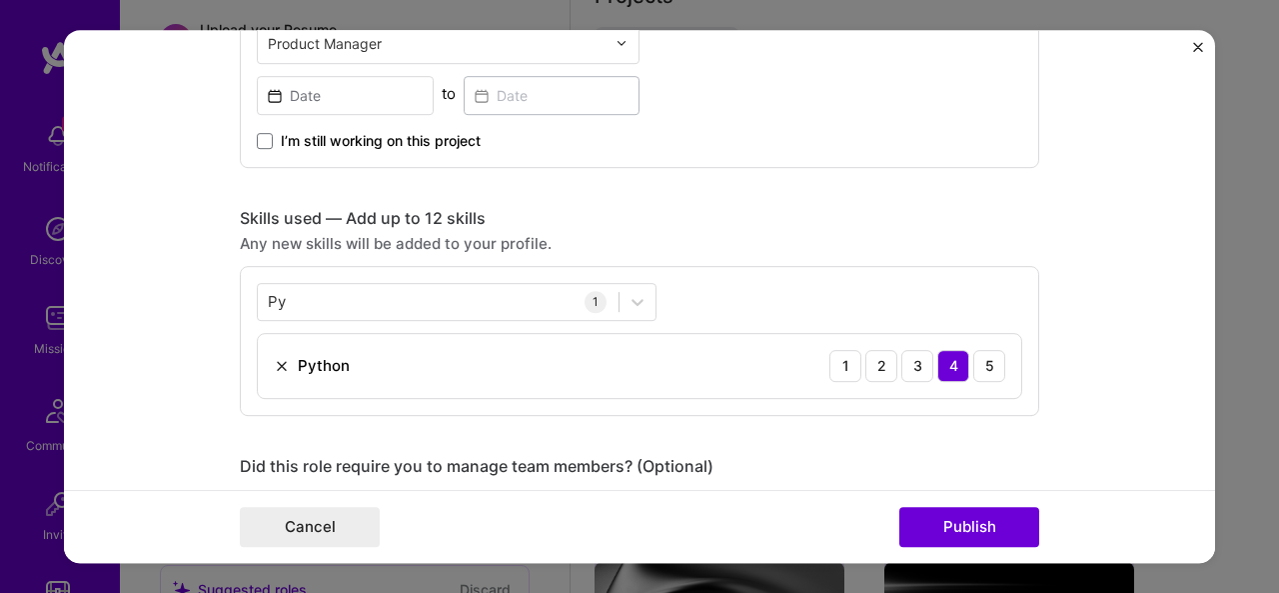
click at [978, 457] on div "Did this role require you to manage team members? (Optional)" at bounding box center [640, 466] width 800 height 21
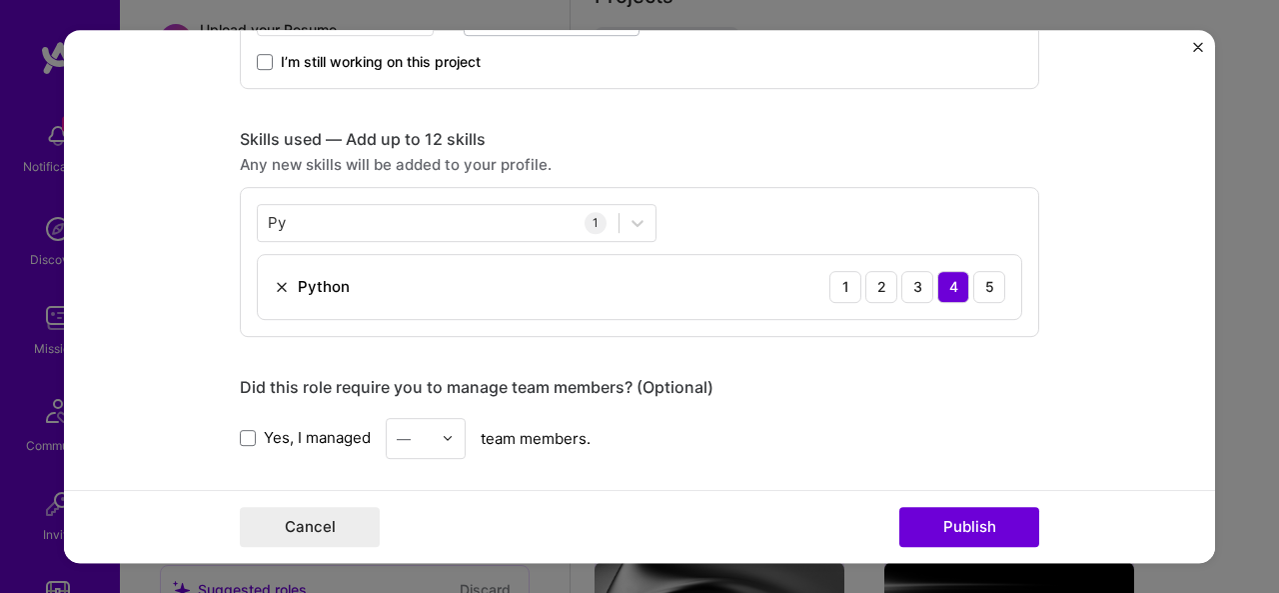
scroll to position [830, 0]
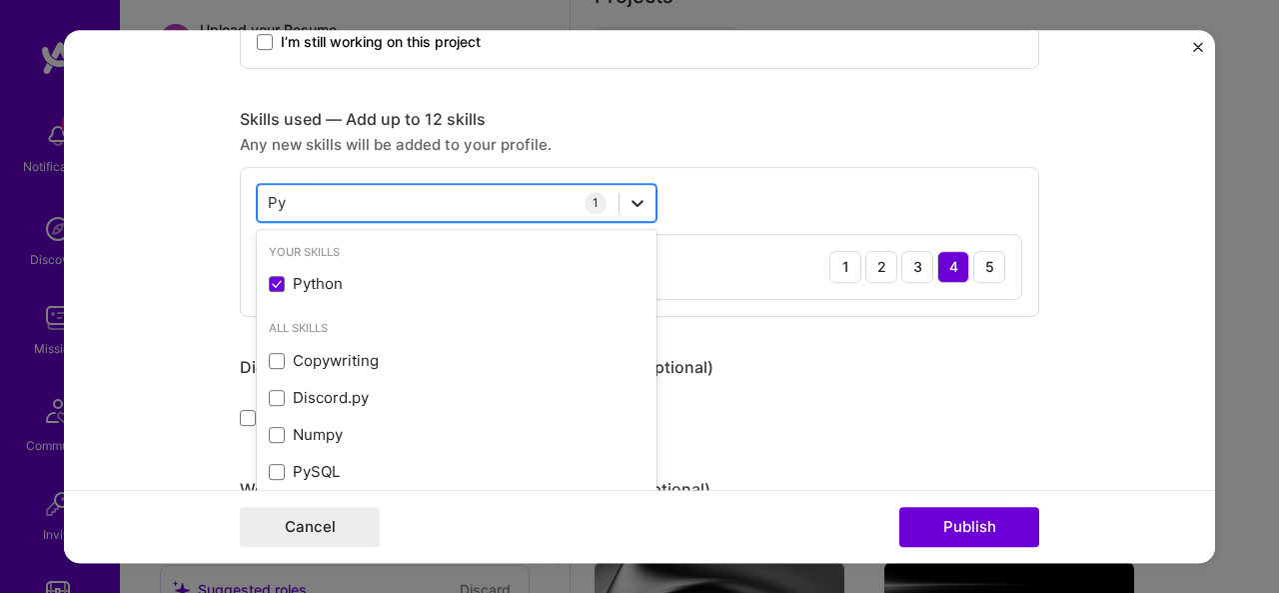
click at [629, 199] on icon at bounding box center [638, 203] width 20 height 20
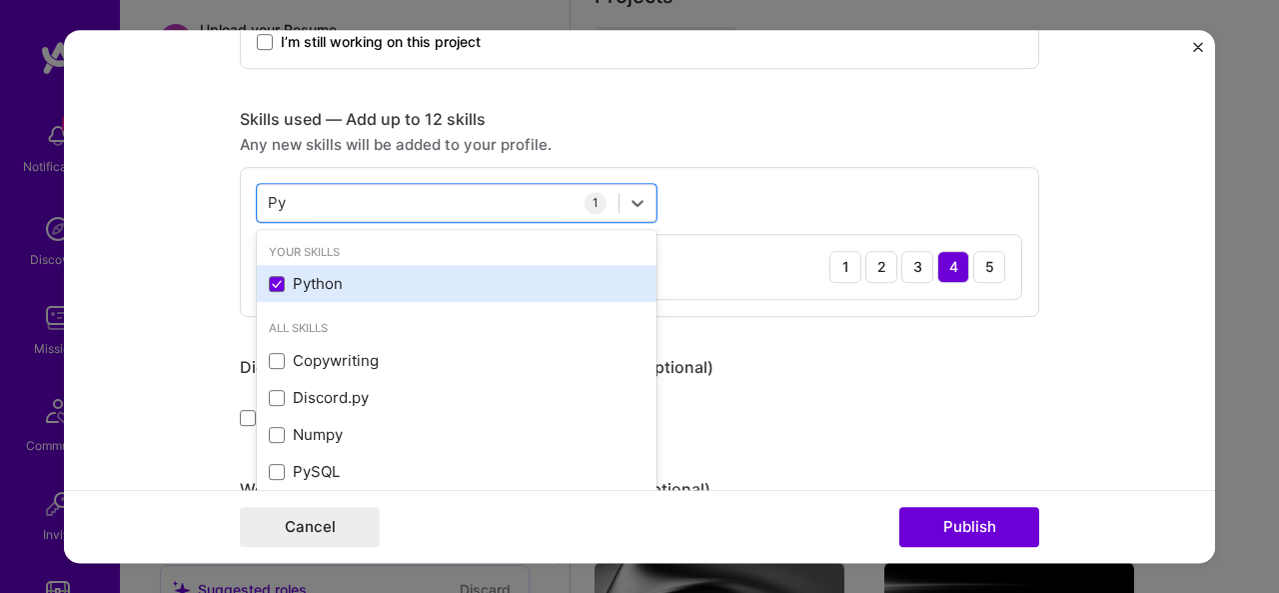
click at [414, 277] on div "Python" at bounding box center [457, 283] width 376 height 21
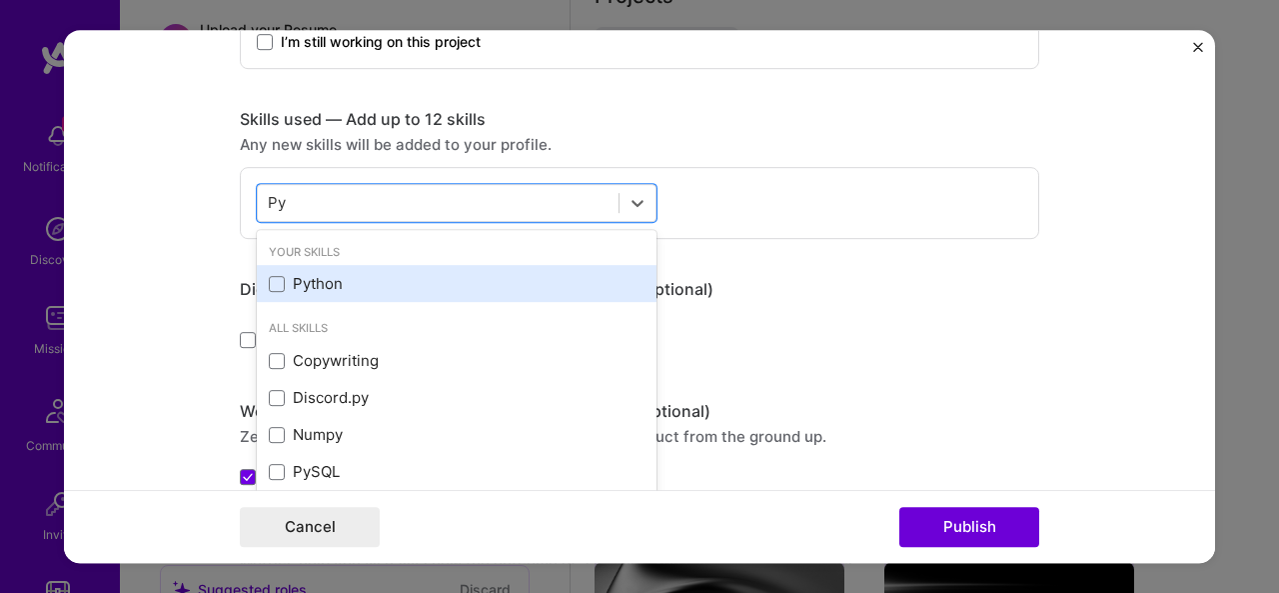
click at [414, 277] on div "Python" at bounding box center [457, 283] width 376 height 21
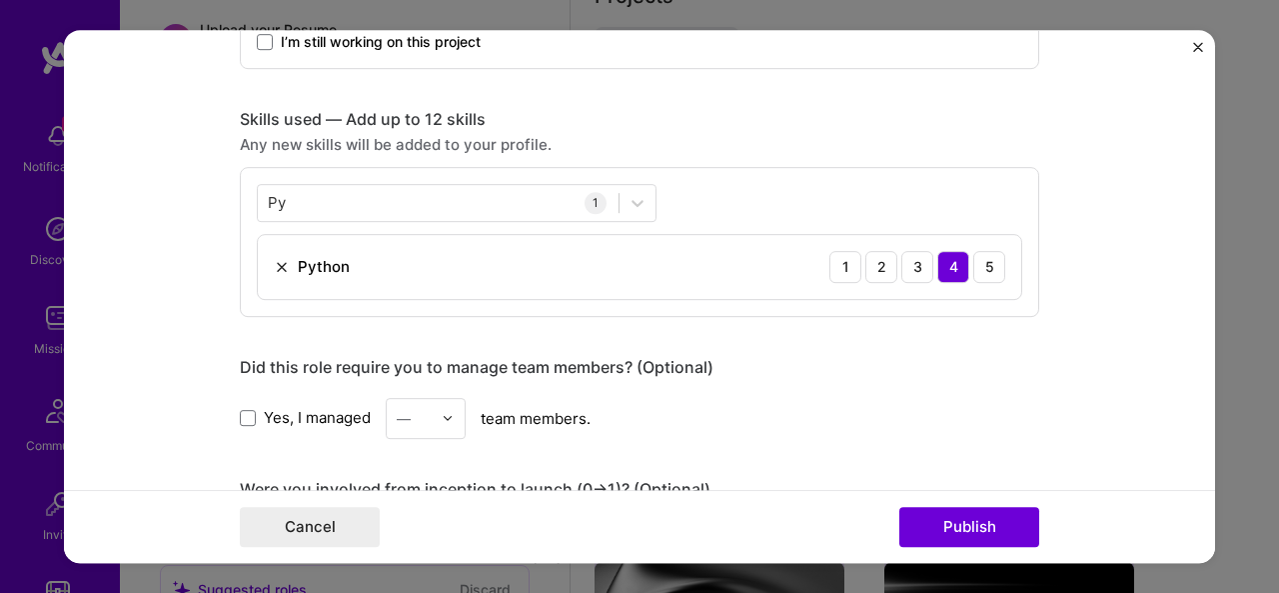
click at [797, 362] on div "Did this role require you to manage team members? (Optional)" at bounding box center [640, 367] width 800 height 21
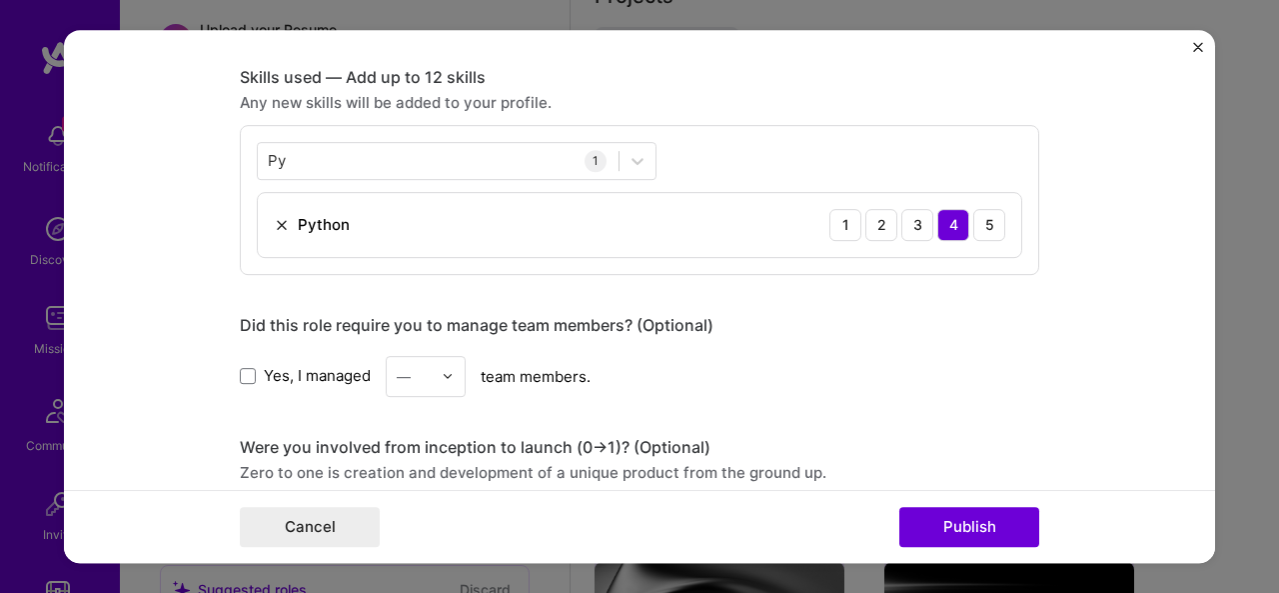
scroll to position [860, 0]
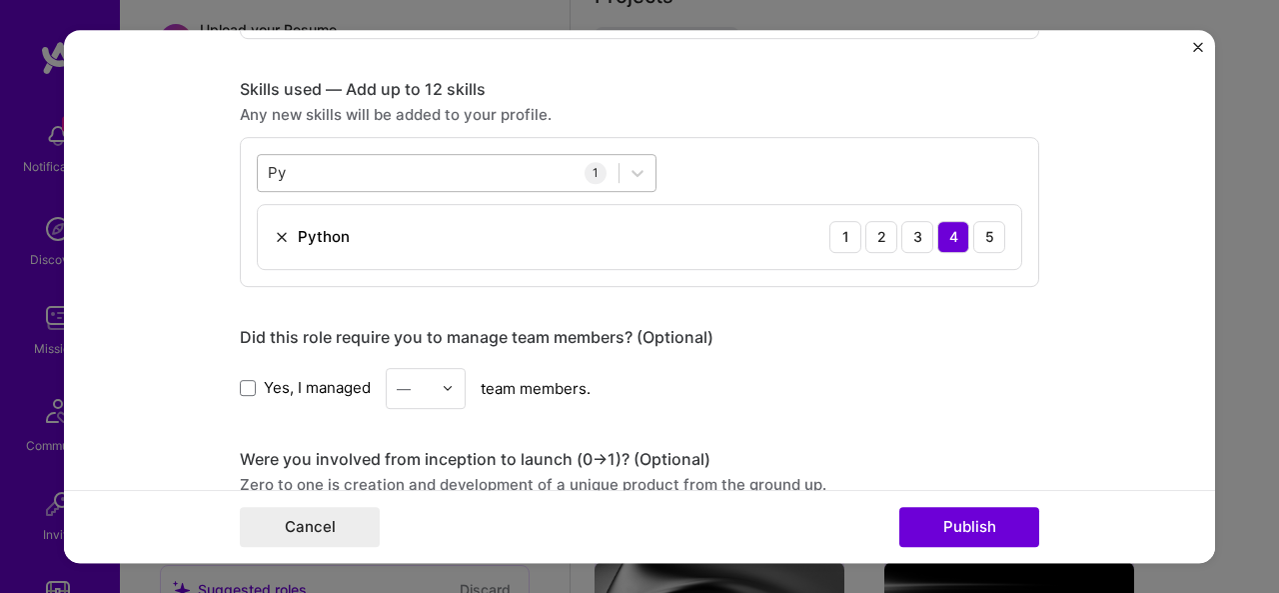
click at [465, 171] on div "Py Py" at bounding box center [438, 172] width 361 height 33
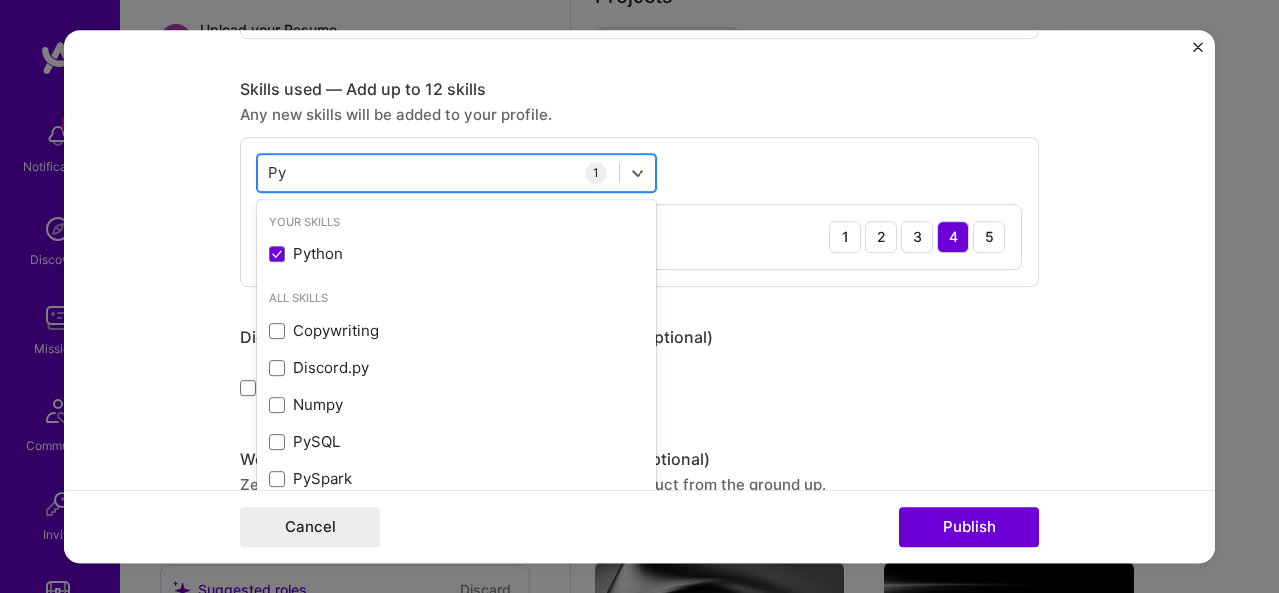
type input "P"
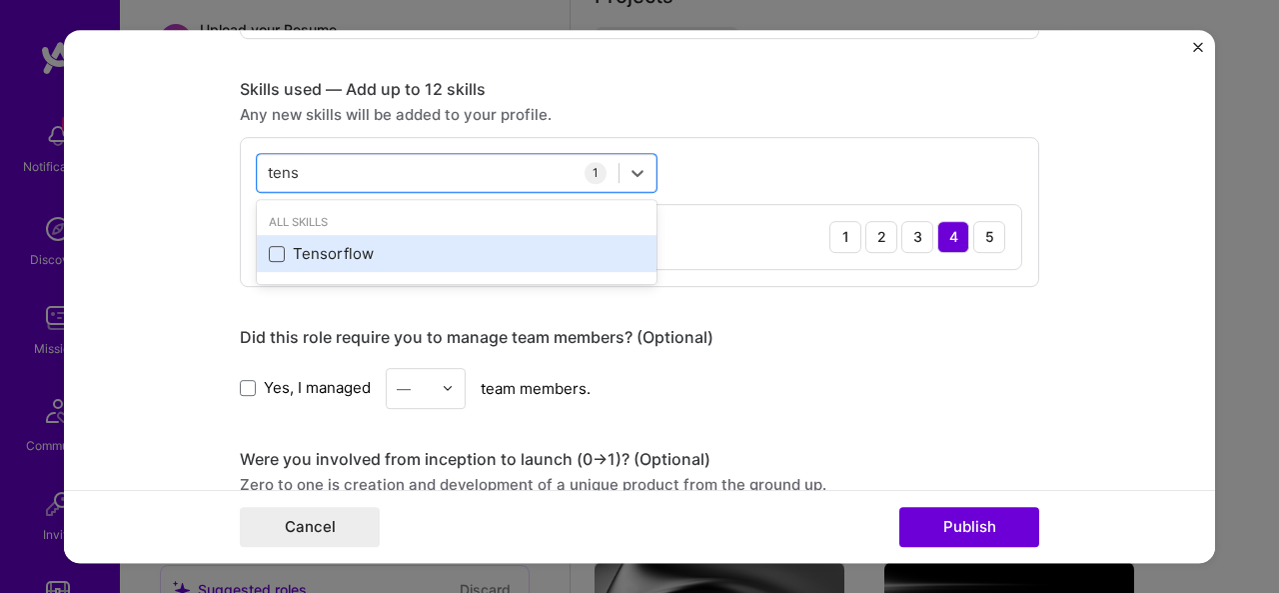
click at [269, 252] on span at bounding box center [277, 254] width 16 height 16
click at [0, 0] on input "checkbox" at bounding box center [0, 0] width 0 height 0
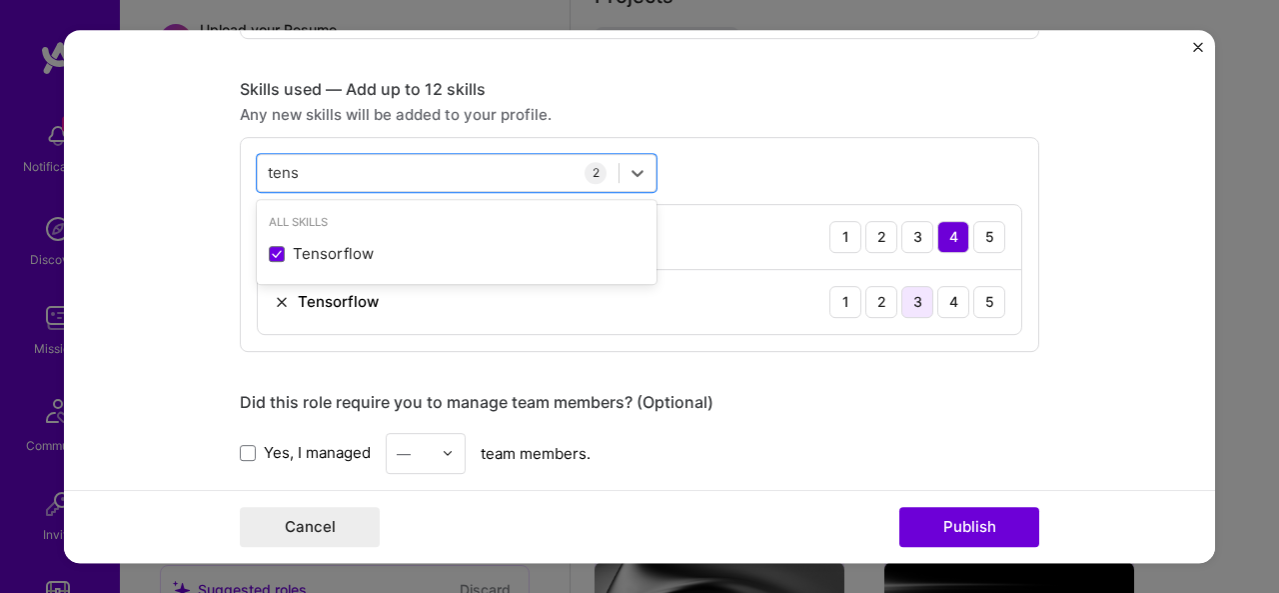
type input "tens"
click at [913, 306] on div "3" at bounding box center [918, 302] width 32 height 32
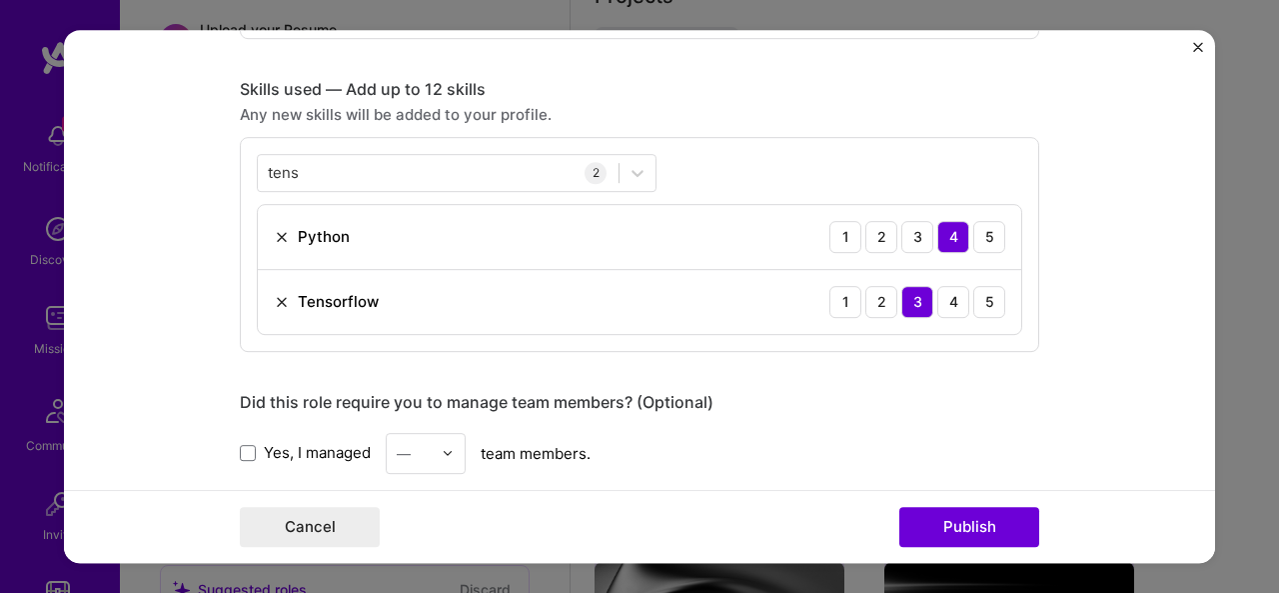
click at [1101, 272] on form "Project title AI Automation / ML / Agentic Solutions Company TurretStone Projec…" at bounding box center [639, 297] width 1151 height 534
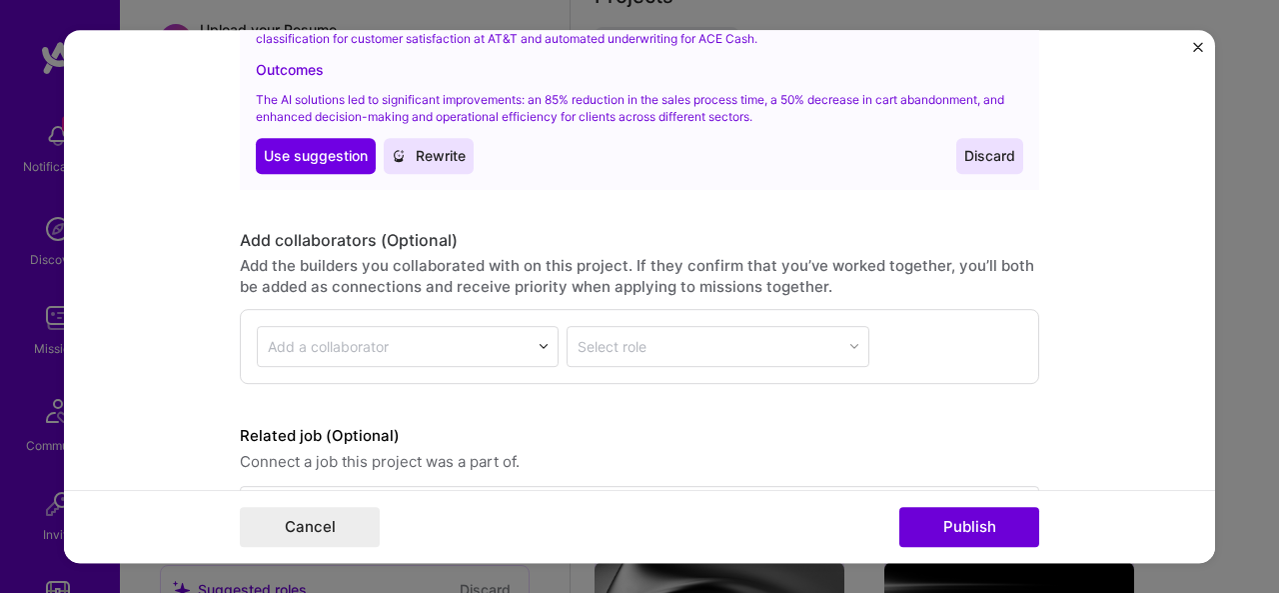
scroll to position [2543, 0]
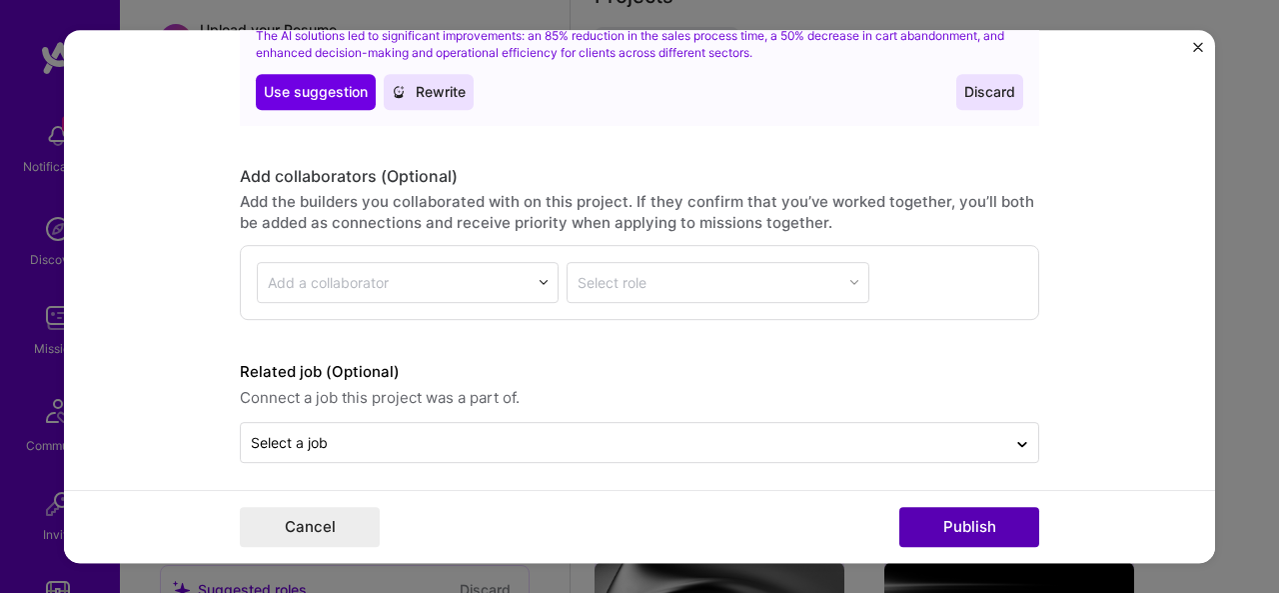
click at [971, 527] on button "Publish" at bounding box center [970, 527] width 140 height 40
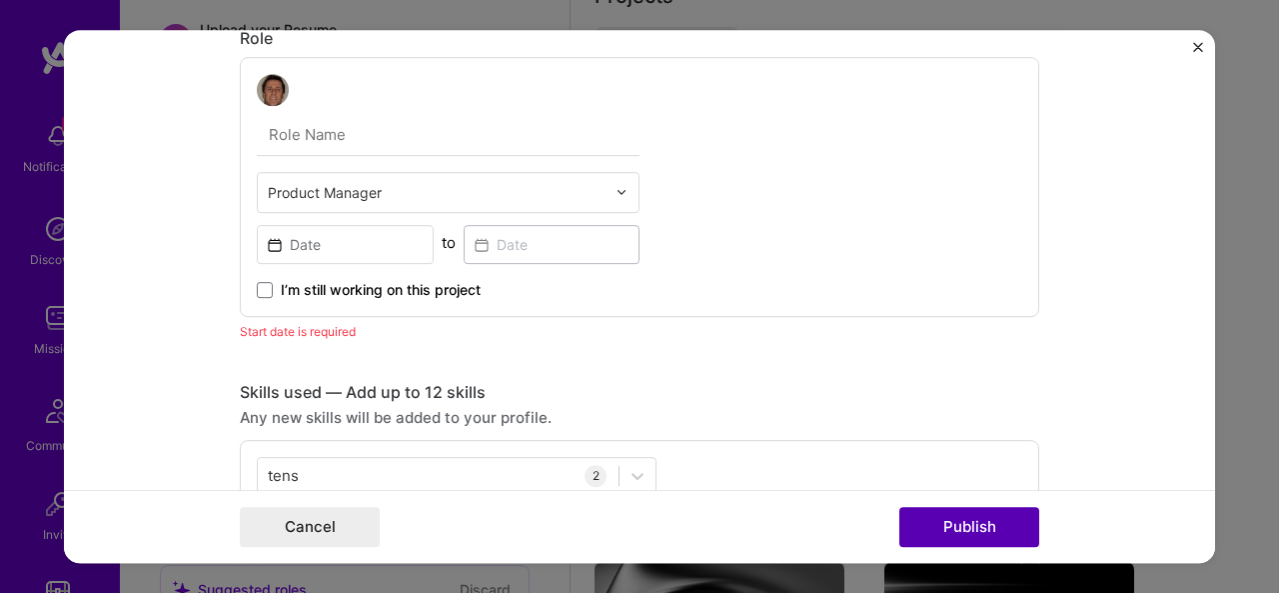
scroll to position [580, 0]
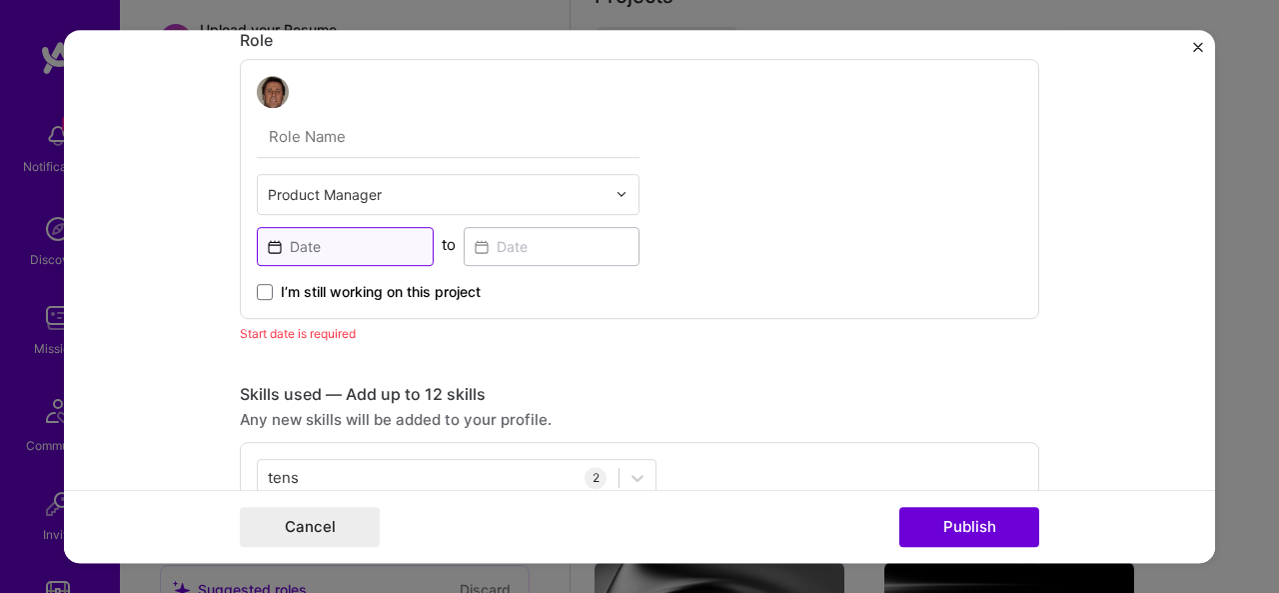
click at [331, 243] on input at bounding box center [345, 246] width 177 height 39
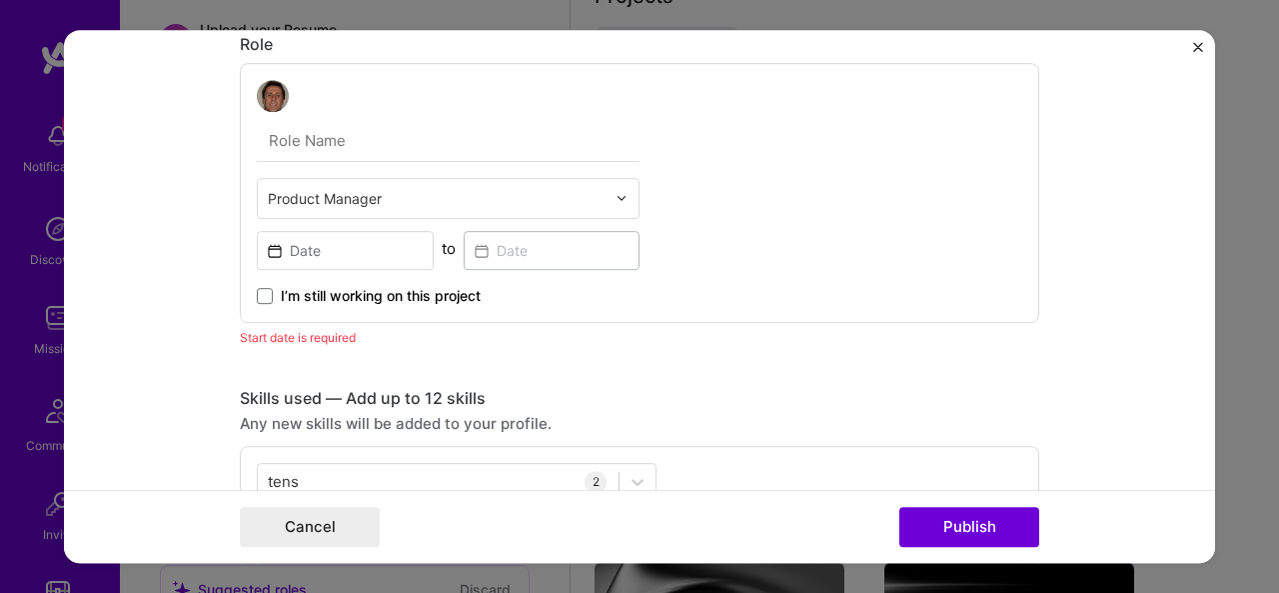
scroll to position [522, 0]
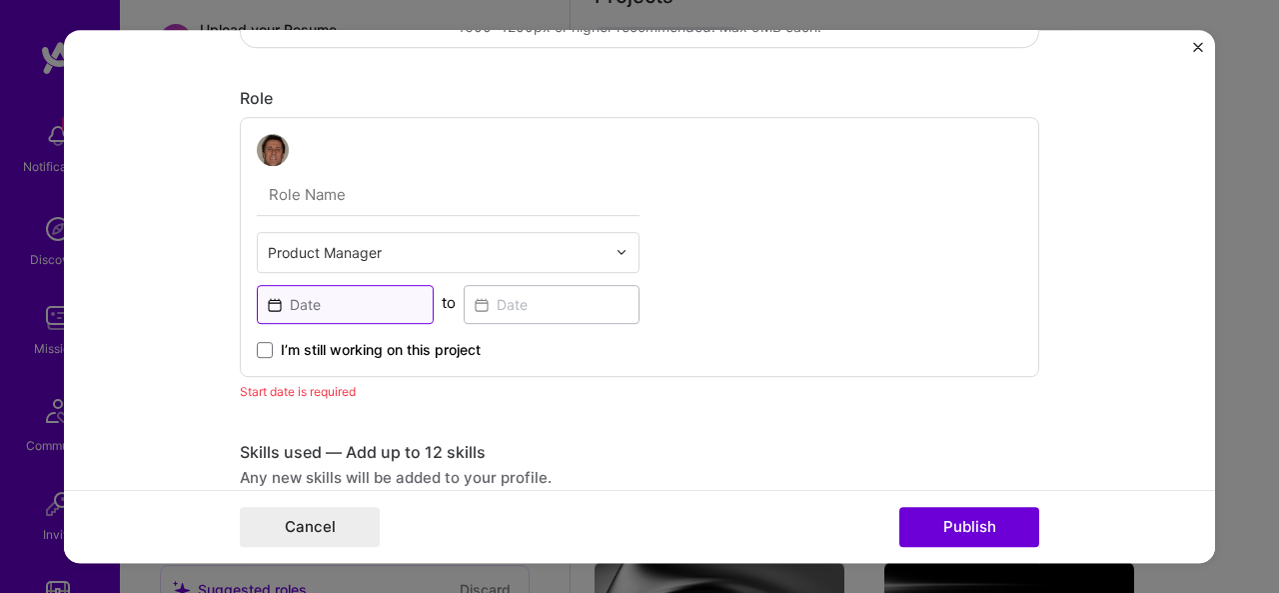
click at [334, 303] on input at bounding box center [345, 304] width 177 height 39
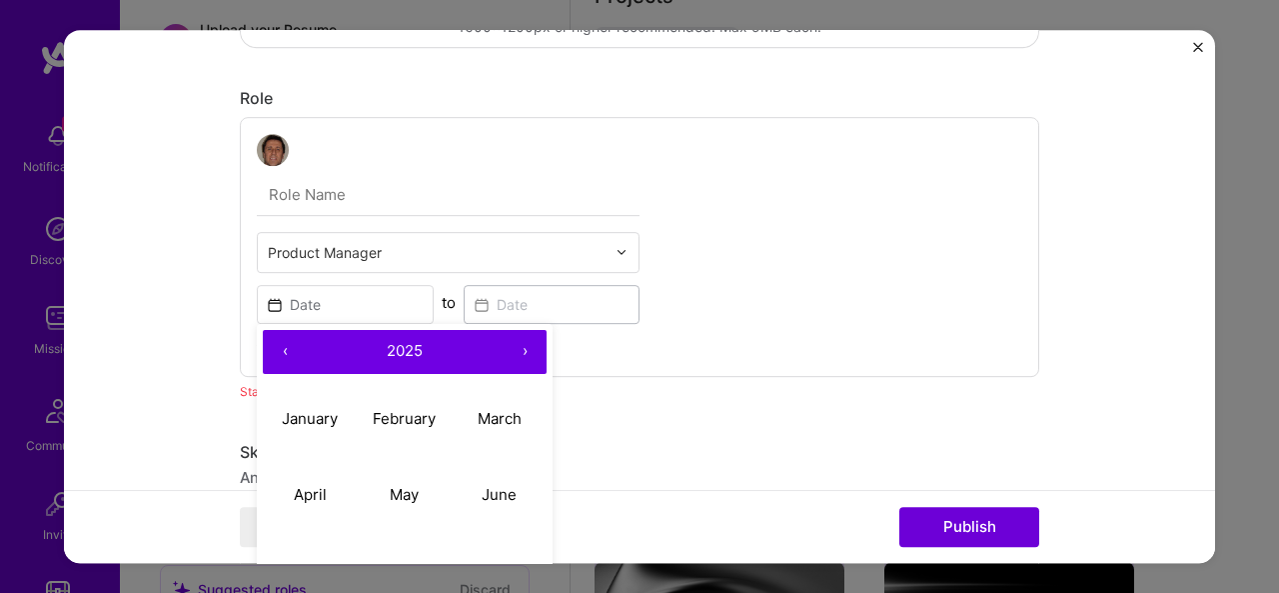
click at [276, 351] on button "‹" at bounding box center [285, 352] width 44 height 44
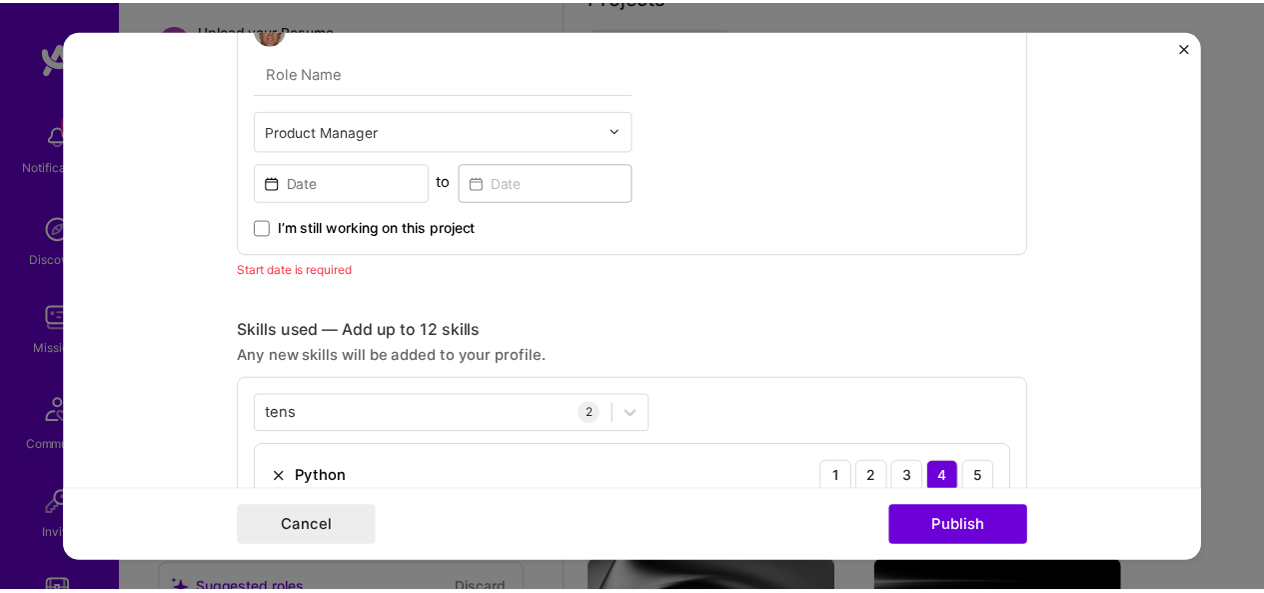
scroll to position [640, 0]
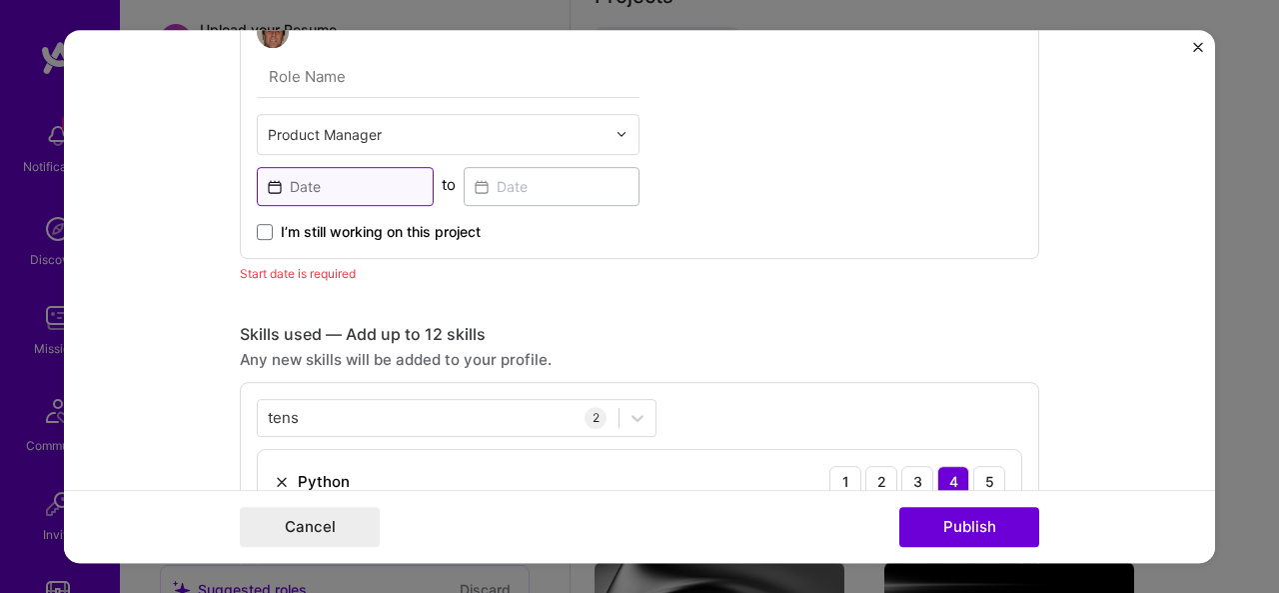
click at [354, 185] on input at bounding box center [345, 186] width 177 height 39
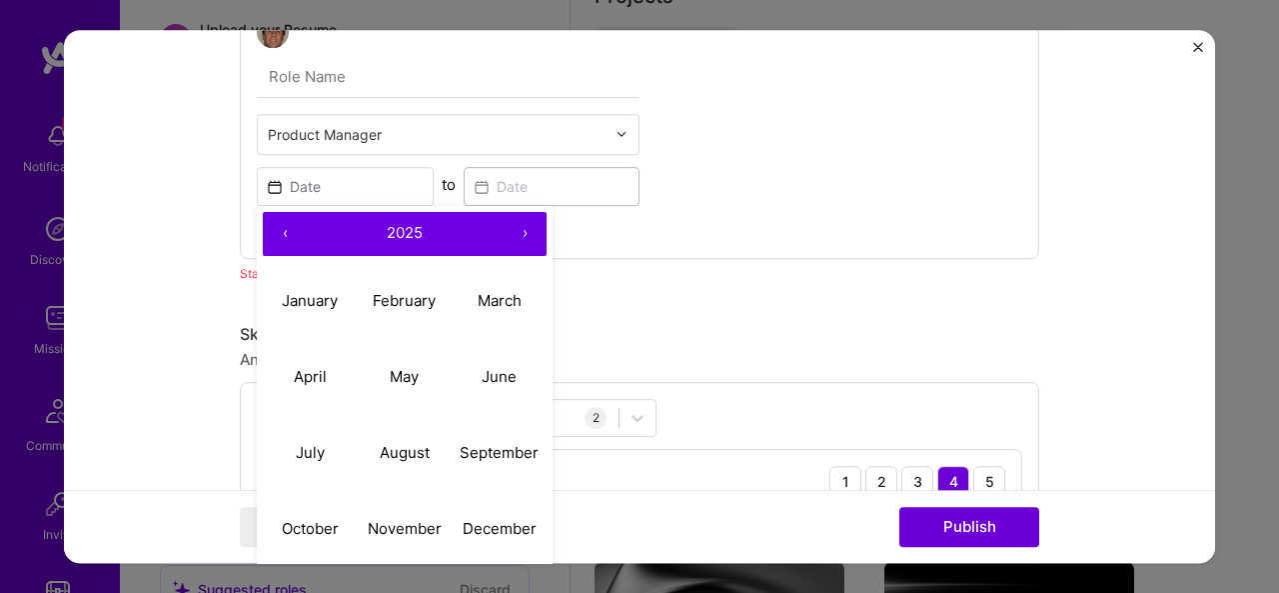
click at [282, 234] on button "‹" at bounding box center [285, 234] width 44 height 44
click at [498, 532] on abbr "December" at bounding box center [500, 528] width 74 height 19
type input "[DATE]"
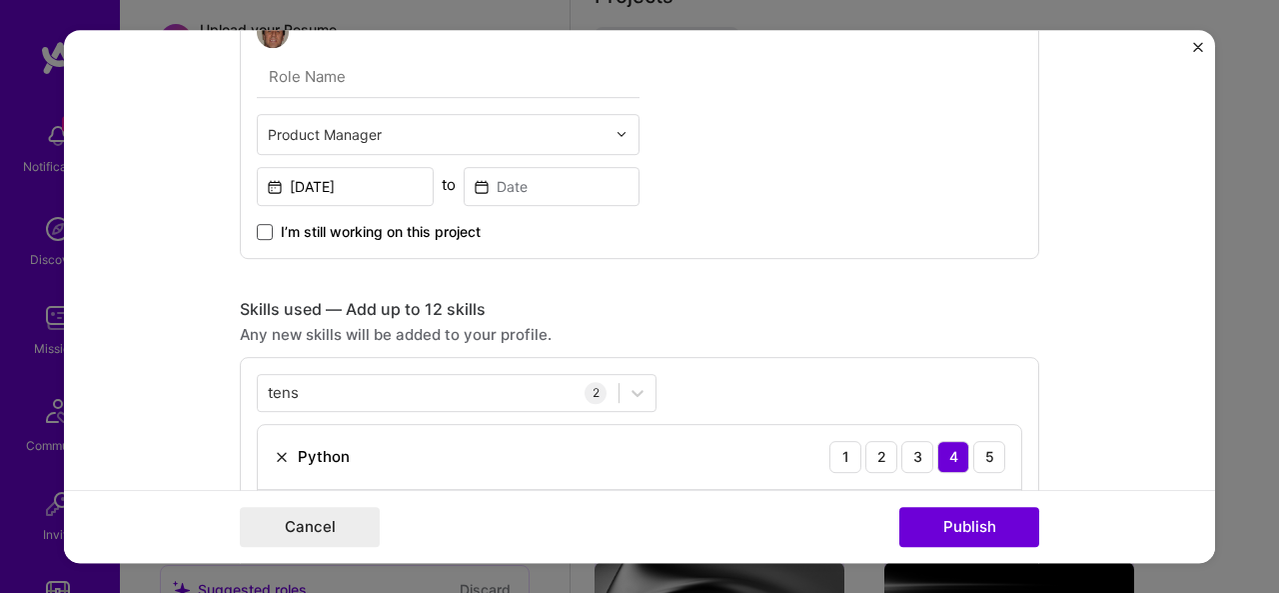
click at [260, 227] on span at bounding box center [265, 232] width 16 height 16
click at [0, 0] on input "I’m still working on this project" at bounding box center [0, 0] width 0 height 0
click at [960, 523] on button "Publish" at bounding box center [970, 527] width 140 height 40
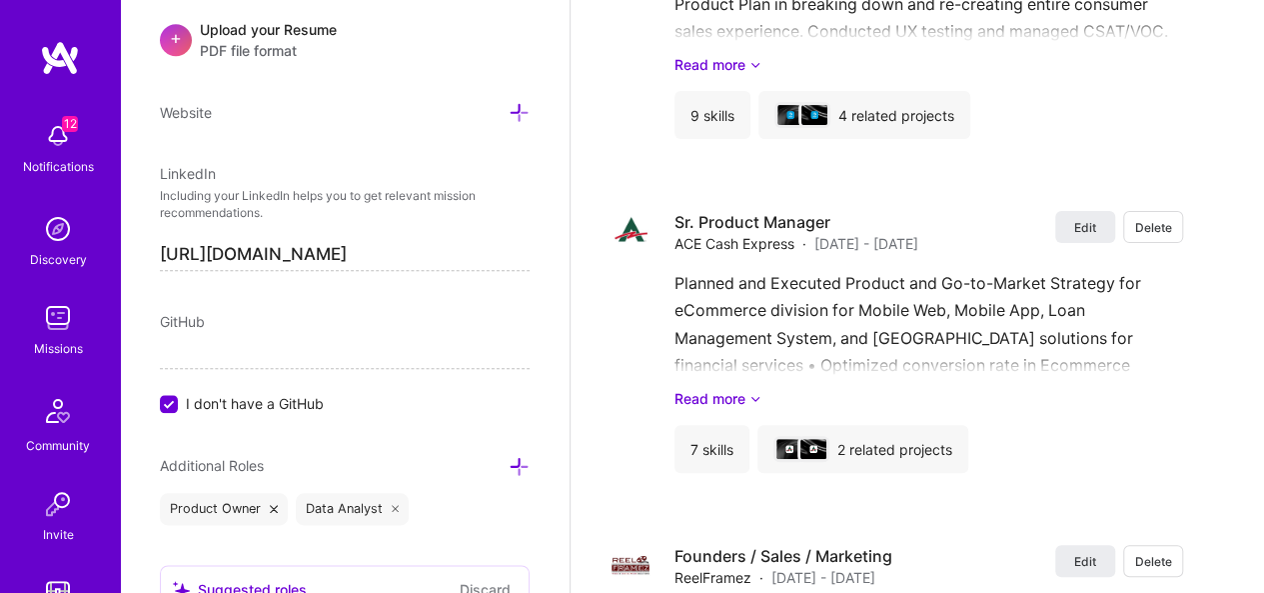
scroll to position [7744, 0]
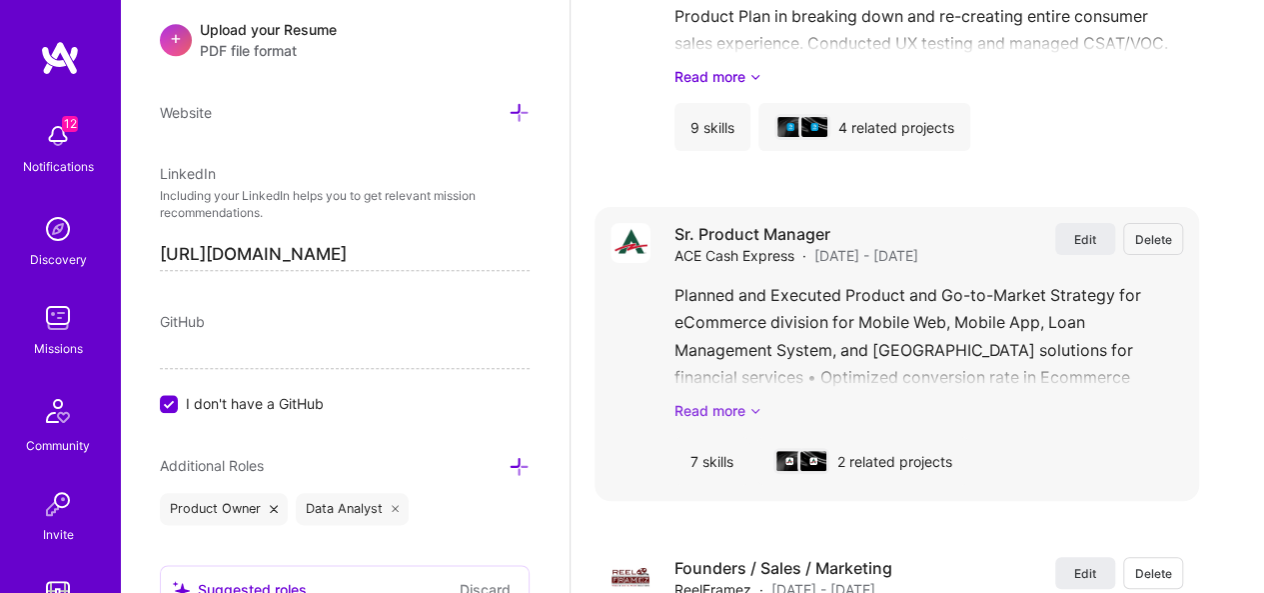
click at [755, 408] on icon at bounding box center [756, 410] width 12 height 21
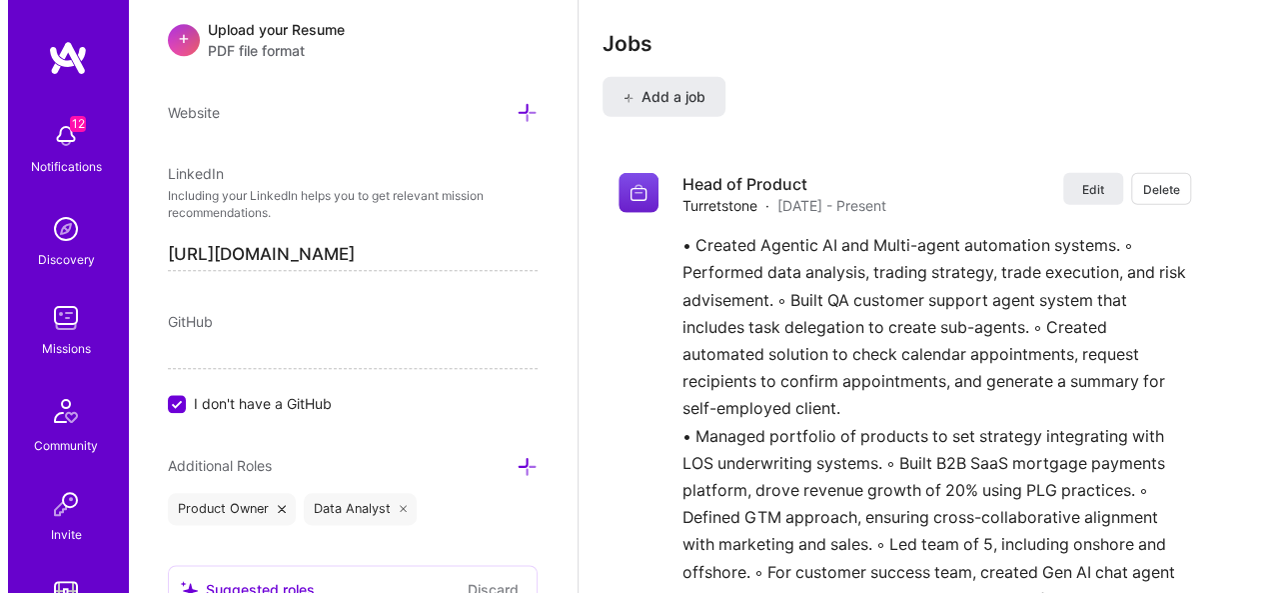
scroll to position [6462, 0]
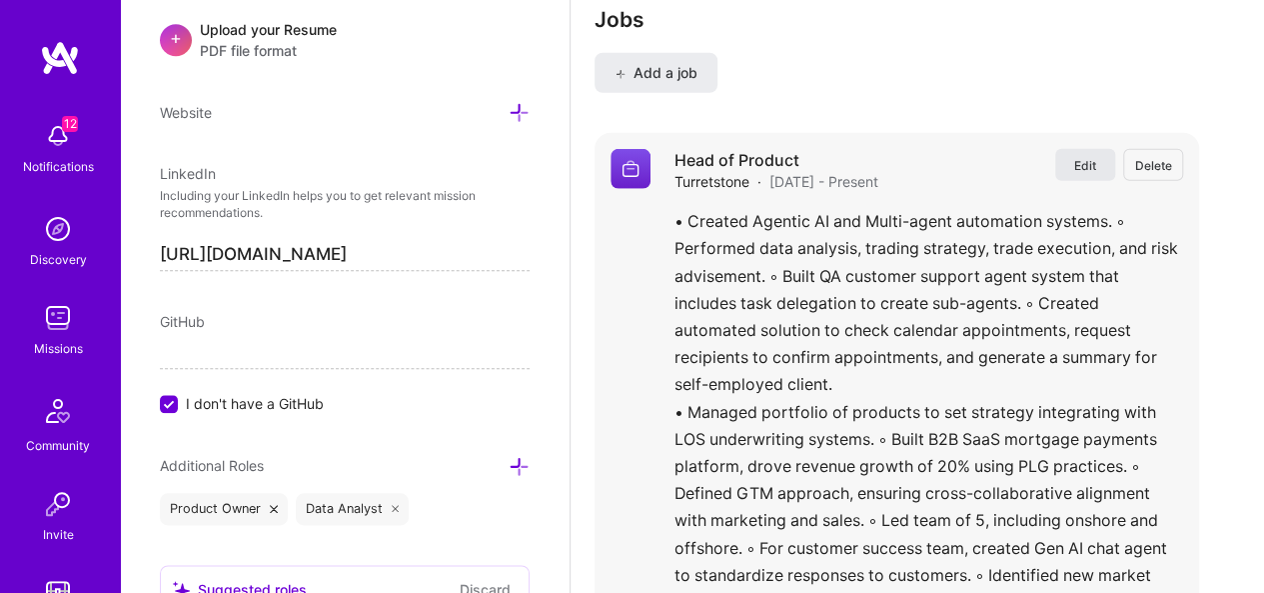
click at [1111, 163] on button "Edit" at bounding box center [1085, 165] width 60 height 32
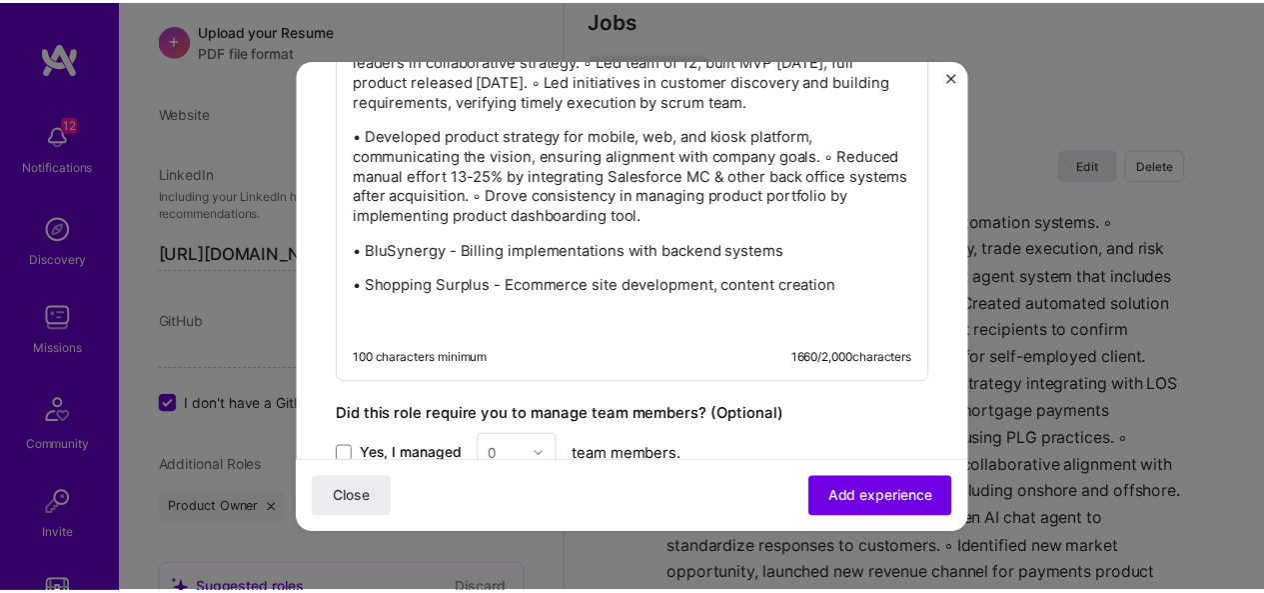
scroll to position [1830, 0]
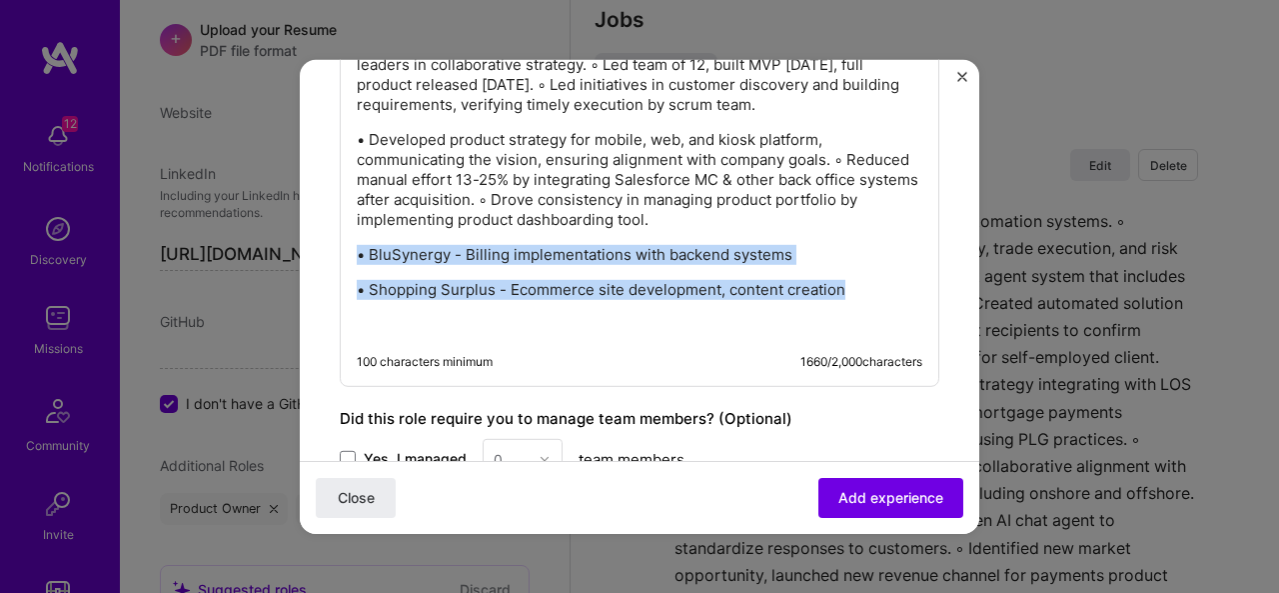
drag, startPoint x: 868, startPoint y: 308, endPoint x: 319, endPoint y: 258, distance: 551.0
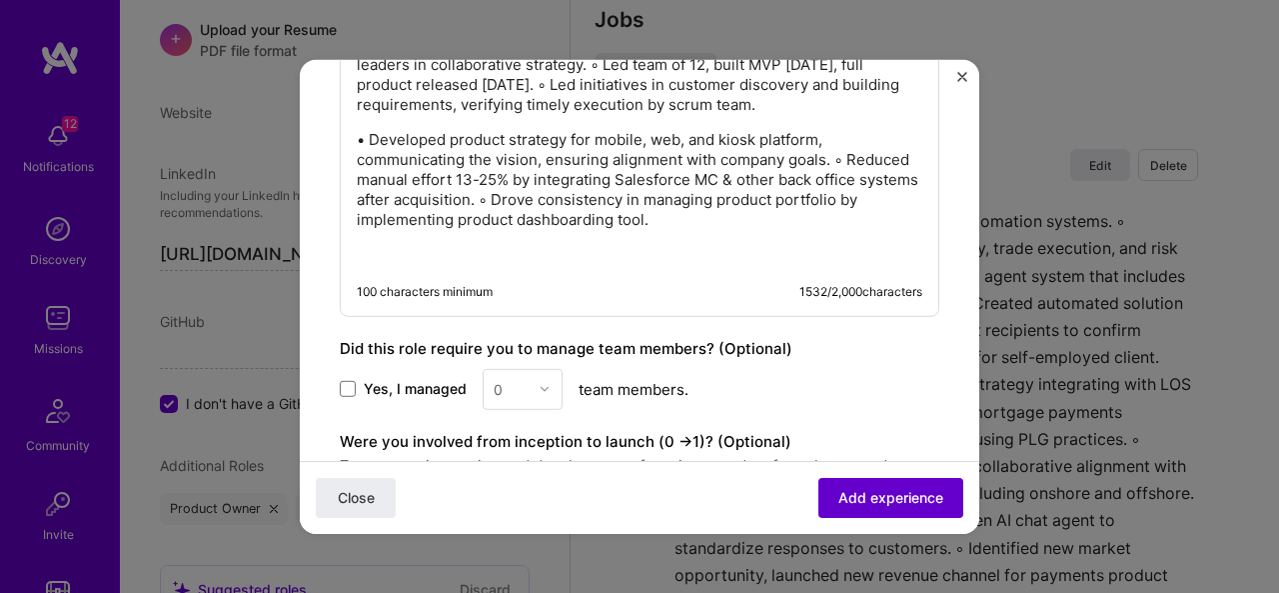
click at [881, 501] on span "Add experience" at bounding box center [891, 498] width 105 height 20
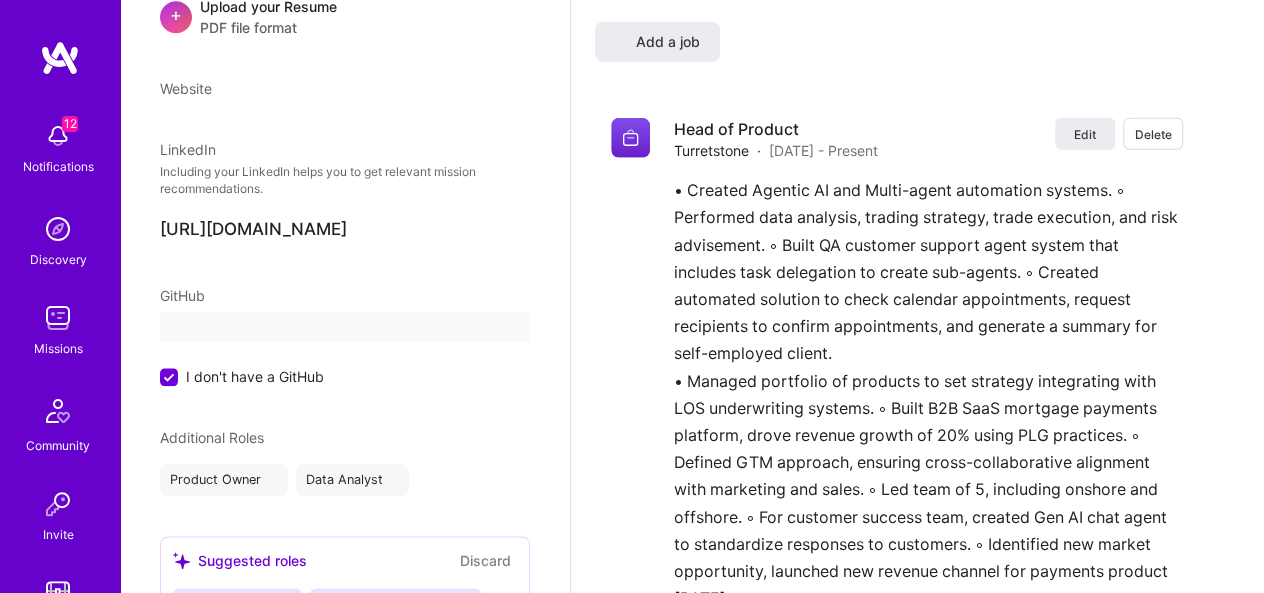
select select "US"
select select "Right Now"
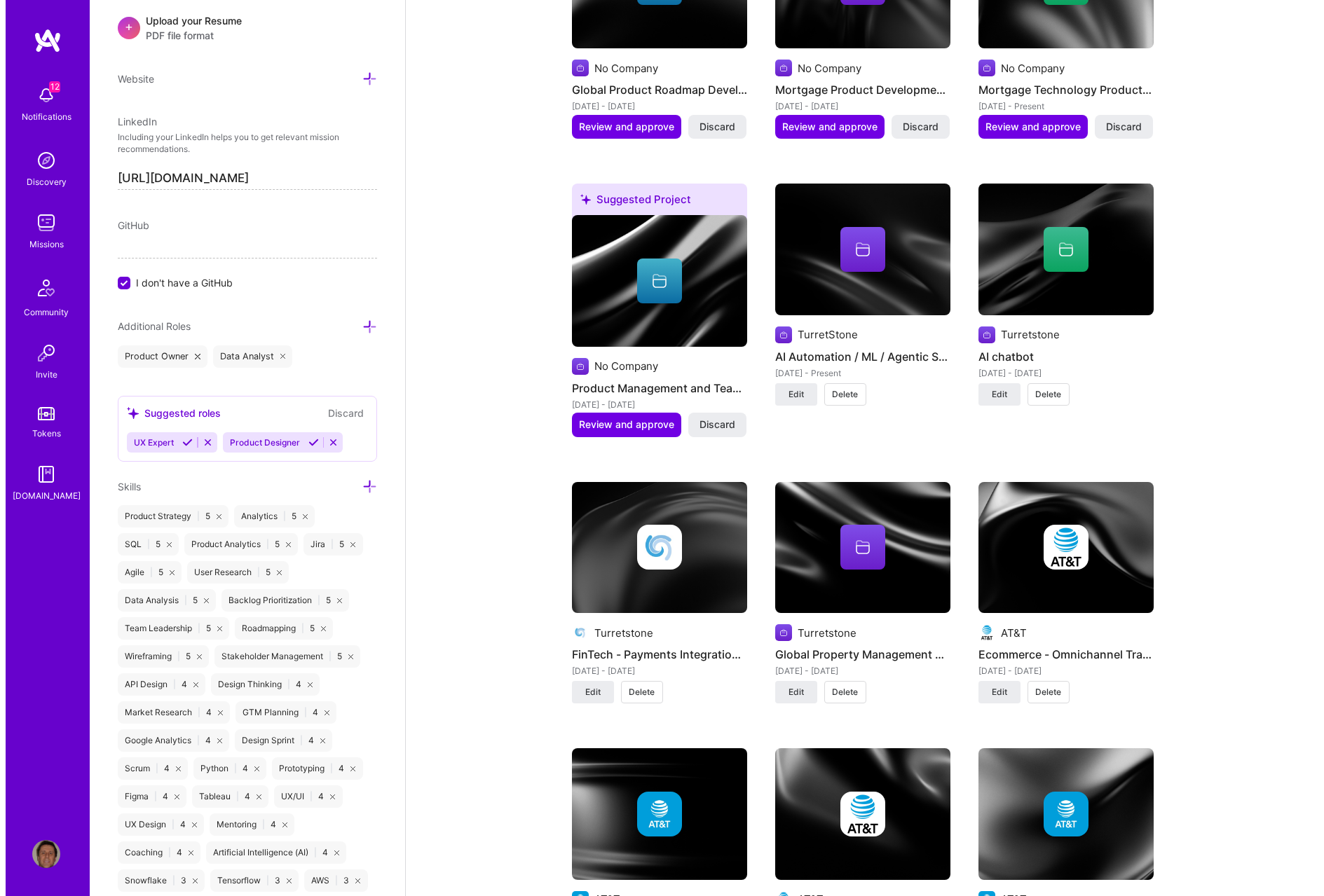
scroll to position [2145, 0]
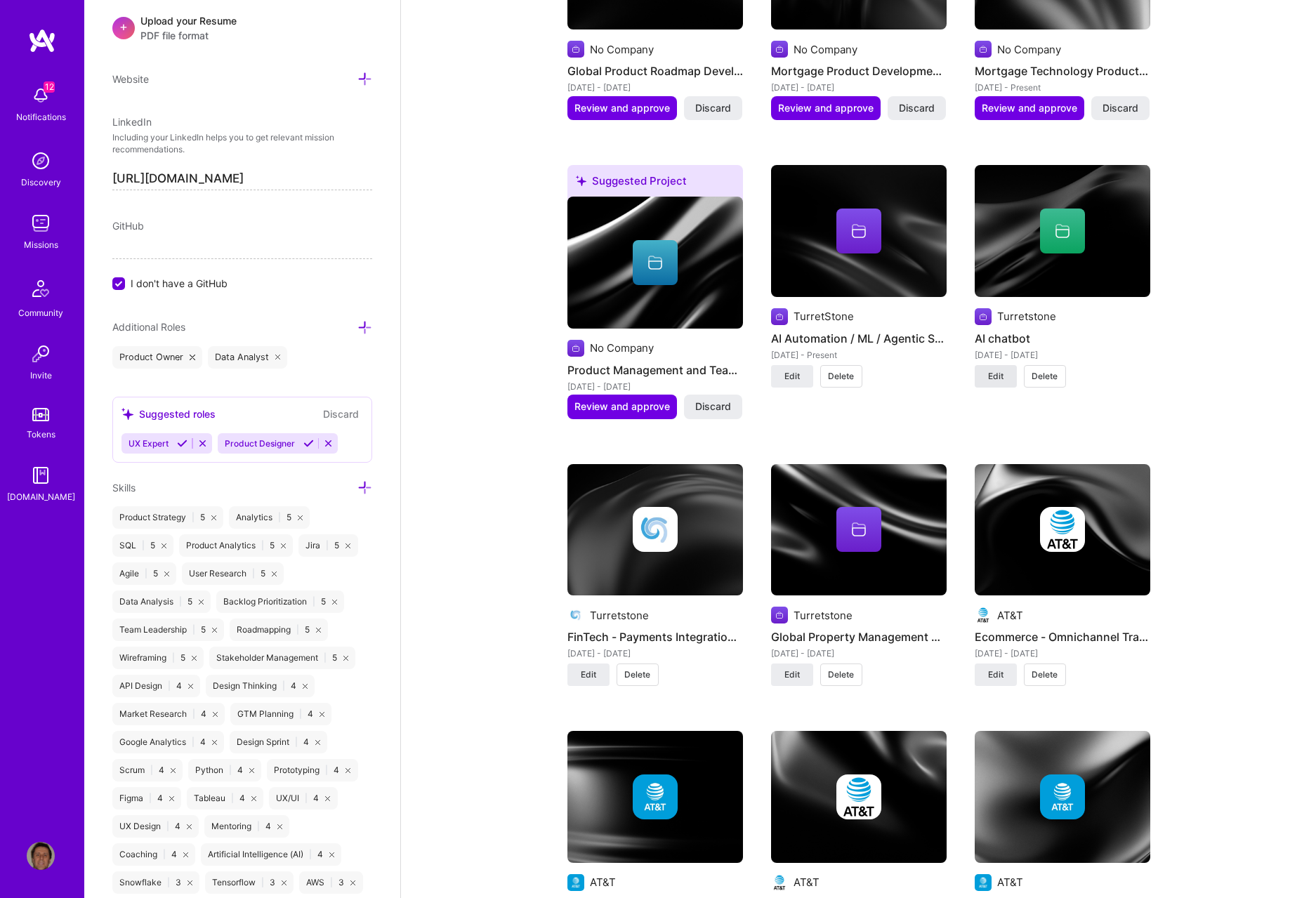
click at [887, 370] on span "Edit" at bounding box center [996, 377] width 15 height 13
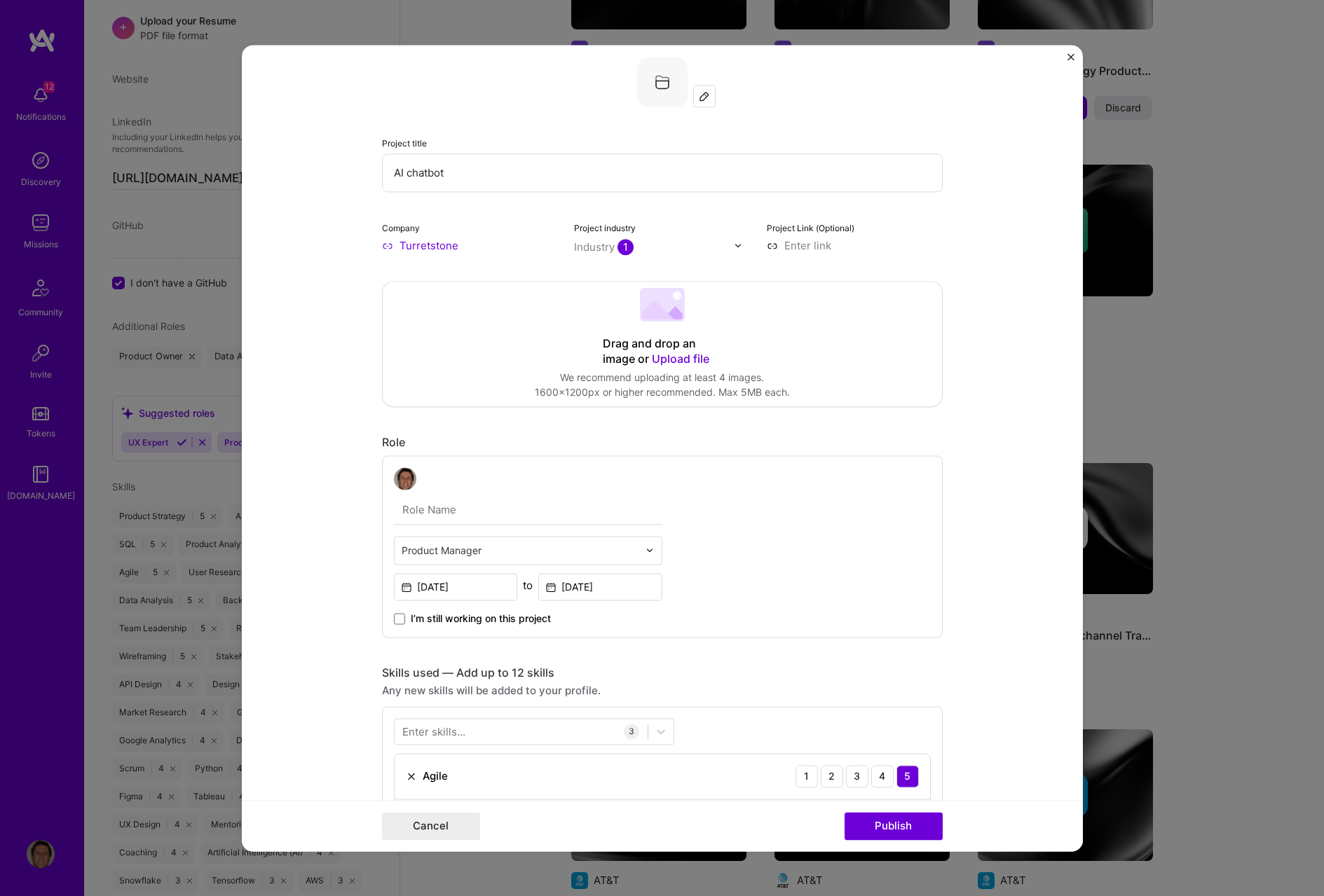
scroll to position [0, 0]
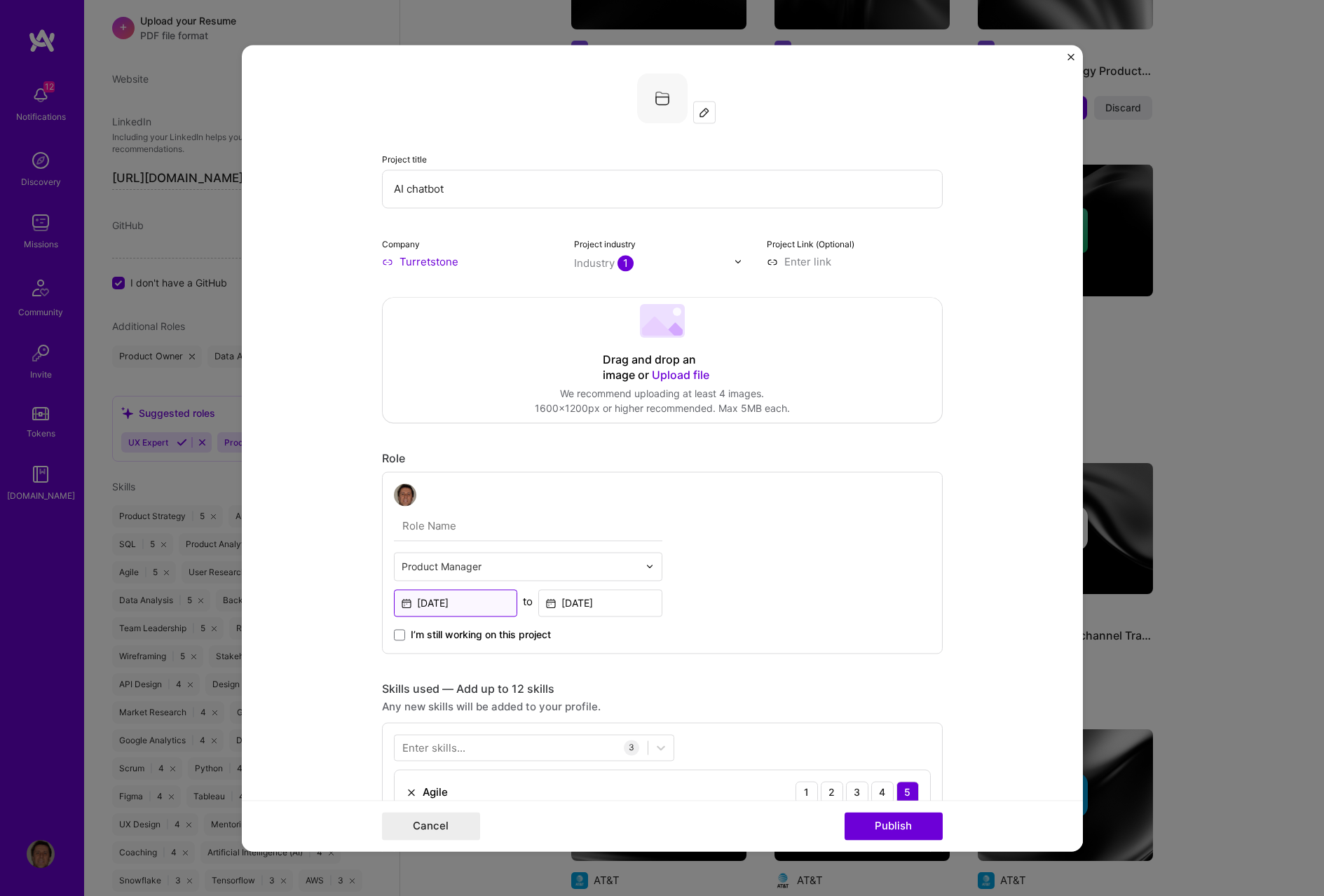
click at [462, 415] on input "[DATE]" at bounding box center [456, 603] width 124 height 27
click at [886, 269] on form "Project title AI chatbot Company Turretstone Project industry Industry 1 Projec…" at bounding box center [662, 448] width 841 height 806
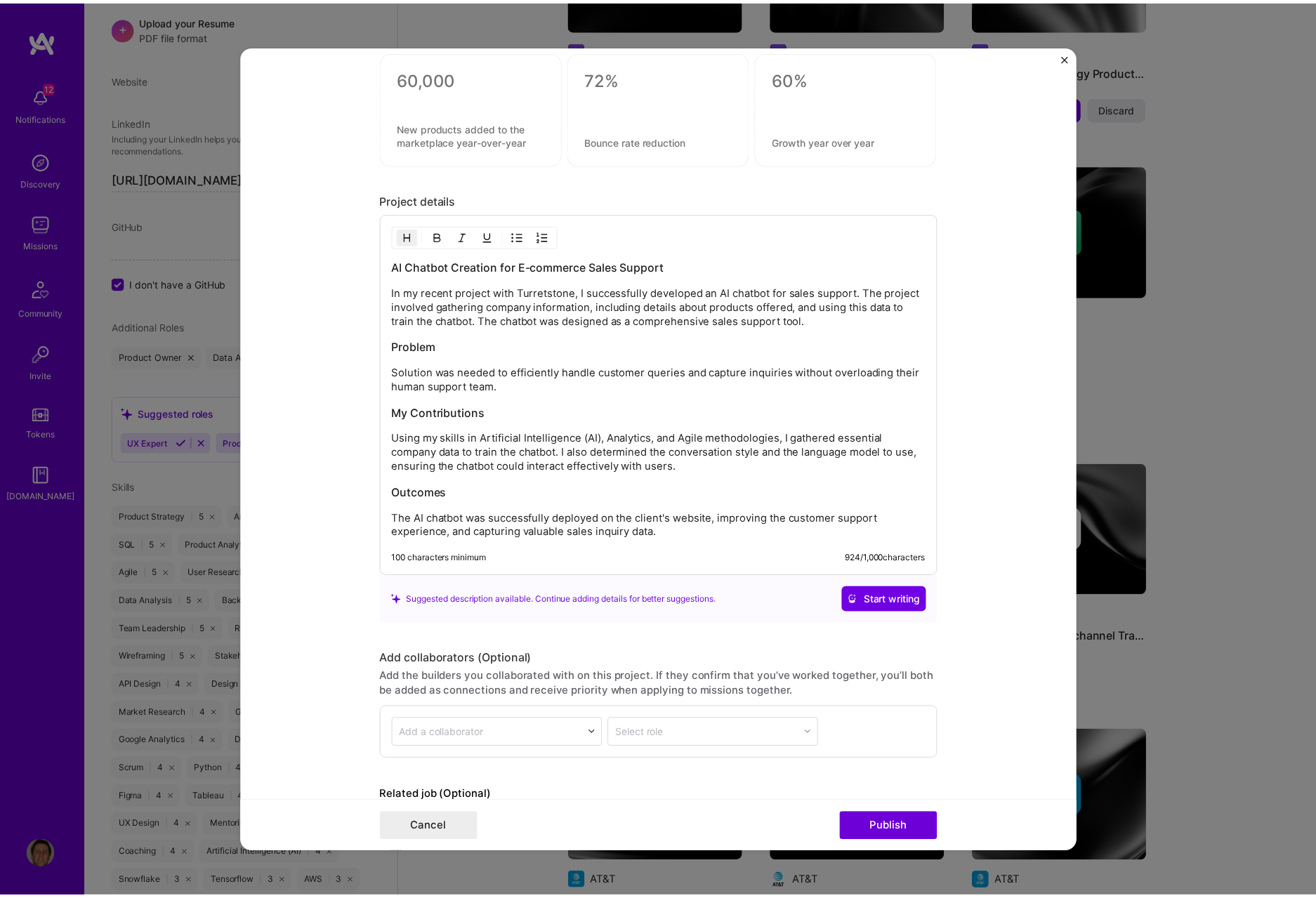
scroll to position [1198, 0]
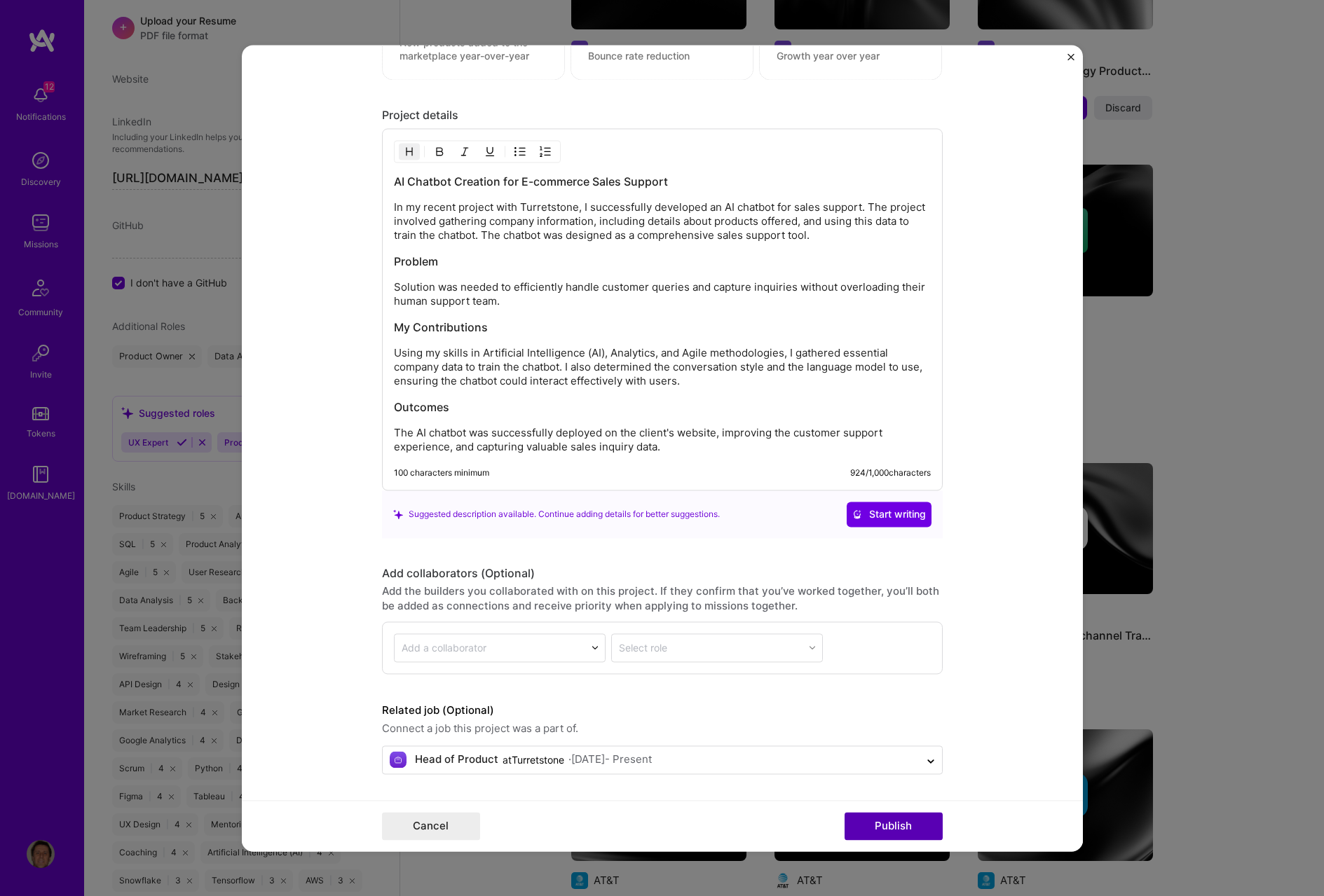
click at [886, 415] on button "Publish" at bounding box center [893, 826] width 98 height 28
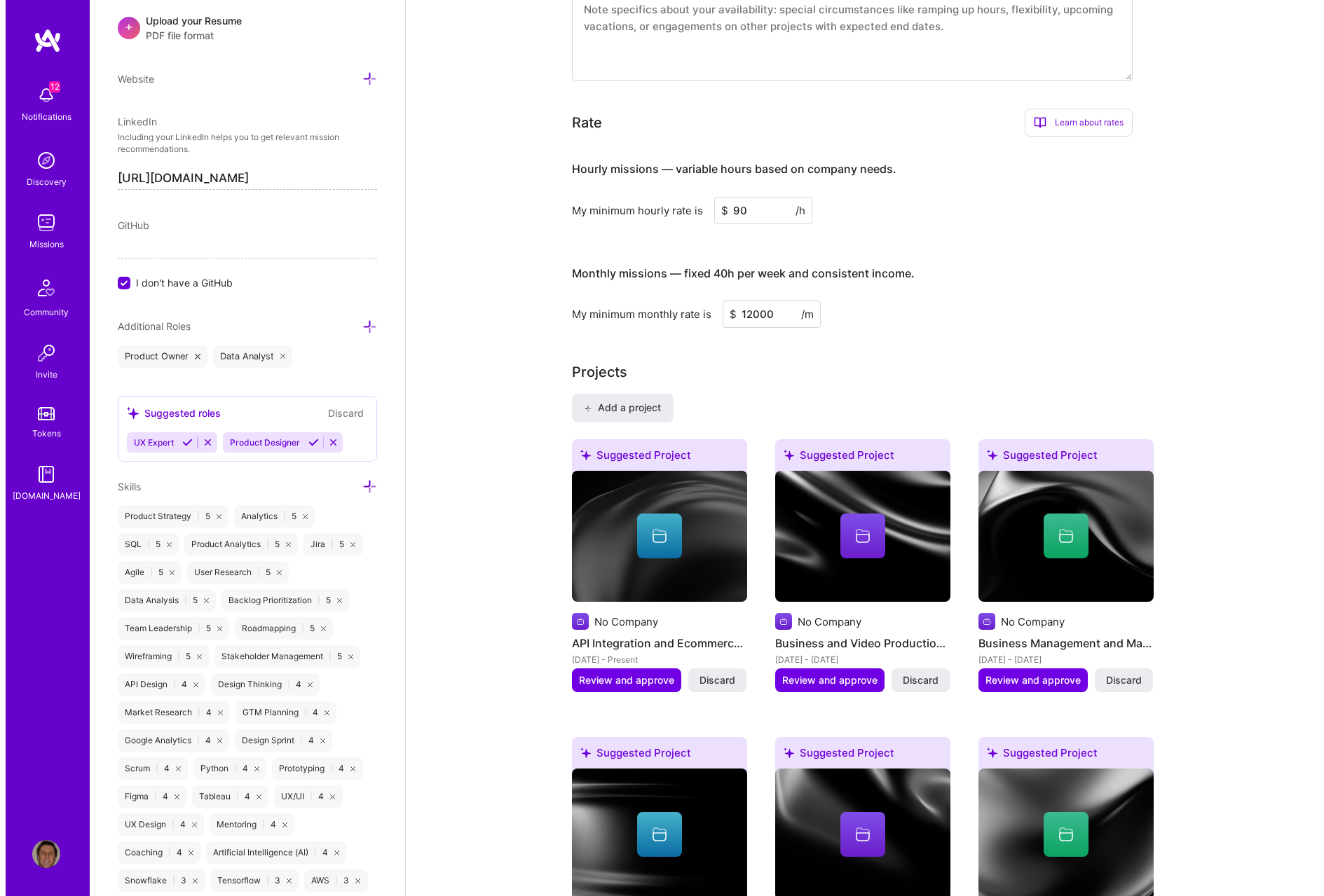
scroll to position [995, 0]
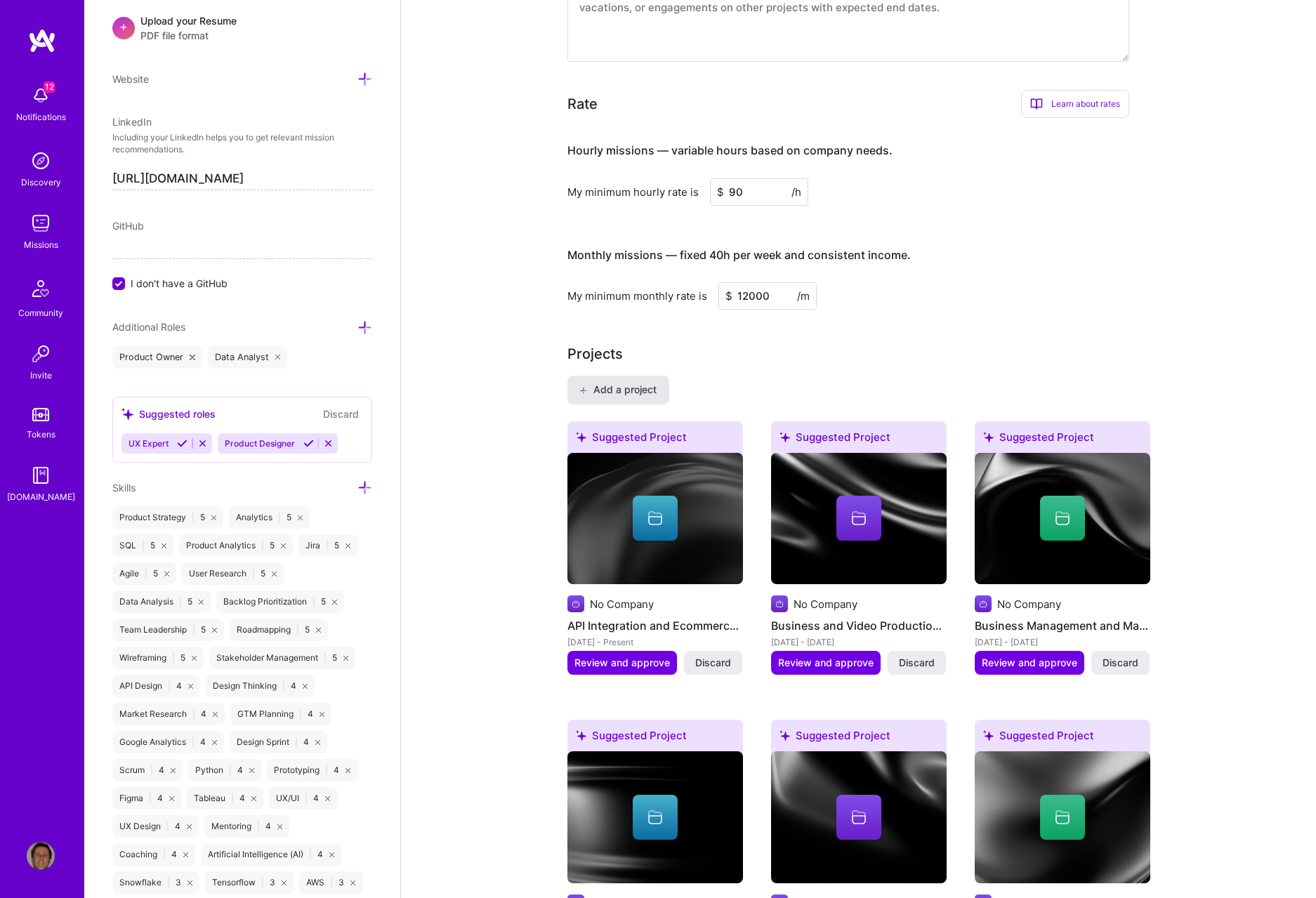
click at [622, 383] on span "Add a project" at bounding box center [618, 390] width 77 height 14
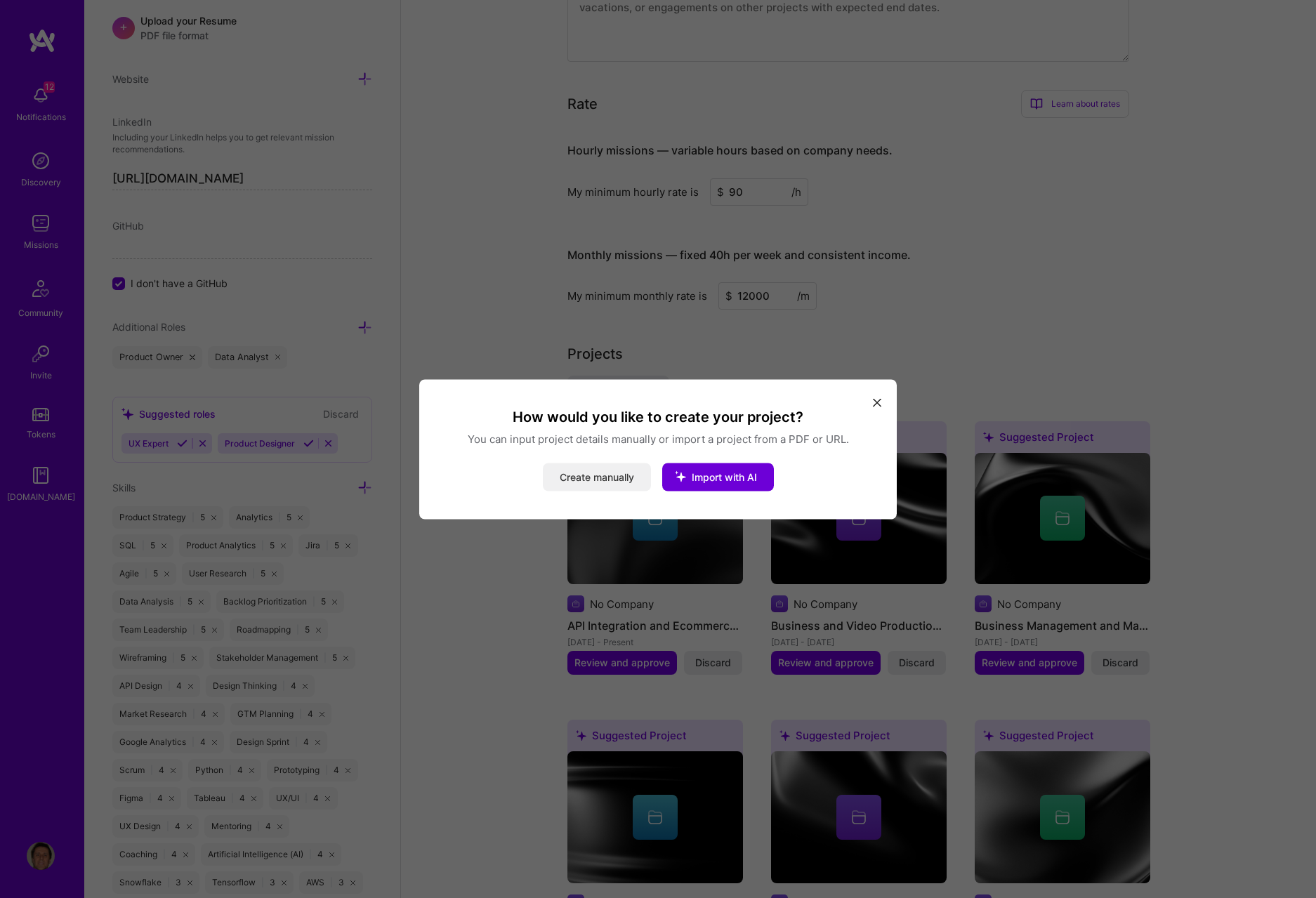
click at [589, 416] on button "Create manually" at bounding box center [597, 477] width 108 height 28
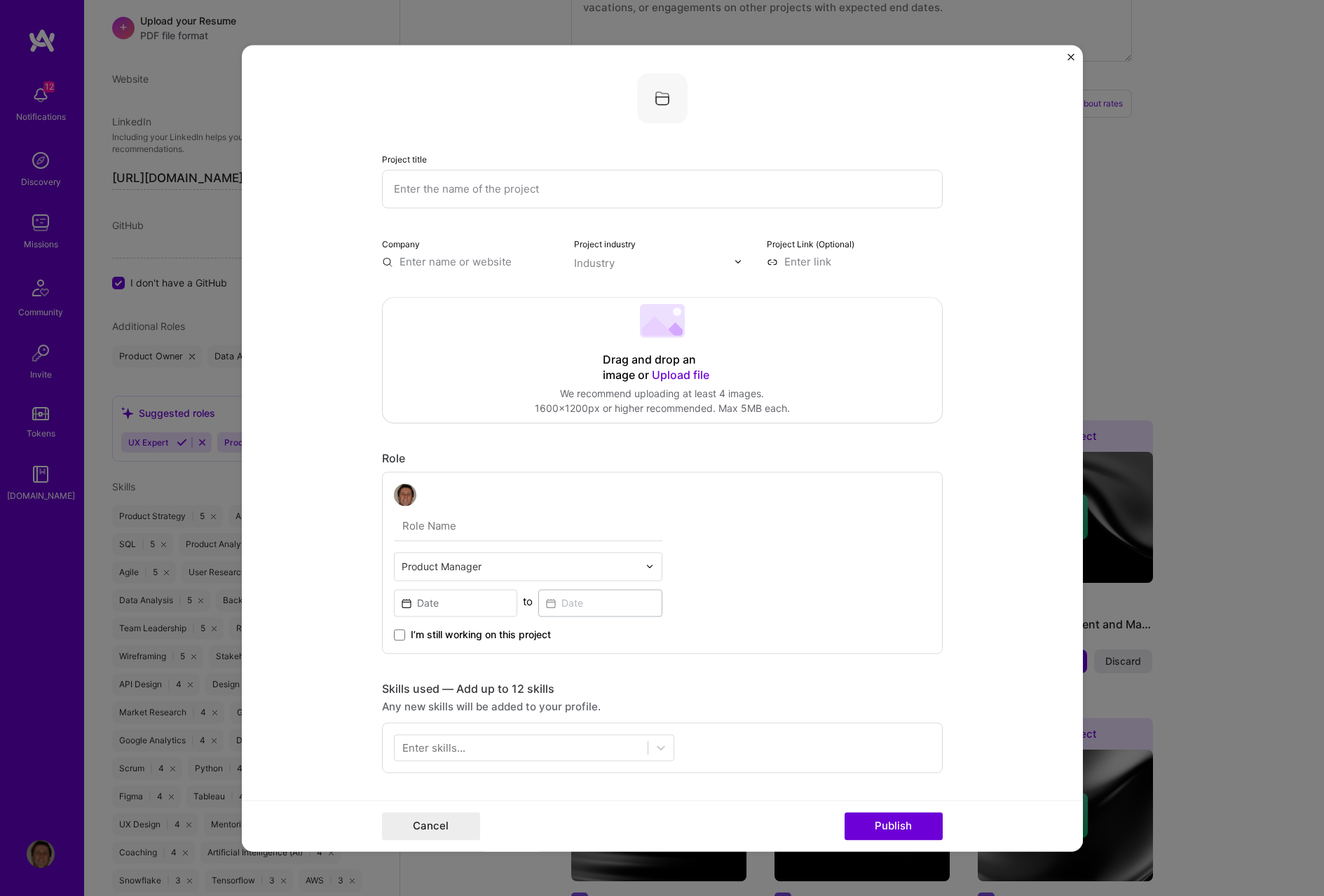
click at [493, 191] on input "text" at bounding box center [663, 189] width 561 height 39
paste input "MVP background: Built MVPs at three Turretstone clients (FinTech, Real Estate, …"
type input "MVP background: Built MVPs at three Turretstone clients (FinTech, Real Estate, …"
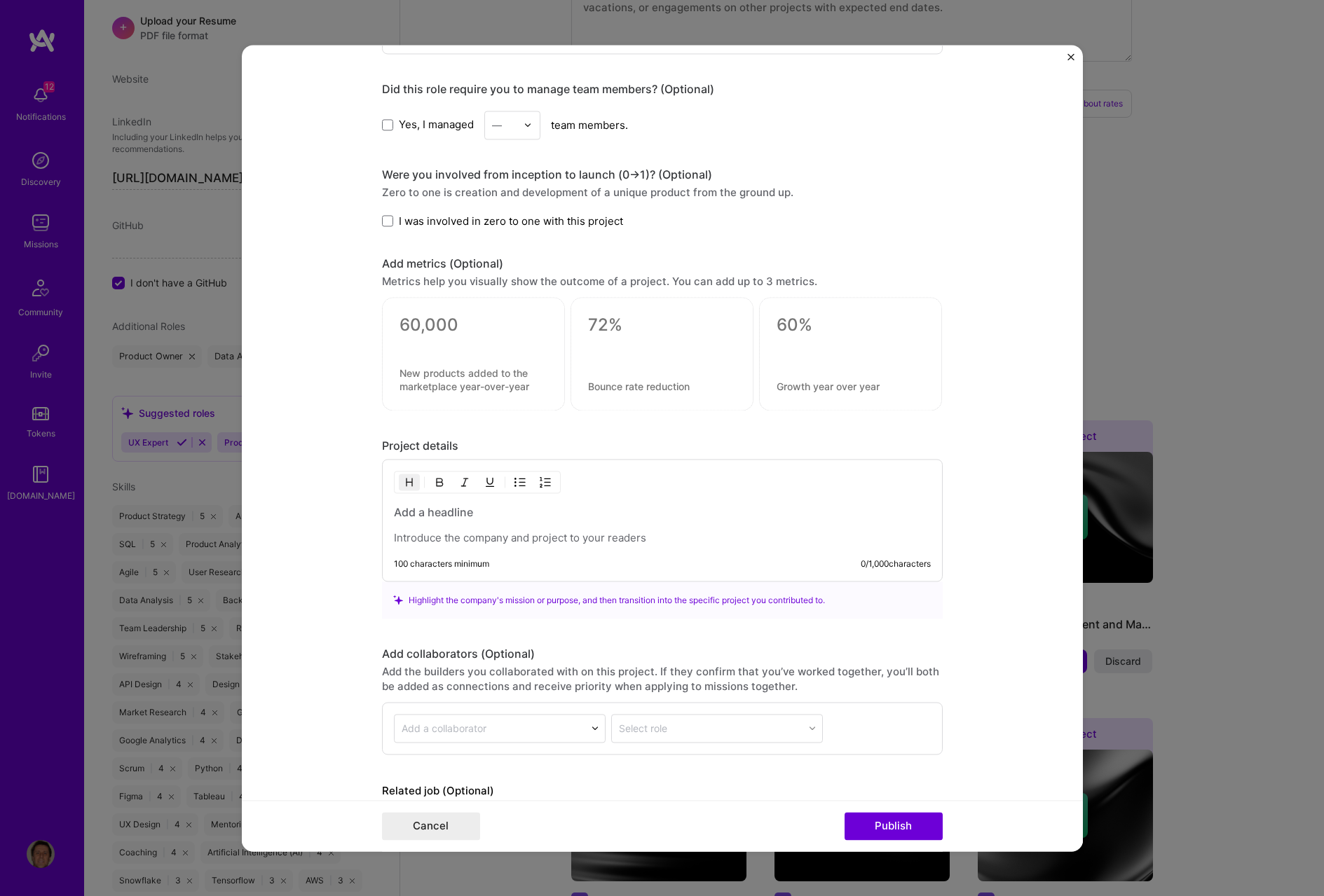
scroll to position [747, 0]
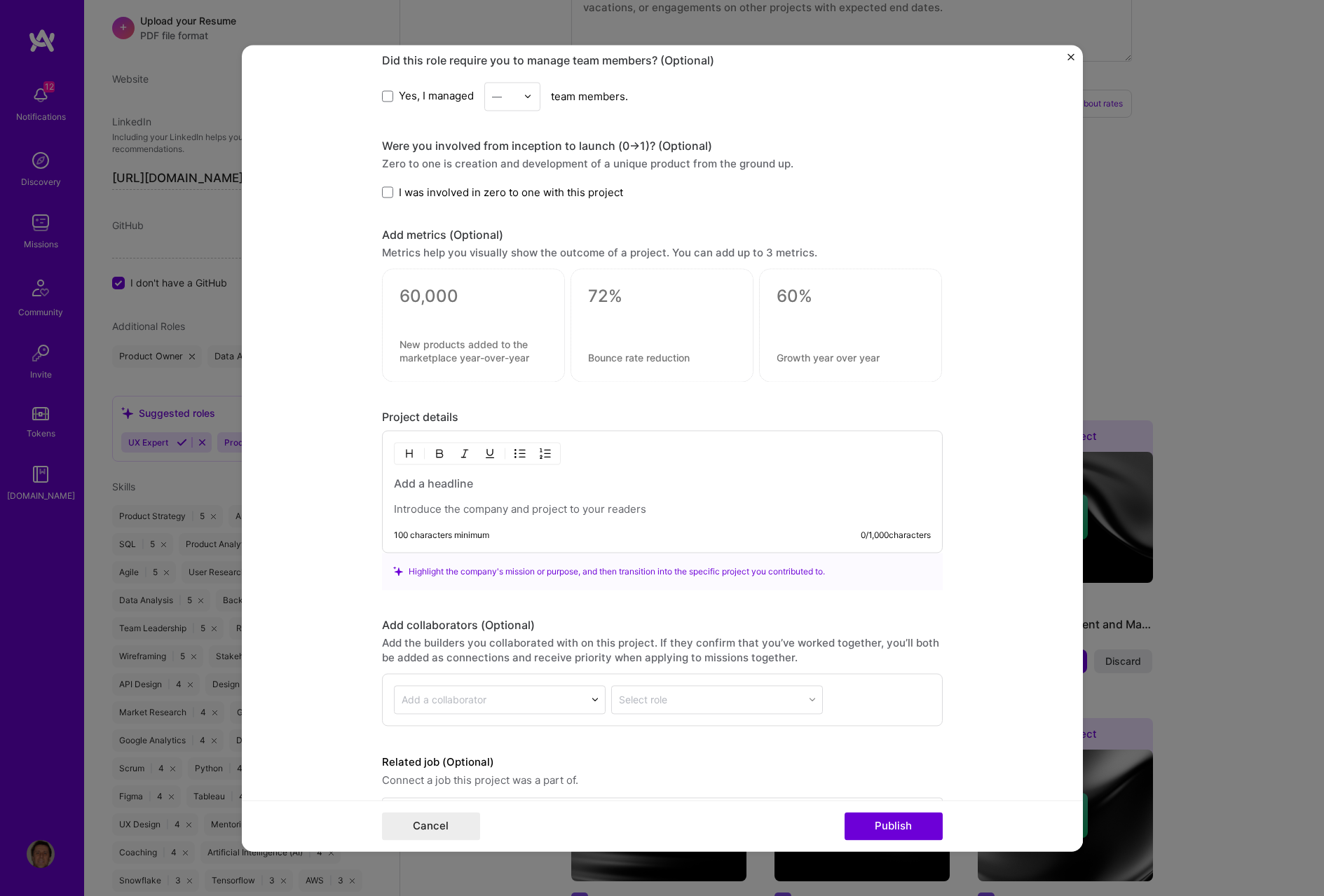
click at [459, 415] on div at bounding box center [663, 496] width 537 height 41
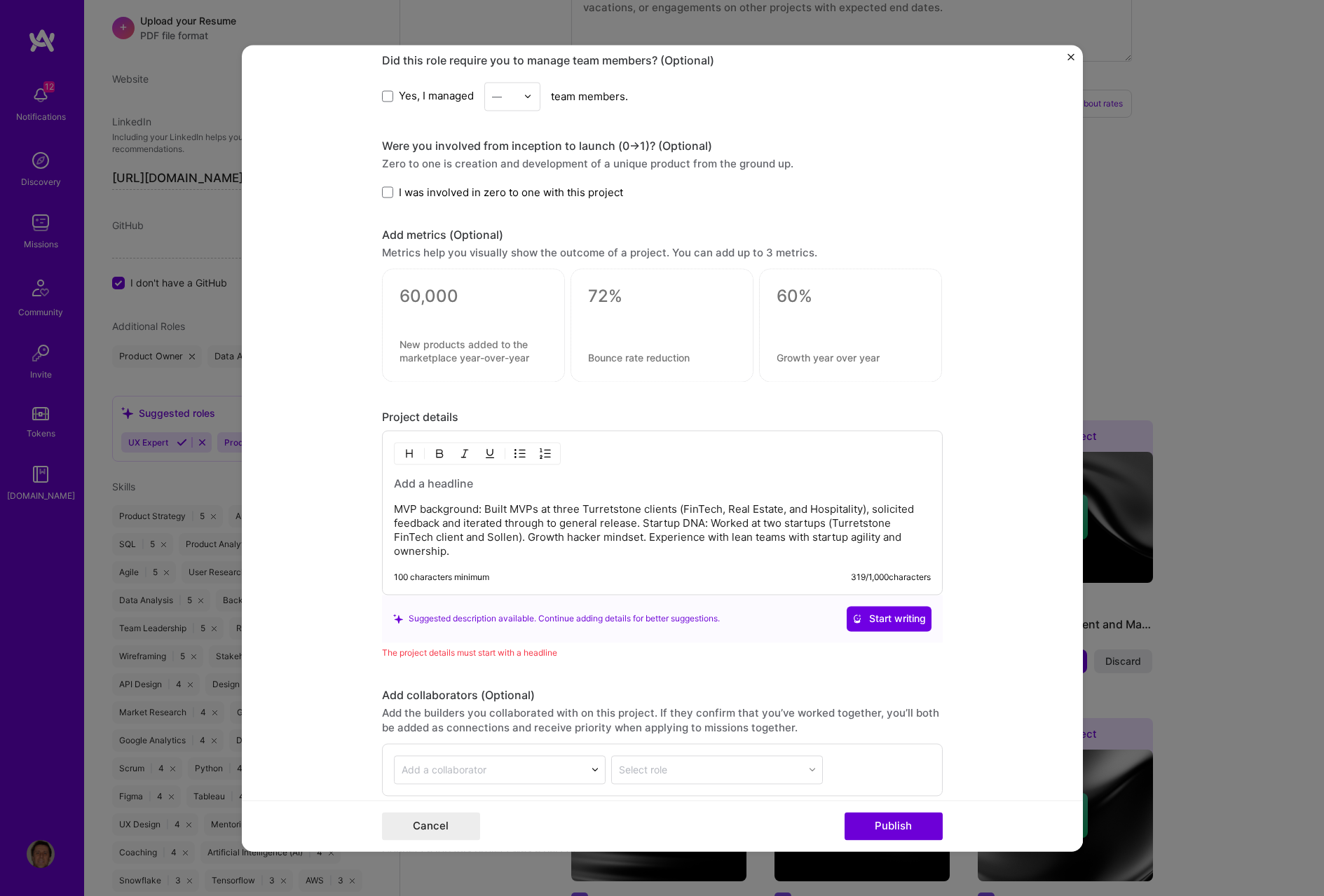
scroll to position [42, 0]
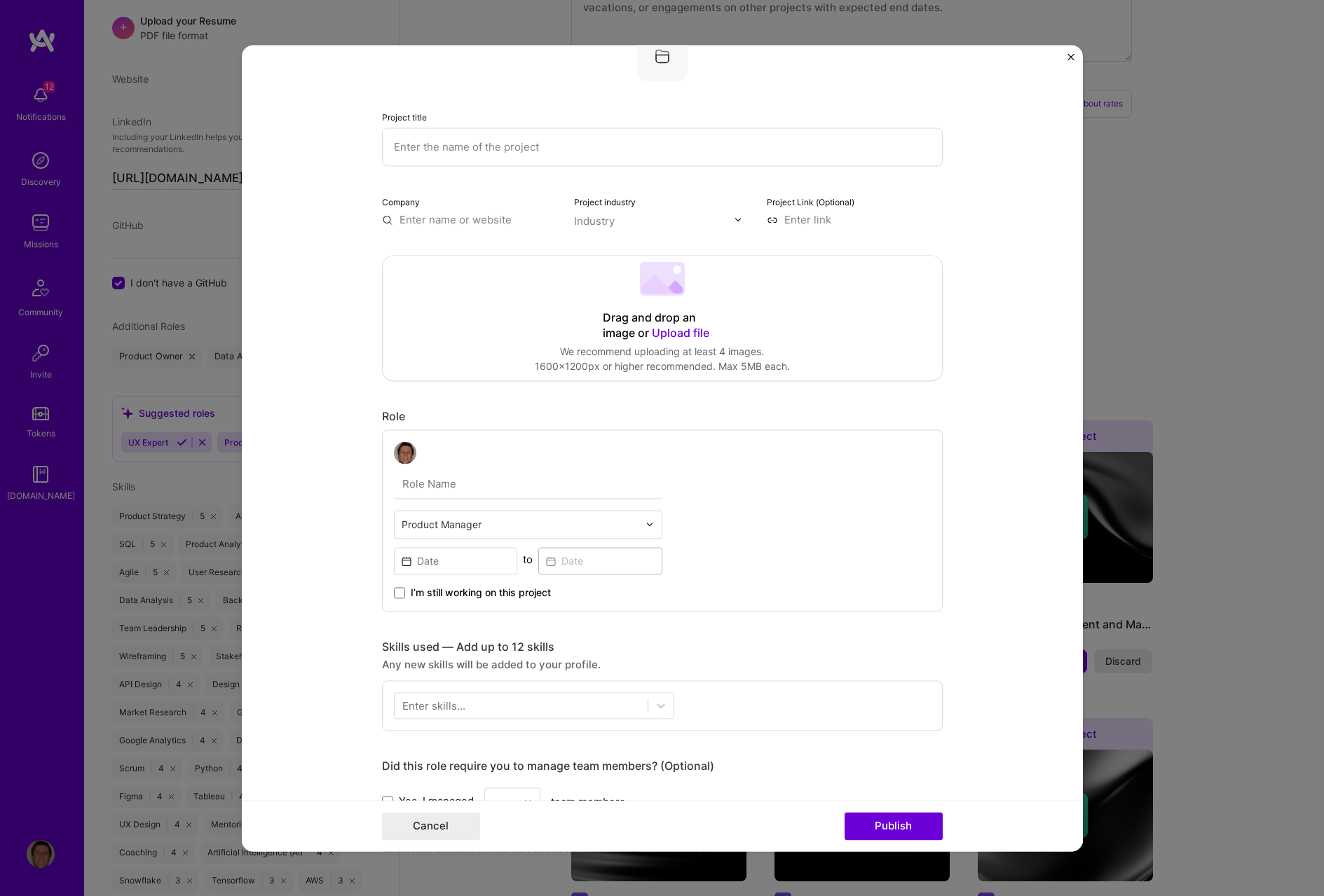
click at [489, 155] on input "text" at bounding box center [663, 147] width 561 height 39
type input "Technical Depth with MVP background"
click at [460, 224] on input "text" at bounding box center [470, 219] width 176 height 15
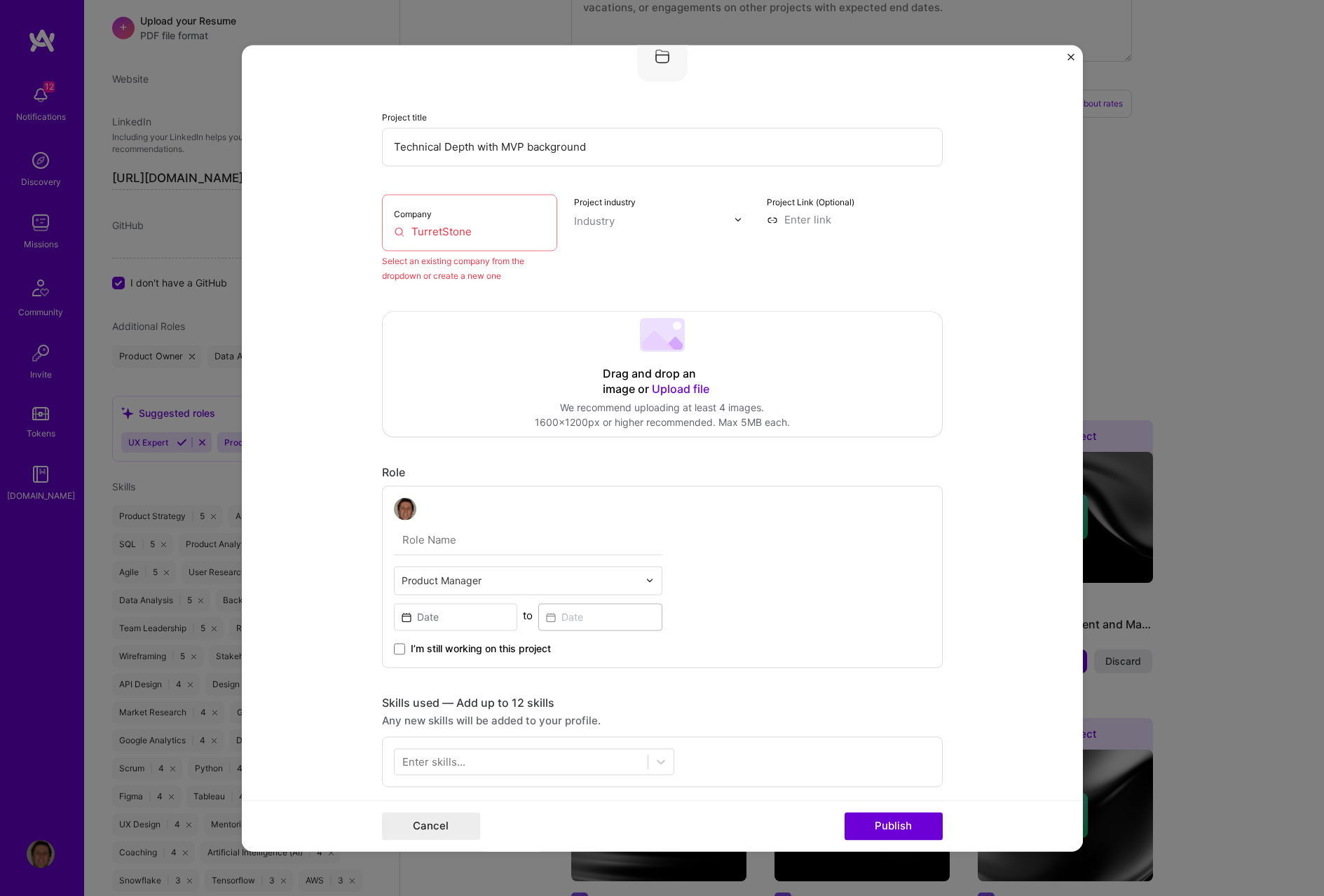
click at [450, 231] on input "TurretStone" at bounding box center [470, 231] width 152 height 15
click at [467, 231] on input "TurretStone" at bounding box center [470, 231] width 152 height 15
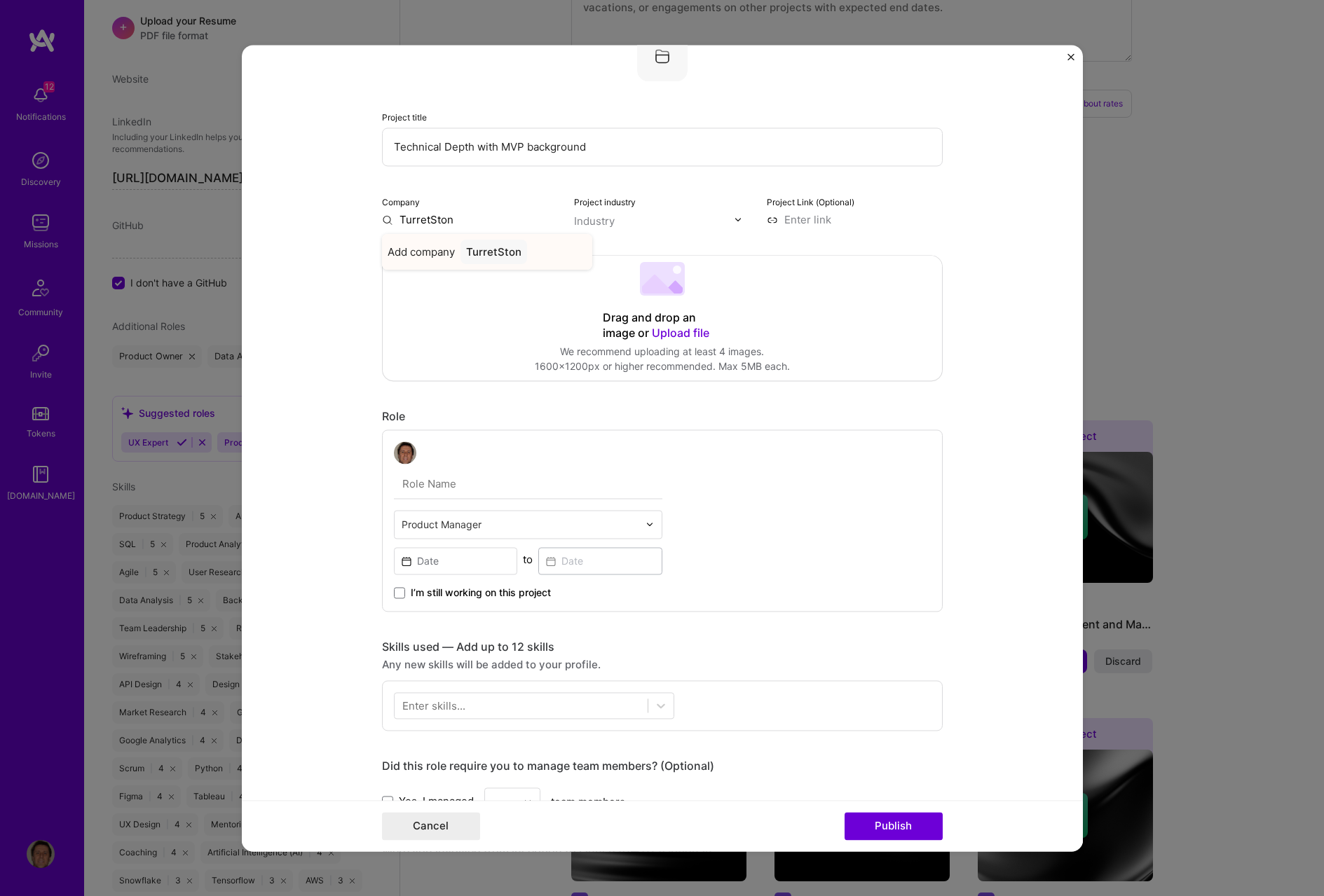
type input "TurretStone"
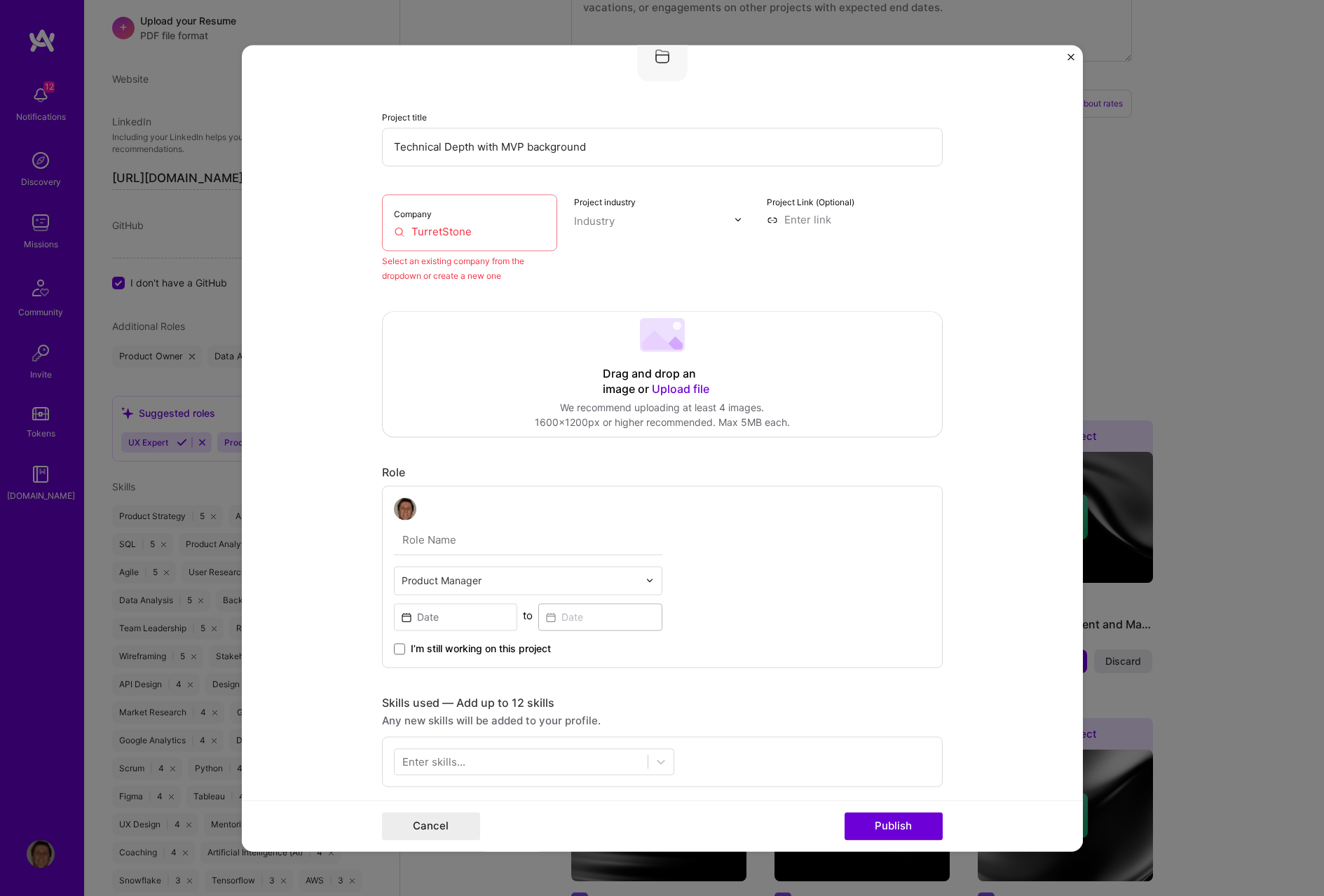
click at [468, 232] on input "TurretStone" at bounding box center [470, 231] width 152 height 15
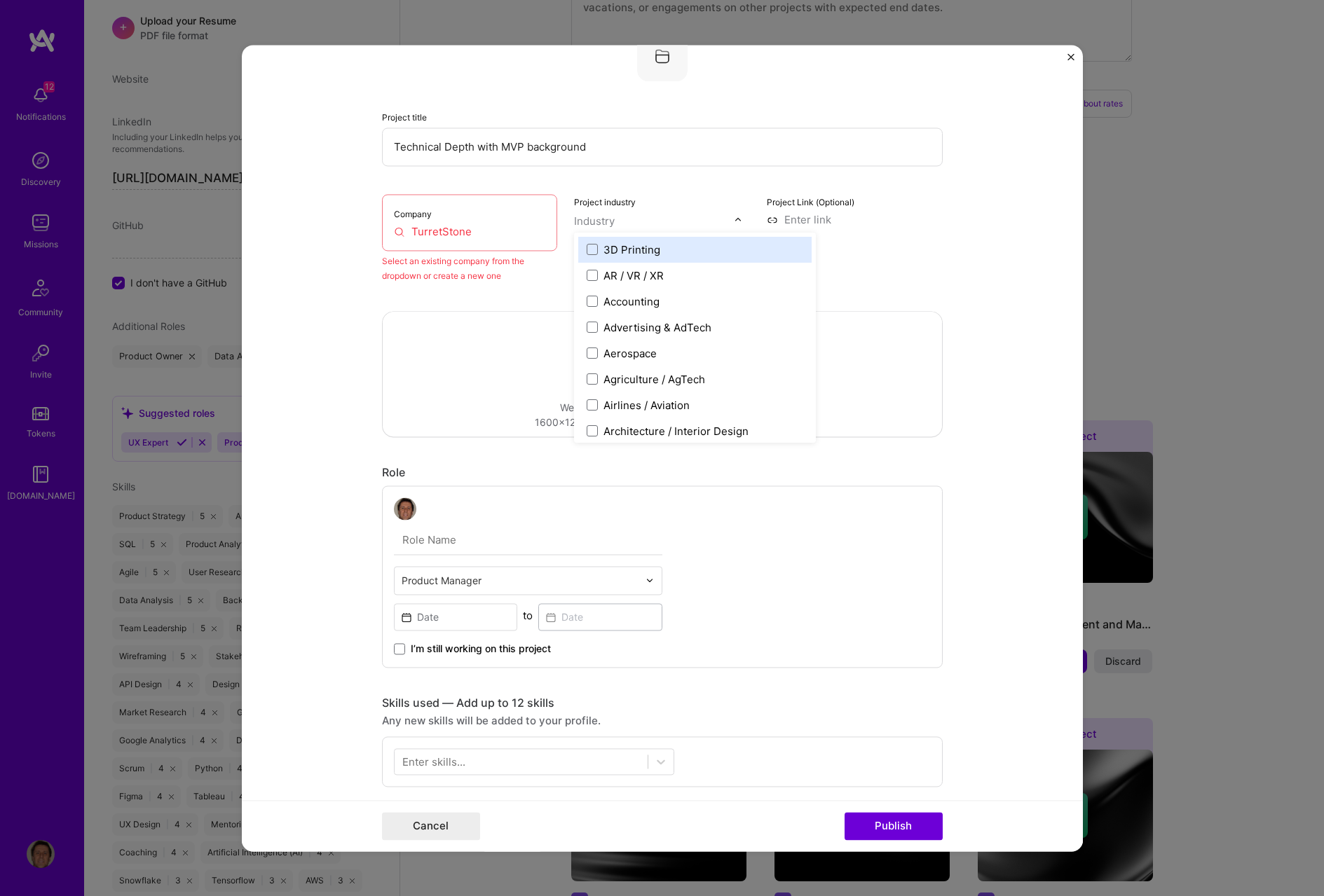
click at [630, 221] on input "text" at bounding box center [654, 221] width 160 height 15
type input "cons"
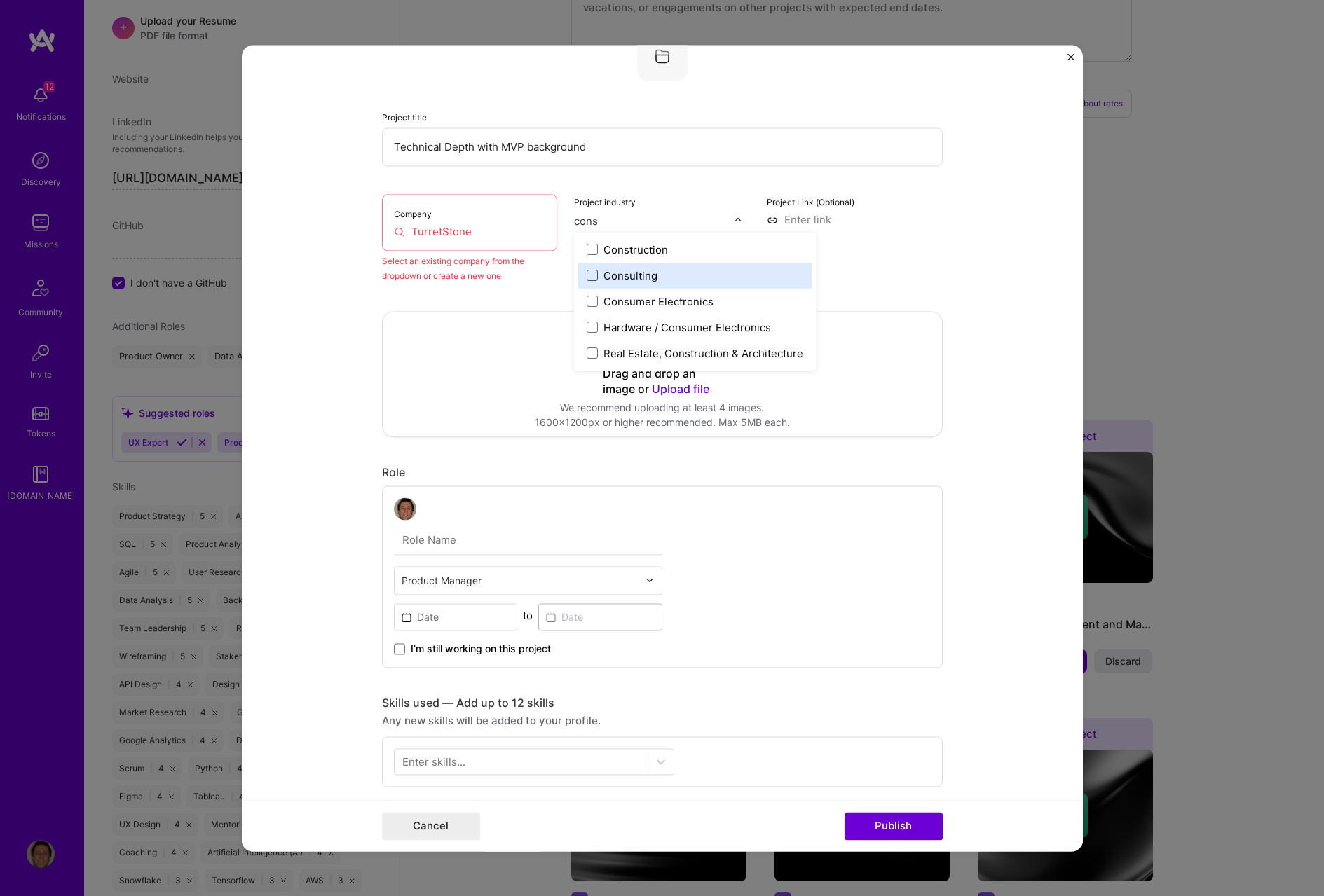
click at [589, 276] on span at bounding box center [593, 276] width 11 height 11
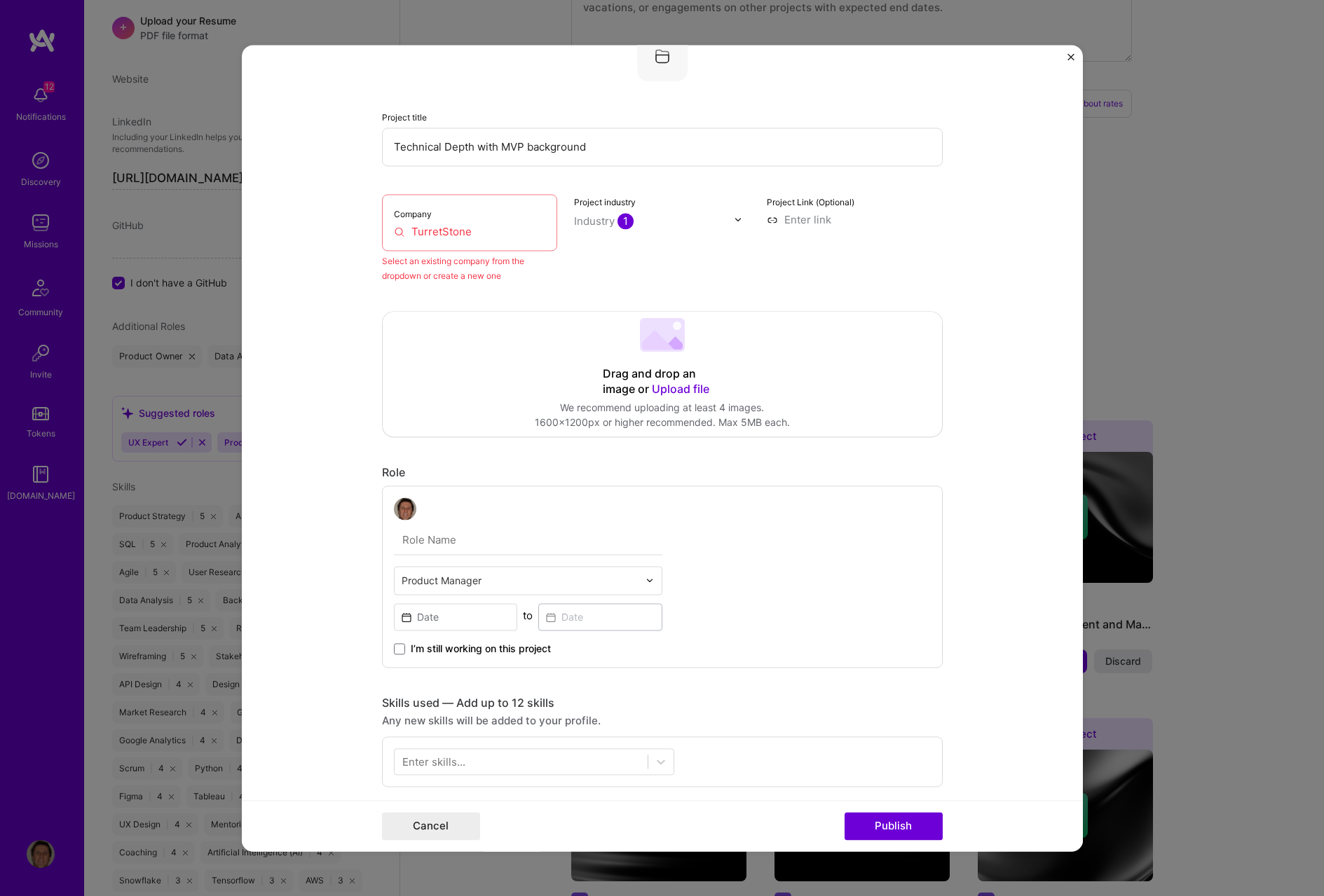
drag, startPoint x: 478, startPoint y: 229, endPoint x: 376, endPoint y: 239, distance: 102.5
click at [376, 239] on form "Project title Technical Depth with MVP background Company TurretStone Select an…" at bounding box center [662, 448] width 841 height 806
click at [496, 229] on input "[DOMAIN_NAME]" at bounding box center [470, 231] width 152 height 15
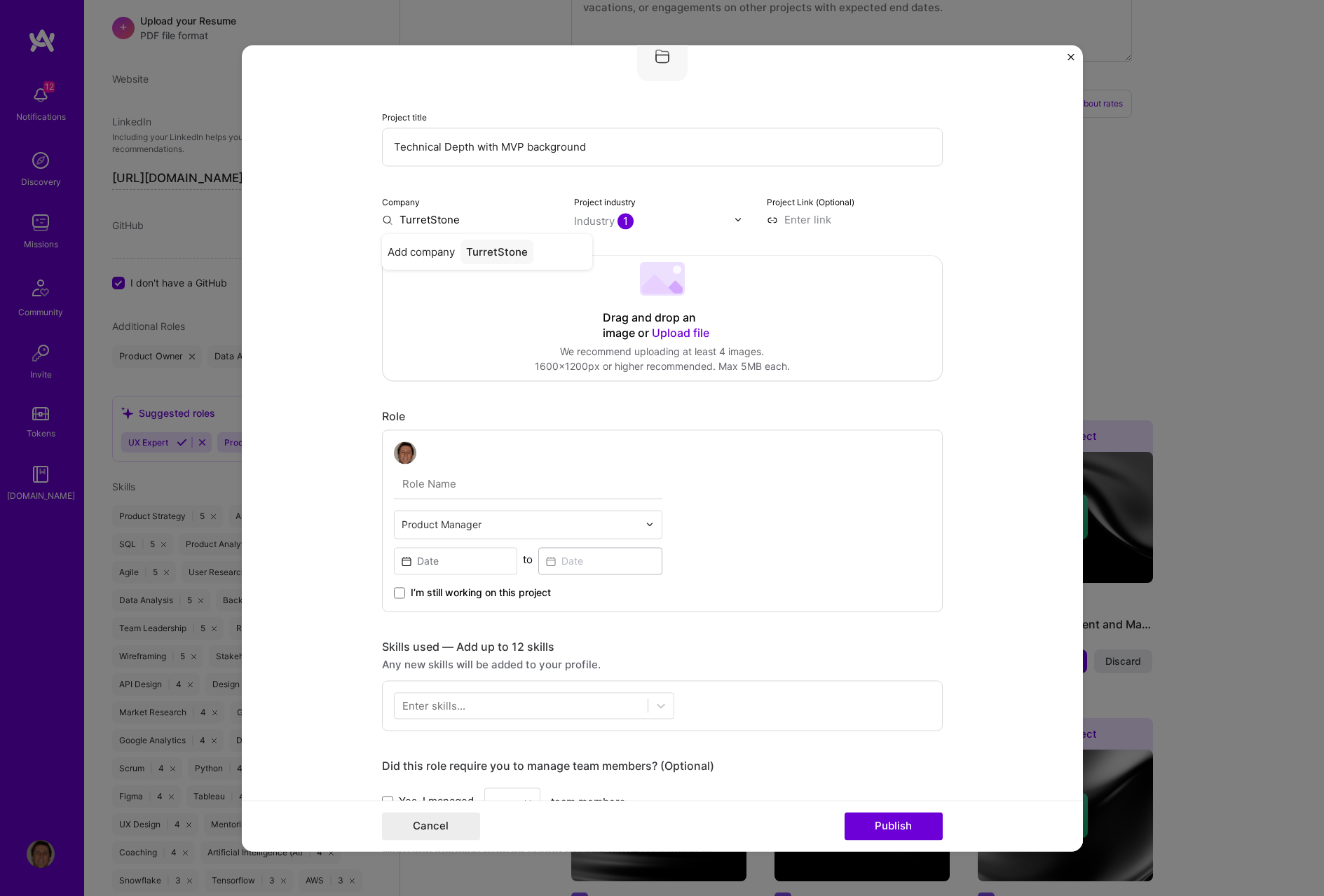
type input "TurretStone"
click at [886, 244] on form "Project title Technical Depth with MVP background Company TurretStone Project i…" at bounding box center [662, 448] width 841 height 806
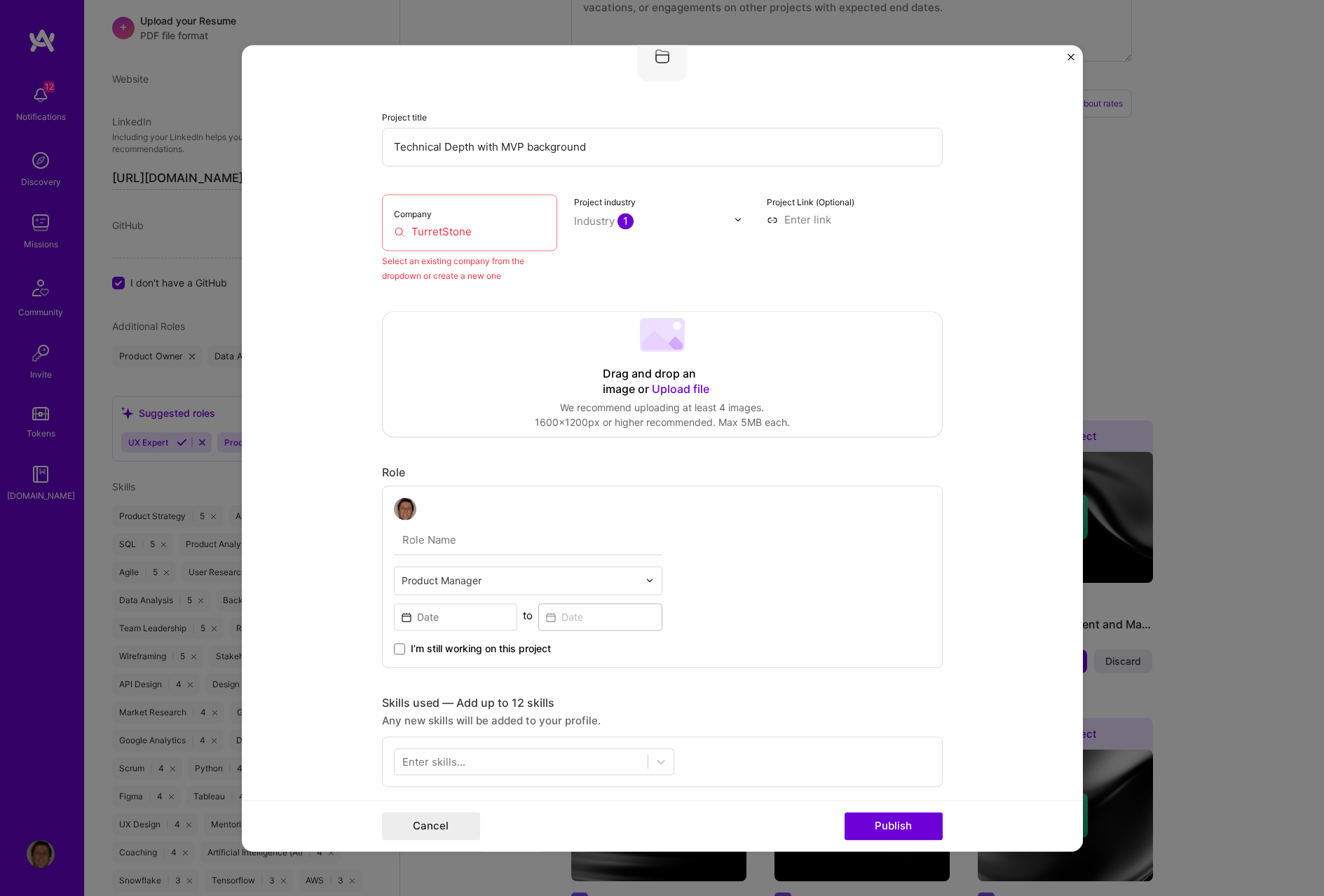
click at [415, 210] on label "Company" at bounding box center [413, 214] width 38 height 11
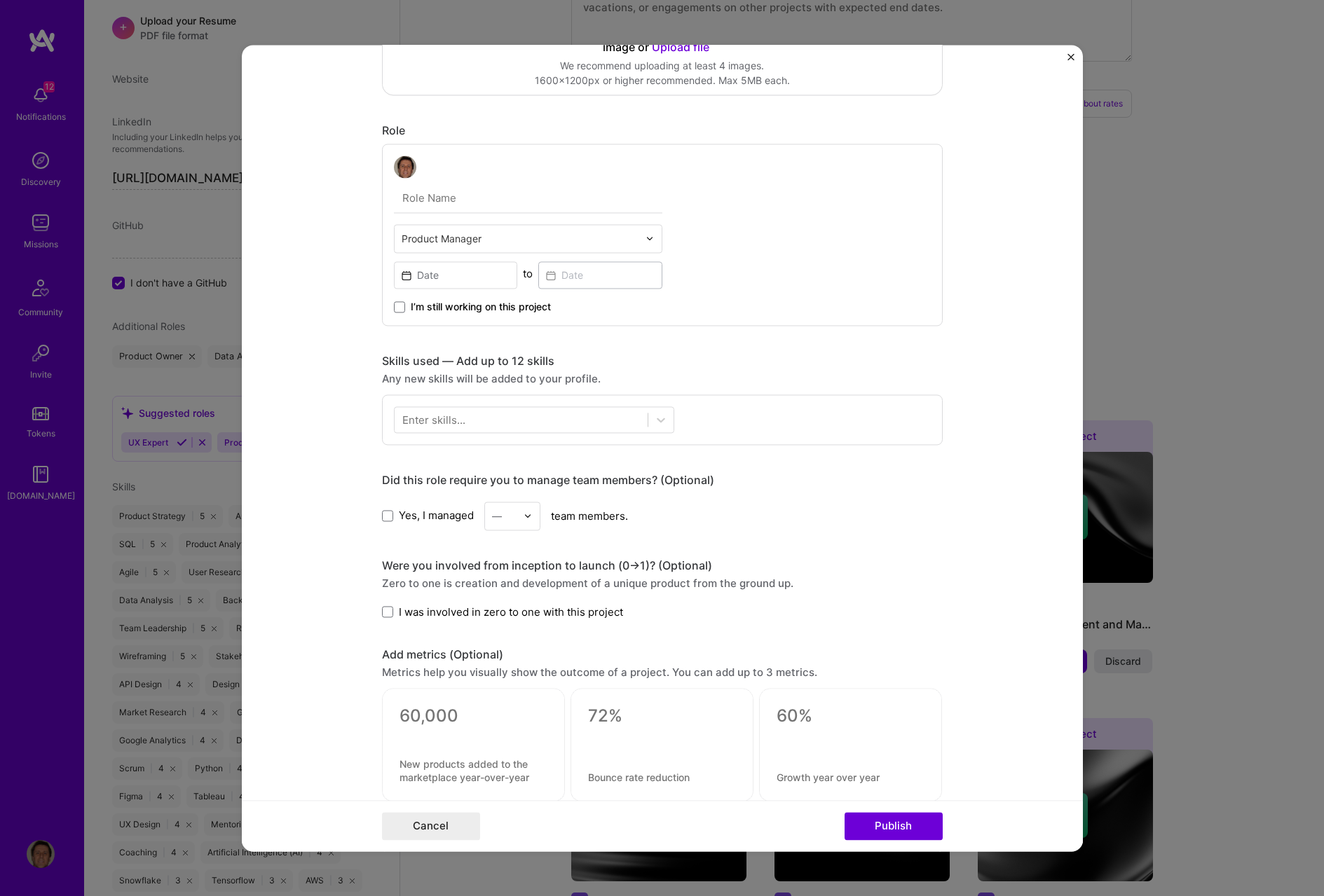
scroll to position [388, 0]
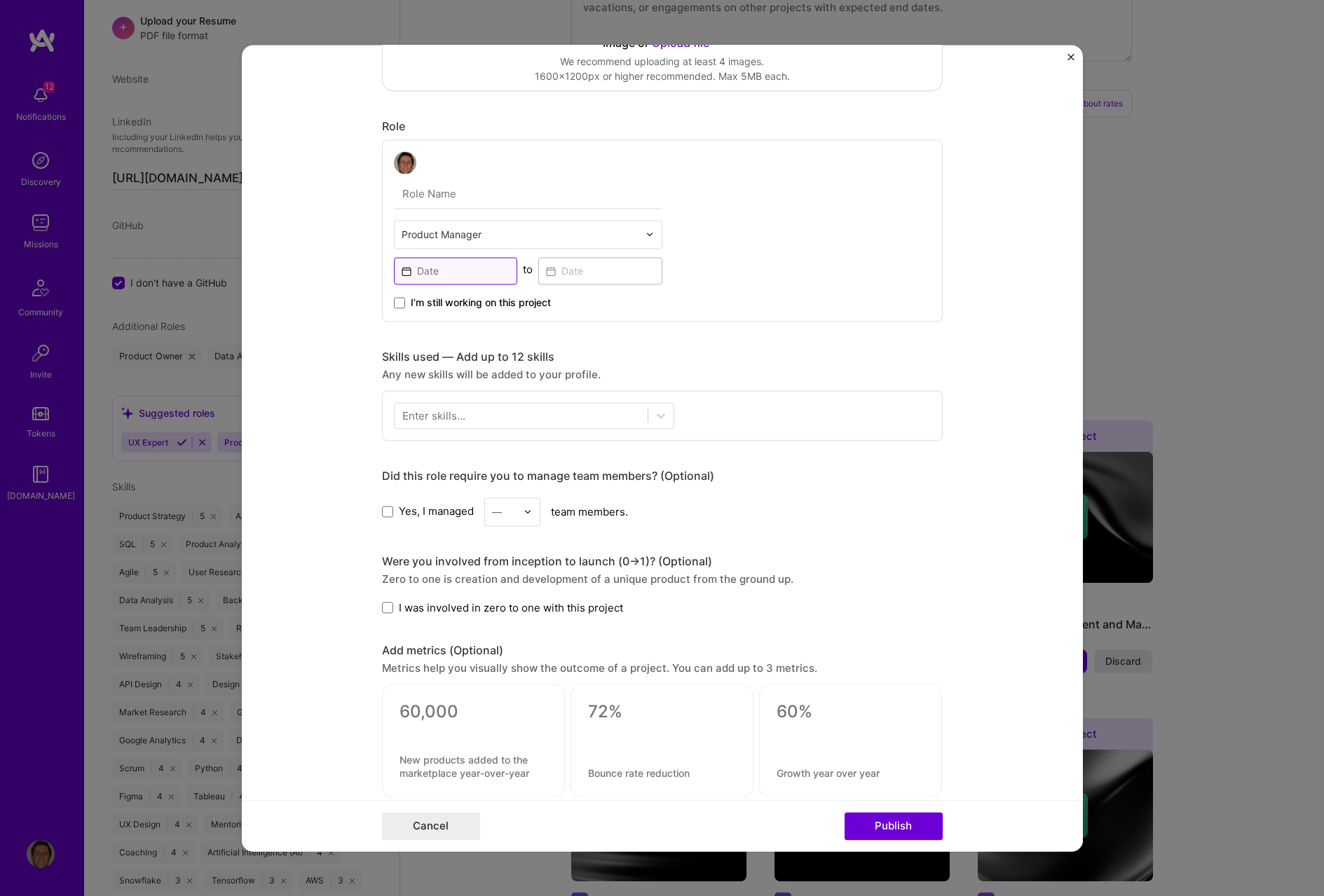
click at [451, 268] on input at bounding box center [456, 271] width 124 height 27
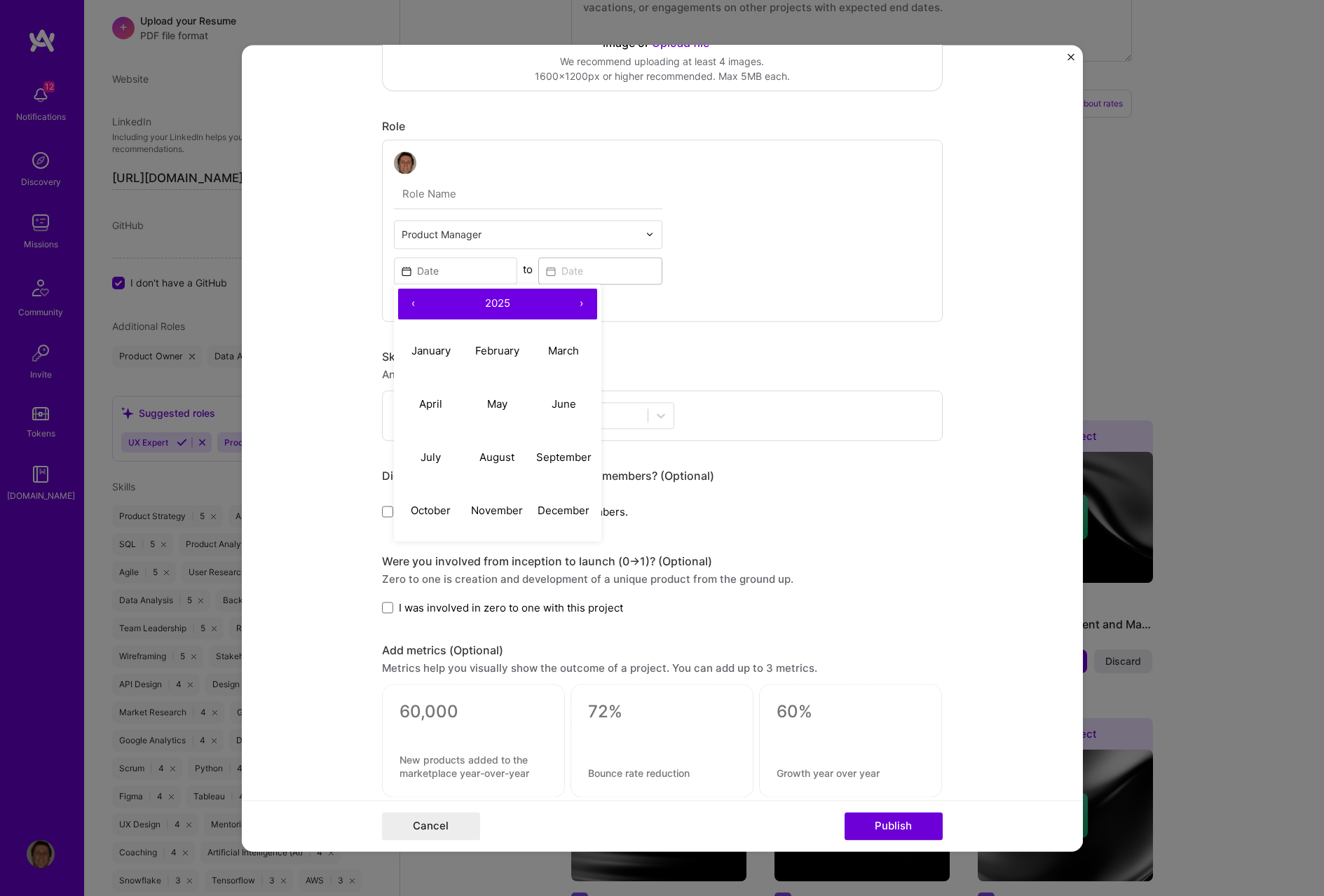
click at [409, 306] on button "‹" at bounding box center [414, 304] width 31 height 31
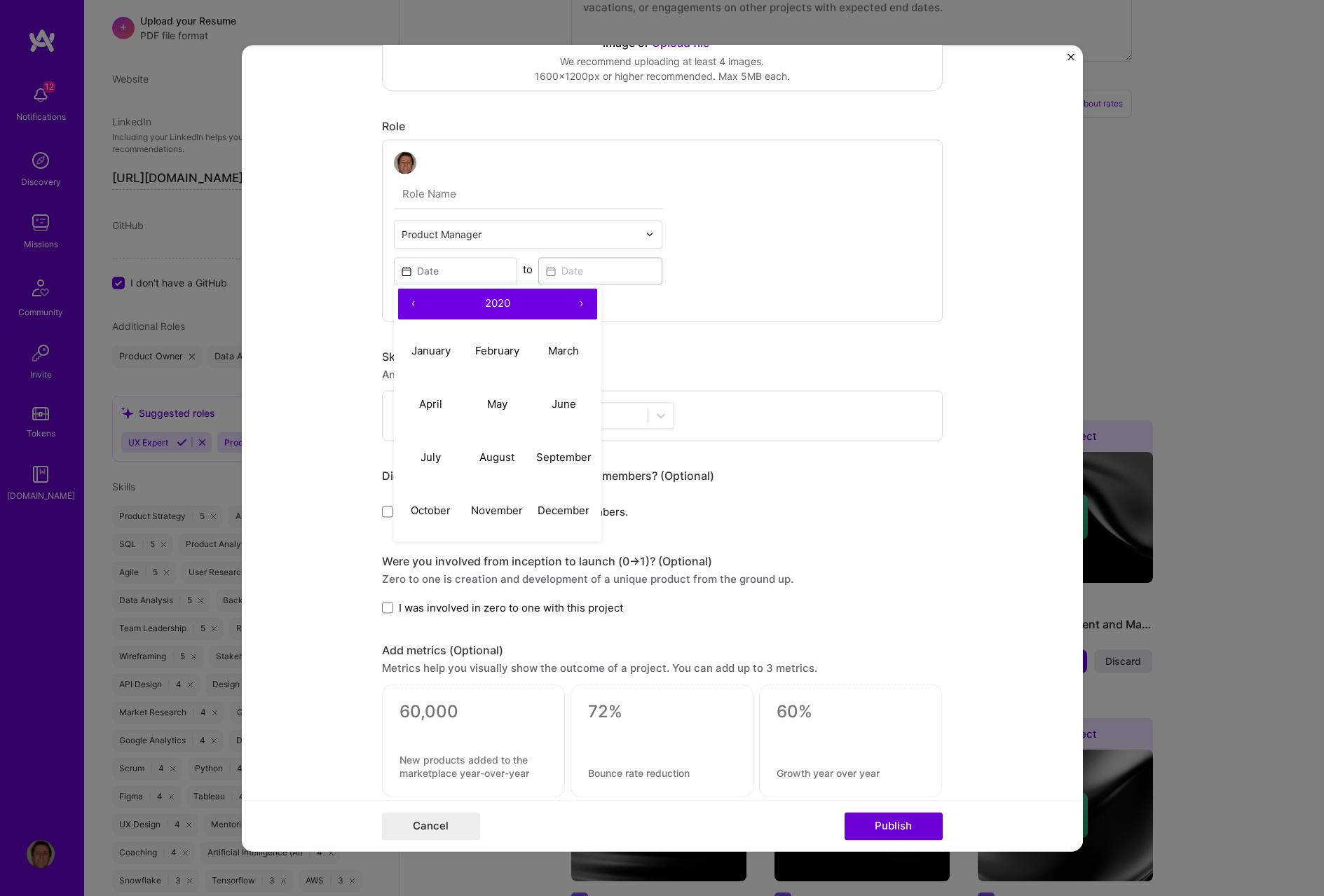
click at [409, 306] on button "‹" at bounding box center [414, 304] width 31 height 31
click at [487, 415] on abbr "November" at bounding box center [497, 510] width 52 height 13
type input "[DATE]"
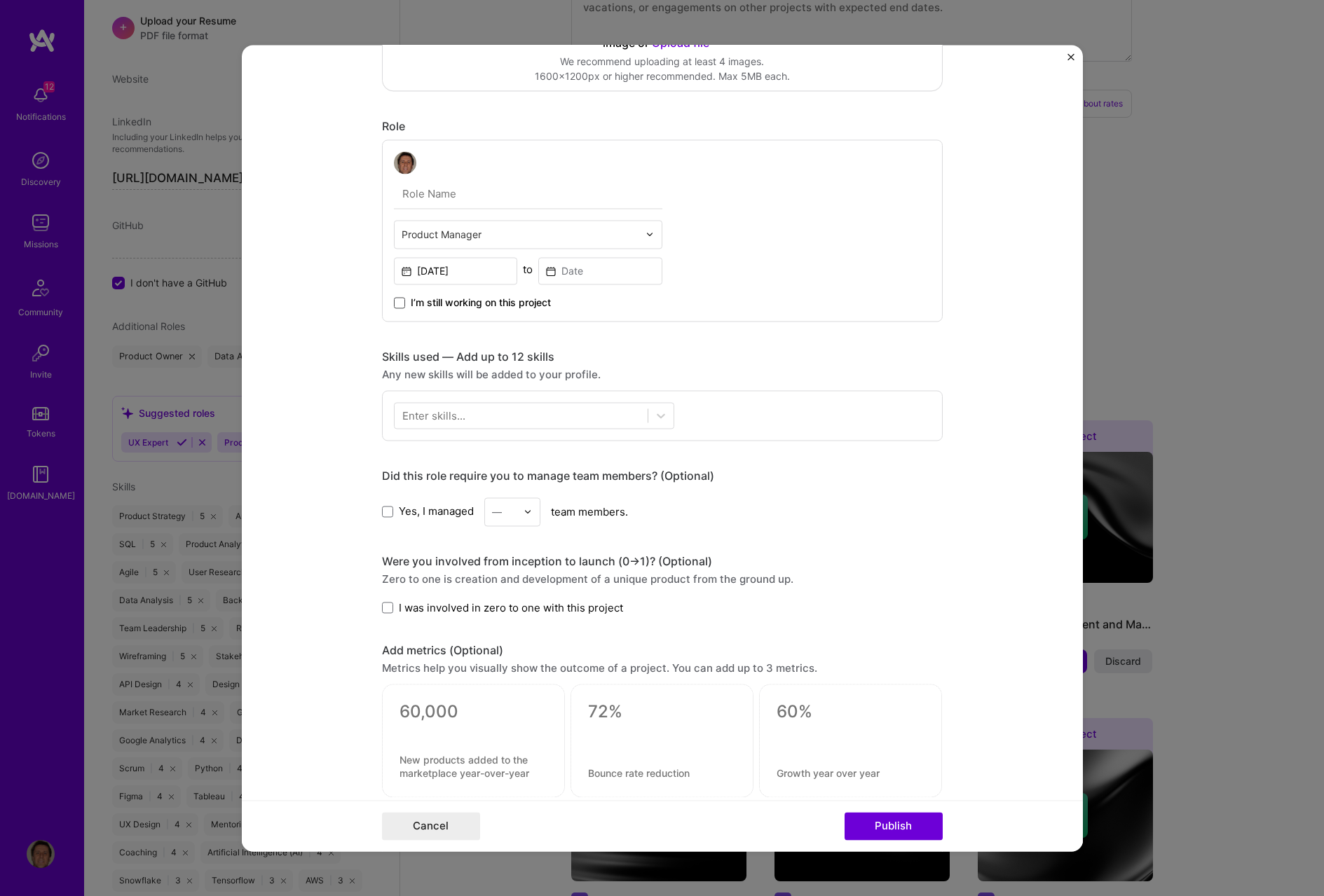
click at [396, 300] on span at bounding box center [400, 303] width 11 height 11
click at [0, 0] on input "I’m still working on this project" at bounding box center [0, 0] width 0 height 0
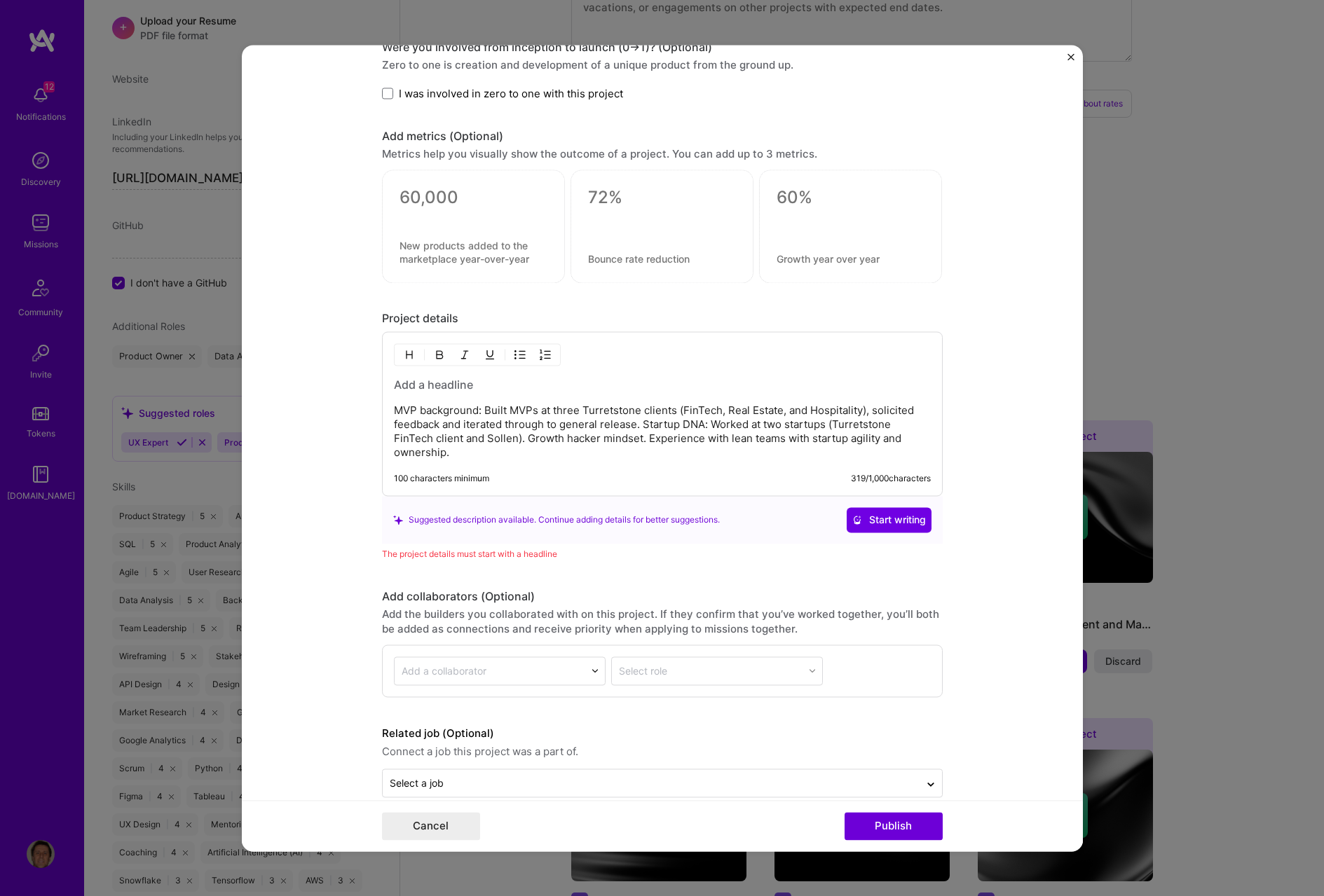
scroll to position [925, 0]
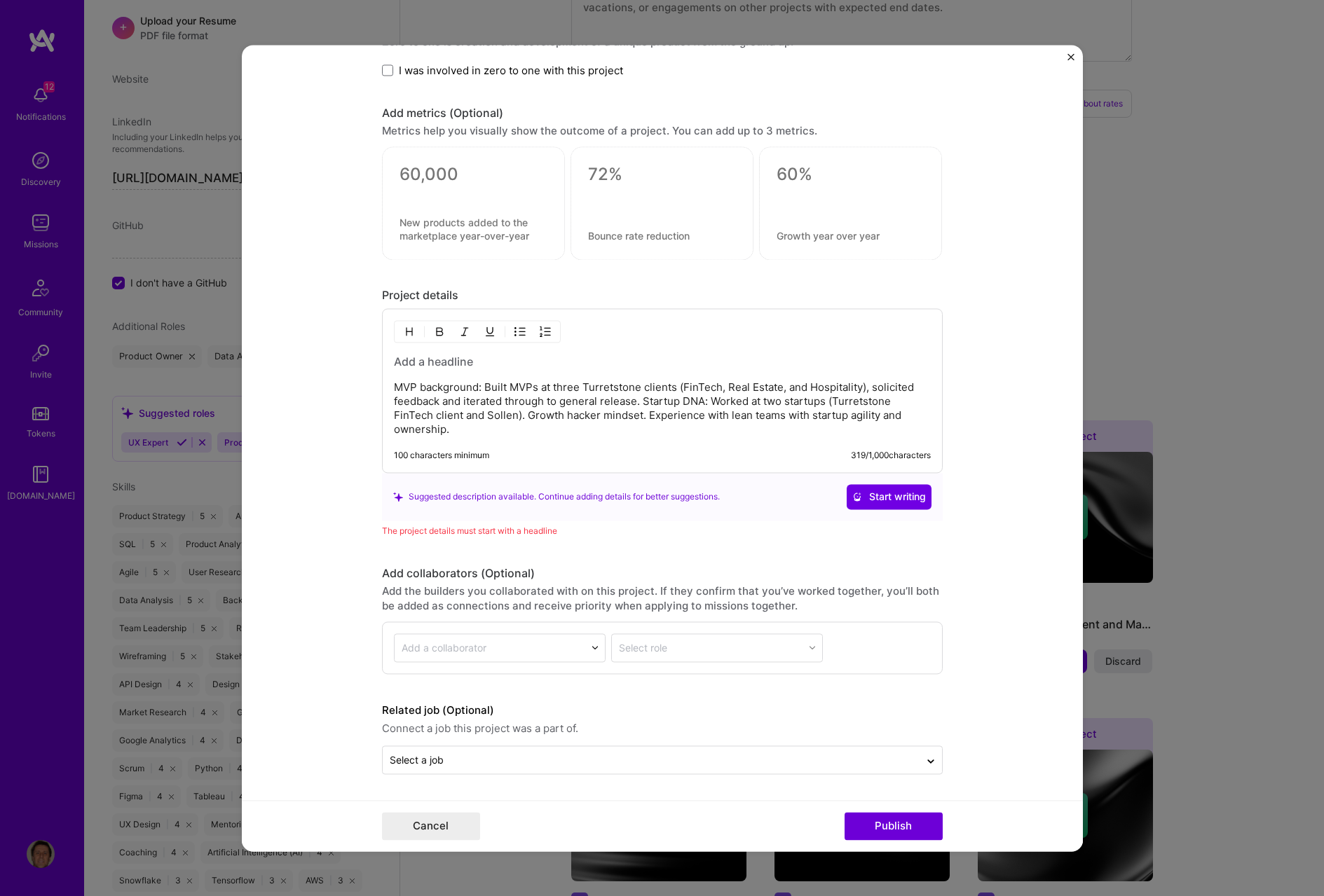
click at [412, 362] on h3 at bounding box center [663, 362] width 537 height 15
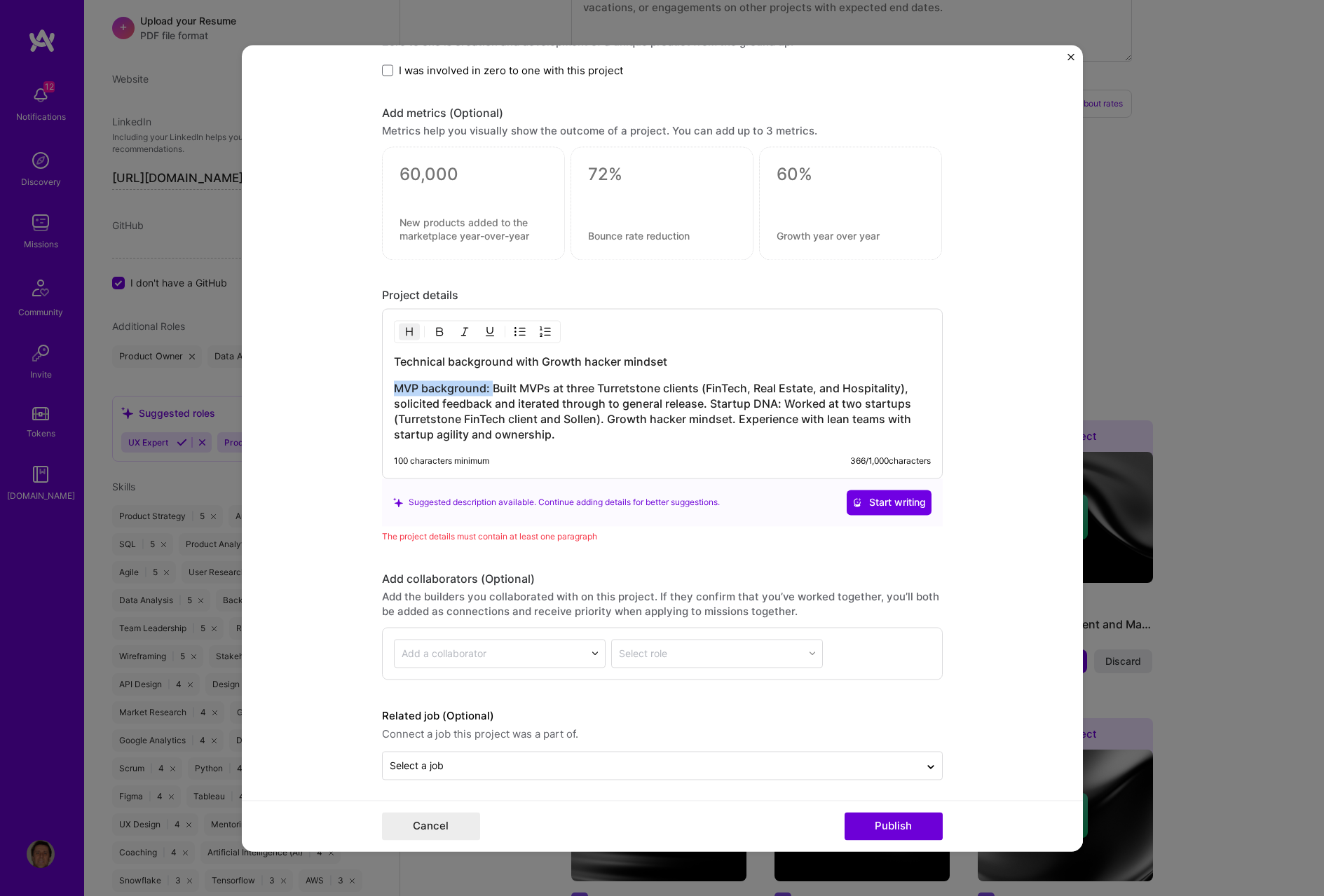
drag, startPoint x: 487, startPoint y: 388, endPoint x: 388, endPoint y: 396, distance: 99.3
click at [388, 396] on div "Technical background with Growth hacker mindset MVP background: Built MVPs at t…" at bounding box center [663, 393] width 561 height 170
click at [584, 361] on h3 "Technical background with Growth hacker mindset" at bounding box center [663, 362] width 537 height 15
click at [394, 386] on h3 "MVP background: Built MVPs at three Turretstone clients (FinTech, Real Estate, …" at bounding box center [663, 412] width 537 height 62
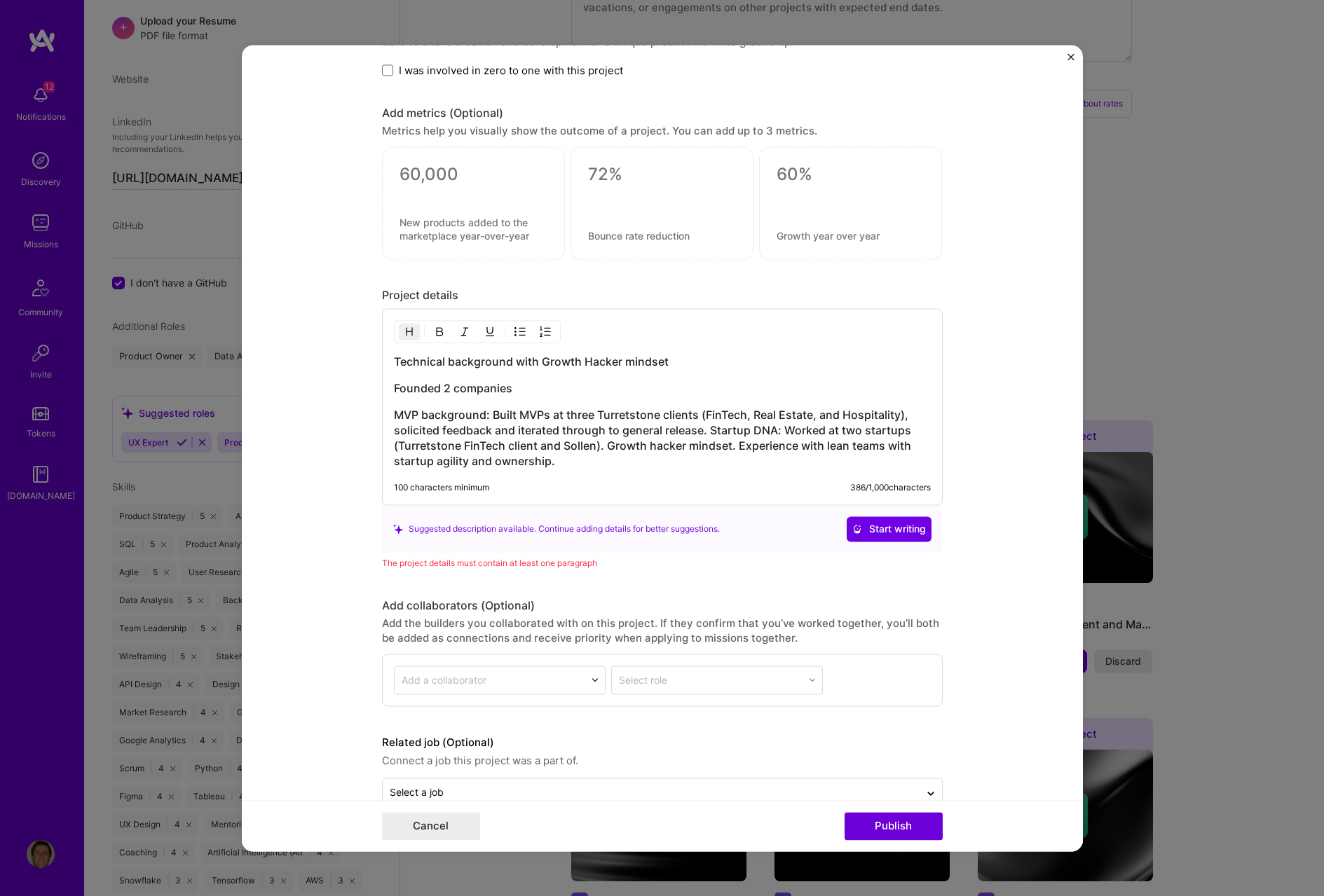
click at [518, 383] on h3 "Founded 2 companies" at bounding box center [663, 388] width 537 height 15
click at [603, 415] on h3 "Built MVPs at three Turretstone clients (FinTech, Real Estate, and Hospitality)…" at bounding box center [663, 438] width 537 height 62
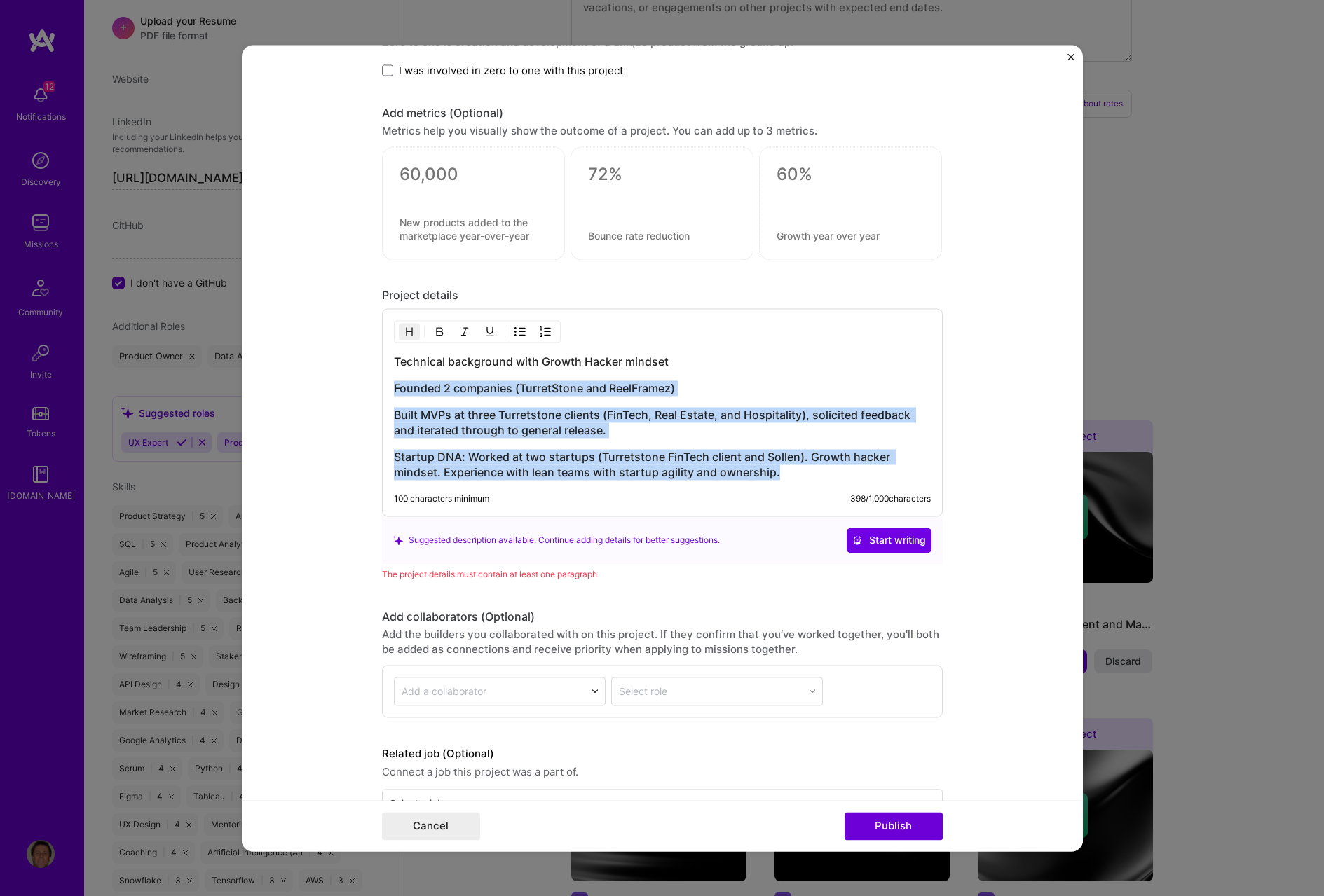
drag, startPoint x: 781, startPoint y: 472, endPoint x: 367, endPoint y: 381, distance: 423.9
click at [367, 381] on form "Project title Technical Depth with MVP background Company TurretStone Select an…" at bounding box center [662, 448] width 841 height 806
click at [515, 334] on img "button" at bounding box center [520, 332] width 11 height 11
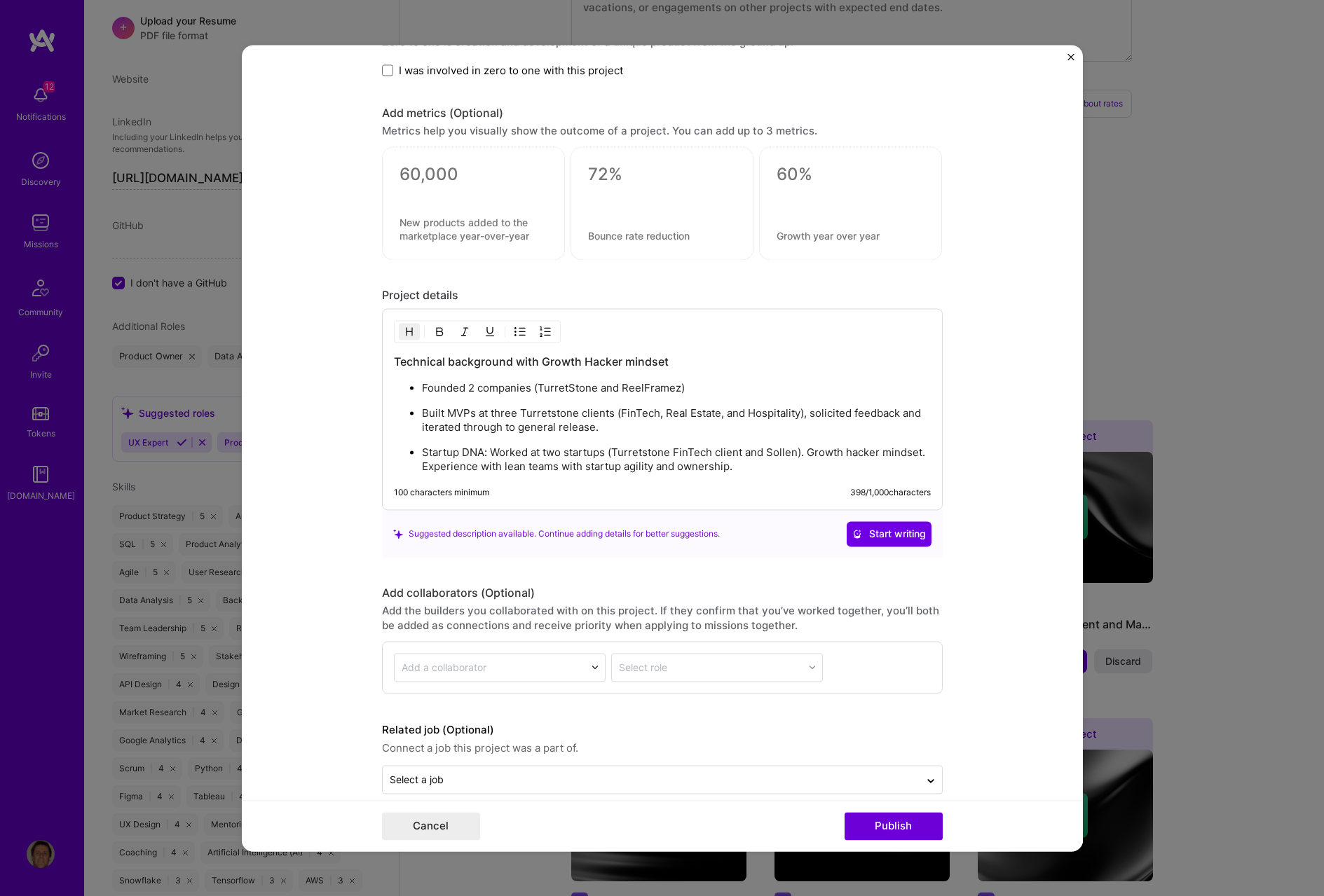
click at [756, 361] on h3 "Technical background with Growth Hacker mindset" at bounding box center [663, 362] width 537 height 15
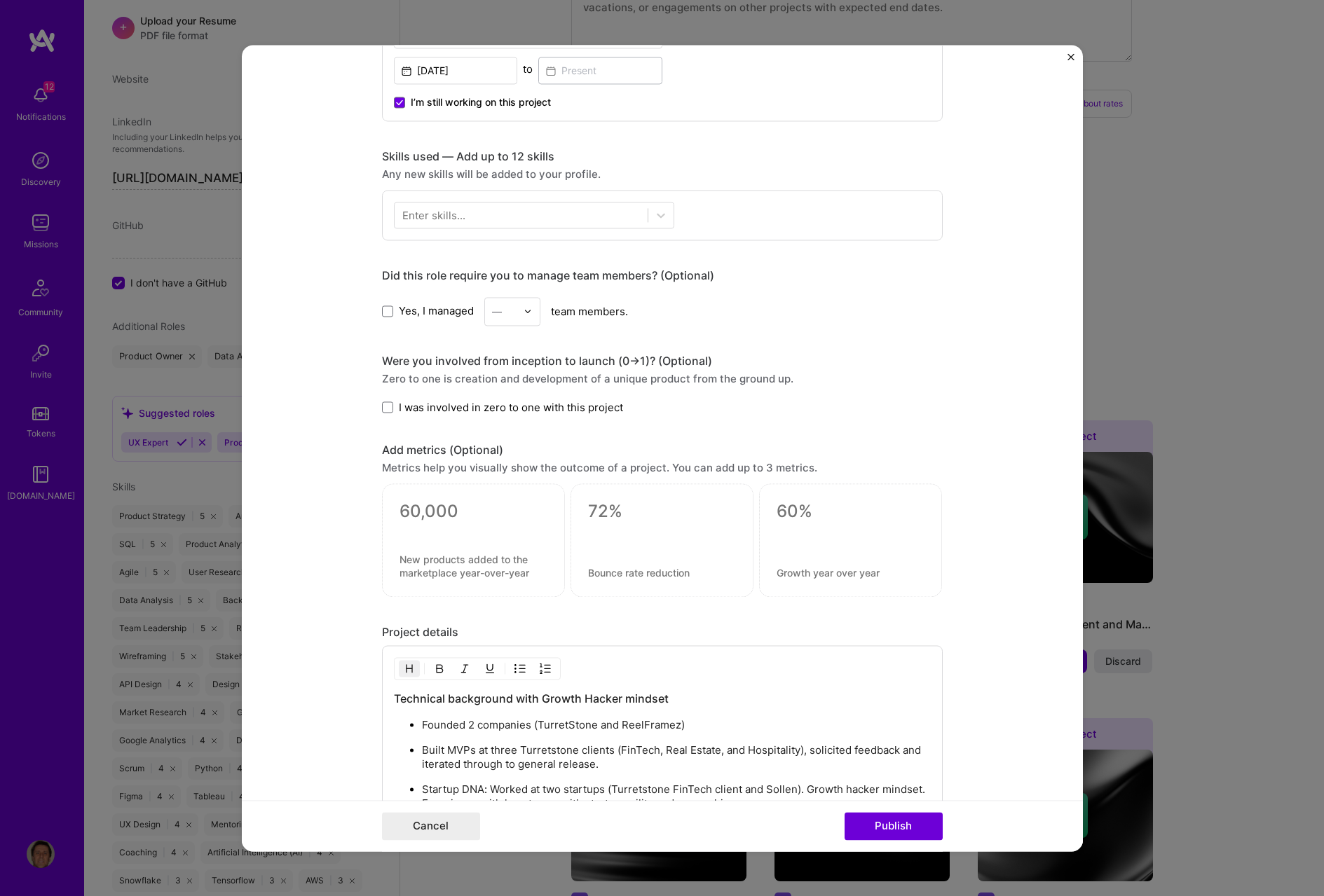
scroll to position [605, 0]
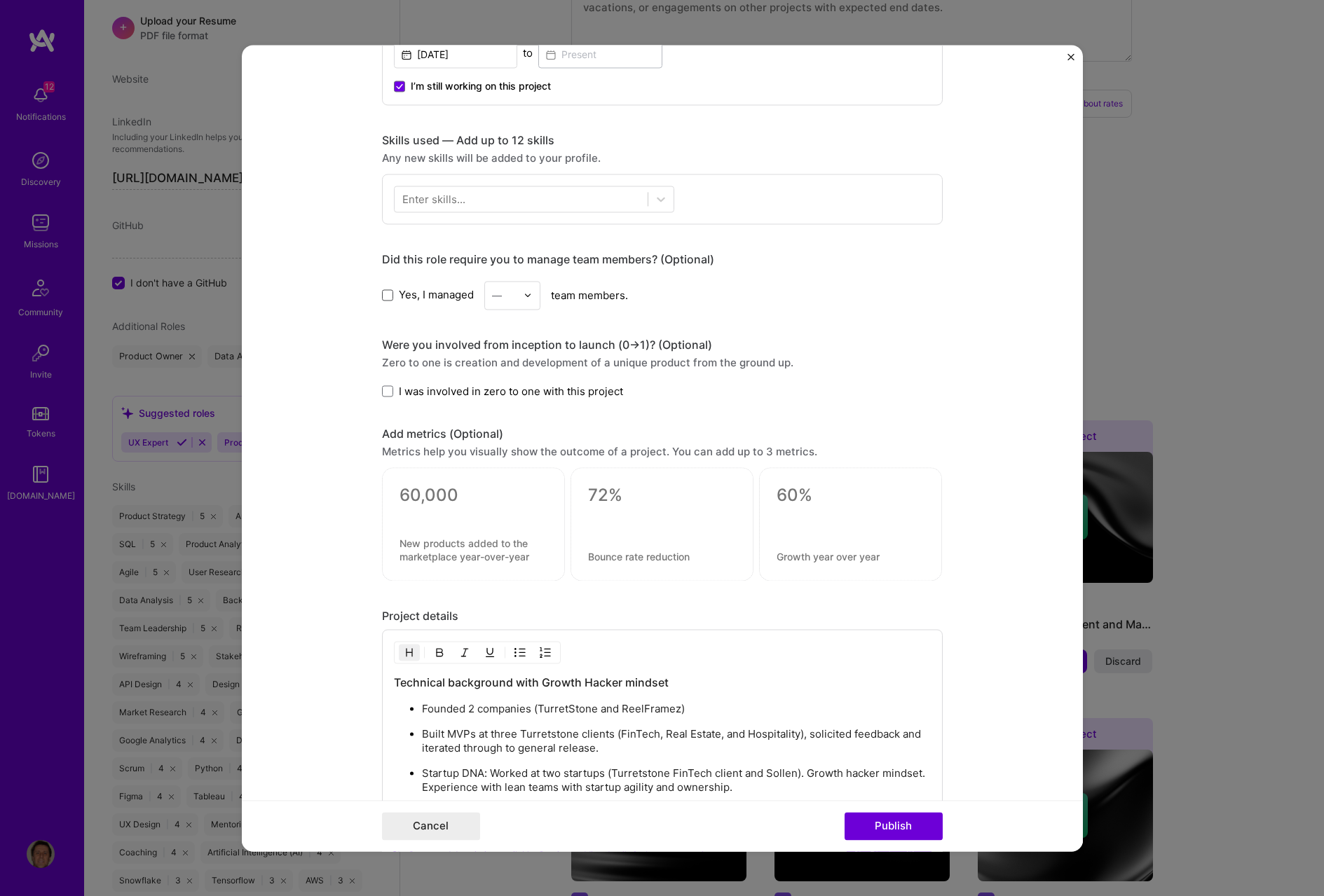
click at [384, 295] on span at bounding box center [388, 295] width 11 height 11
click at [0, 0] on input "Yes, I managed" at bounding box center [0, 0] width 0 height 0
click at [524, 294] on img at bounding box center [528, 295] width 8 height 8
click at [503, 415] on div "12" at bounding box center [513, 445] width 48 height 26
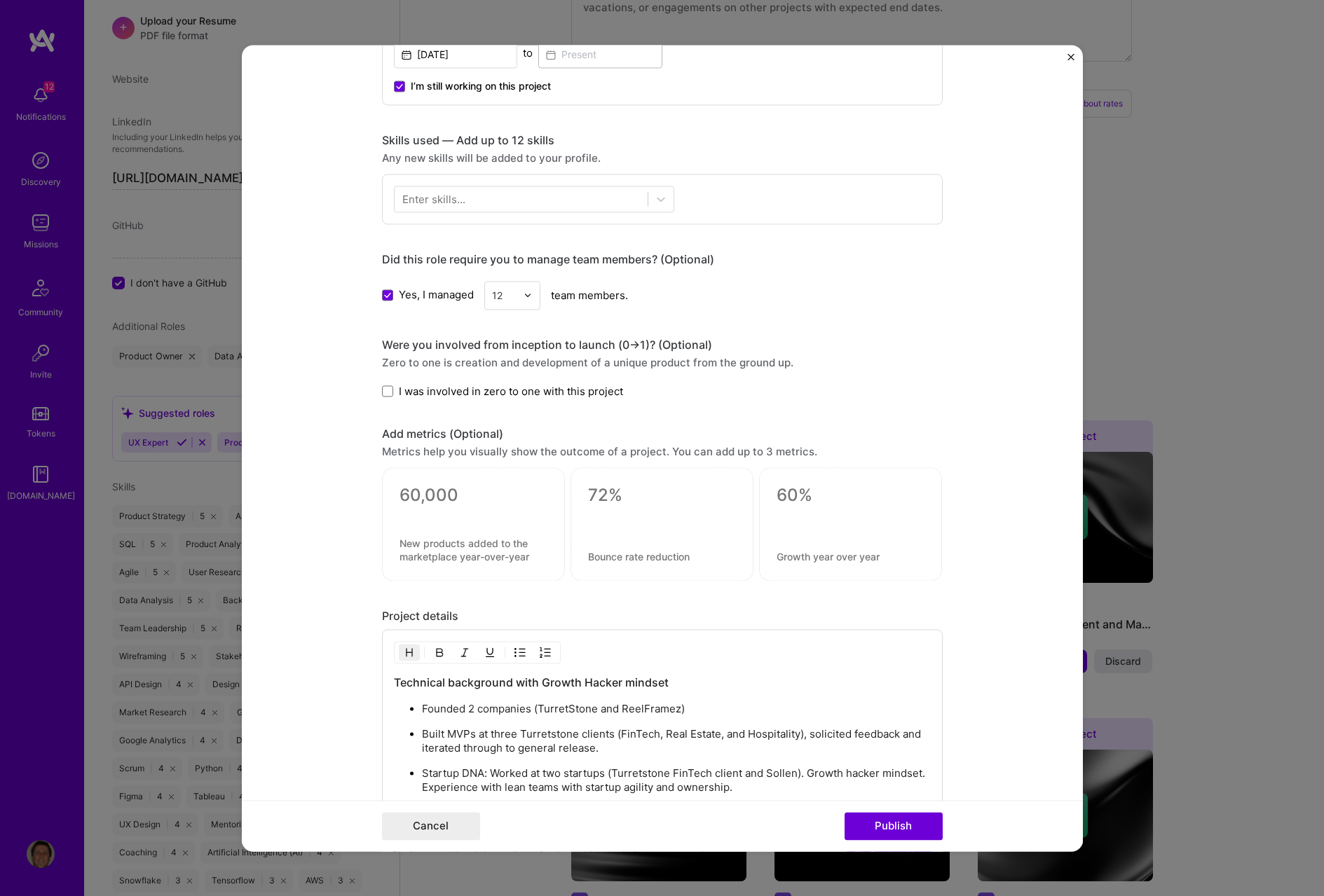
click at [886, 372] on div "Were you involved from inception to launch (0 -> 1)? (Optional) Zero to one is …" at bounding box center [663, 368] width 561 height 61
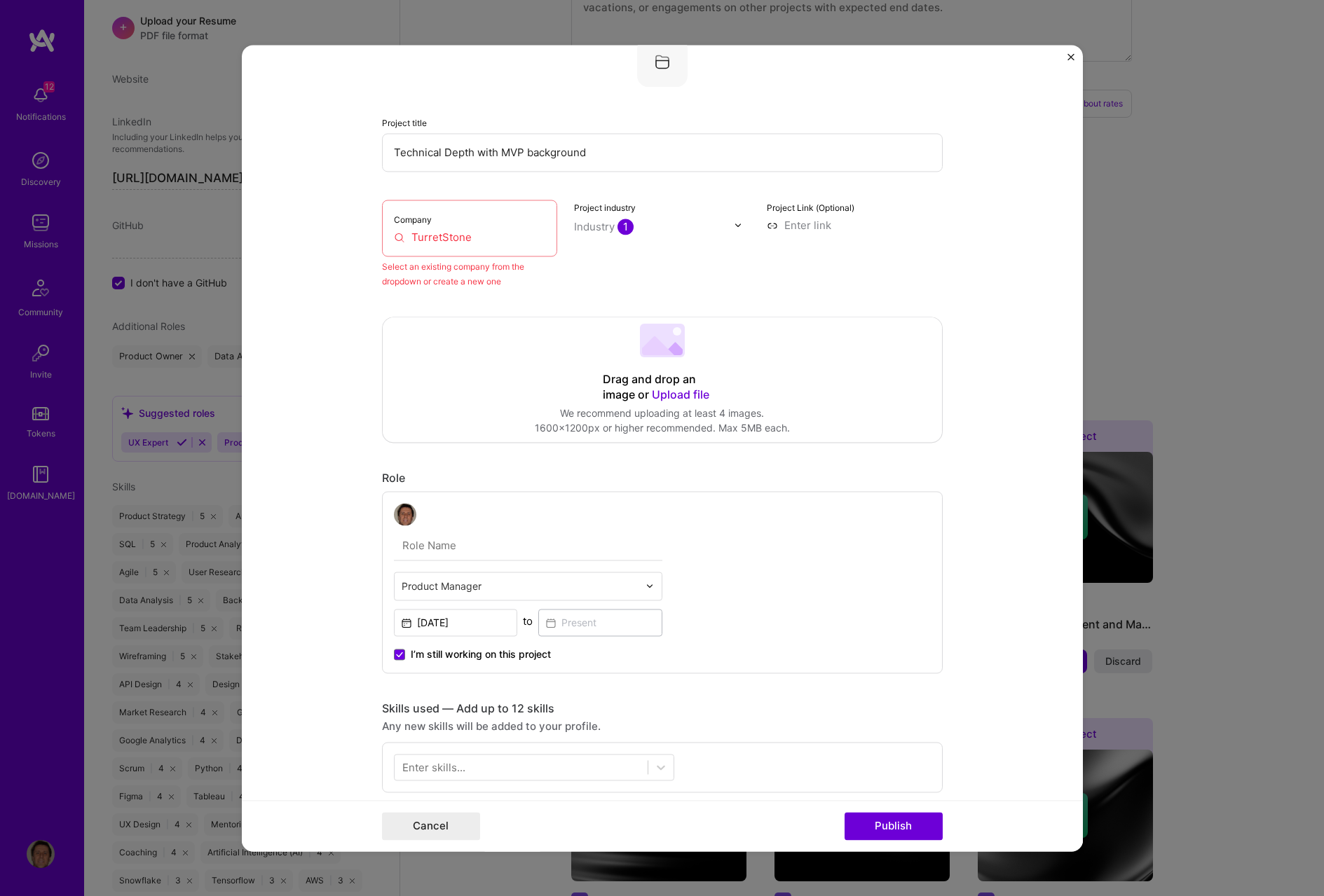
scroll to position [0, 0]
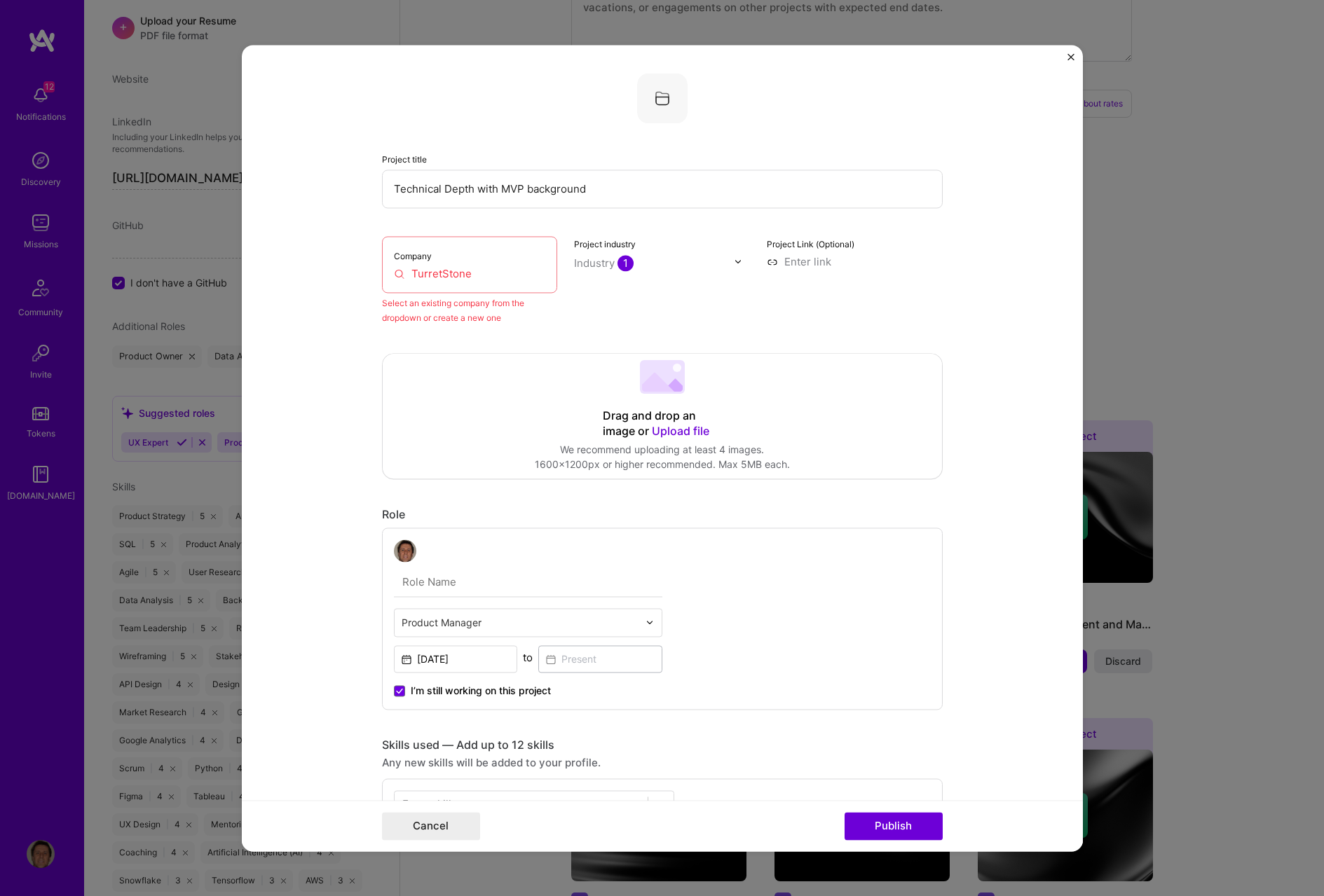
click at [864, 257] on input at bounding box center [854, 262] width 176 height 15
click at [518, 269] on input "TurretStone" at bounding box center [470, 273] width 152 height 15
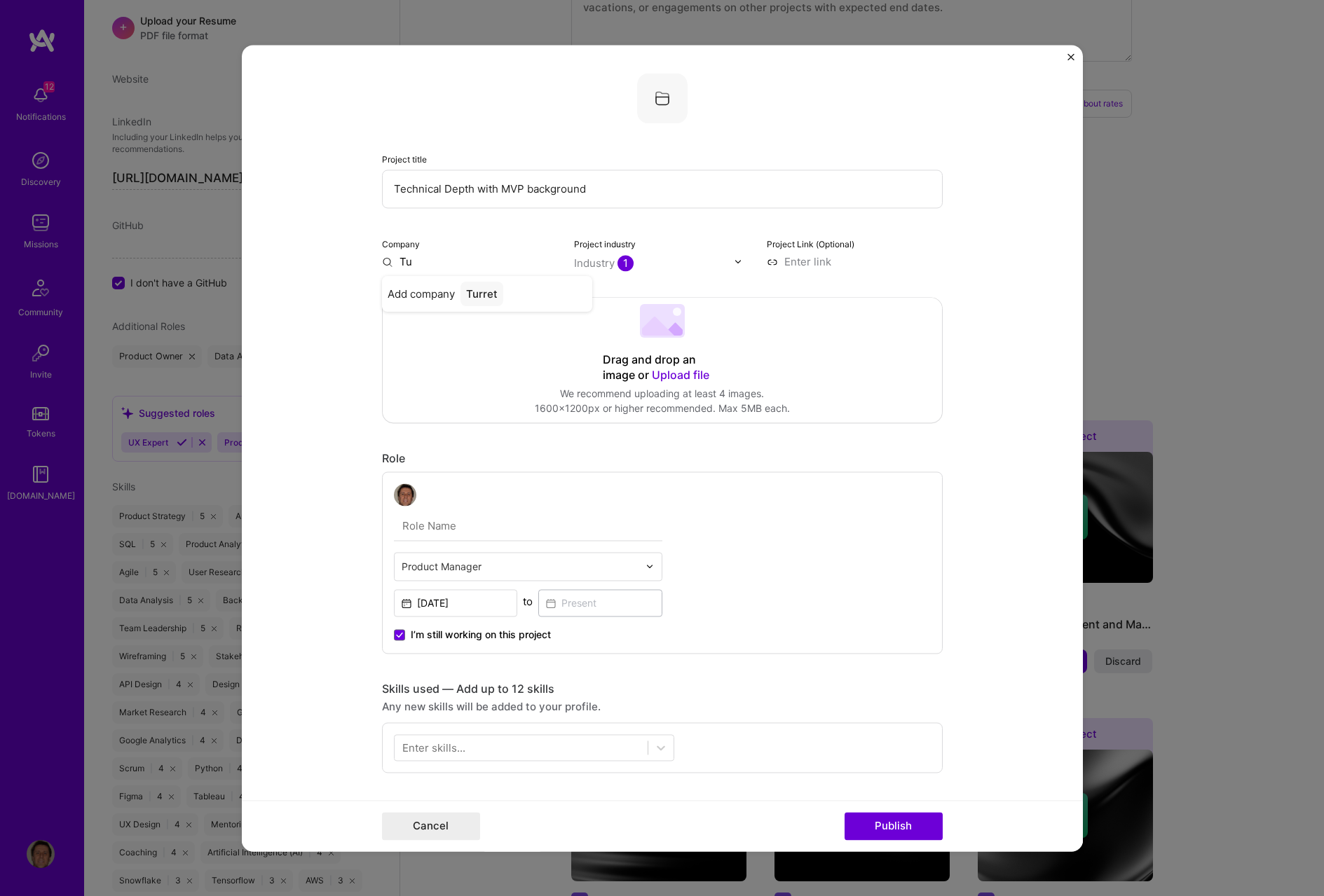
type input "T"
click at [886, 270] on form "Project title Technical Depth with MVP background Company Project industry Indu…" at bounding box center [662, 448] width 841 height 806
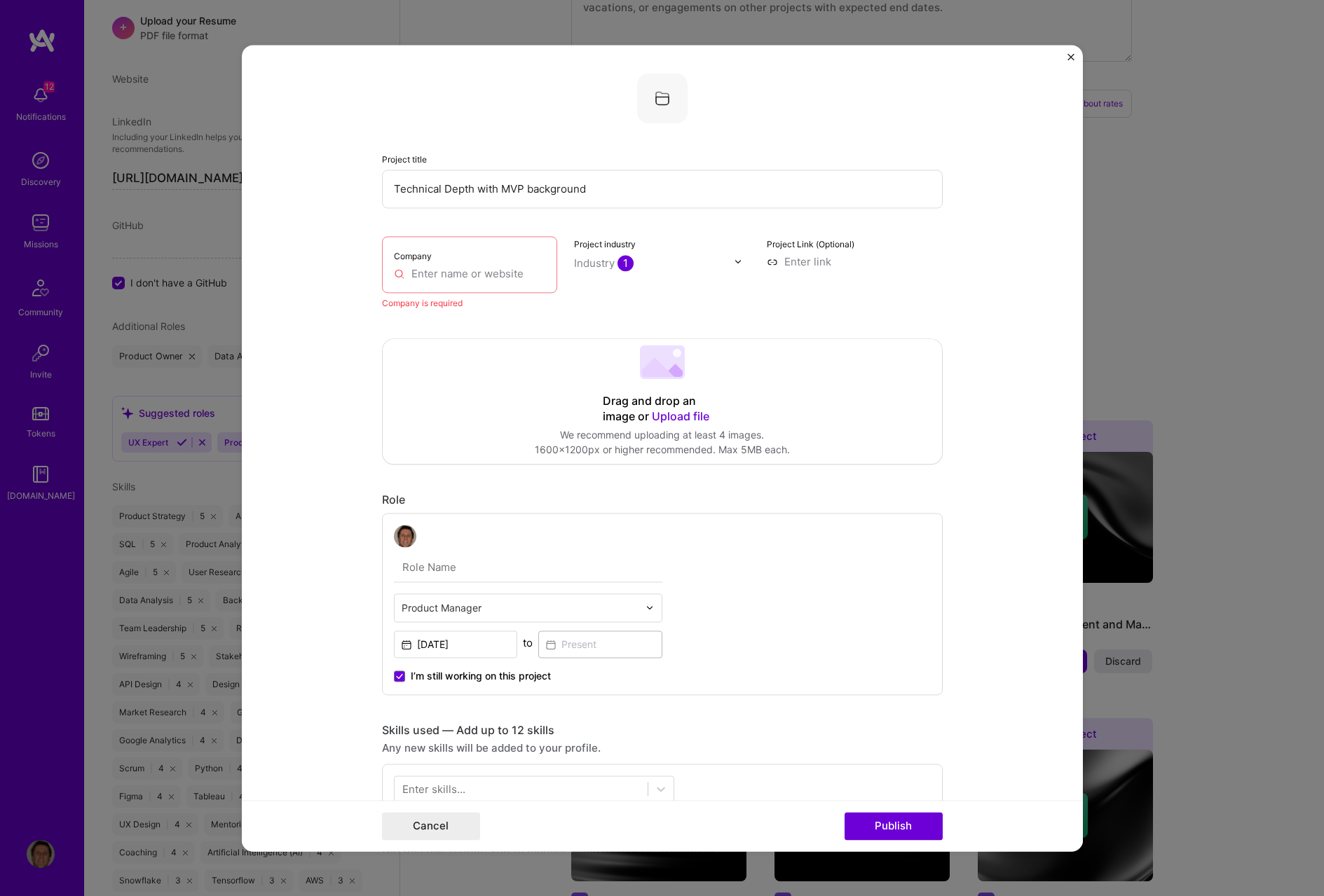
click at [431, 276] on input "text" at bounding box center [470, 273] width 152 height 15
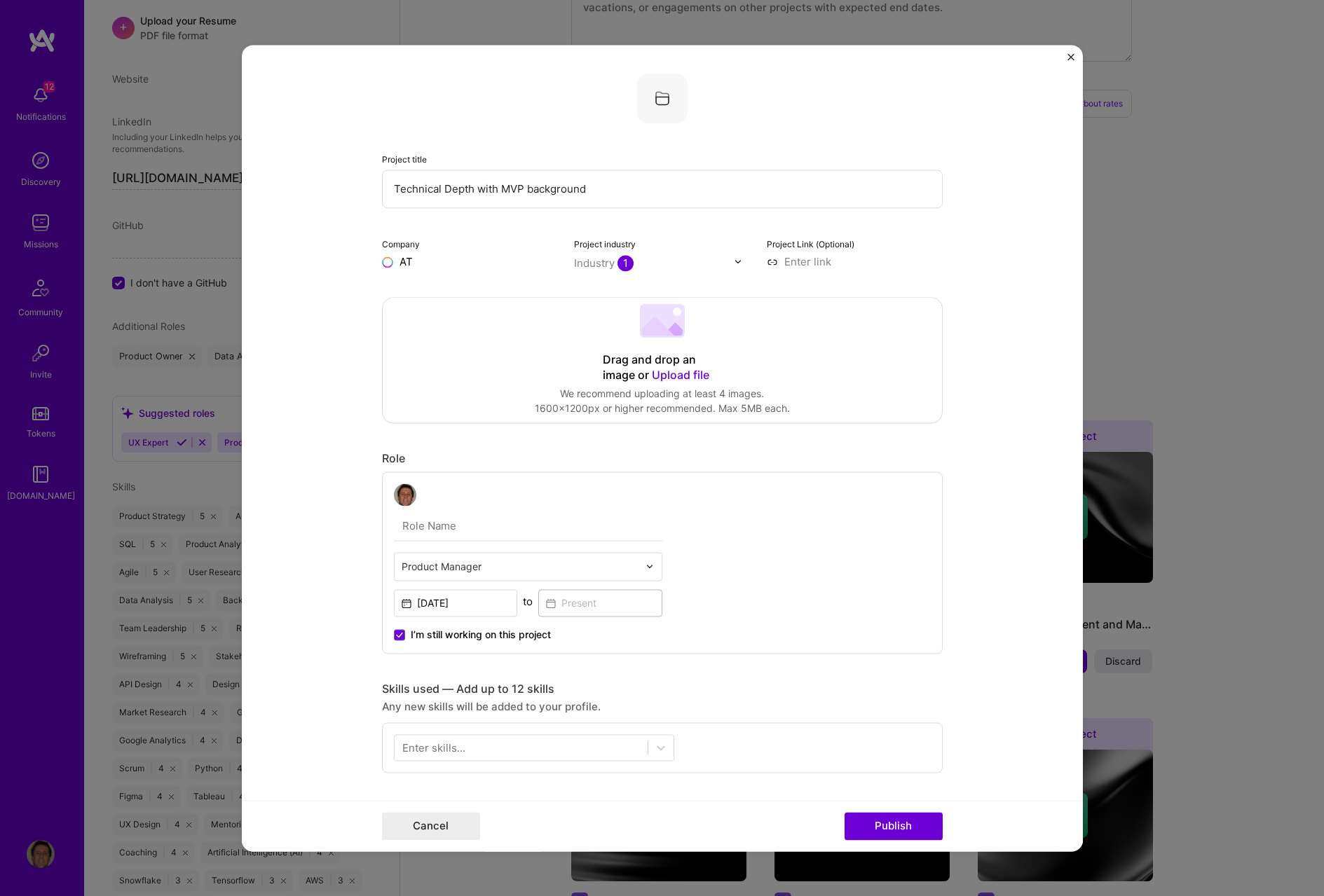
type input "A"
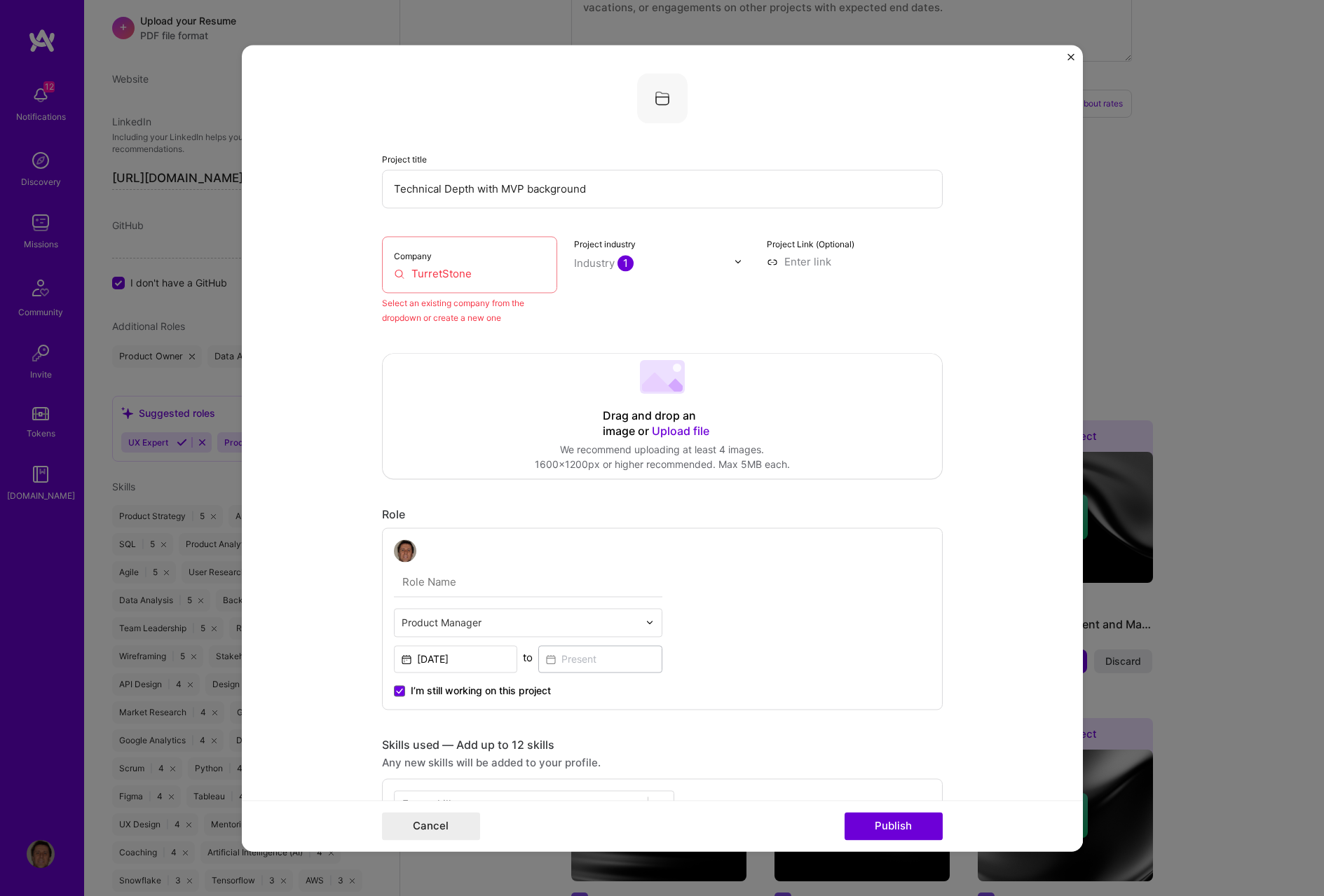
click at [471, 272] on input "TurretStone" at bounding box center [470, 273] width 152 height 15
click at [394, 273] on input "TurretStone" at bounding box center [470, 273] width 152 height 15
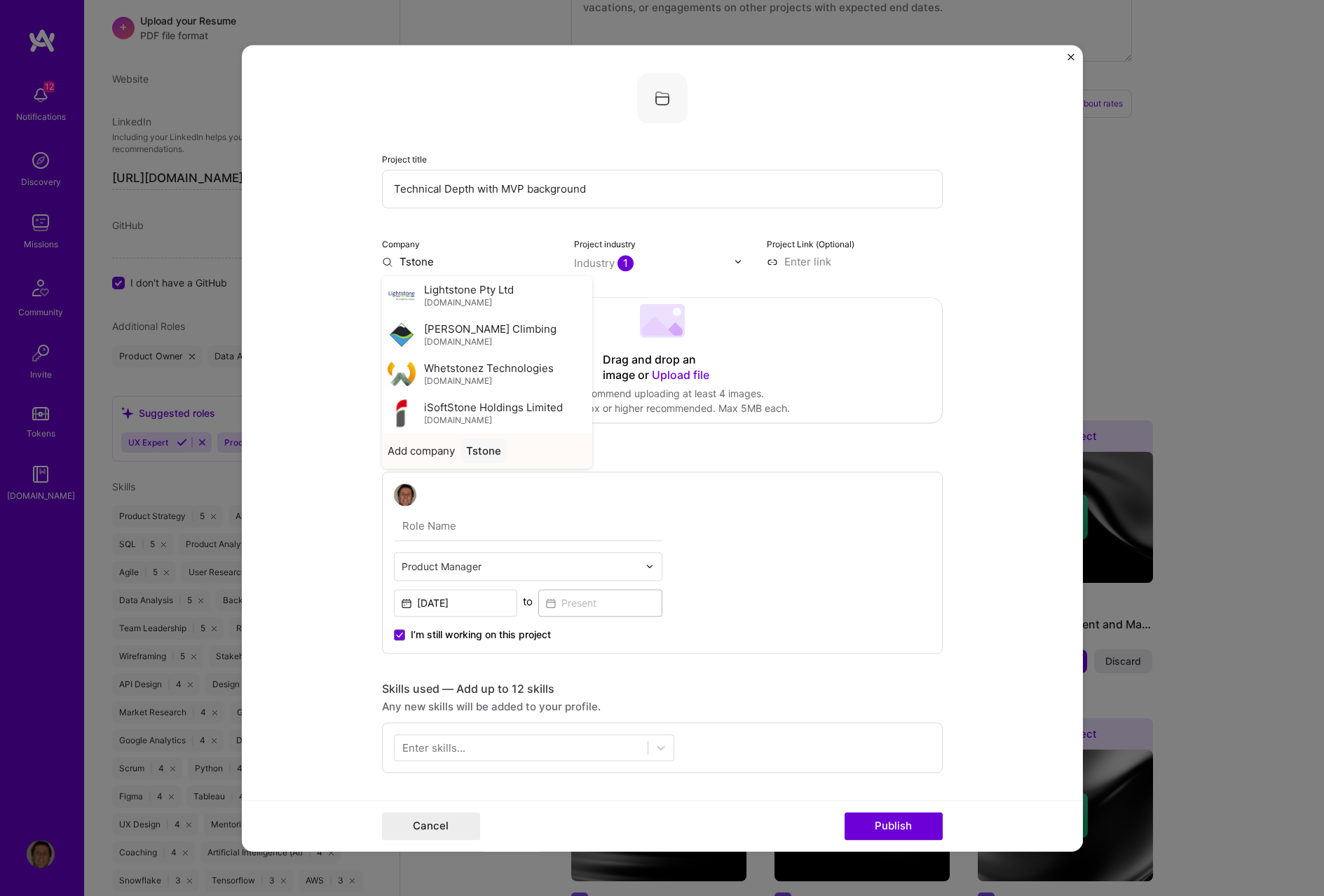
type input "Tstone"
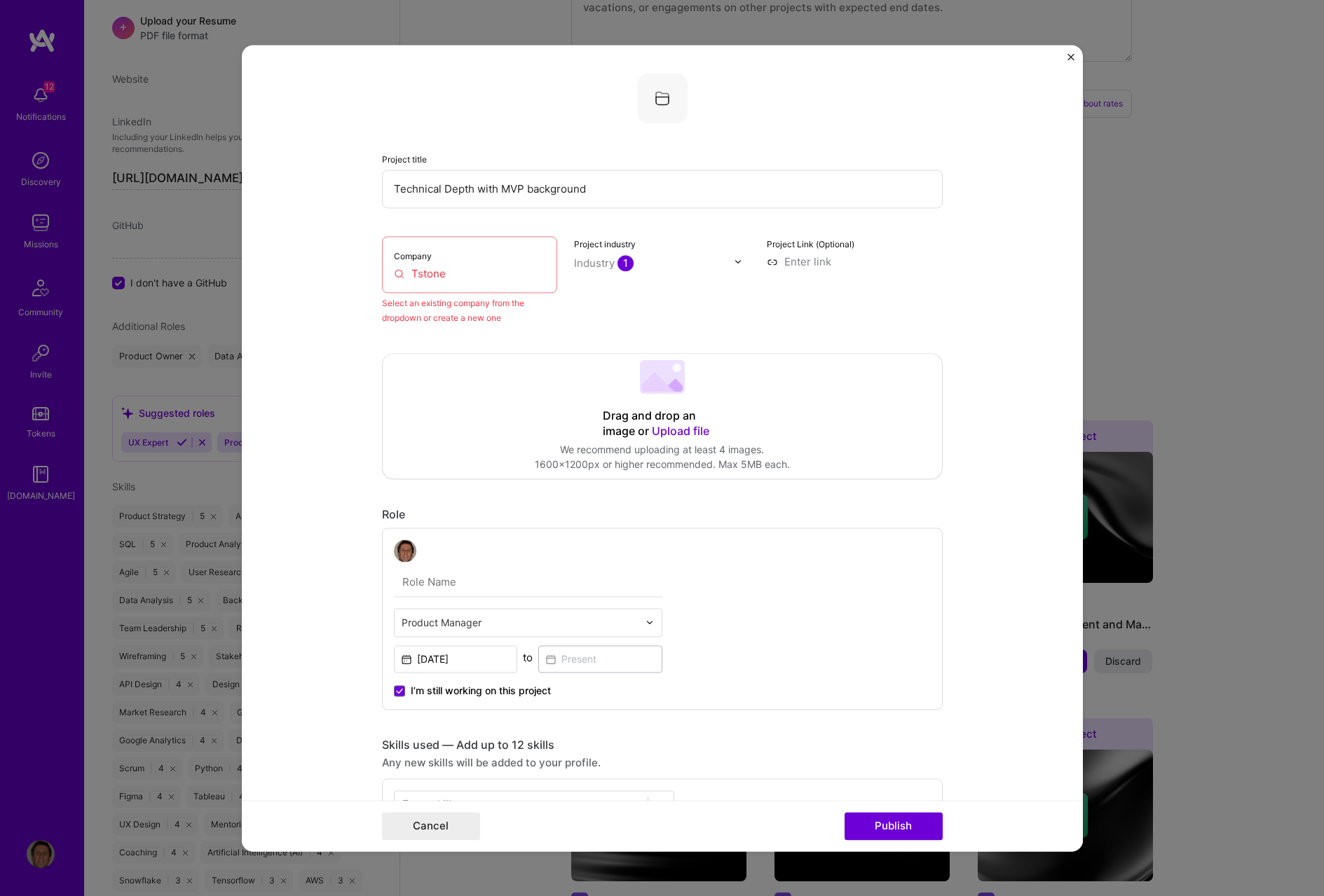
click at [447, 276] on input "Tstone" at bounding box center [470, 273] width 152 height 15
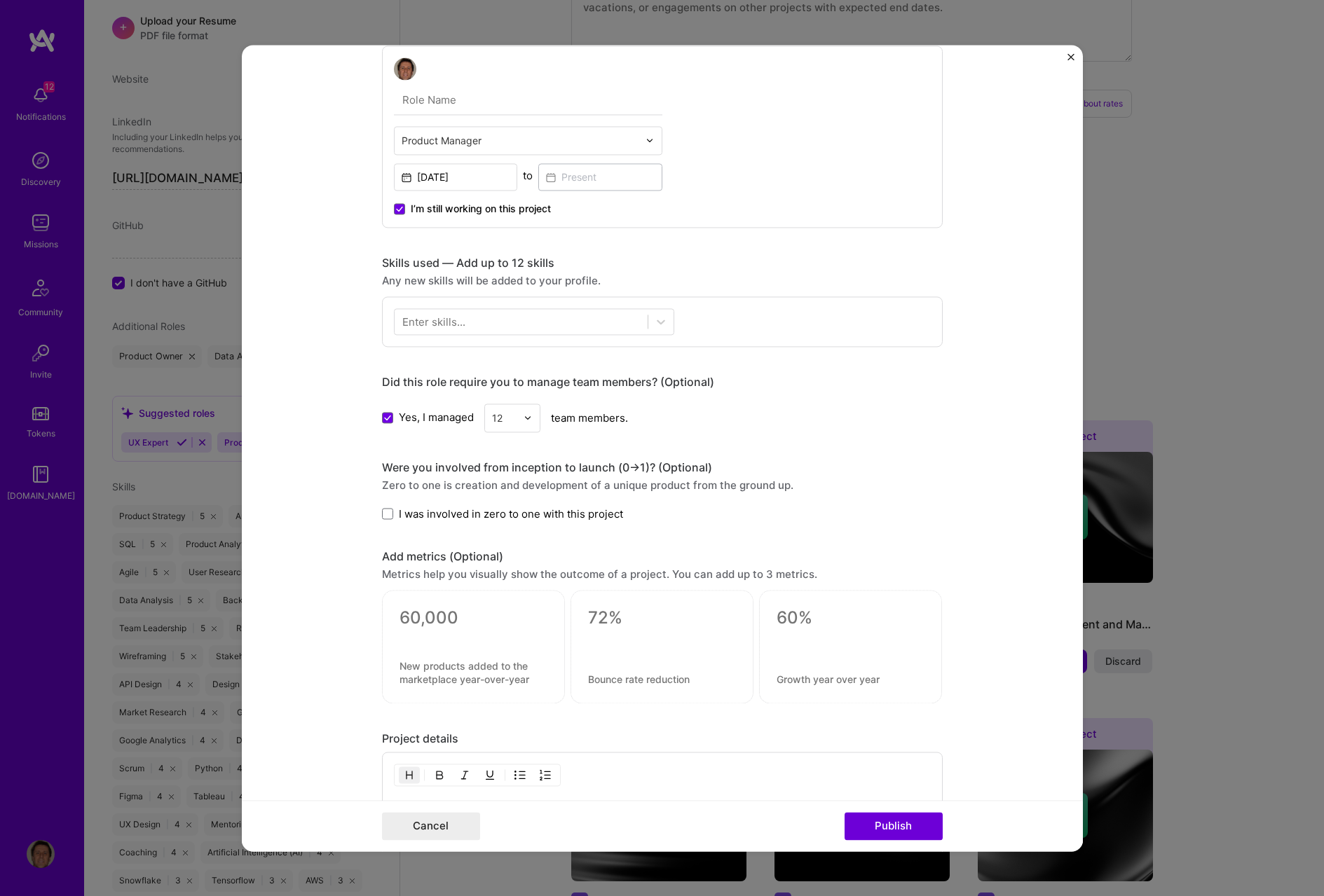
scroll to position [479, 0]
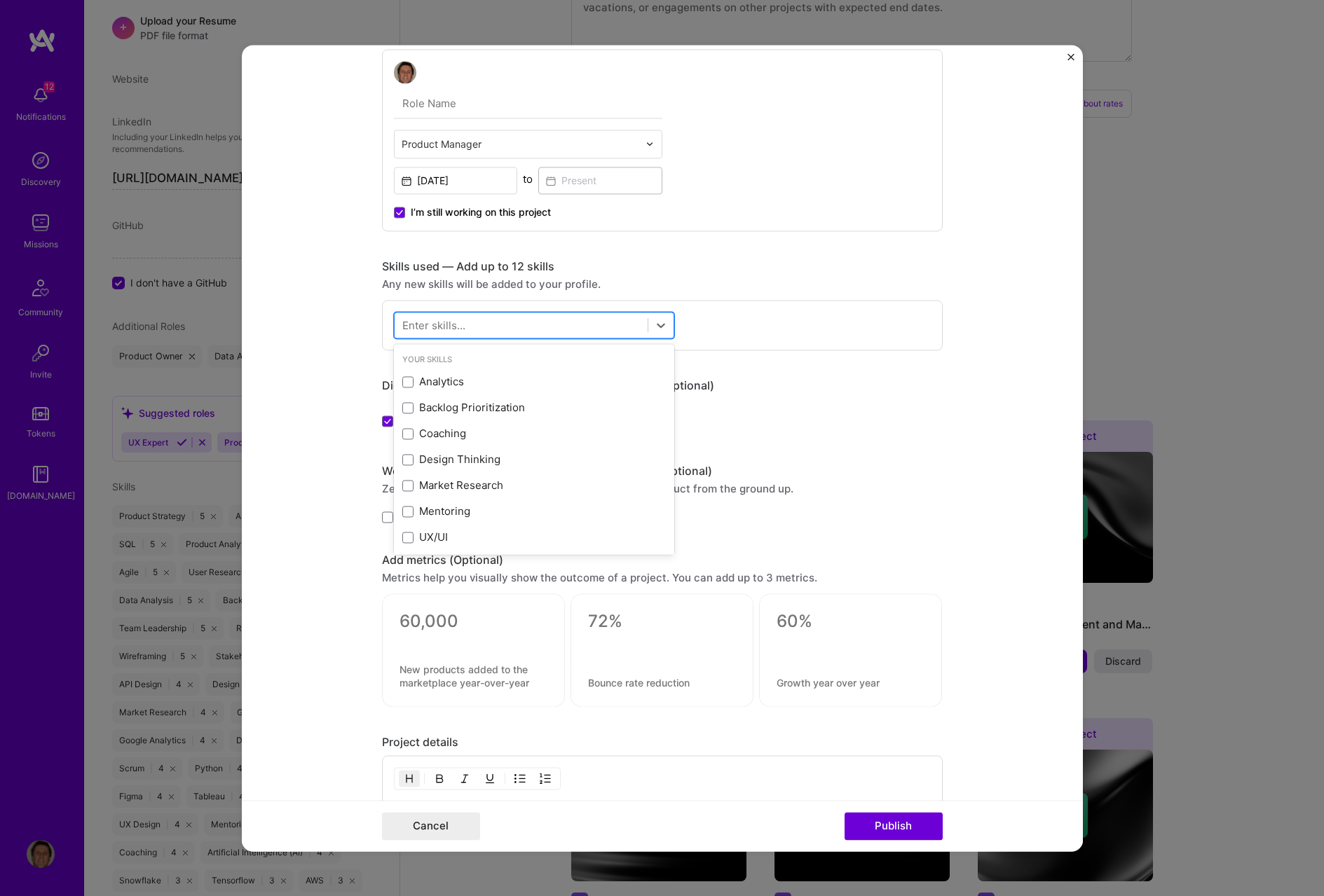
click at [574, 323] on div at bounding box center [521, 325] width 253 height 23
type input "g"
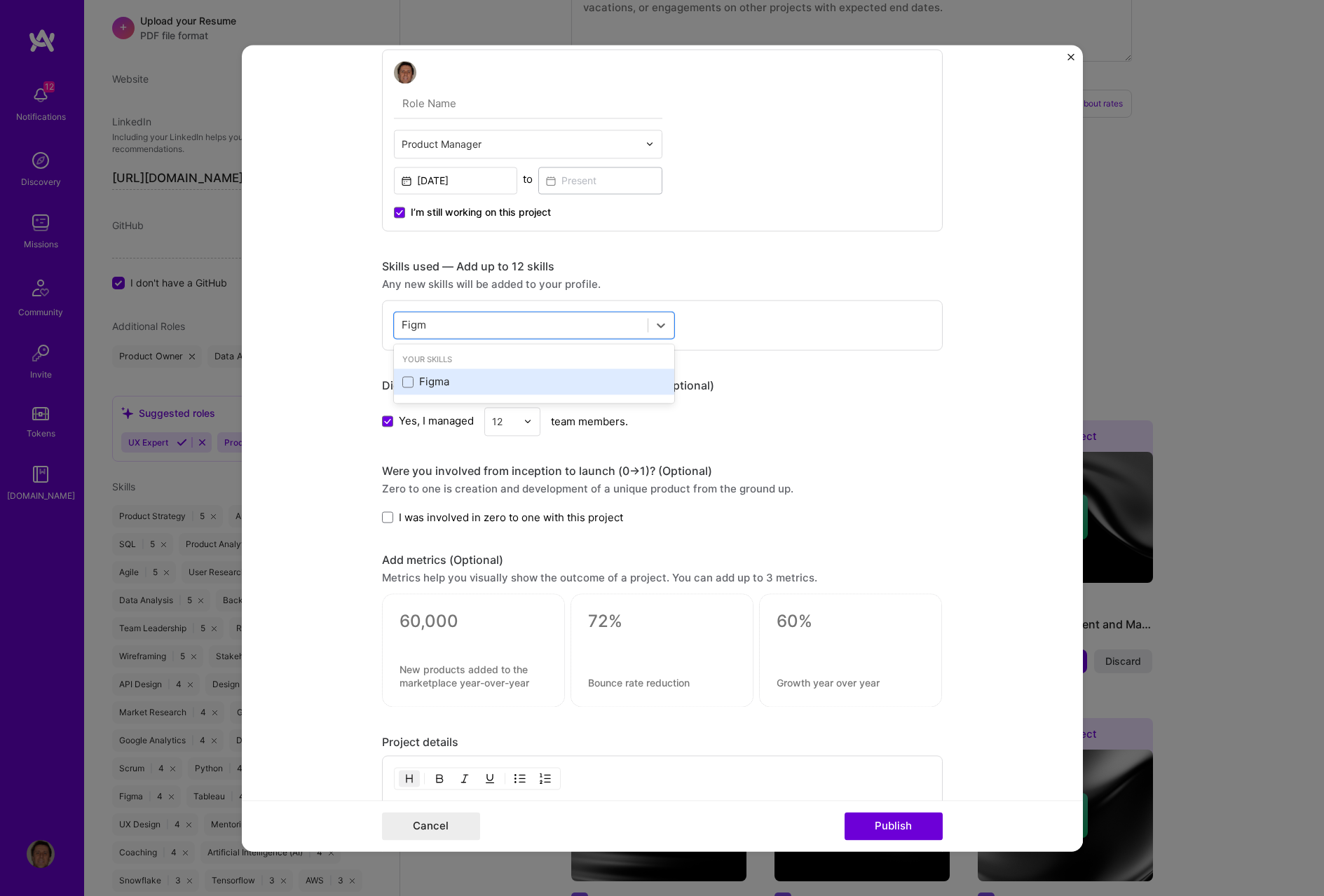
click at [408, 383] on div "Figma" at bounding box center [534, 382] width 264 height 15
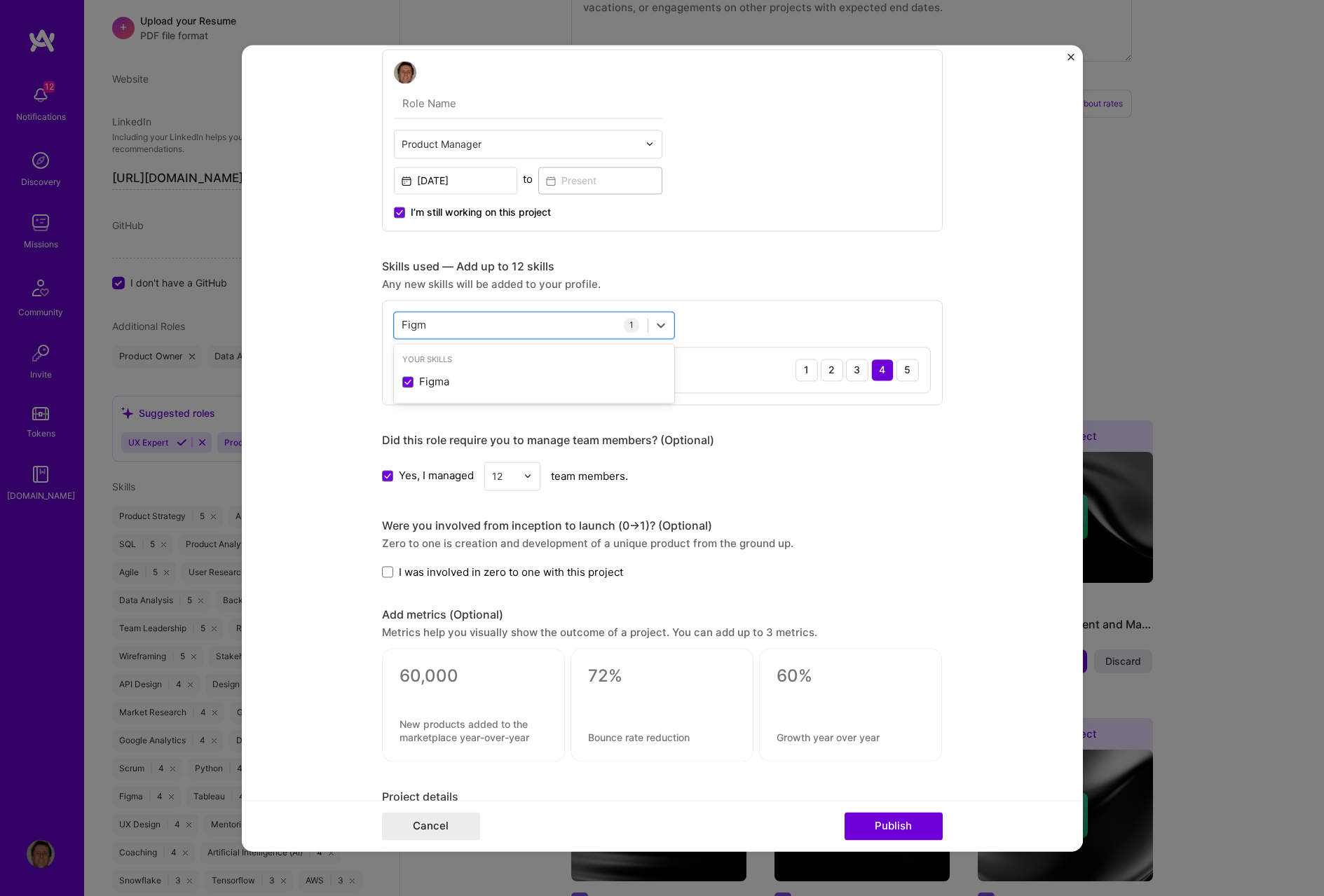
type input "Figm"
click at [886, 404] on div "Figm Figm 1 Figma 1 2 3 4 5" at bounding box center [663, 353] width 561 height 105
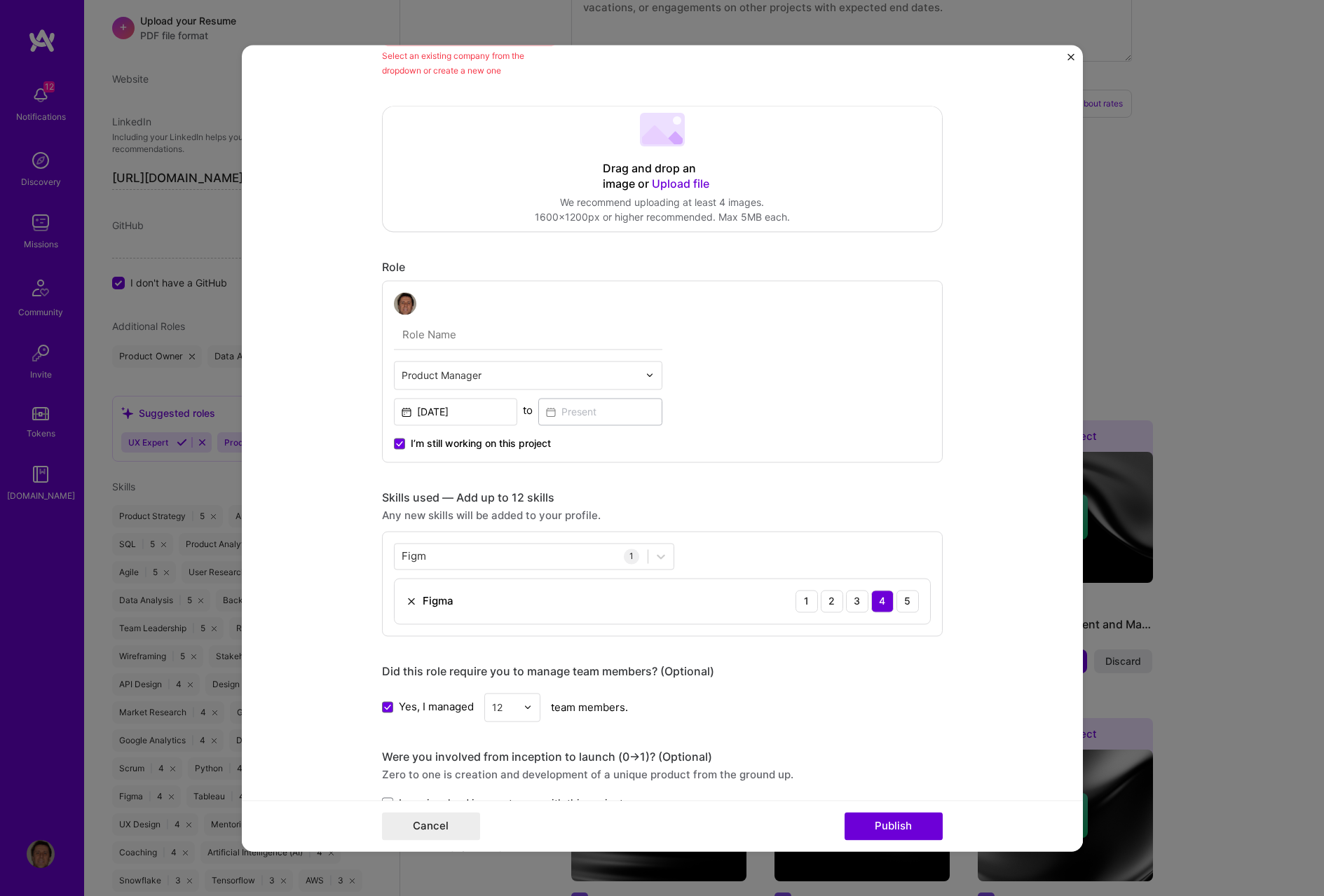
scroll to position [288, 0]
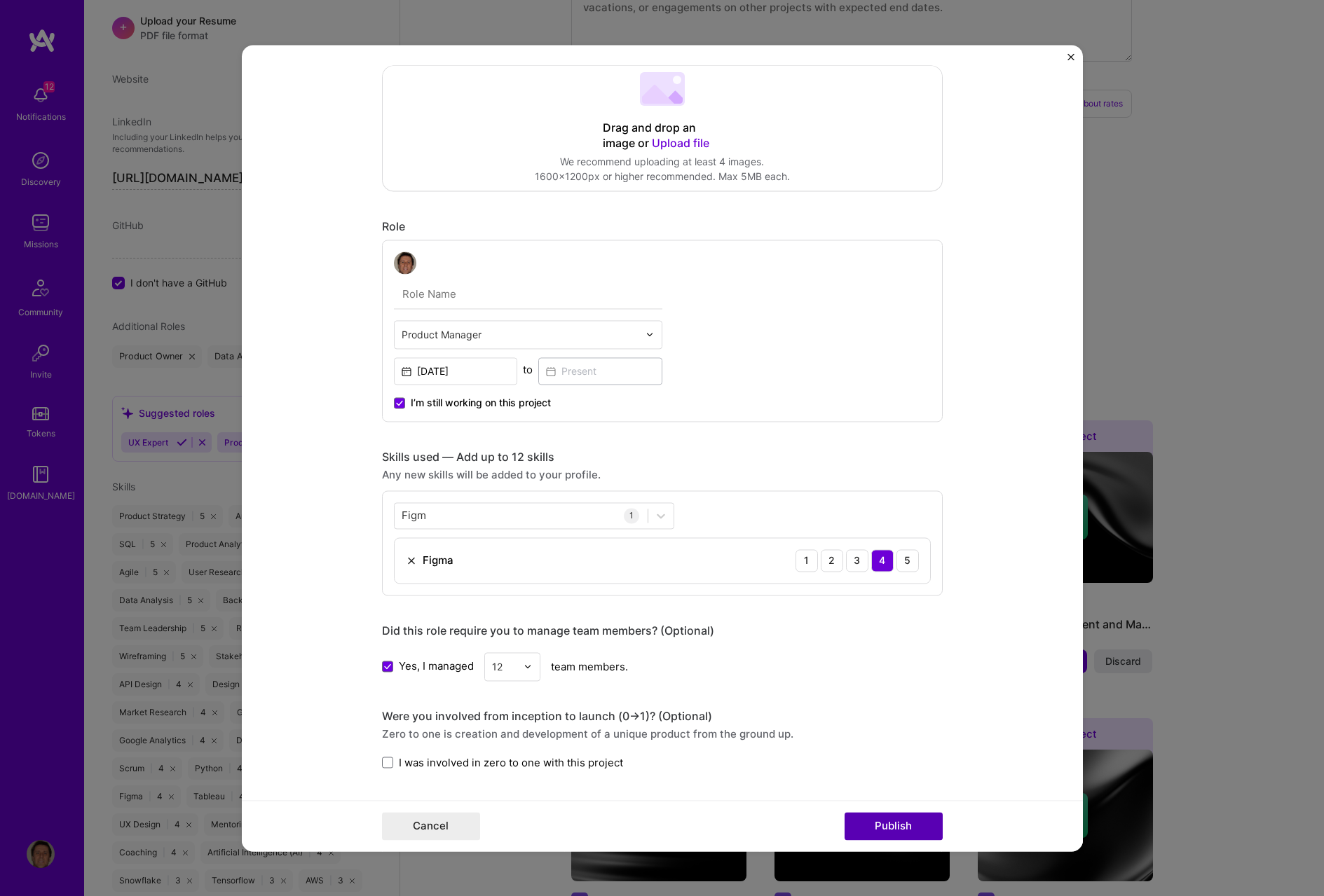
click at [886, 415] on button "Publish" at bounding box center [893, 826] width 98 height 28
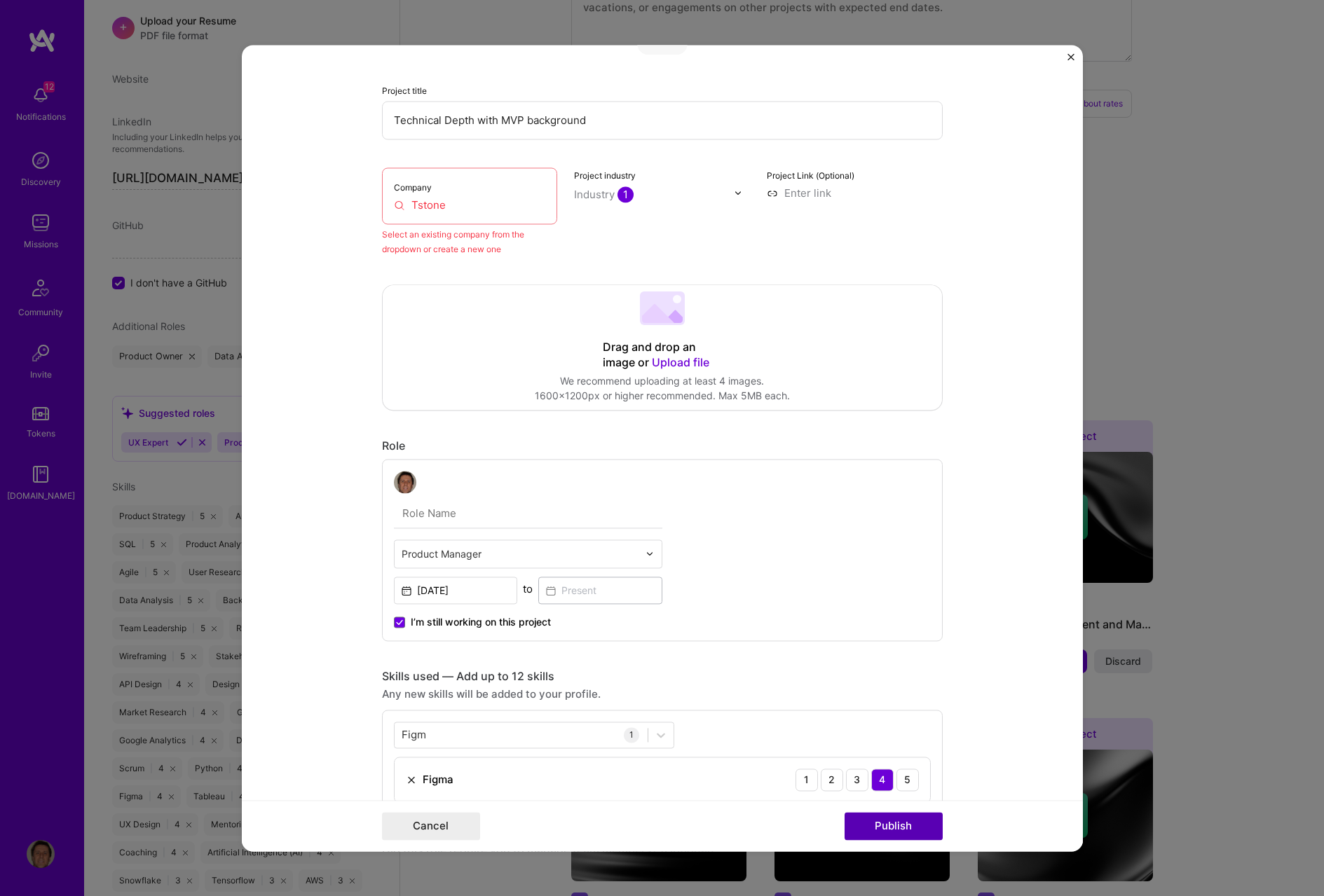
scroll to position [28, 0]
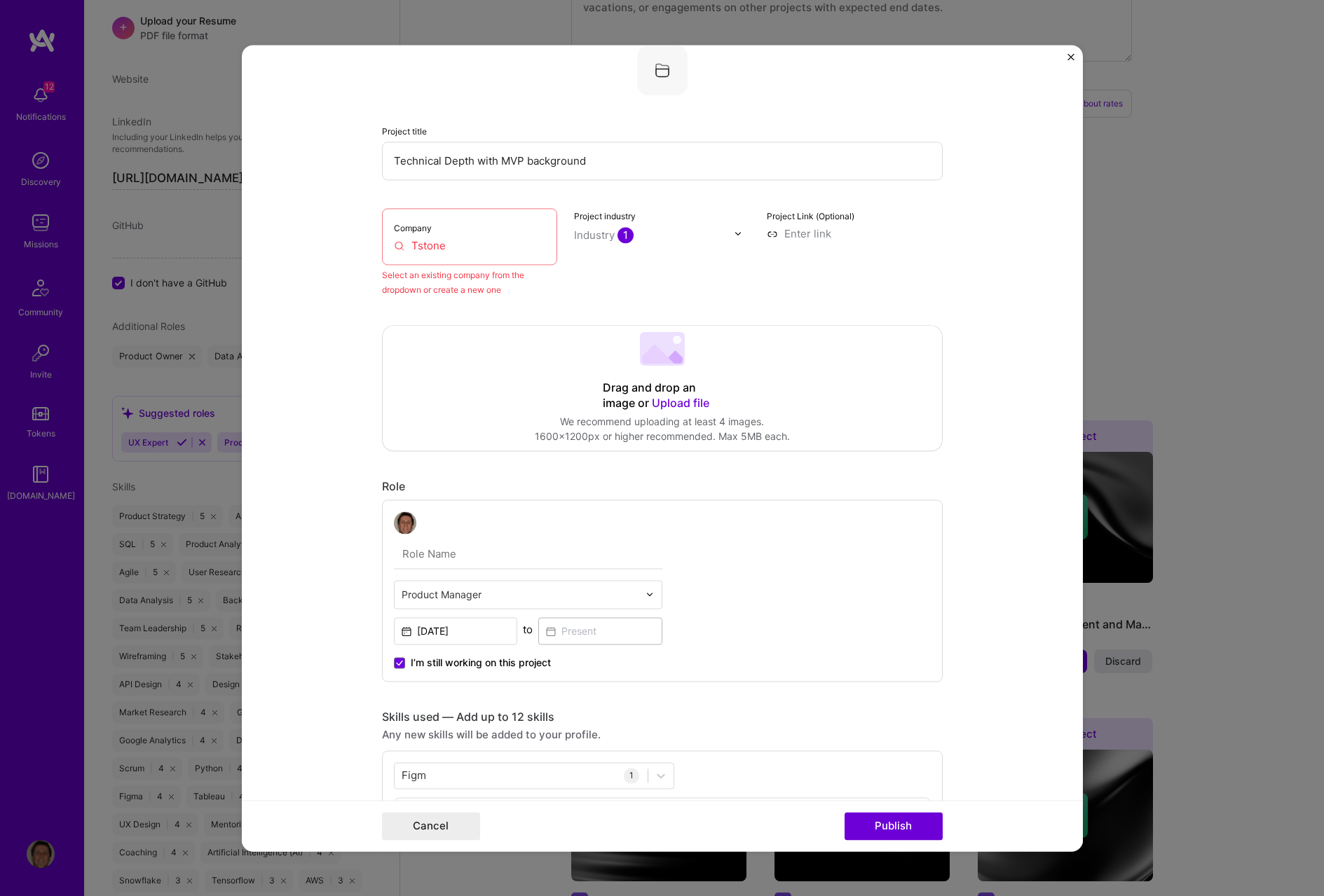
click at [449, 243] on input "Tstone" at bounding box center [470, 245] width 152 height 15
drag, startPoint x: 449, startPoint y: 243, endPoint x: 400, endPoint y: 247, distance: 49.2
click at [400, 247] on input "Tstone" at bounding box center [470, 245] width 152 height 15
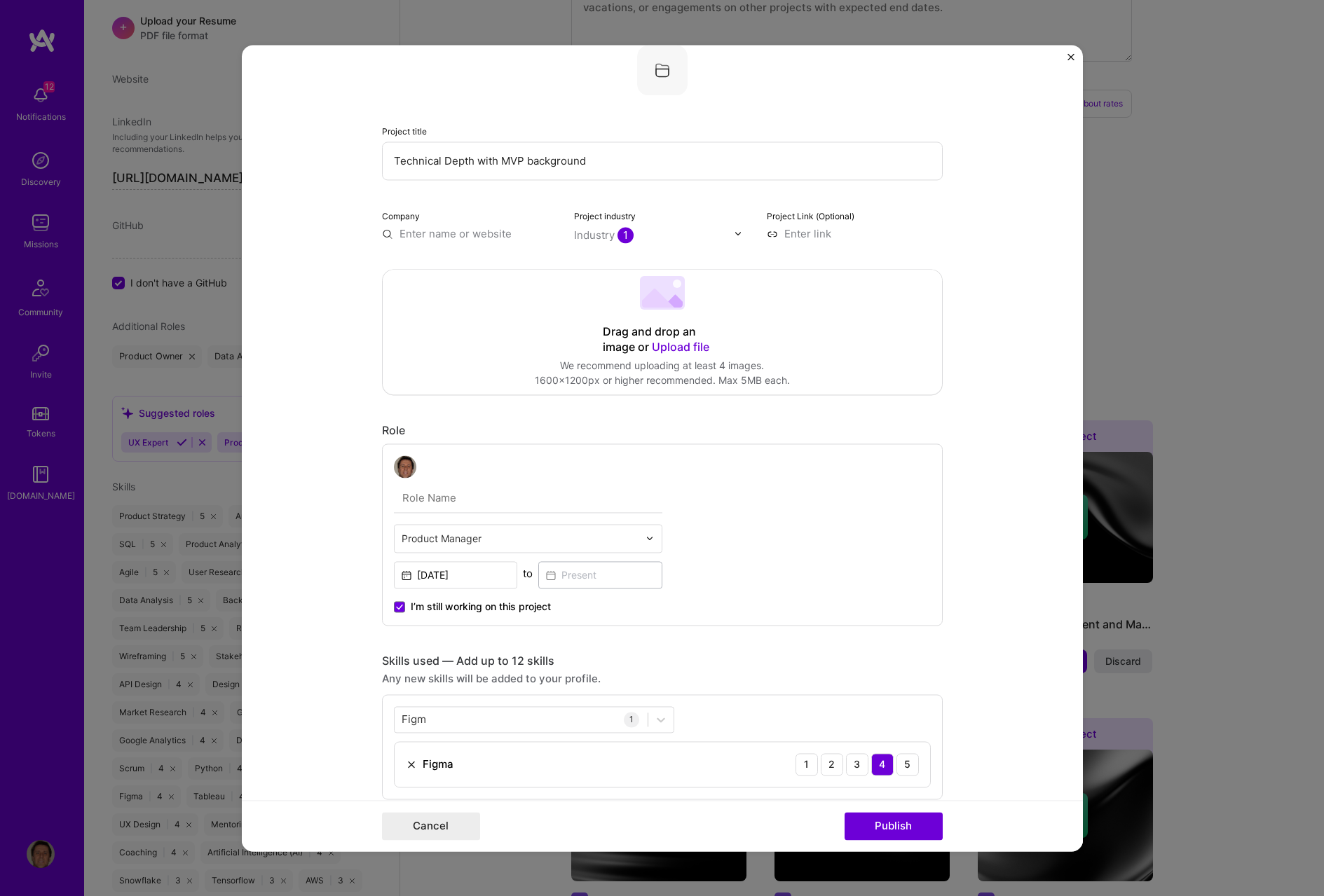
click at [886, 140] on form "Project title Technical Depth with MVP background Company Project industry Indu…" at bounding box center [662, 448] width 841 height 806
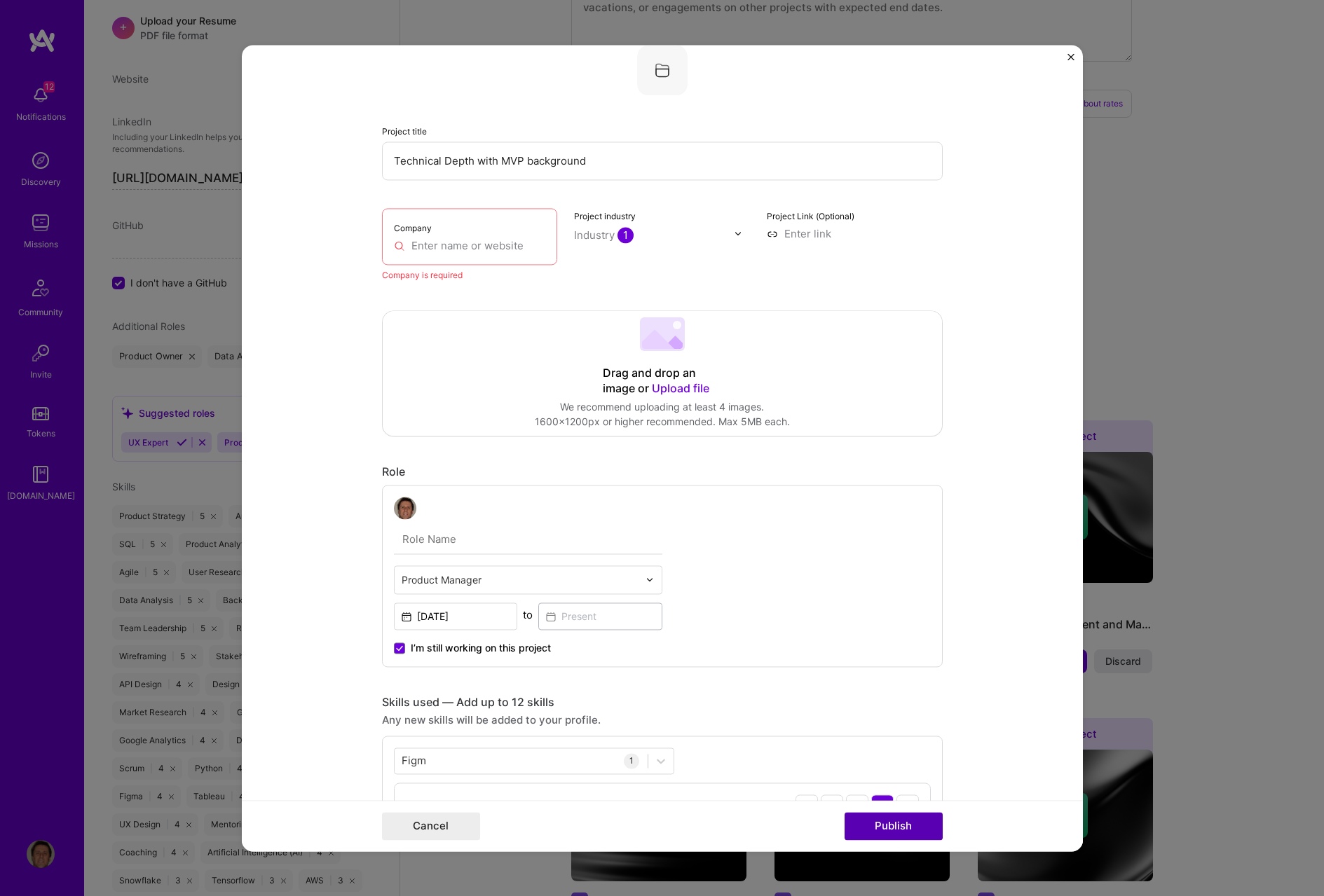
click at [886, 415] on button "Publish" at bounding box center [893, 826] width 98 height 28
click at [410, 246] on input "text" at bounding box center [470, 245] width 152 height 15
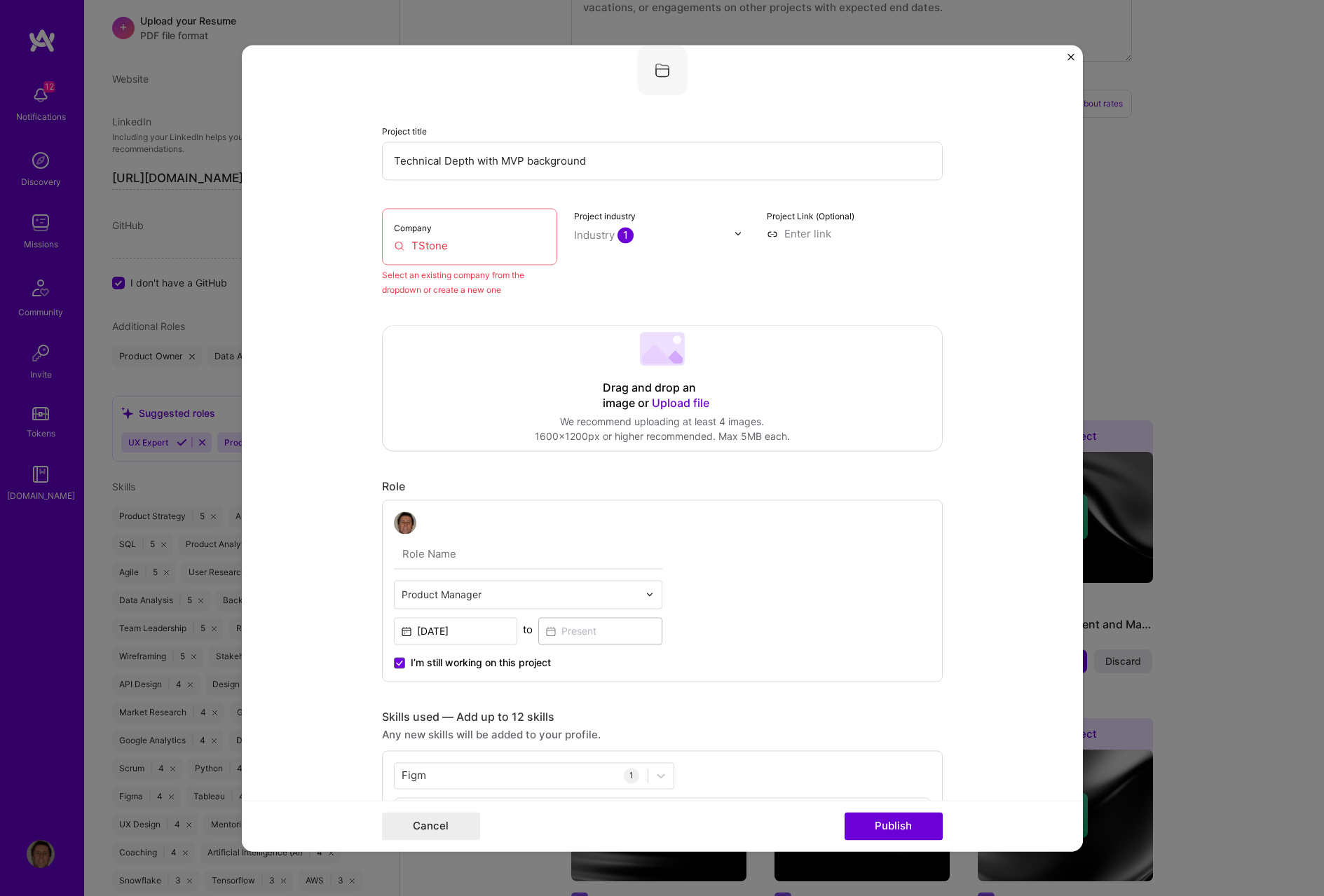
click at [449, 241] on input "TStone" at bounding box center [470, 245] width 152 height 15
click at [452, 241] on input "TSton" at bounding box center [470, 245] width 152 height 15
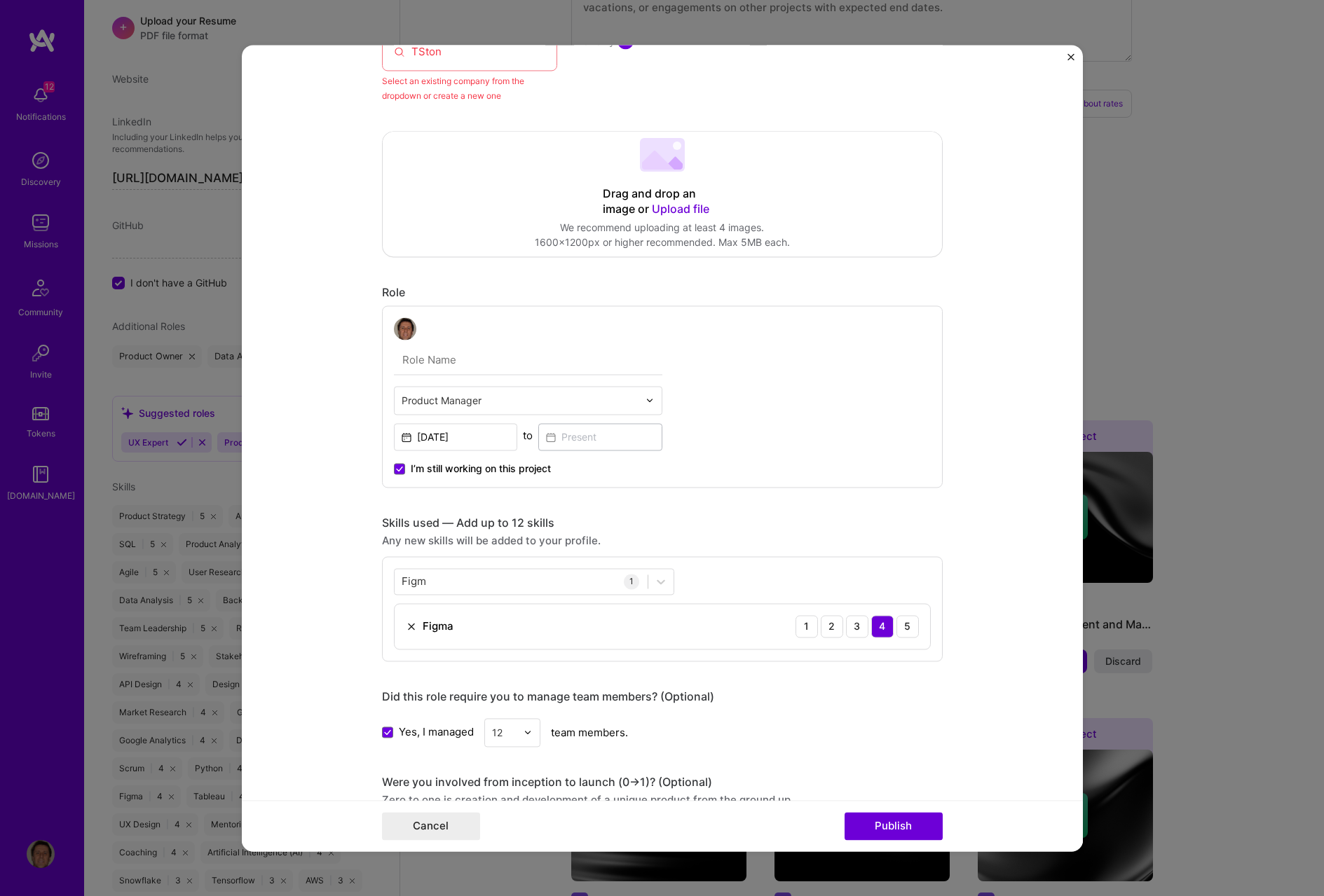
scroll to position [0, 0]
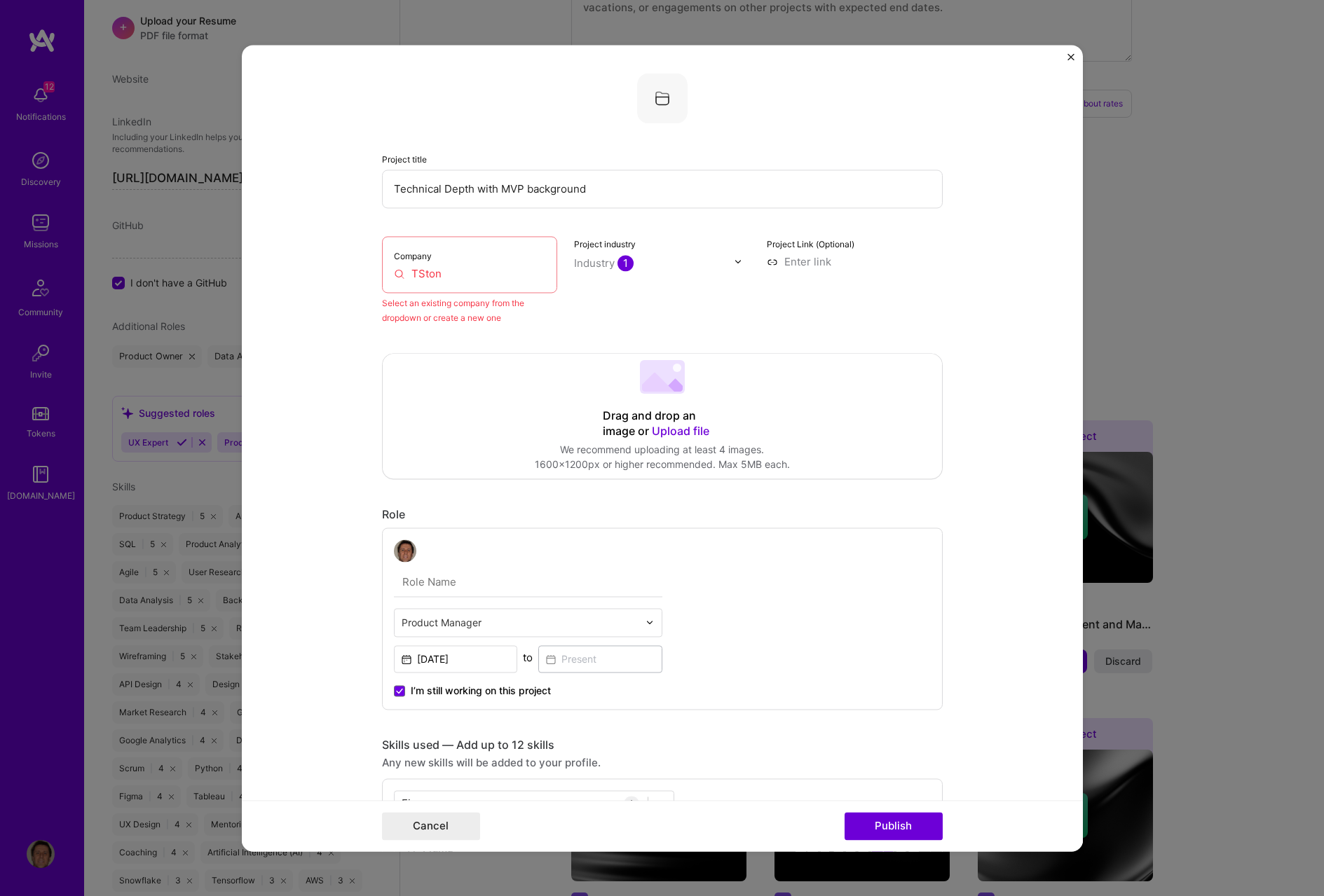
click at [448, 269] on input "TSton" at bounding box center [470, 273] width 152 height 15
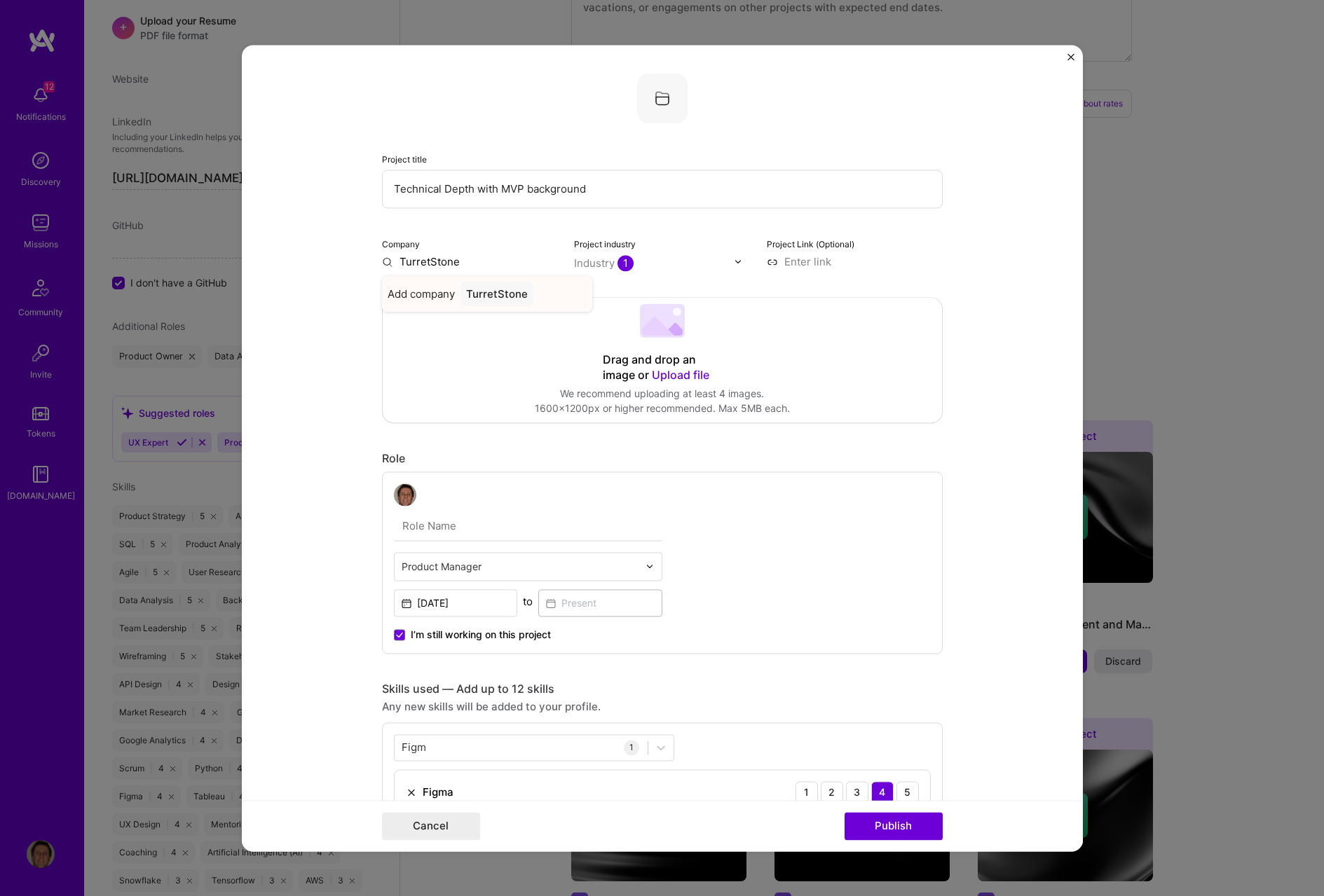
type input "TurretStone"
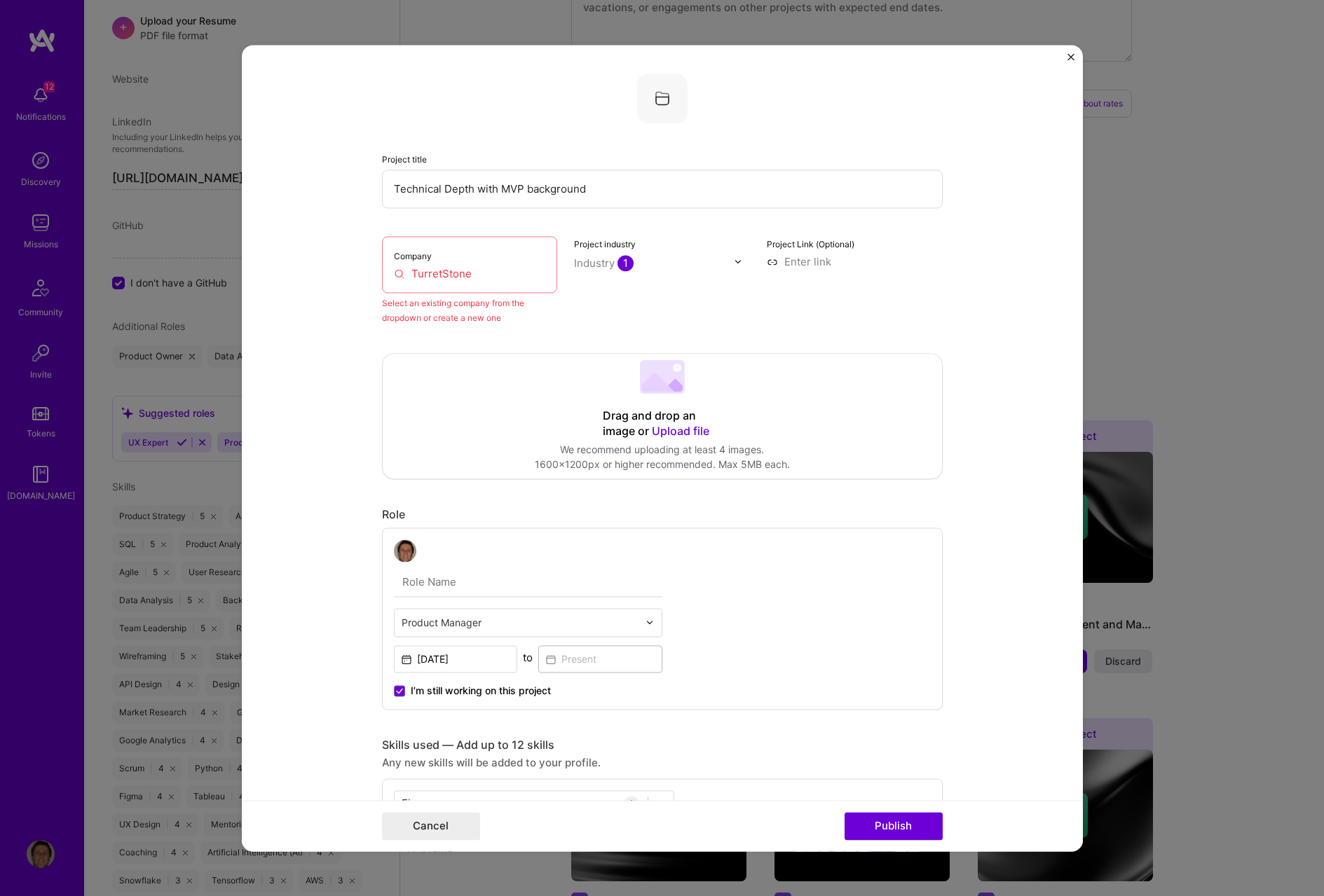
drag, startPoint x: 591, startPoint y: 184, endPoint x: 372, endPoint y: 186, distance: 219.0
click at [372, 186] on form "Project title Technical Depth with MVP background Company TurretStone Select an…" at bounding box center [662, 448] width 841 height 806
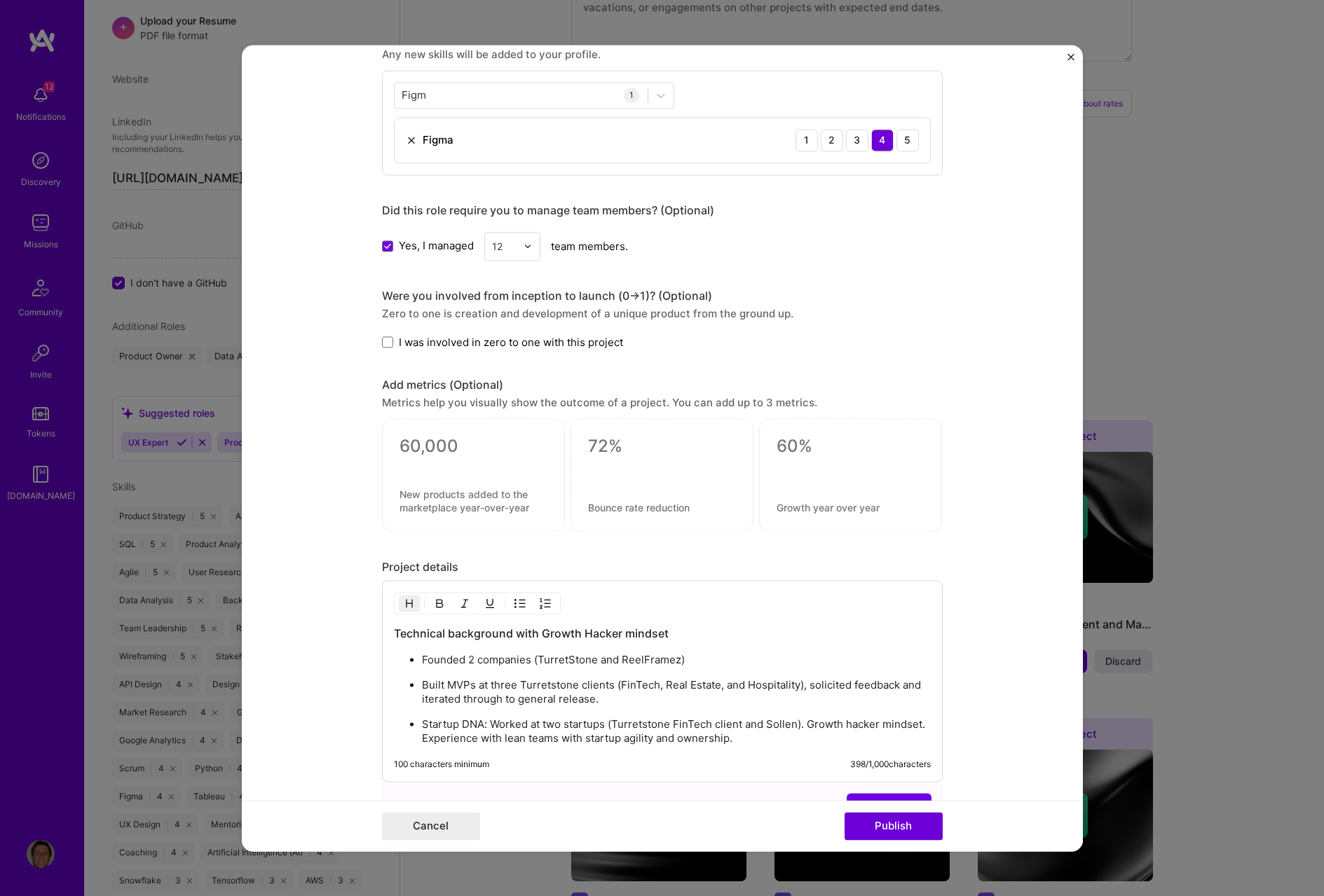
scroll to position [712, 0]
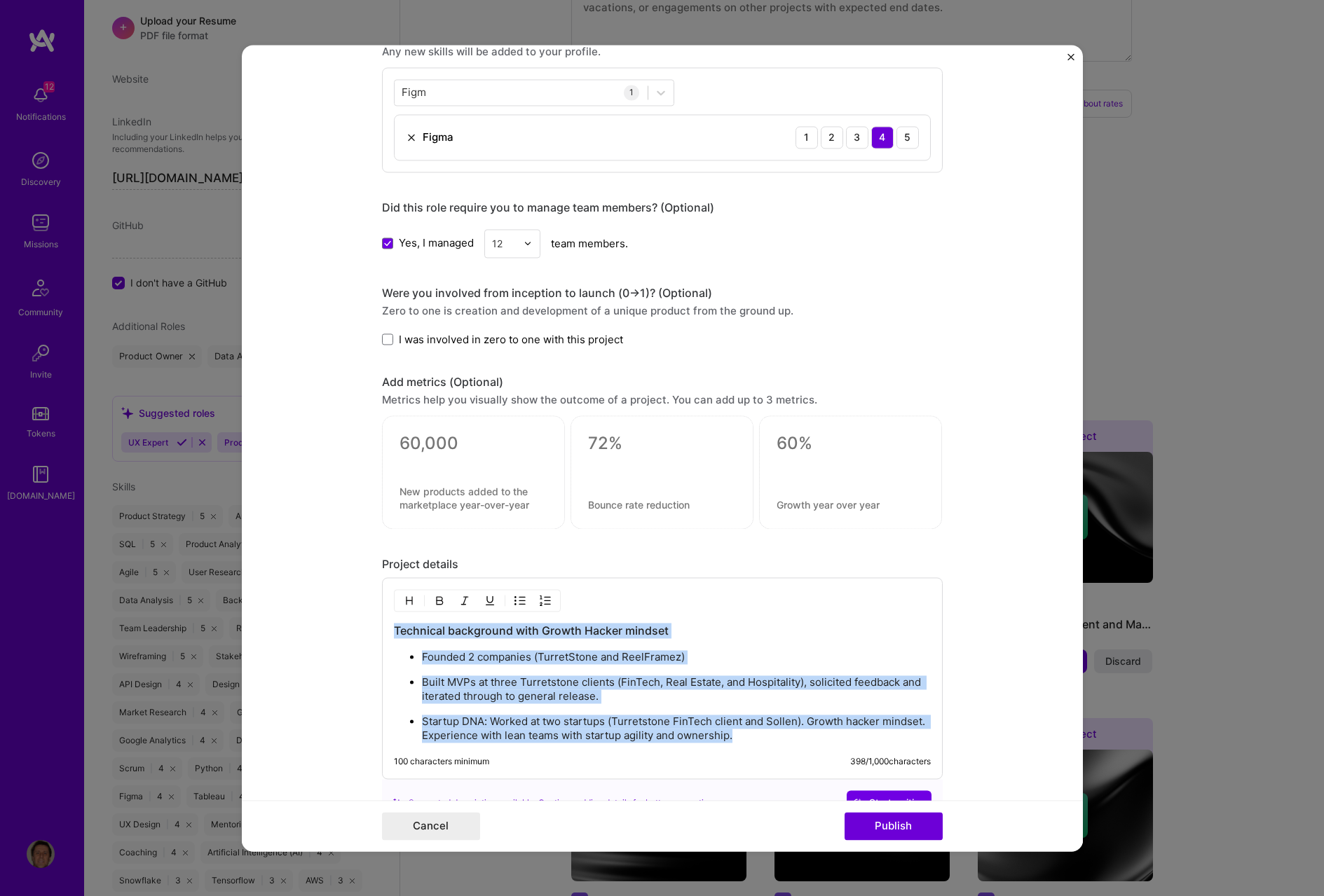
drag, startPoint x: 390, startPoint y: 625, endPoint x: 750, endPoint y: 733, distance: 375.9
click at [750, 415] on div "Technical background with Growth Hacker mindset Founded 2 companies (TurretSton…" at bounding box center [663, 683] width 537 height 120
copy div "Technical background with Growth Hacker mindset Founded 2 companies (TurretSton…"
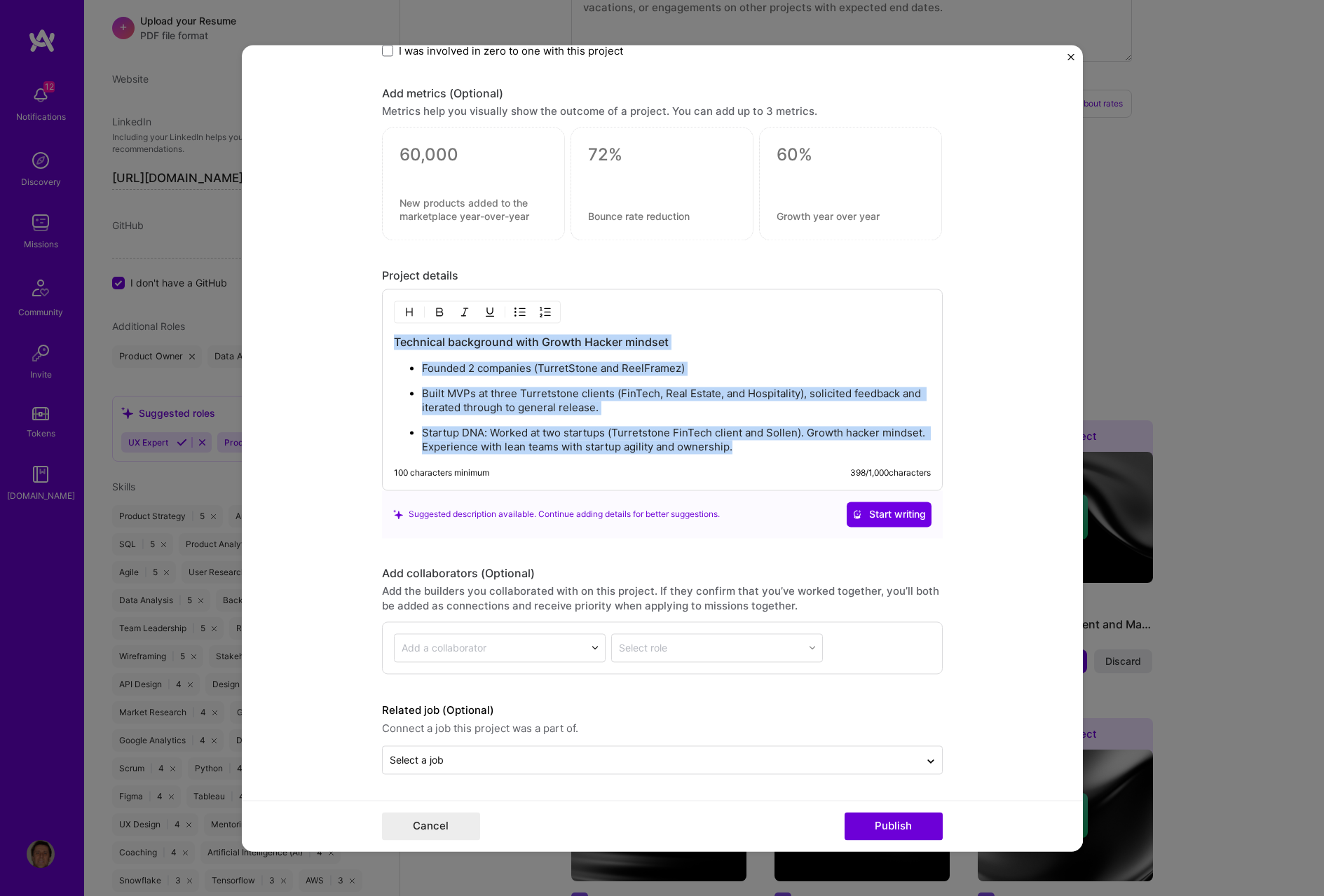
scroll to position [585, 0]
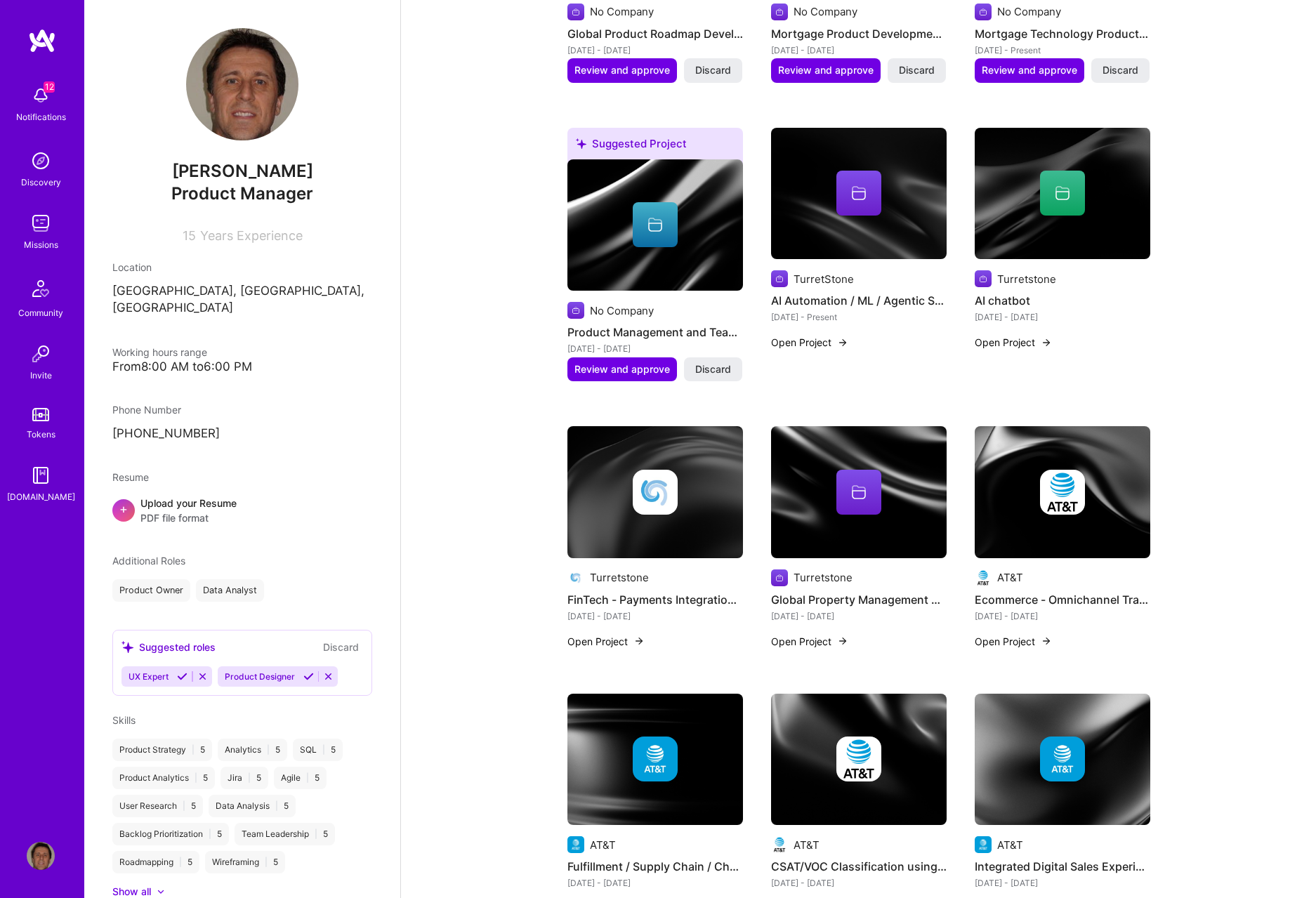
scroll to position [1507, 0]
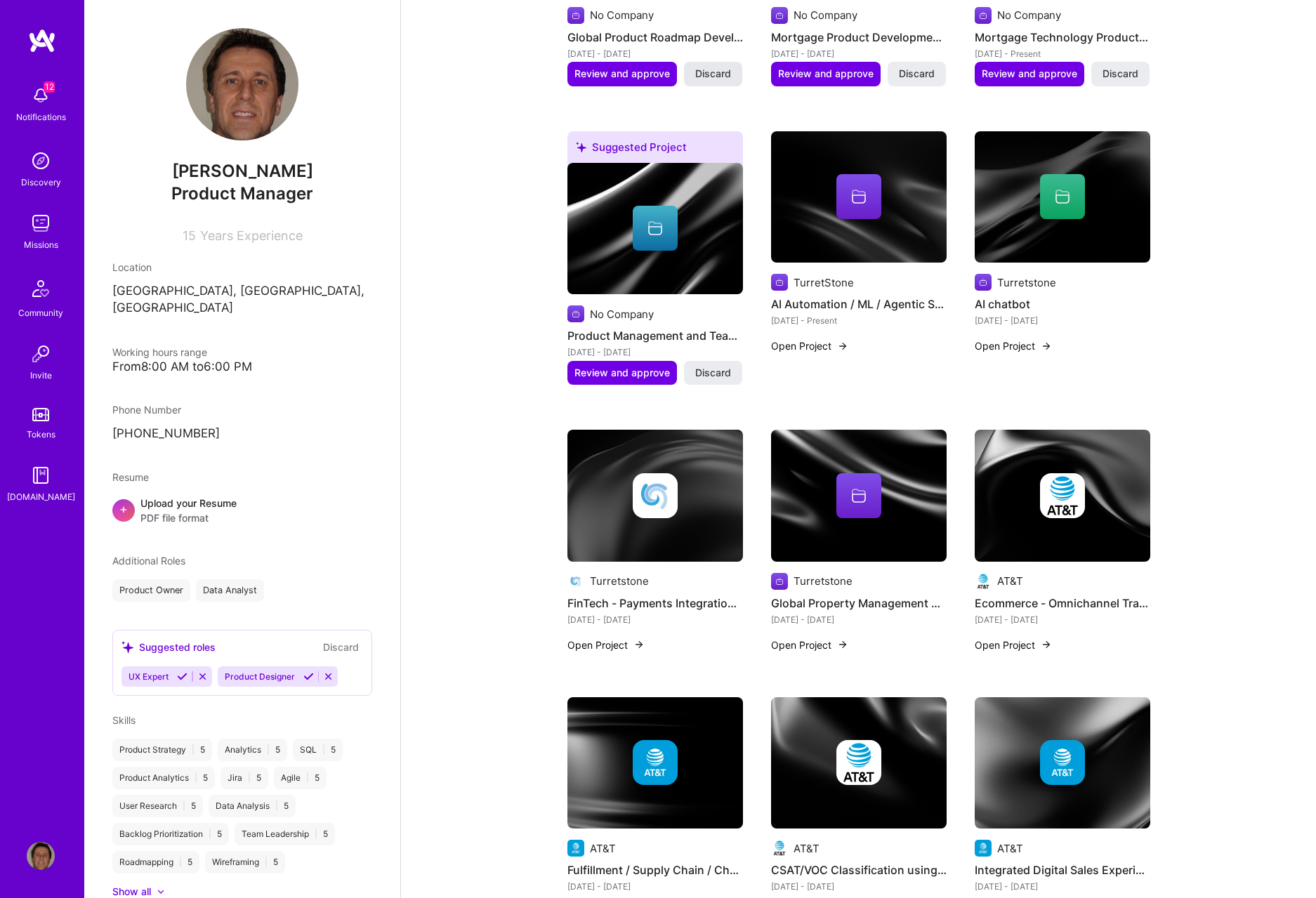
click at [719, 72] on span "Discard" at bounding box center [713, 74] width 36 height 14
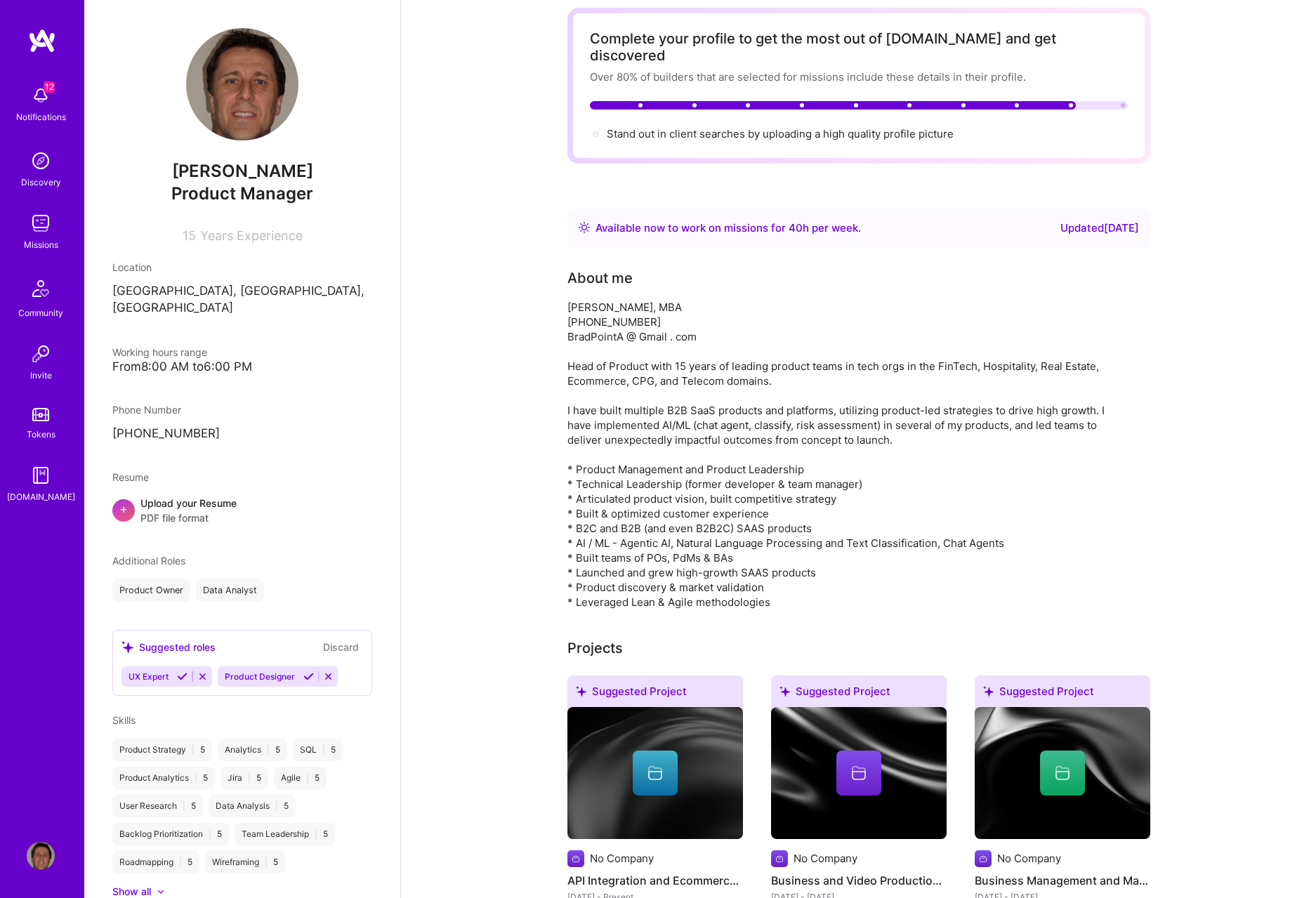
scroll to position [0, 0]
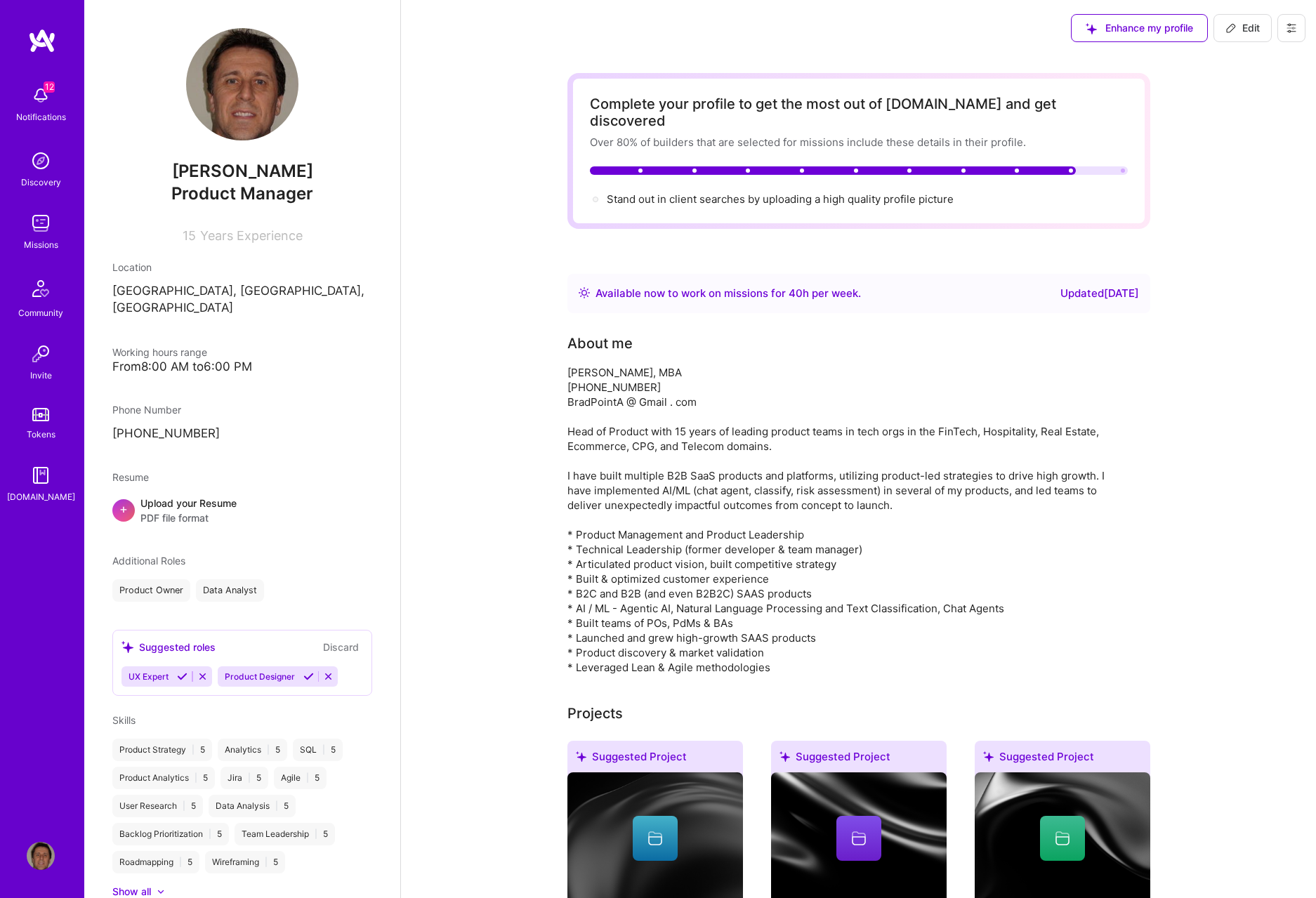
click at [1256, 24] on span "Edit" at bounding box center [1242, 28] width 34 height 14
select select "US"
select select "Right Now"
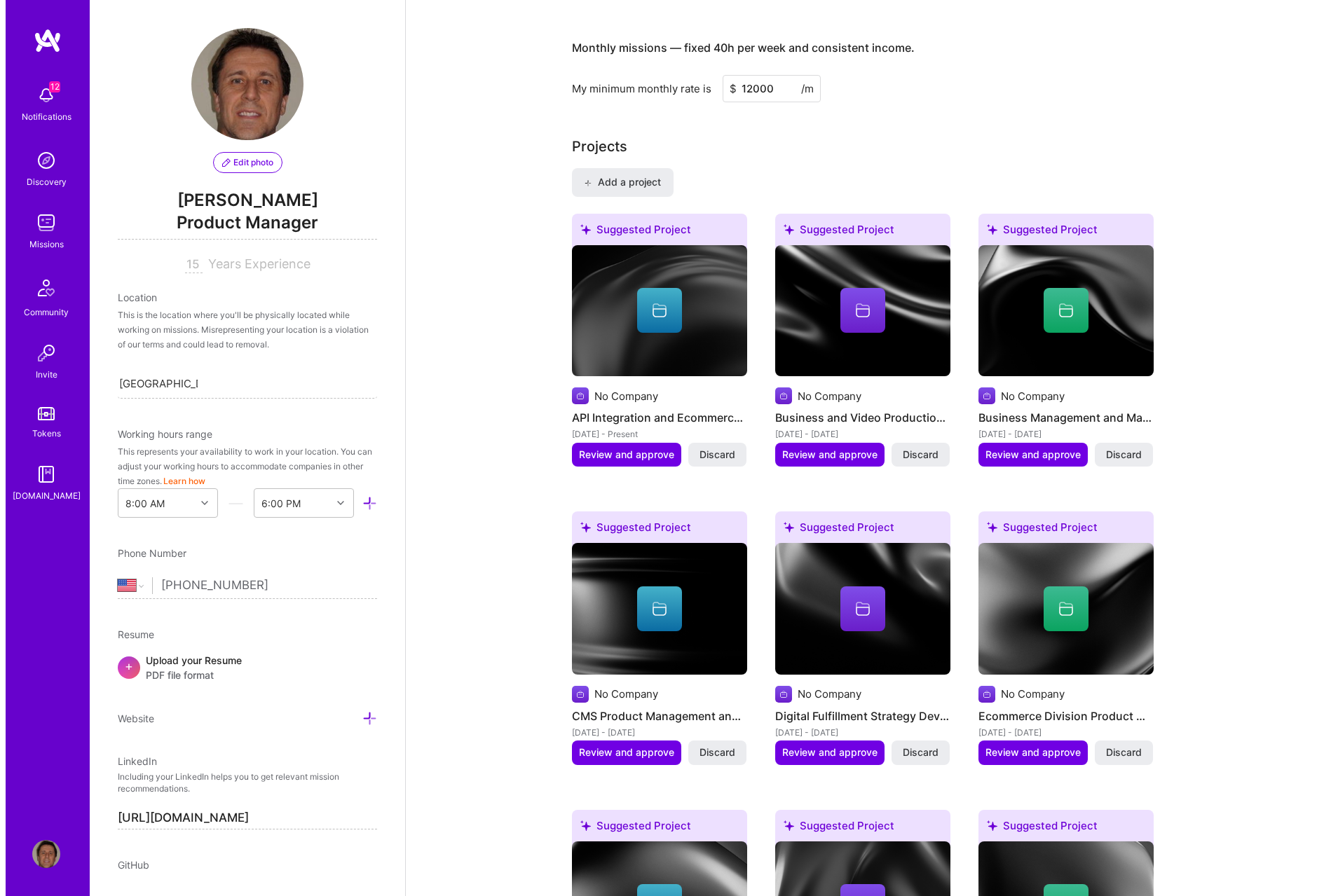
scroll to position [1156, 0]
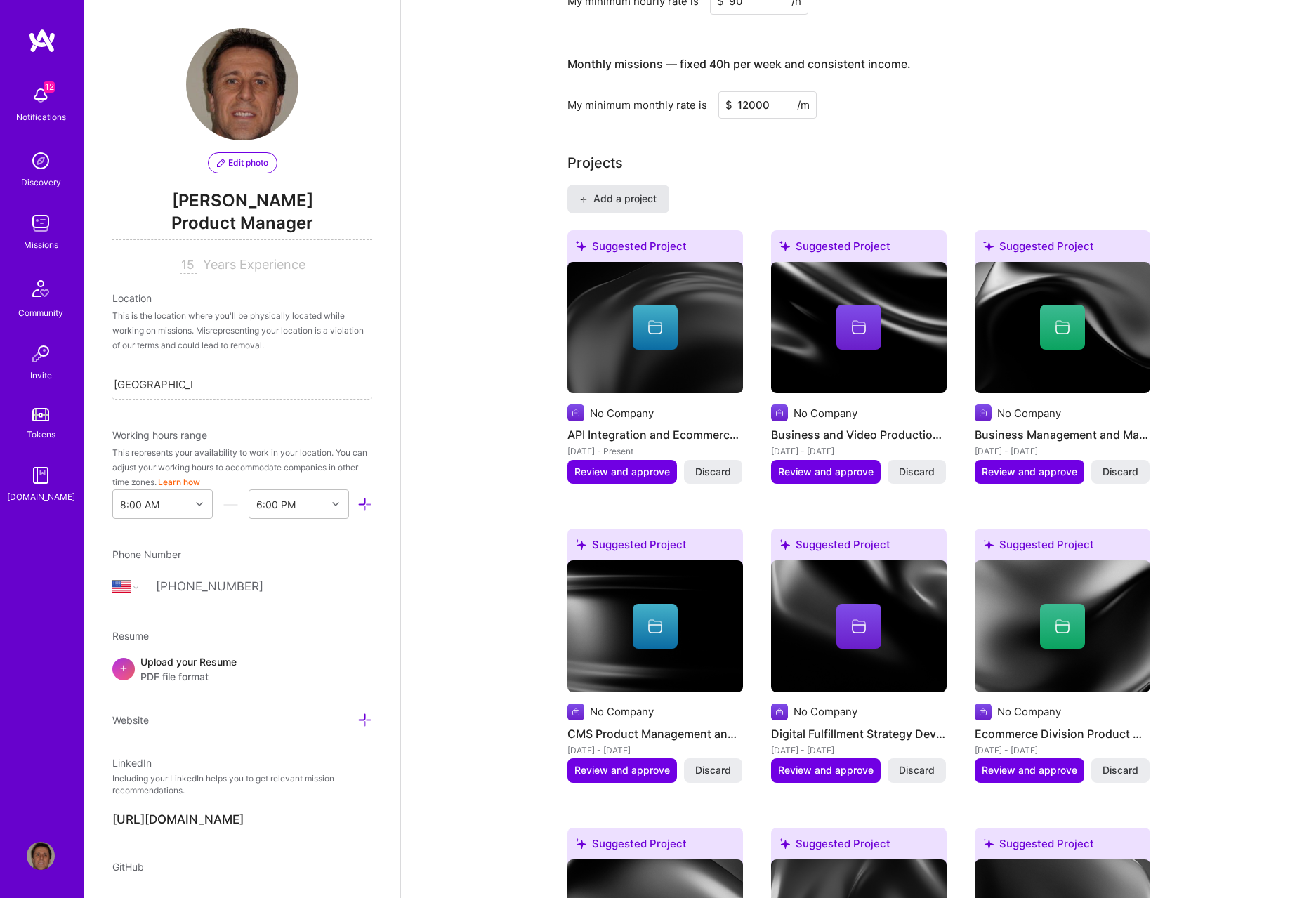
click at [625, 192] on span "Add a project" at bounding box center [618, 199] width 77 height 14
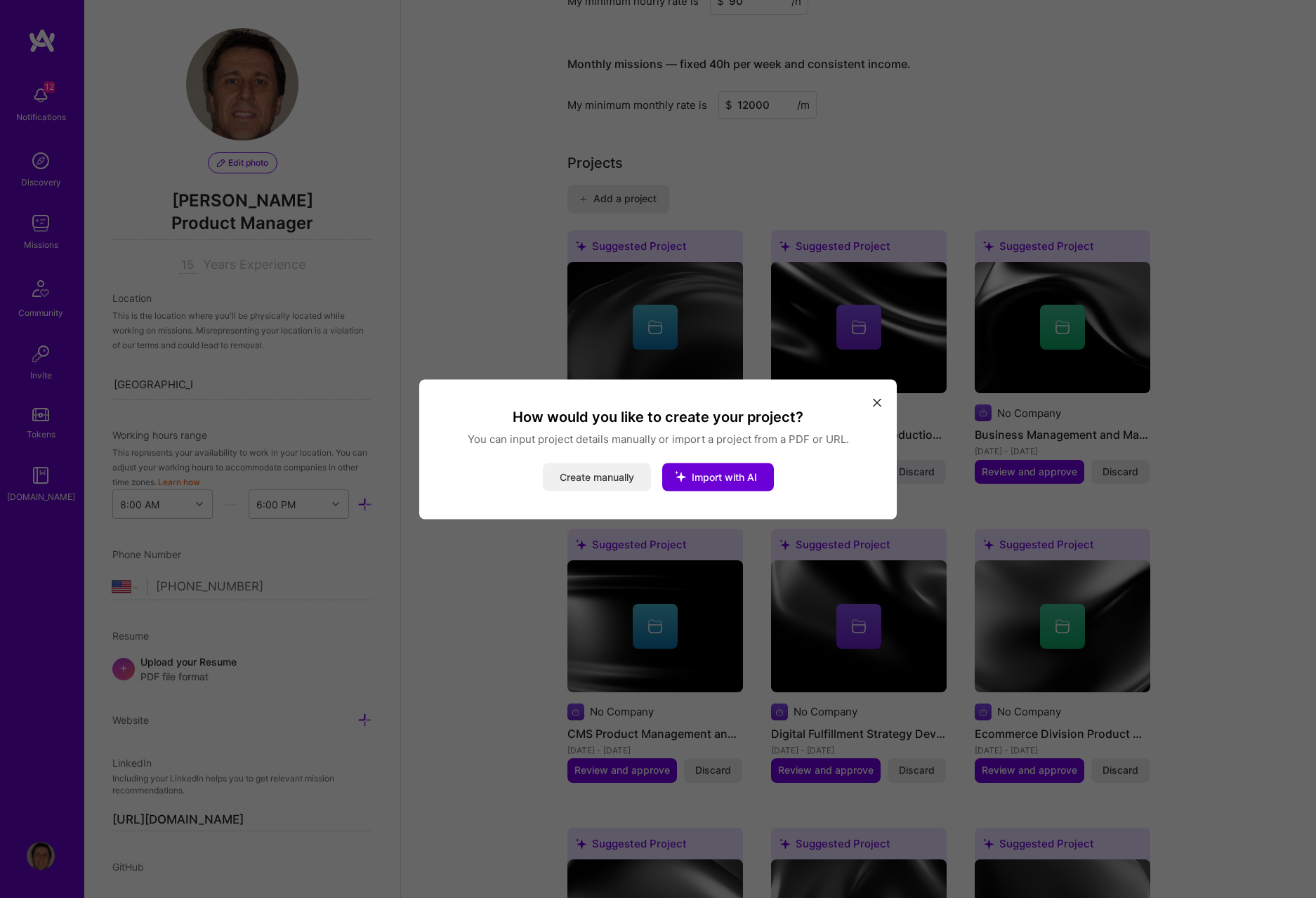
click at [594, 483] on button "Create manually" at bounding box center [597, 477] width 108 height 28
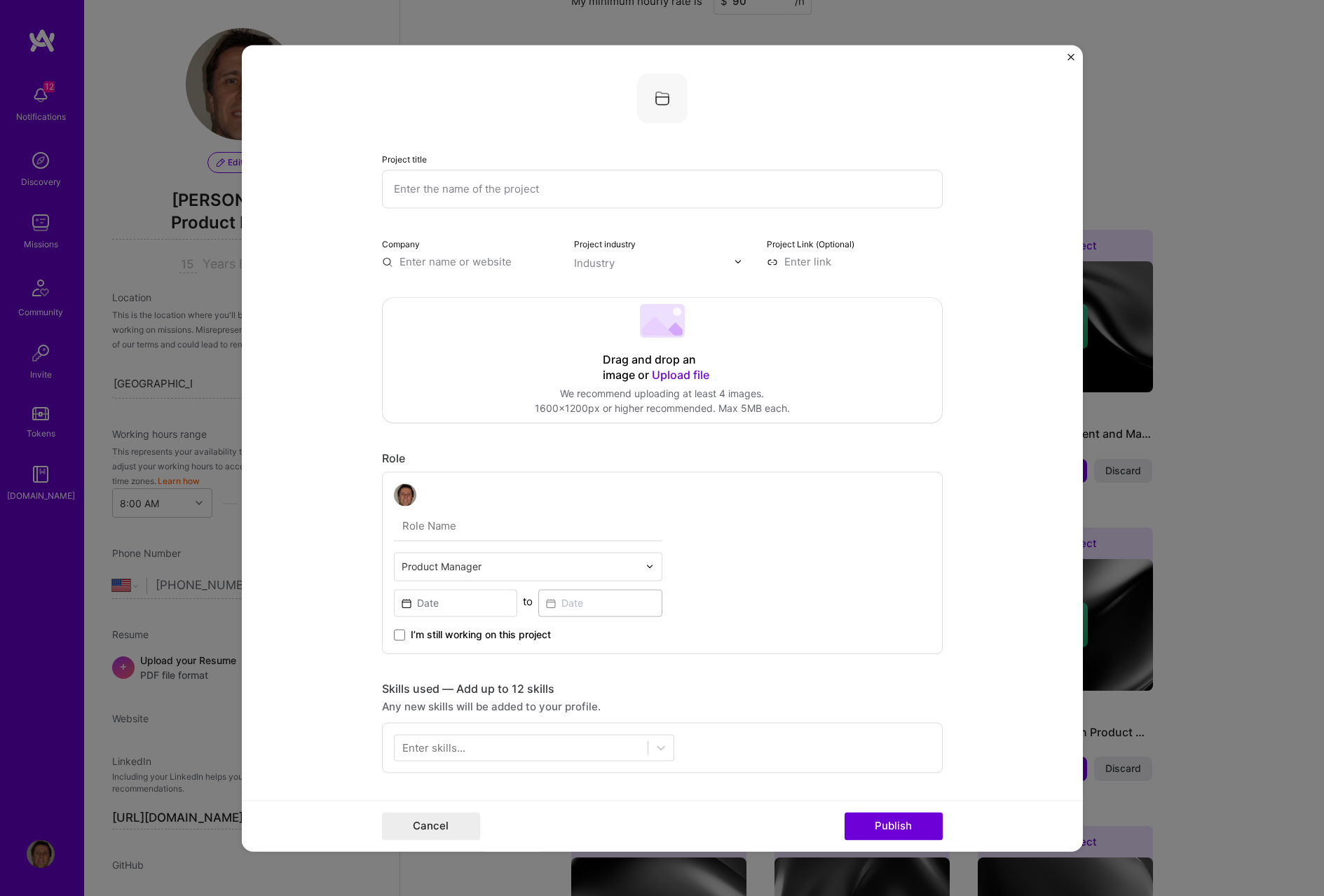
click at [440, 260] on input "text" at bounding box center [470, 262] width 176 height 15
type input "TurretStone"
click at [485, 292] on div "TurretStone" at bounding box center [497, 294] width 73 height 25
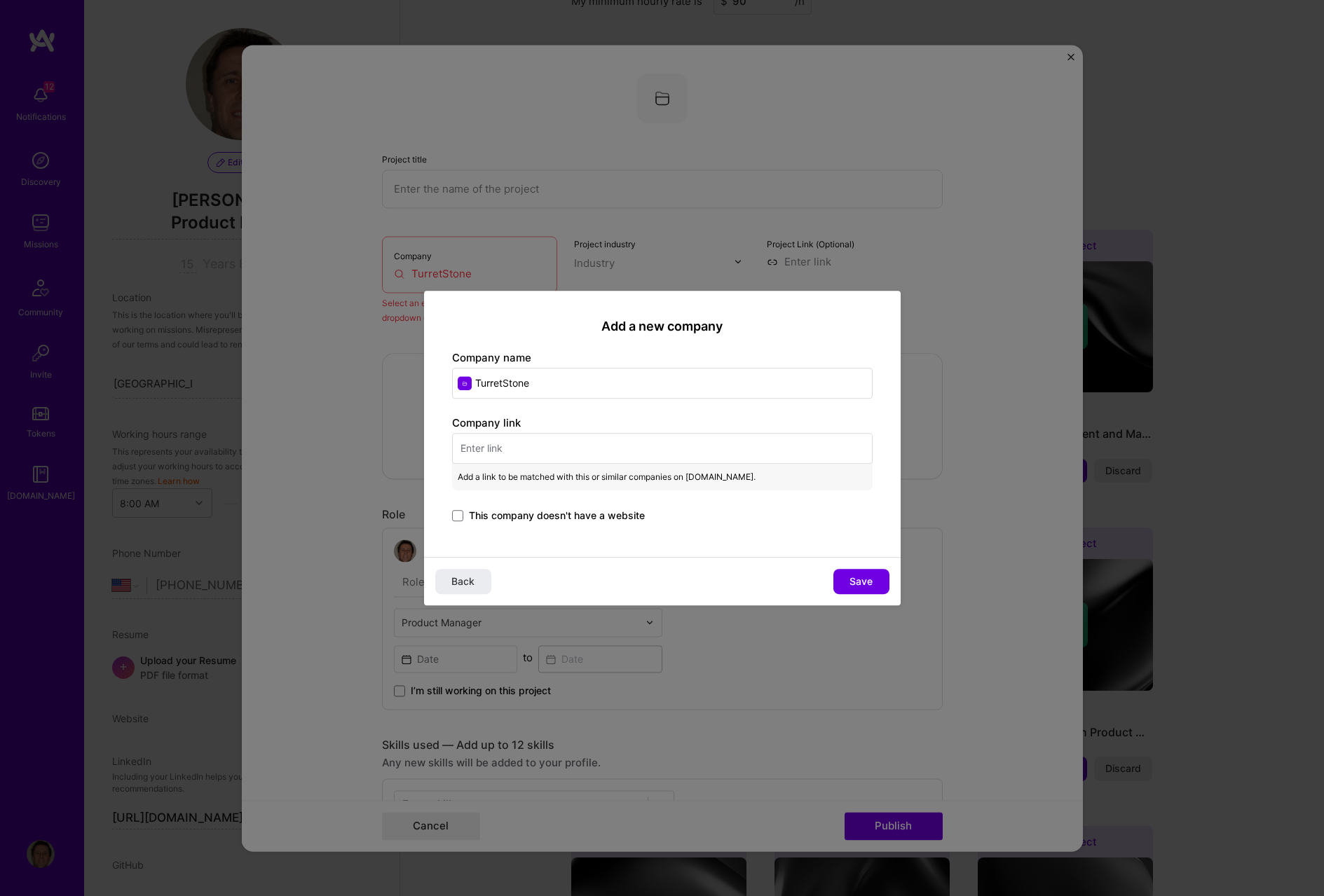
click at [593, 450] on input "text" at bounding box center [663, 449] width 421 height 31
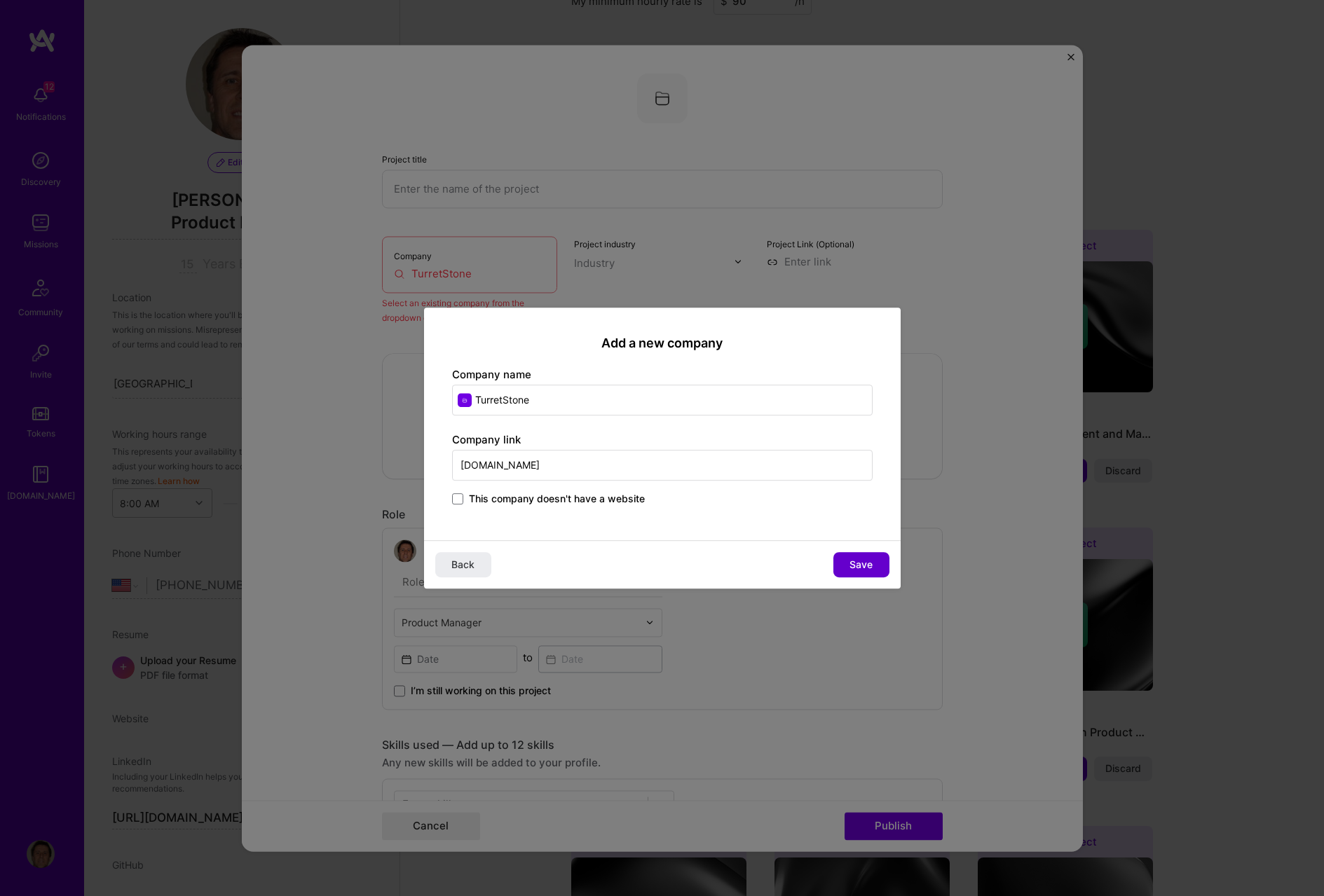
type input "[DOMAIN_NAME]"
click at [864, 561] on span "Save" at bounding box center [860, 565] width 23 height 14
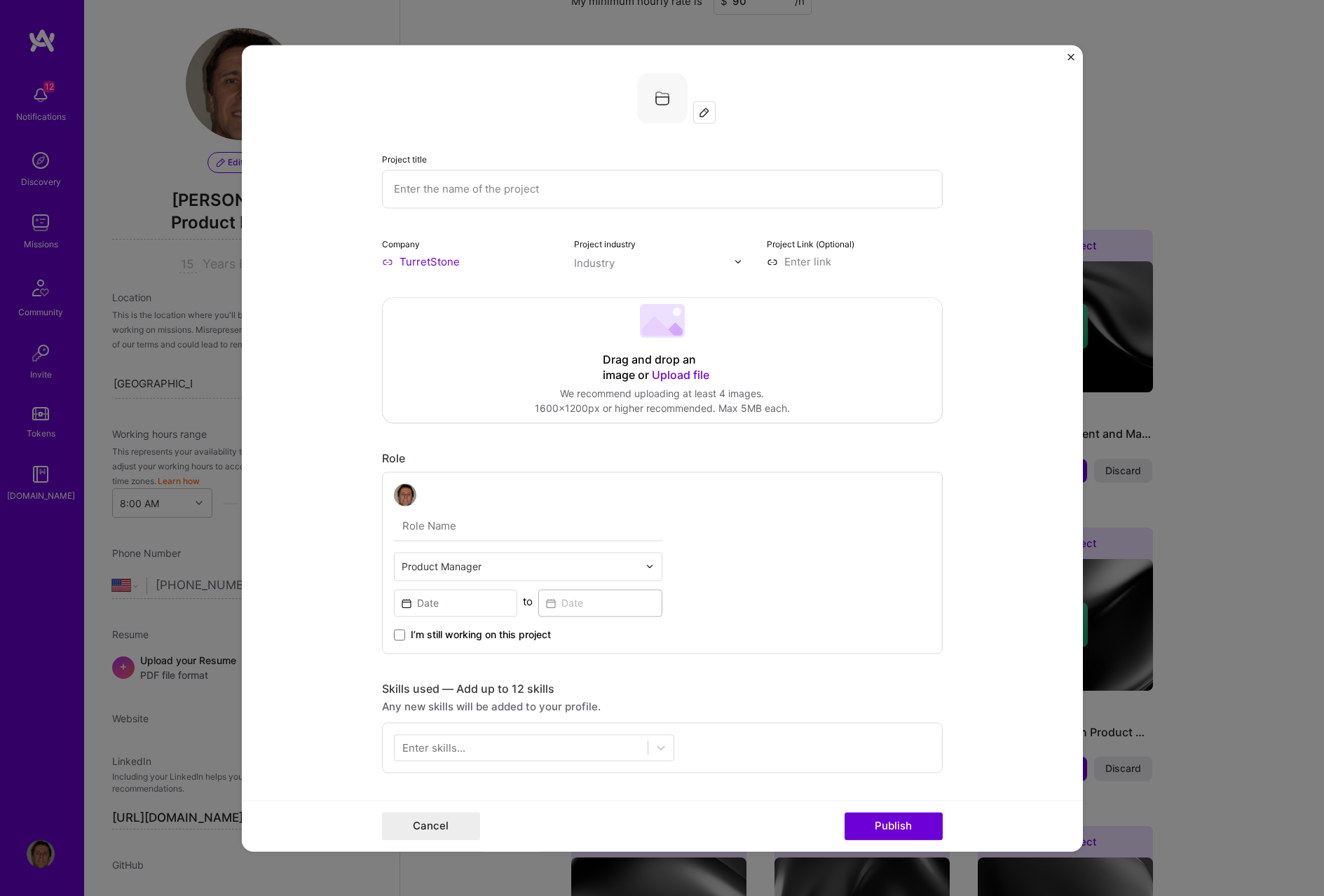
click at [469, 199] on input "text" at bounding box center [663, 189] width 561 height 39
paste input "Technical Depth with MVP background"
type input "Technical Depth with MVP background"
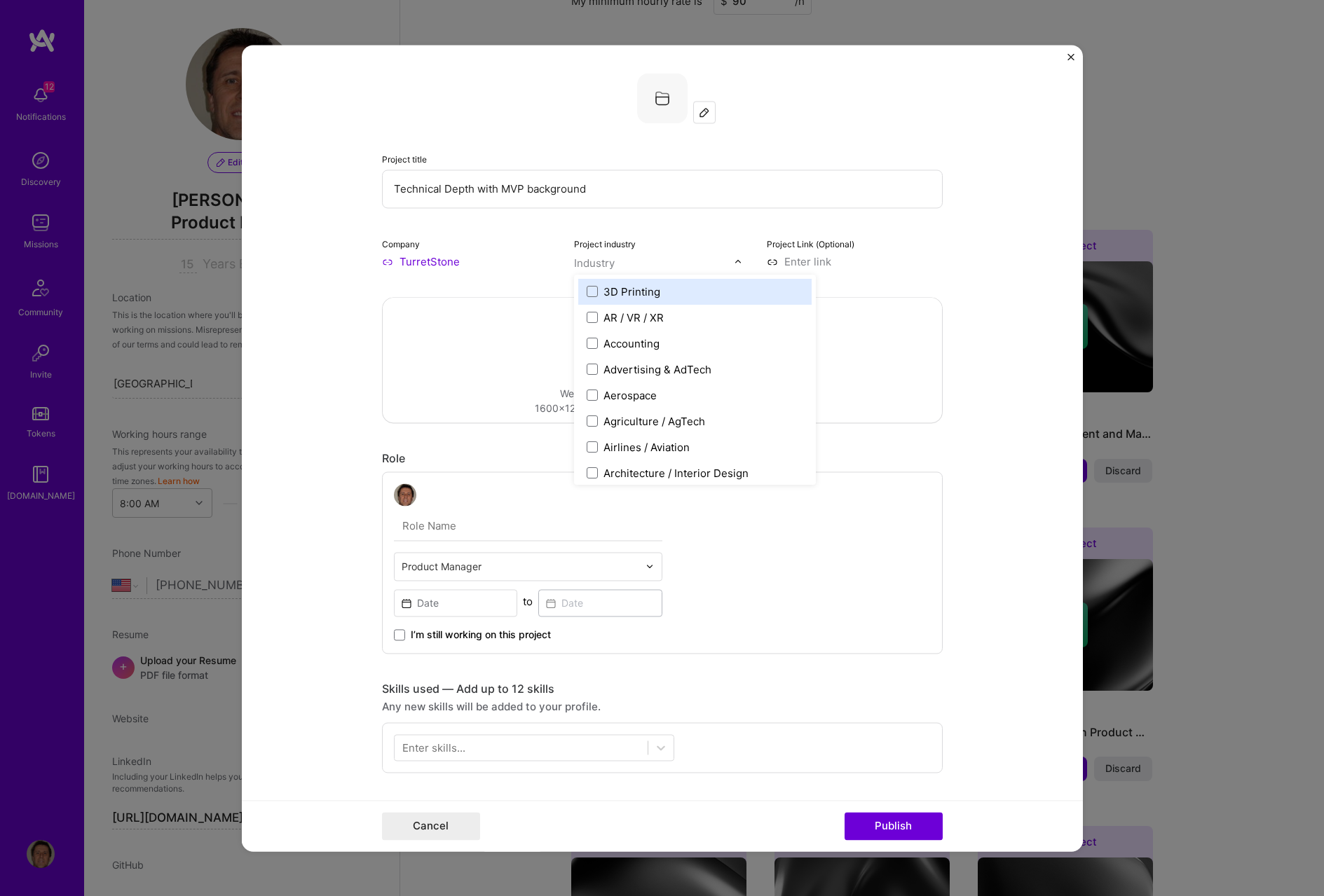
click at [734, 266] on div at bounding box center [741, 262] width 16 height 15
type input "consu"
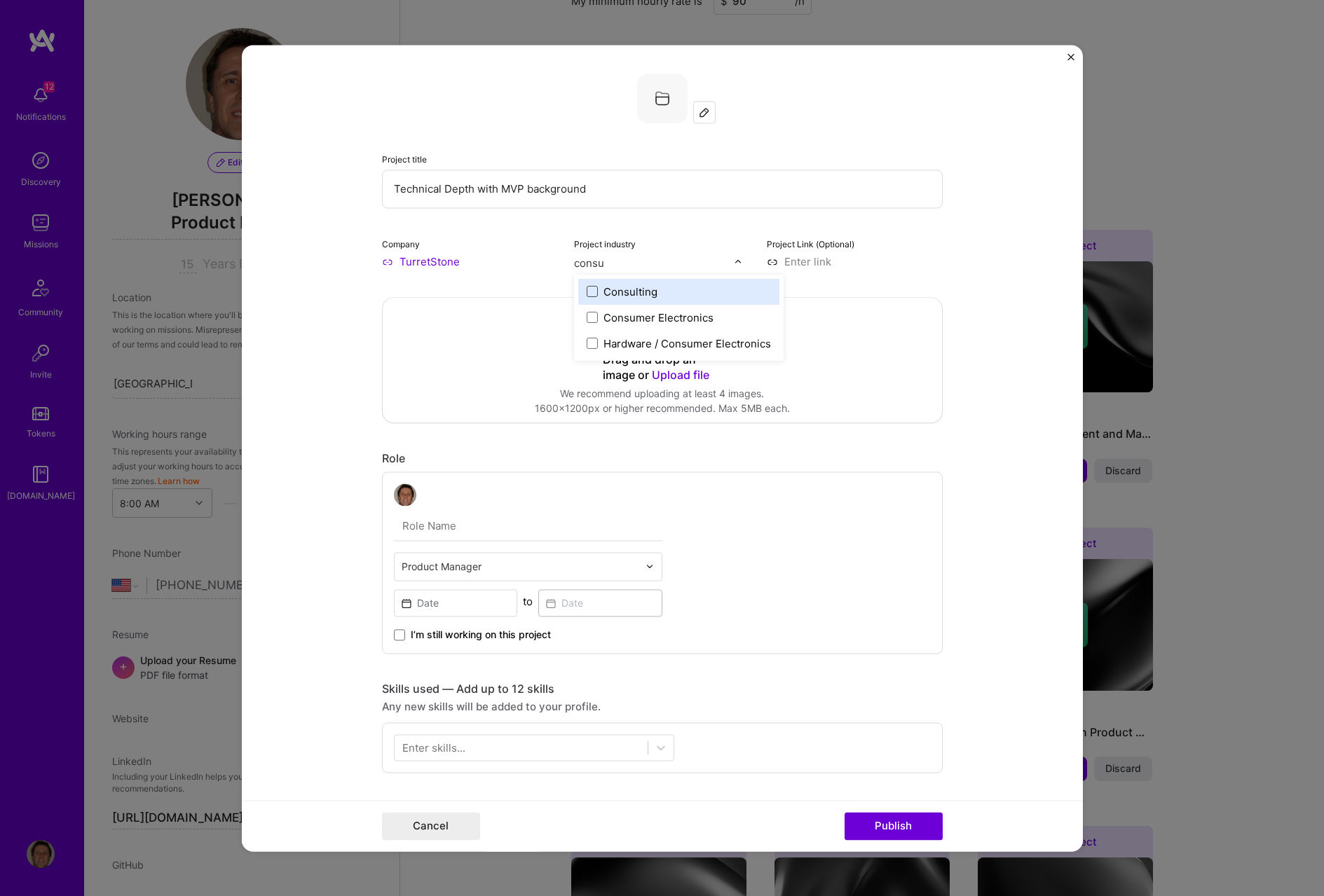
click at [588, 290] on span at bounding box center [593, 292] width 11 height 11
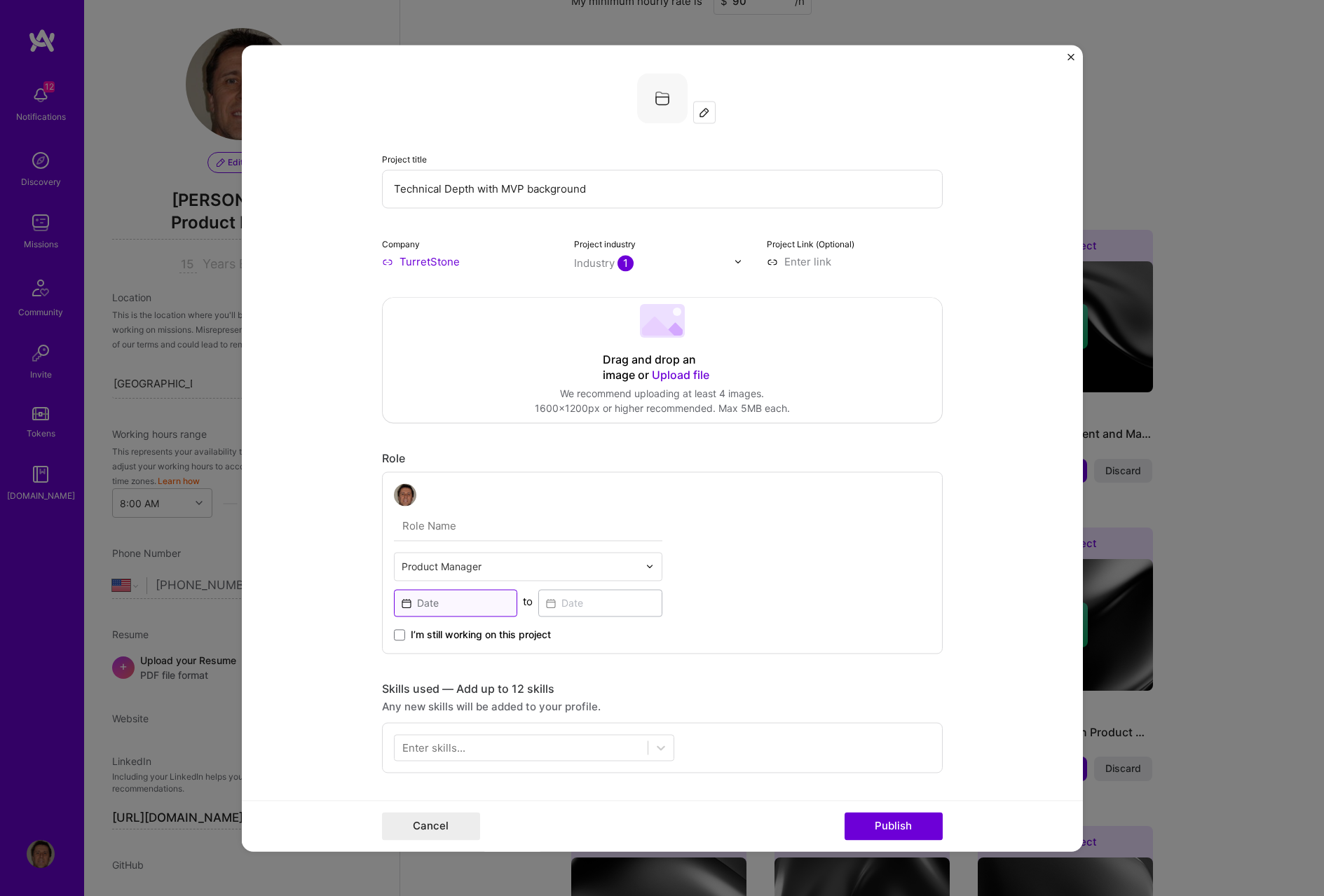
click at [441, 602] on input at bounding box center [456, 603] width 124 height 27
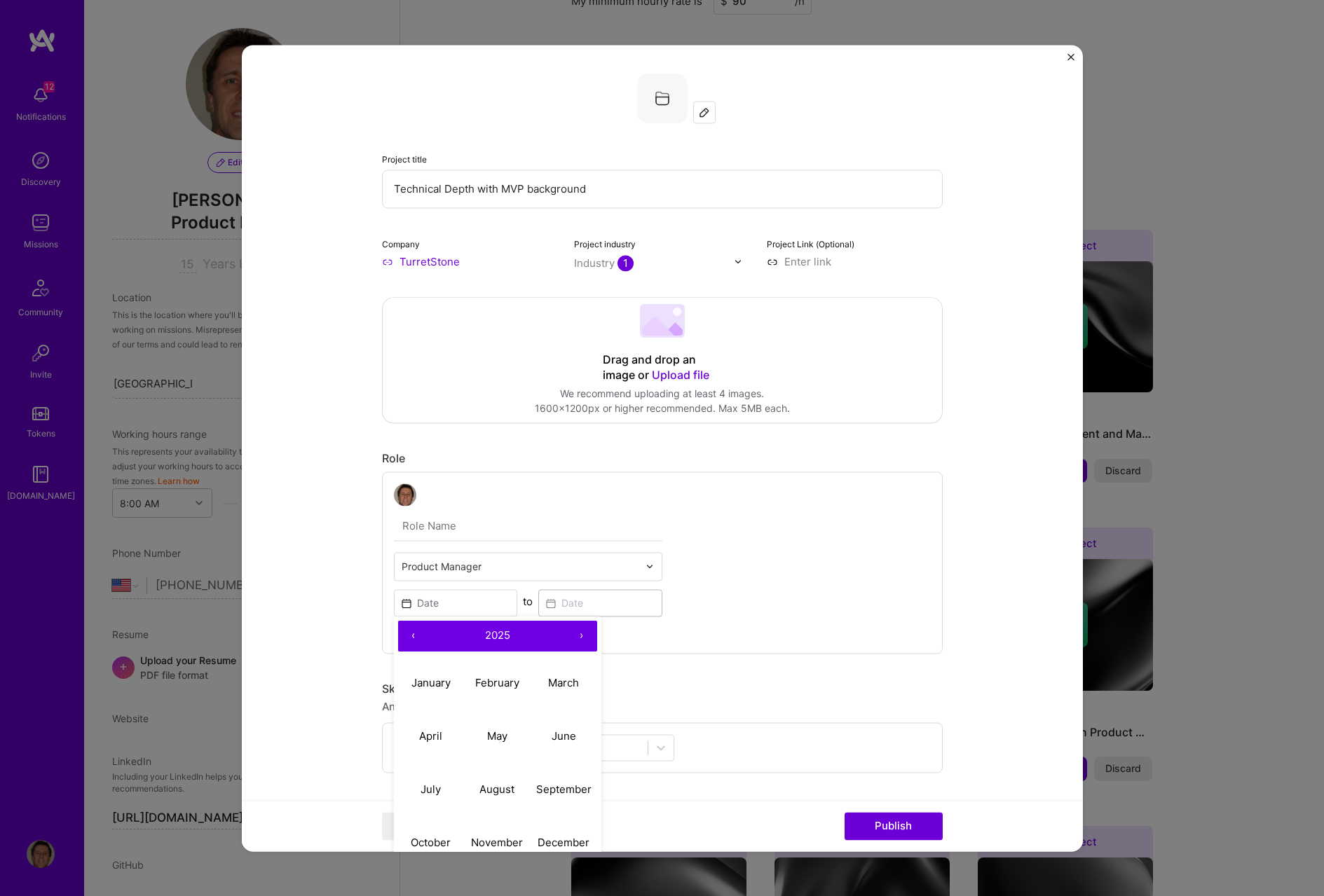
click at [412, 635] on button "‹" at bounding box center [414, 637] width 31 height 31
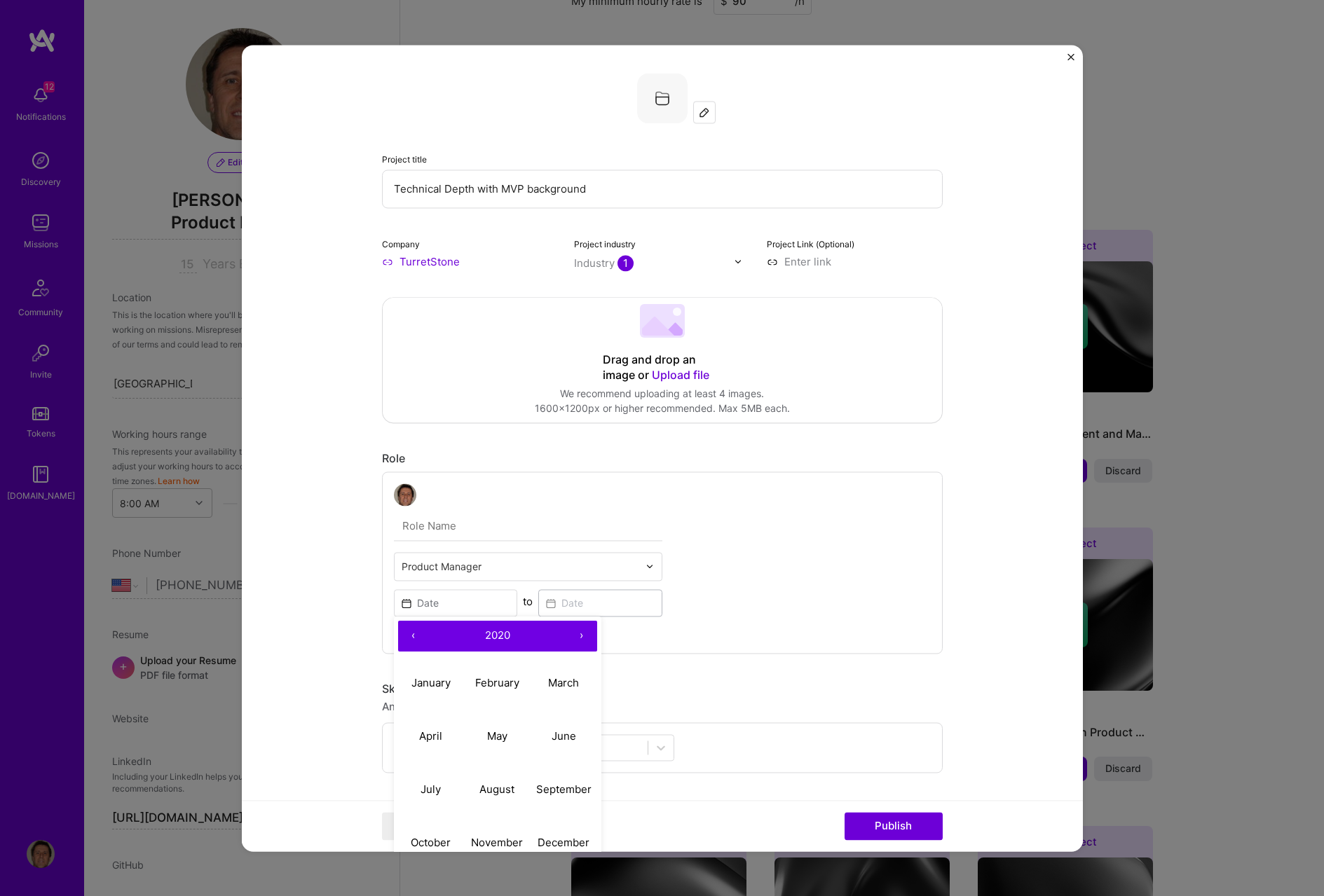
click at [412, 635] on button "‹" at bounding box center [414, 637] width 31 height 31
click at [494, 836] on abbr "November" at bounding box center [497, 842] width 52 height 13
type input "[DATE]"
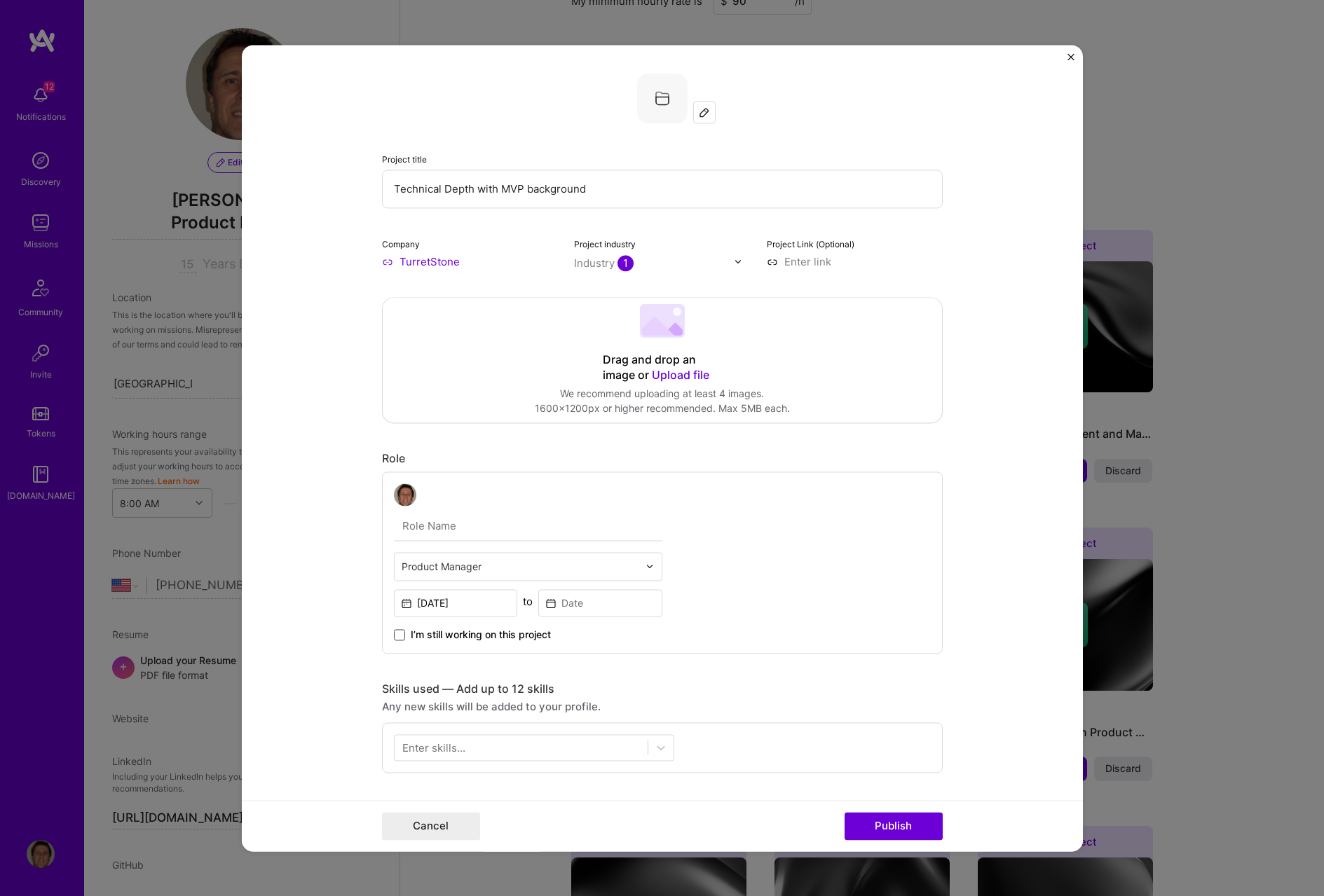
click at [394, 633] on span at bounding box center [400, 635] width 11 height 11
click at [0, 0] on input "I’m still working on this project" at bounding box center [0, 0] width 0 height 0
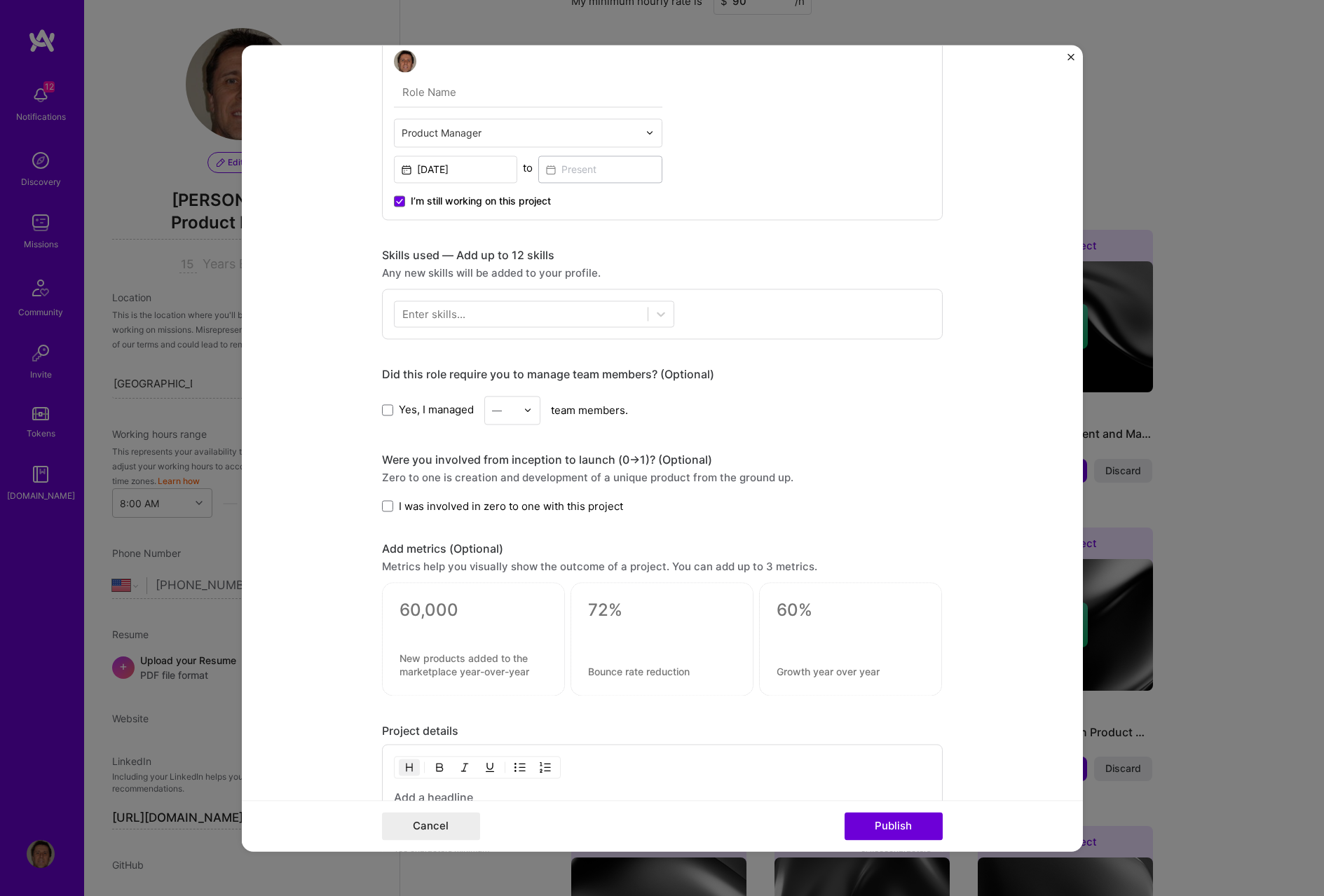
scroll to position [438, 0]
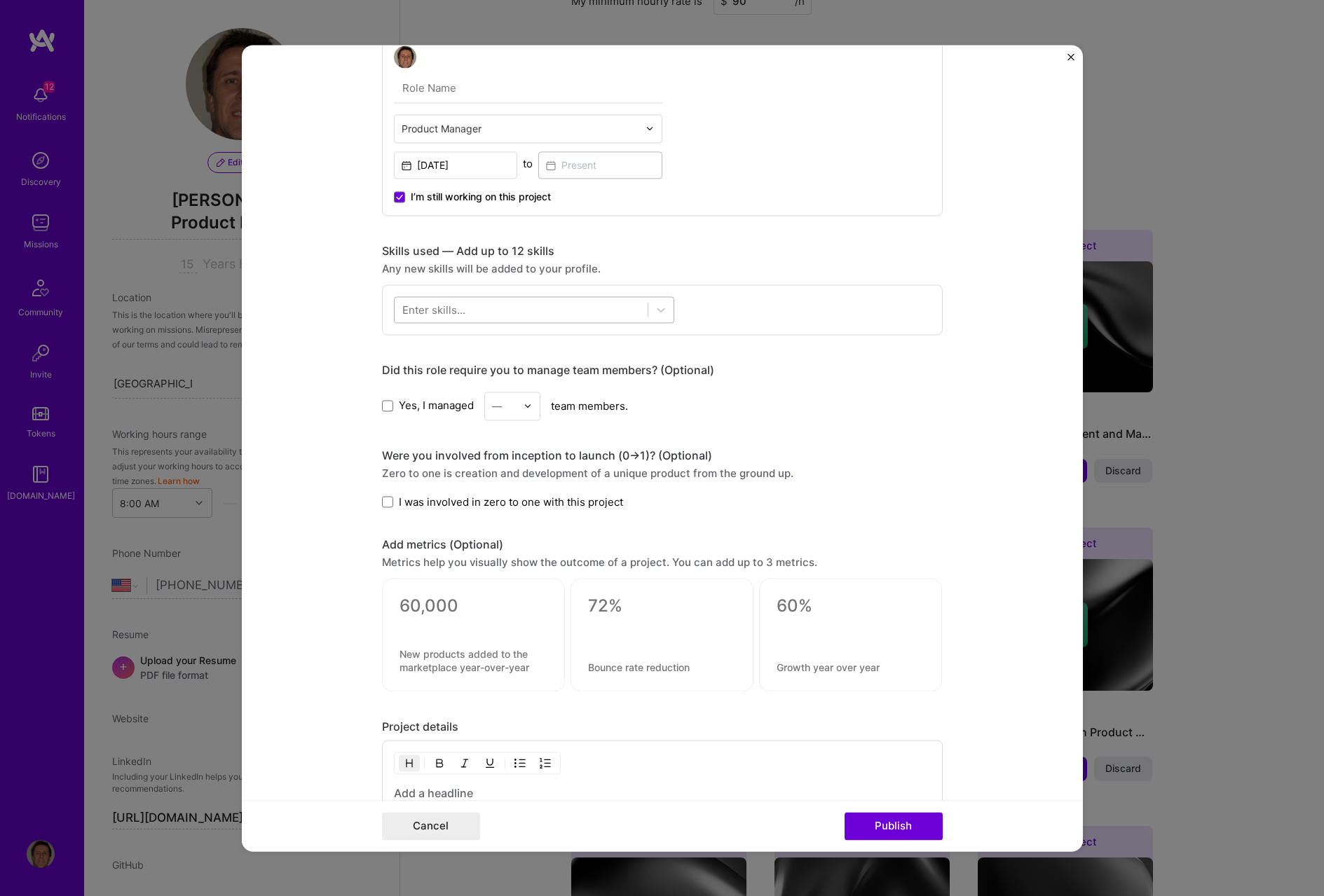
click at [529, 309] on div at bounding box center [521, 309] width 253 height 23
click at [403, 367] on span at bounding box center [408, 367] width 11 height 11
click at [0, 0] on input "checkbox" at bounding box center [0, 0] width 0 height 0
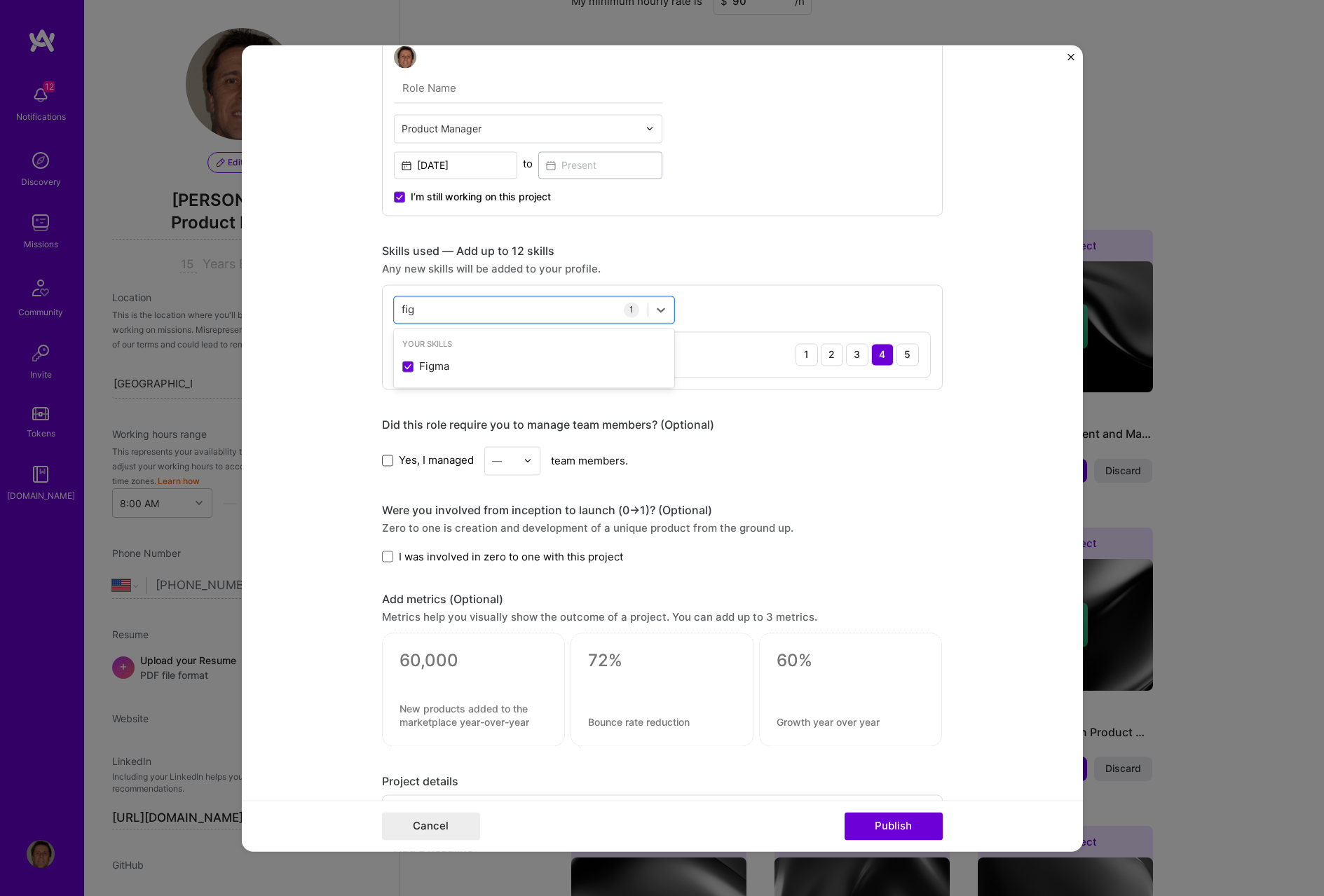
type input "fig"
click at [383, 461] on span at bounding box center [388, 461] width 11 height 11
click at [0, 0] on input "Yes, I managed" at bounding box center [0, 0] width 0 height 0
click at [526, 460] on img at bounding box center [528, 461] width 8 height 8
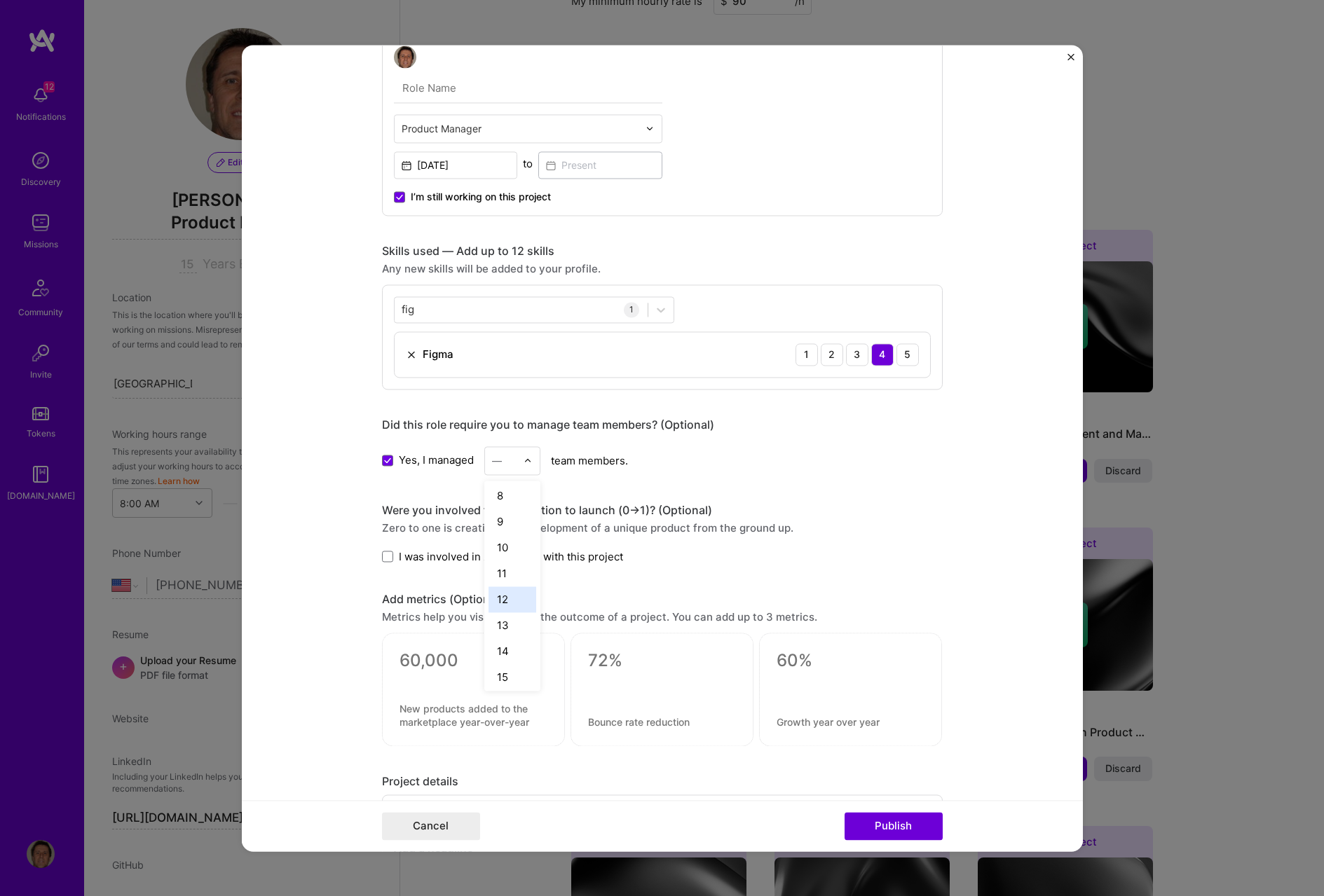
click at [506, 598] on div "12" at bounding box center [513, 599] width 48 height 26
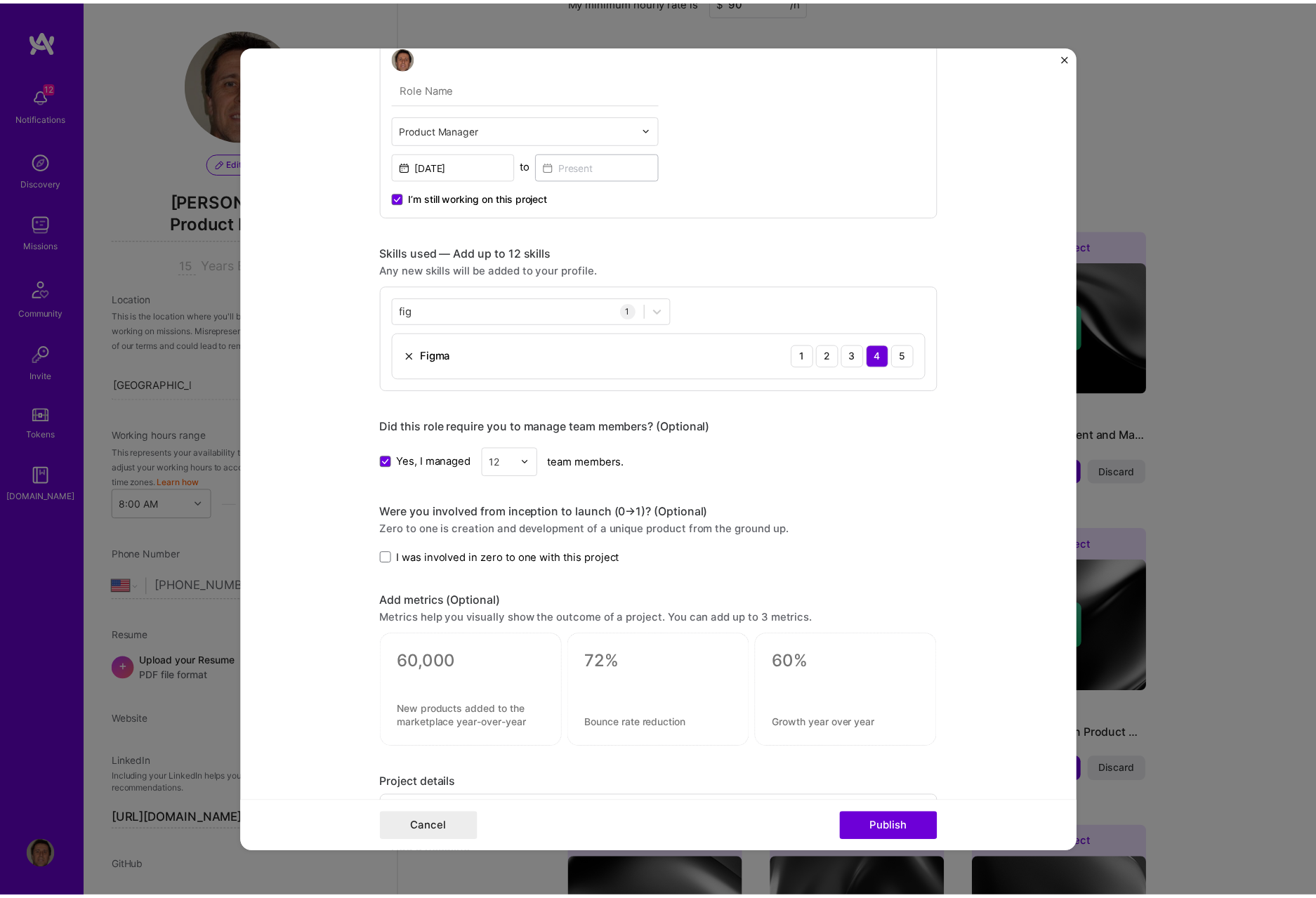
scroll to position [856, 0]
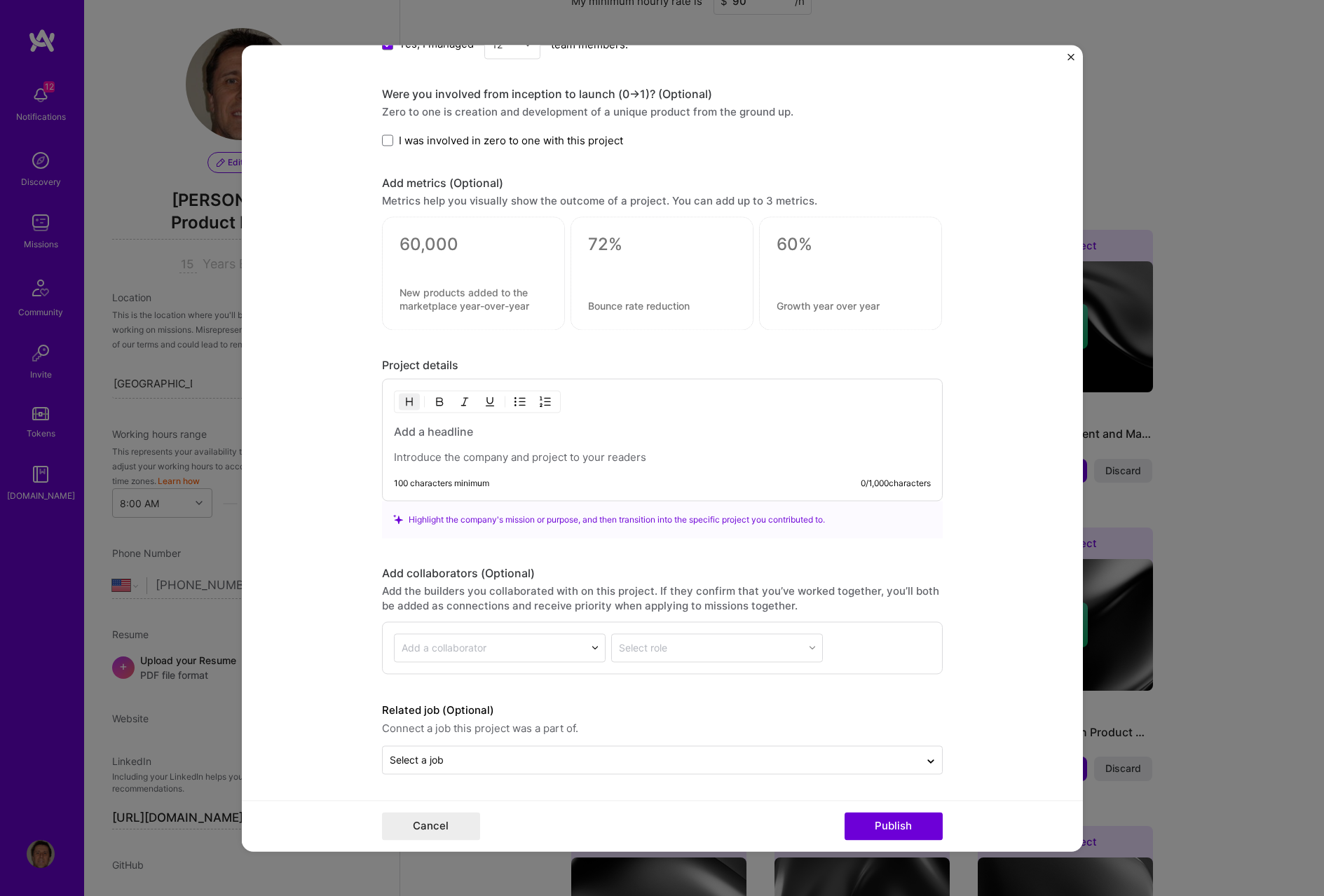
click at [470, 430] on h3 at bounding box center [663, 432] width 537 height 15
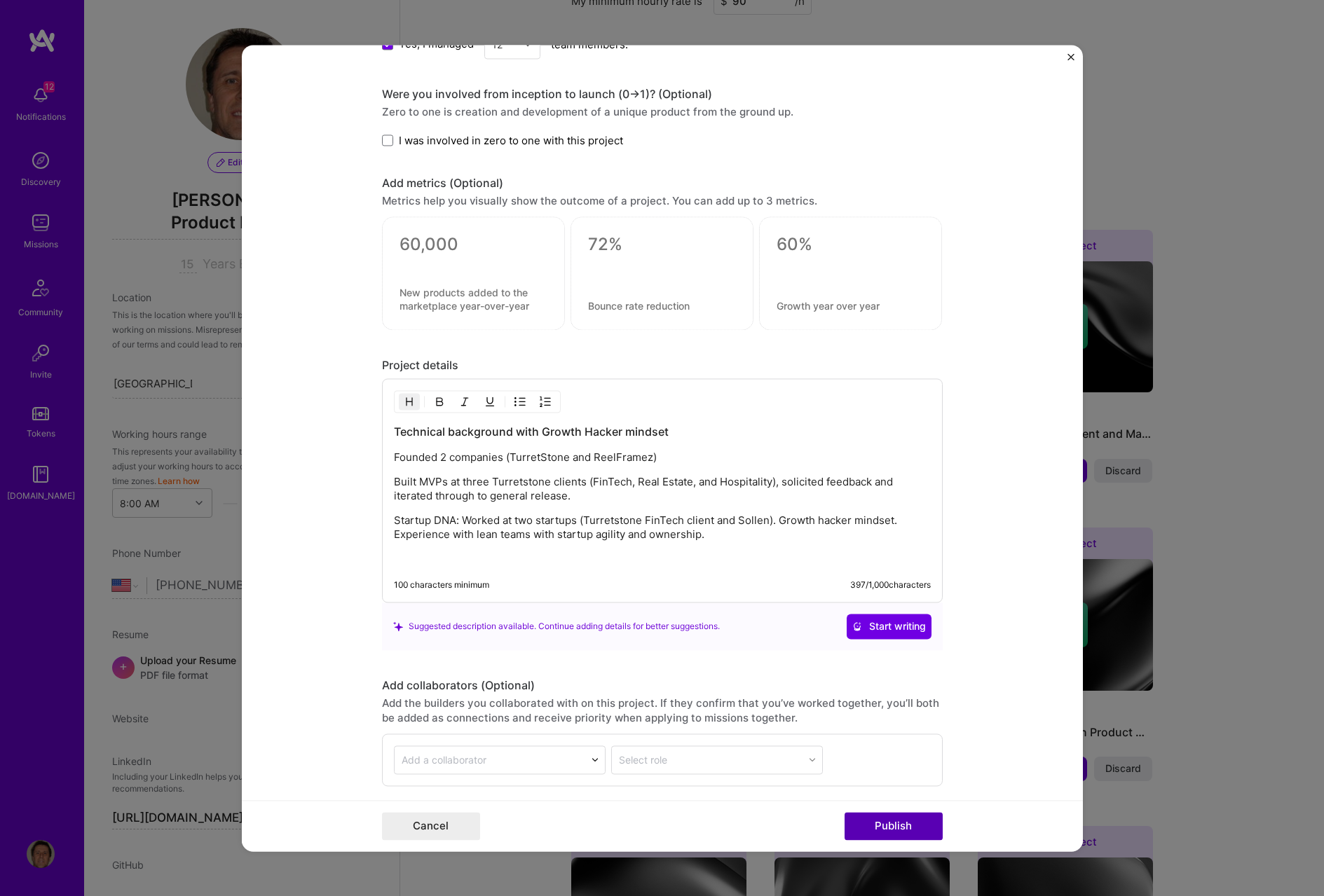
click at [896, 822] on button "Publish" at bounding box center [893, 826] width 98 height 28
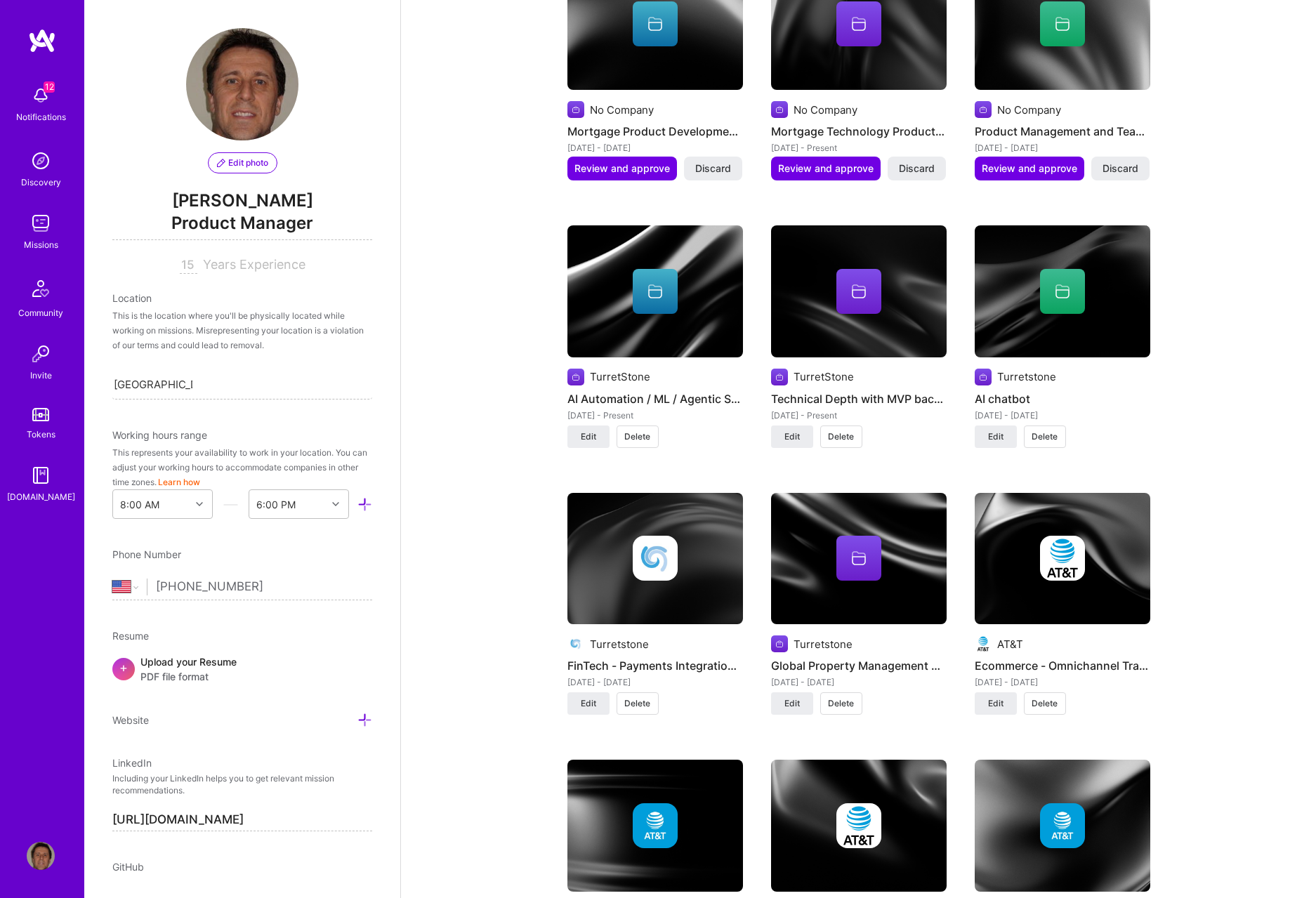
scroll to position [2056, 0]
